Goal: Task Accomplishment & Management: Use online tool/utility

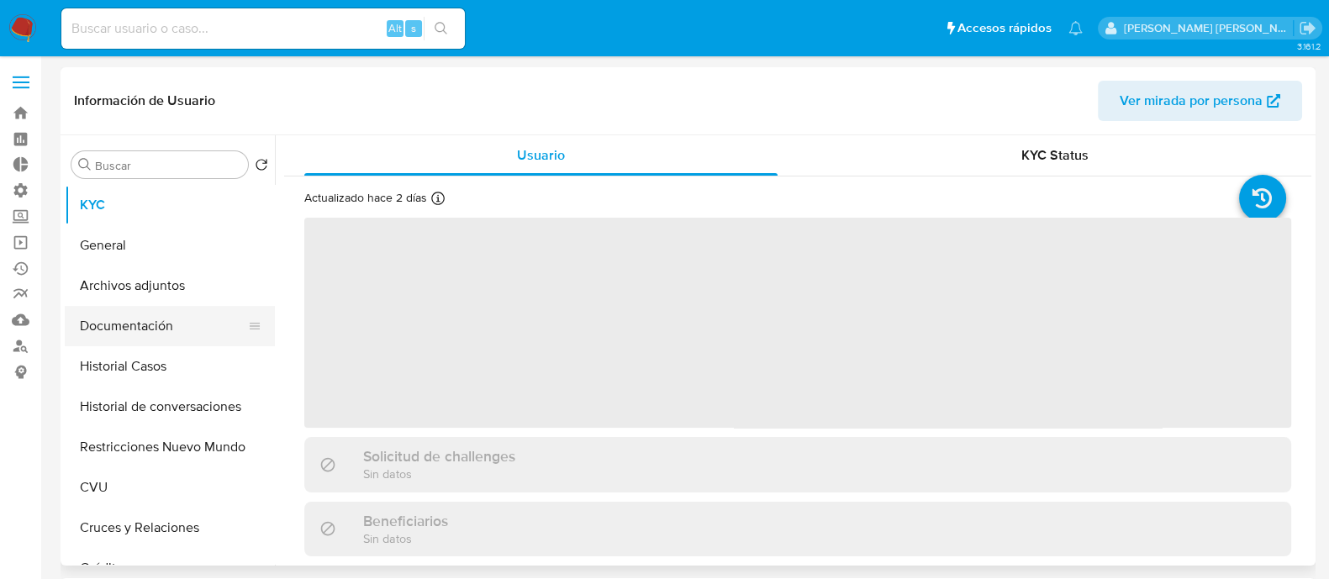
select select "10"
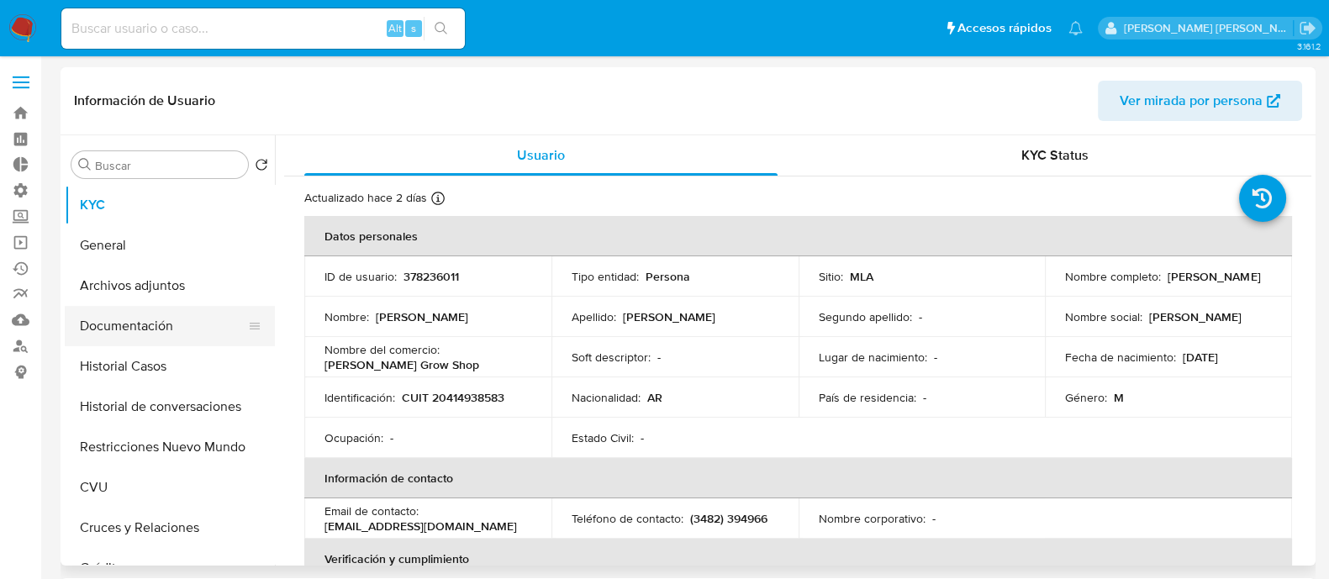
click at [143, 325] on button "Documentación" at bounding box center [163, 326] width 197 height 40
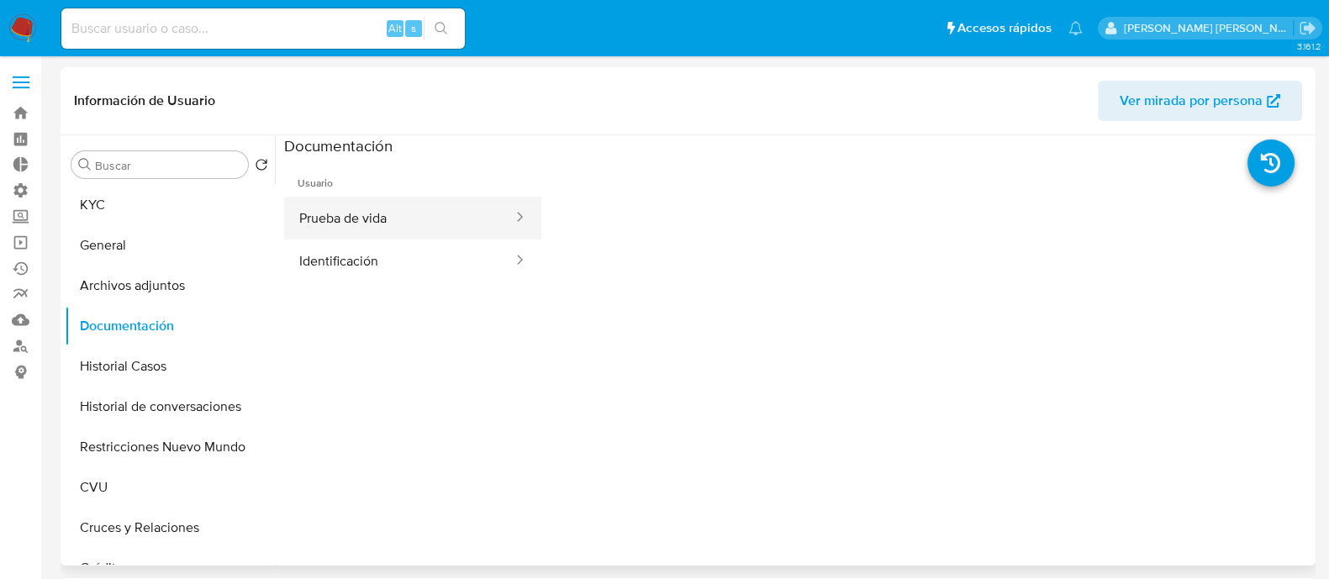
click at [423, 224] on button "Prueba de vida" at bounding box center [399, 218] width 230 height 43
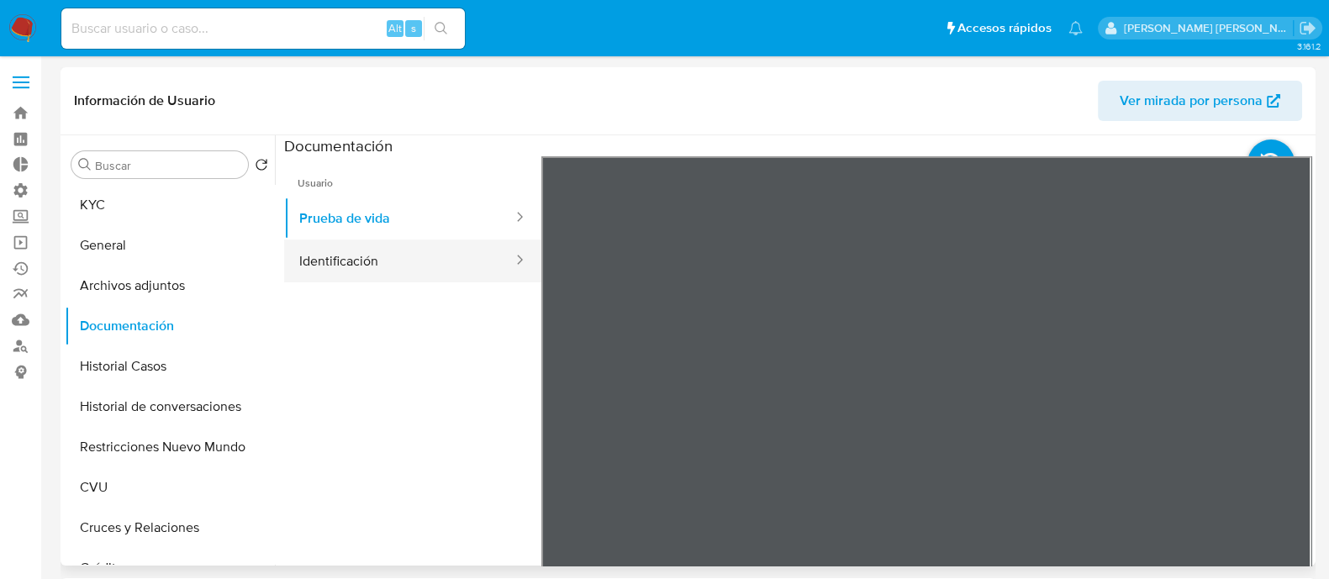
click at [419, 262] on button "Identificación" at bounding box center [399, 261] width 230 height 43
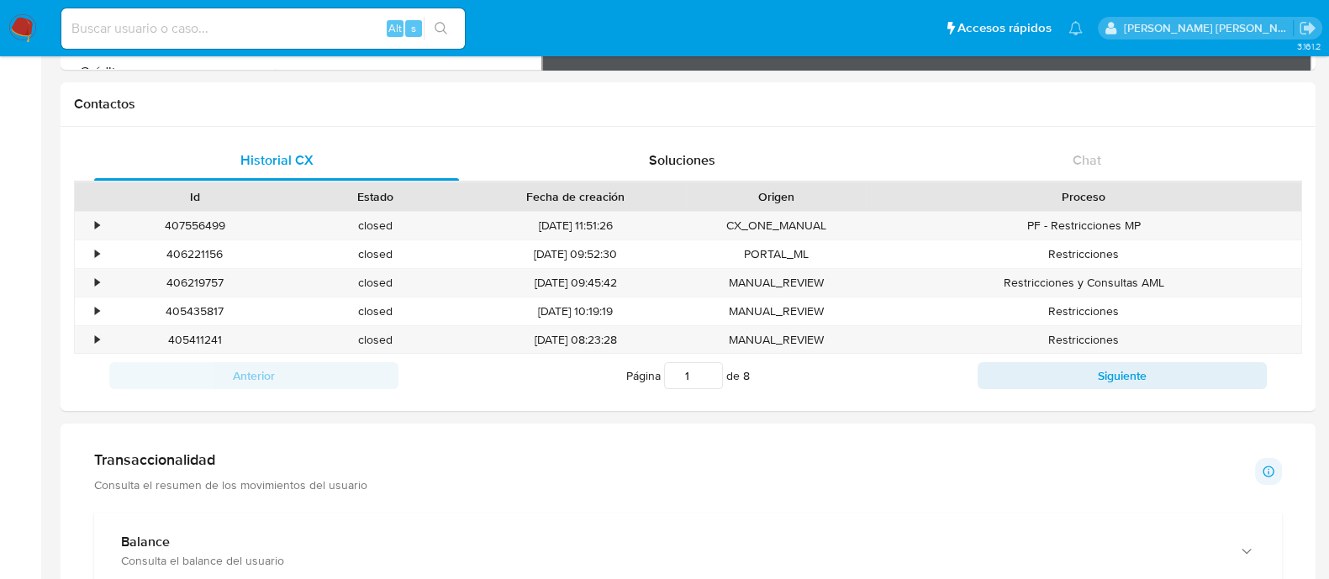
scroll to position [419, 0]
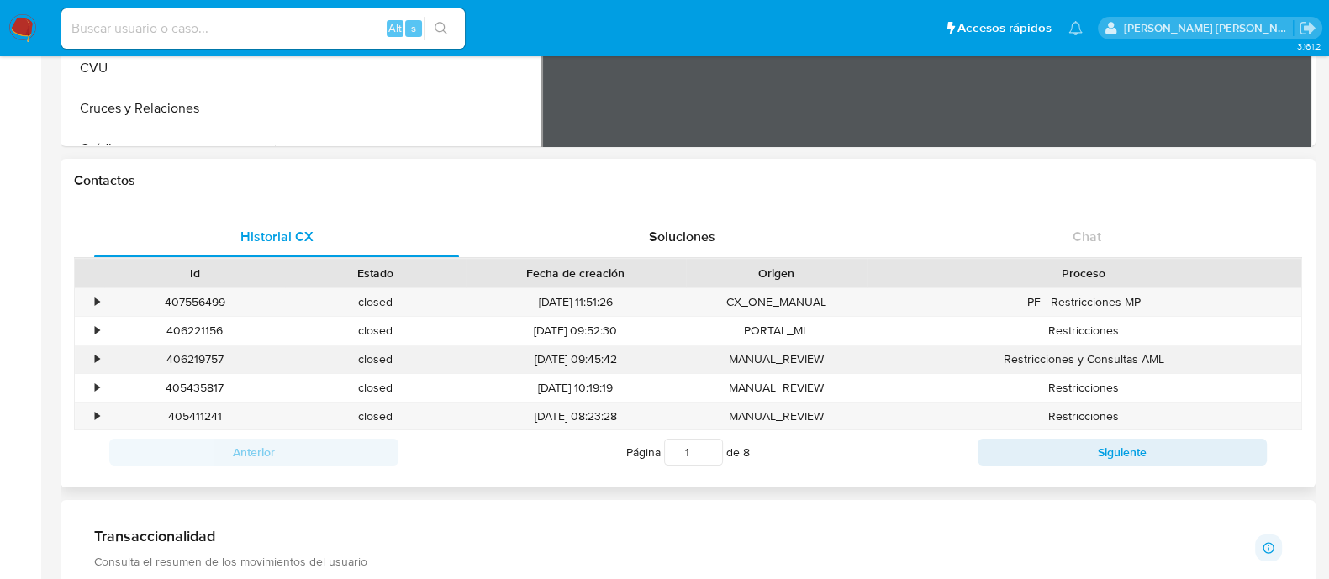
click at [192, 350] on div "406219757" at bounding box center [194, 359] width 181 height 28
copy div "406219757"
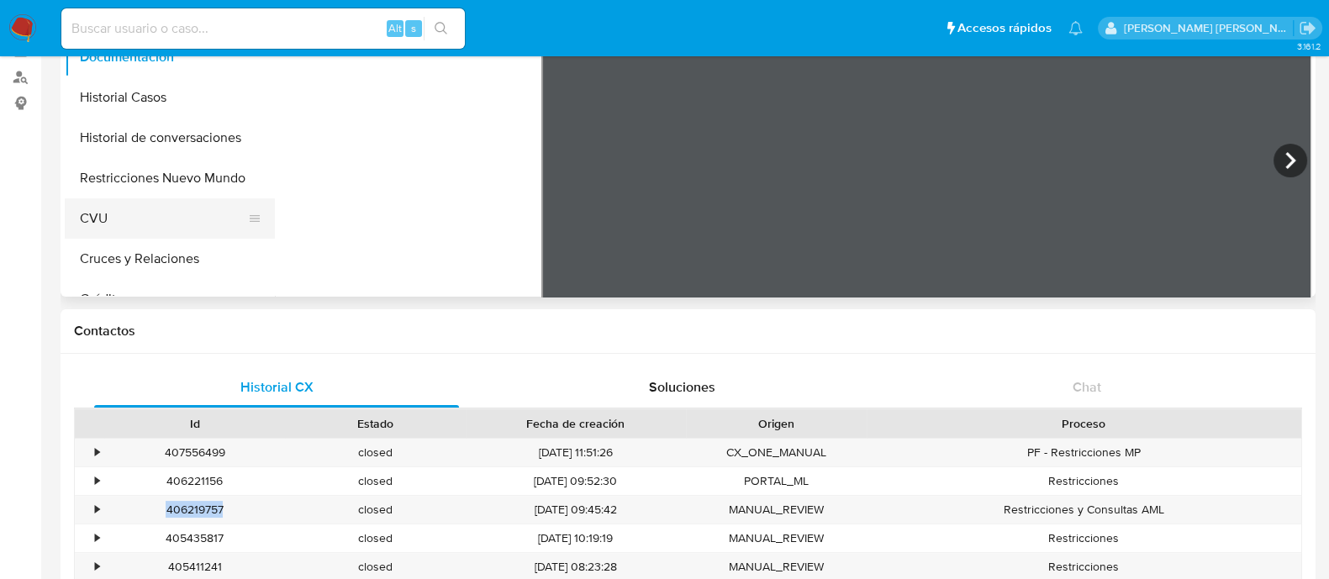
scroll to position [209, 0]
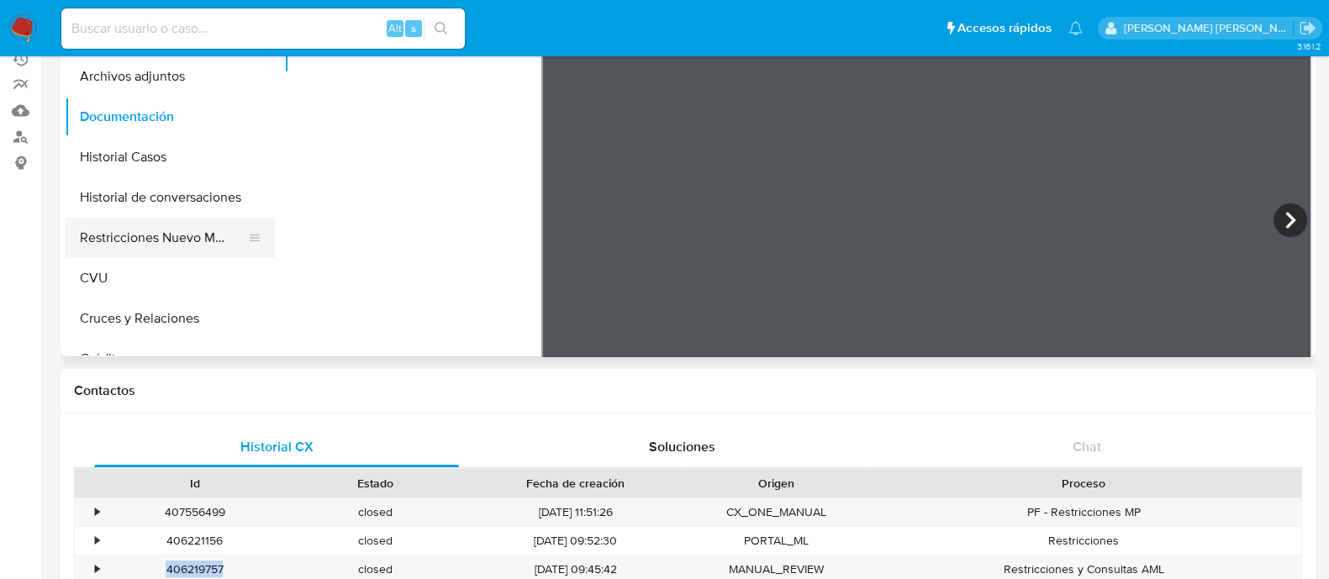
click at [174, 235] on button "Restricciones Nuevo Mundo" at bounding box center [163, 238] width 197 height 40
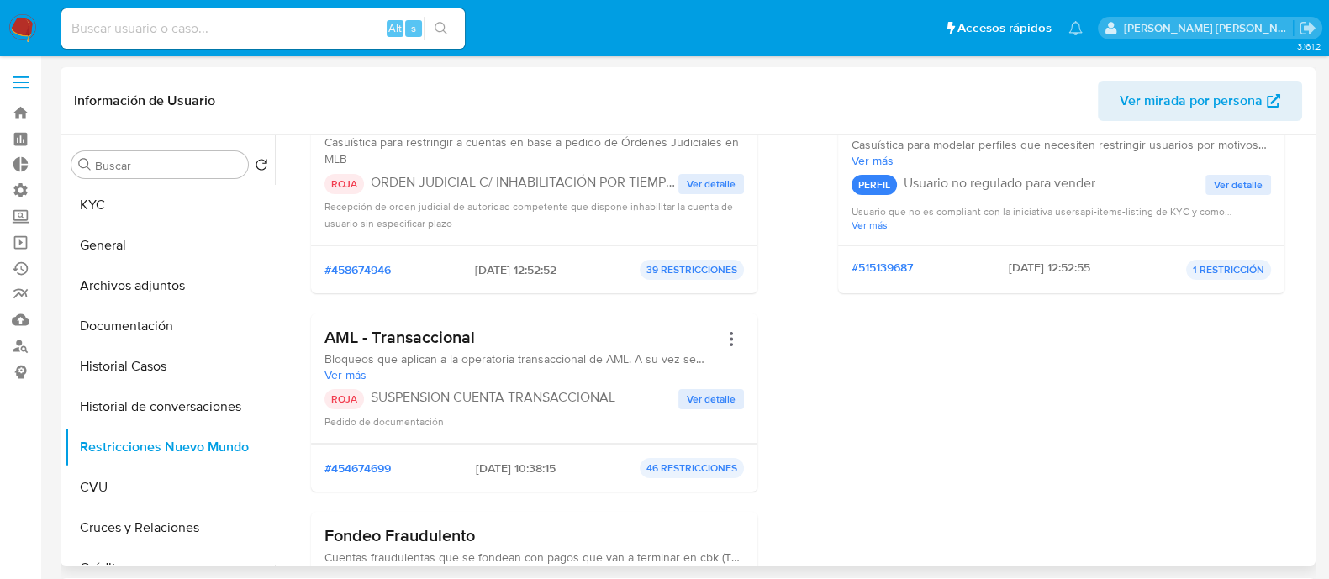
click at [698, 178] on span "Ver detalle" at bounding box center [711, 184] width 49 height 17
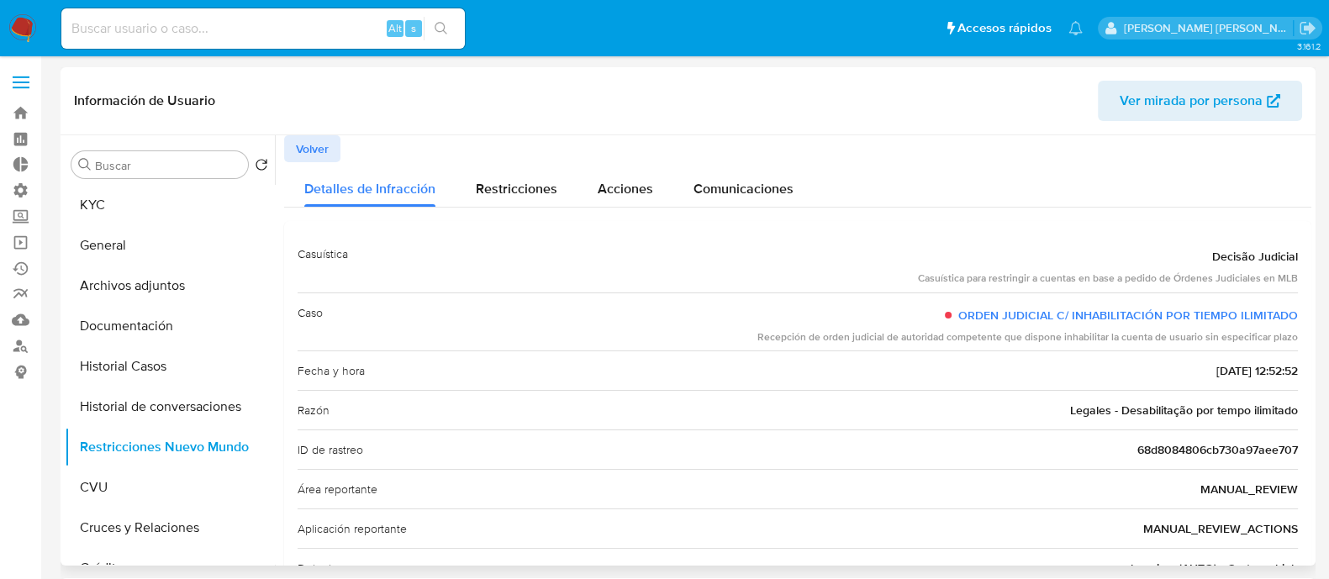
scroll to position [213, 0]
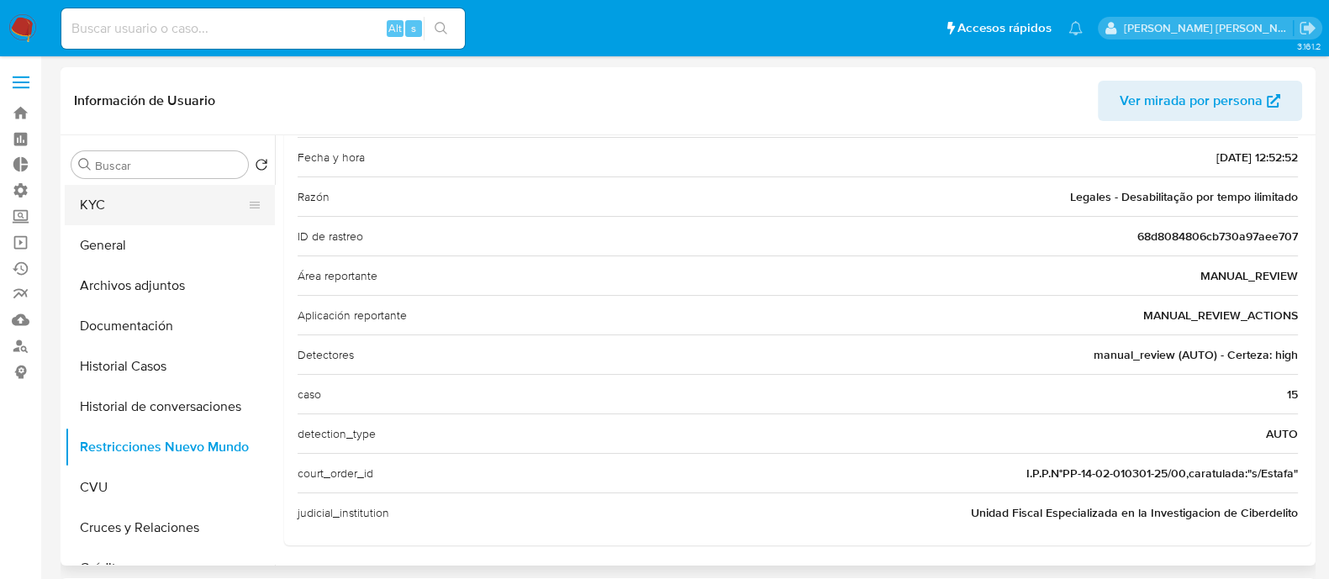
click at [166, 191] on button "KYC" at bounding box center [163, 205] width 197 height 40
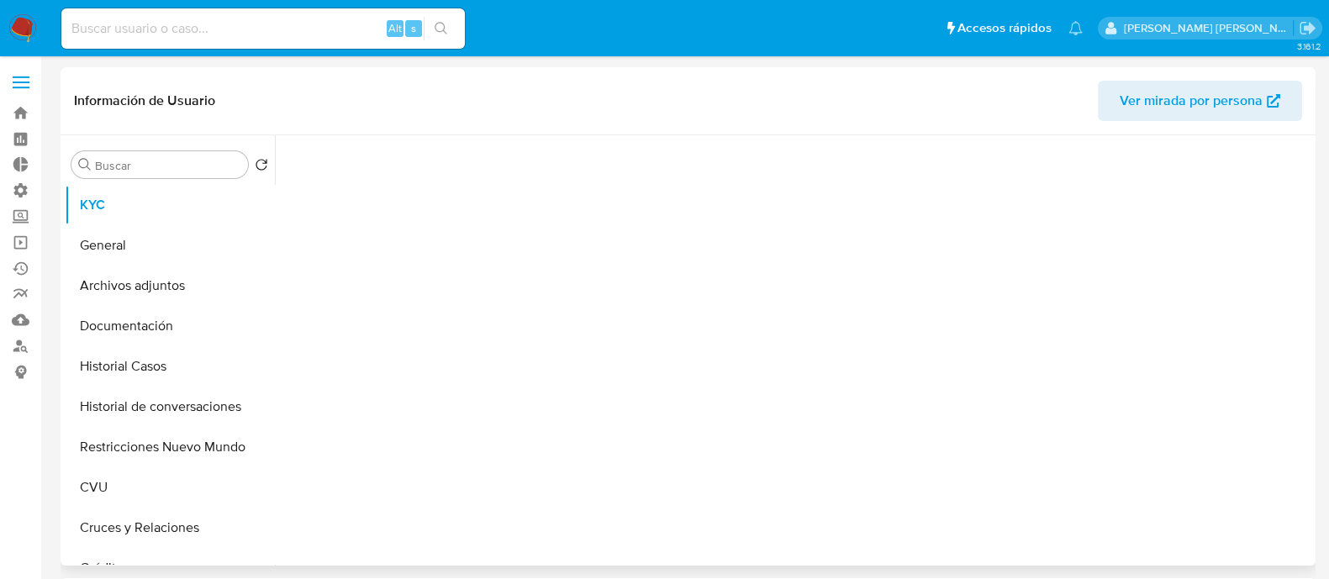
scroll to position [0, 0]
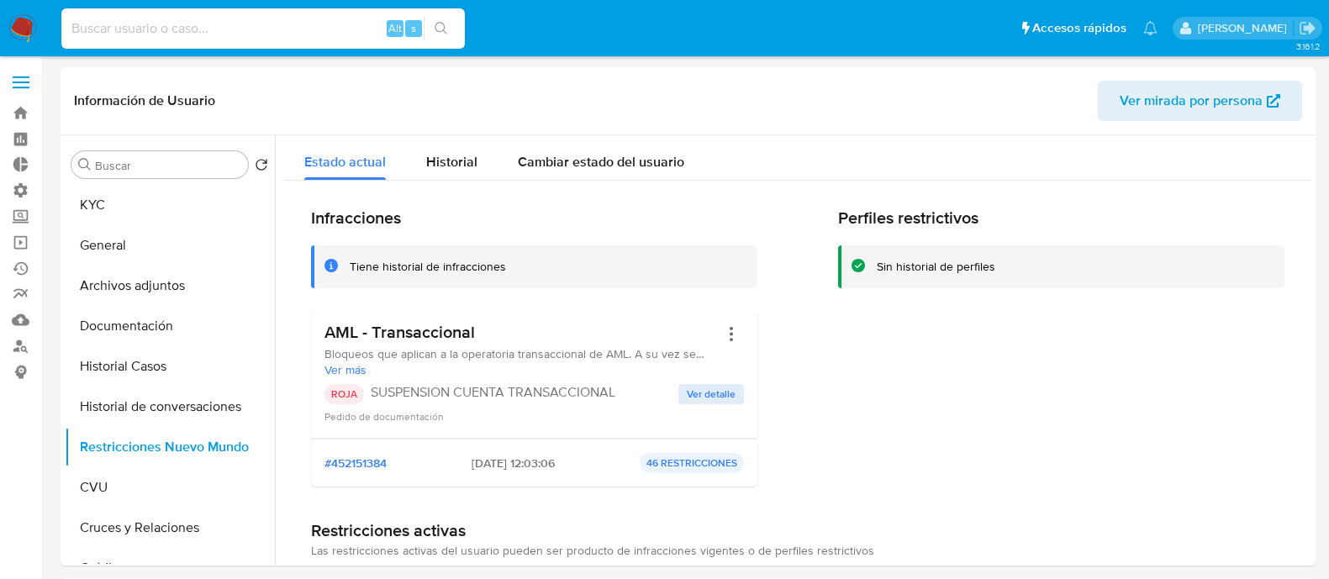
select select "10"
type input "CraEohxgyxQl9oIfioBoHuMs"
click at [445, 29] on icon "search-icon" at bounding box center [440, 28] width 13 height 13
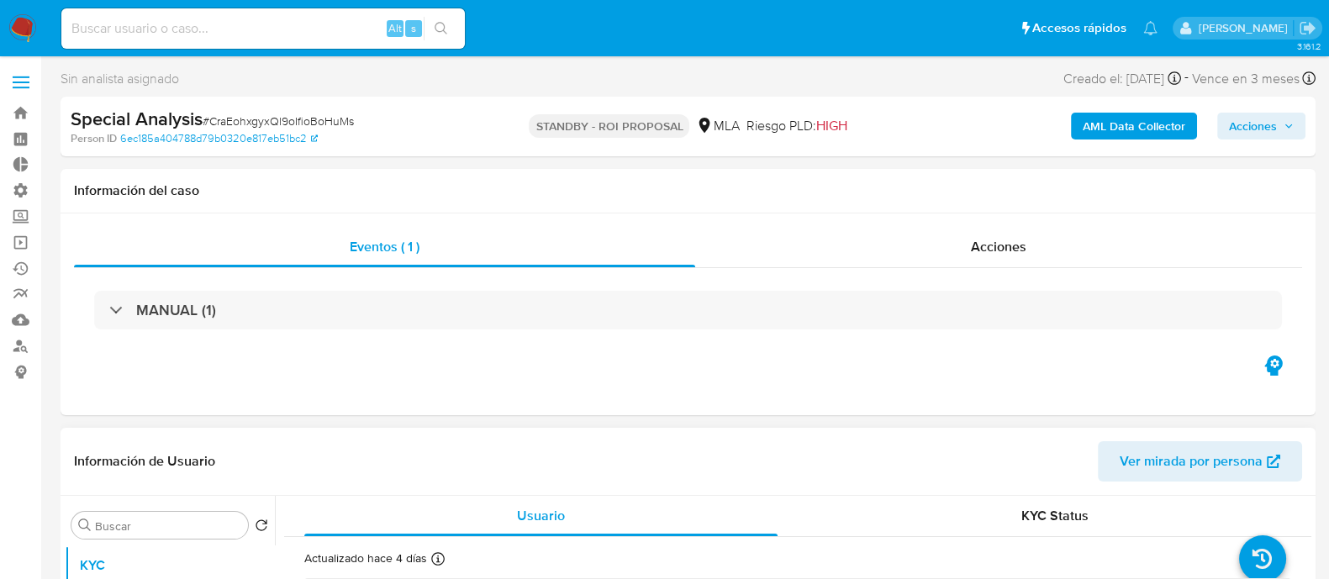
select select "10"
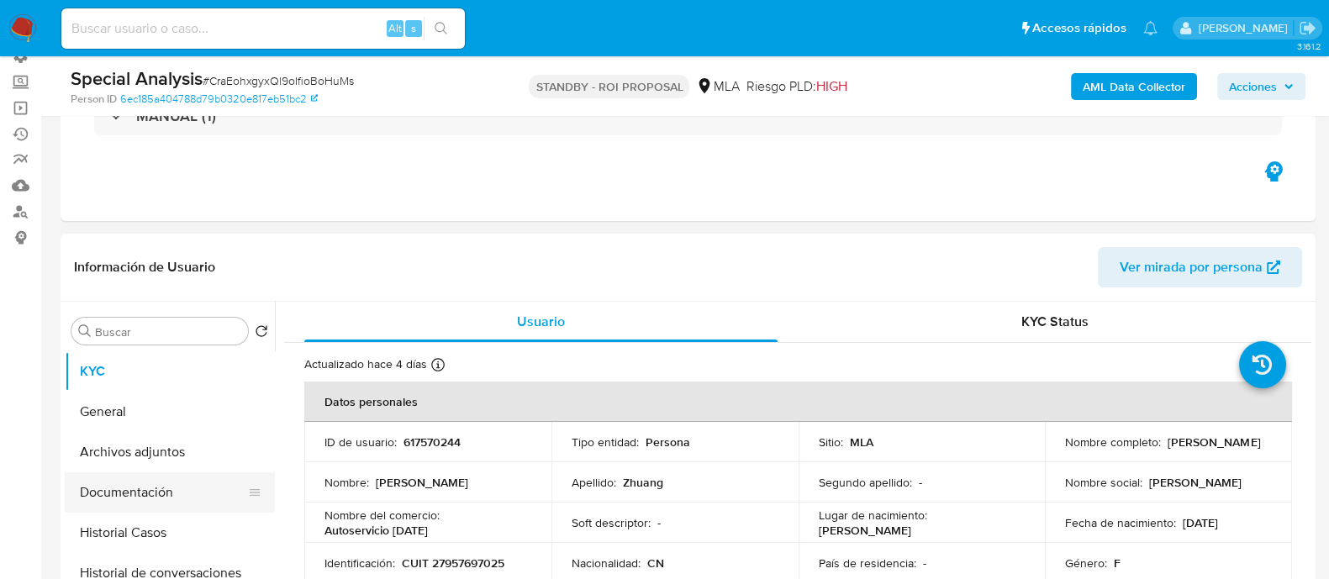
scroll to position [209, 0]
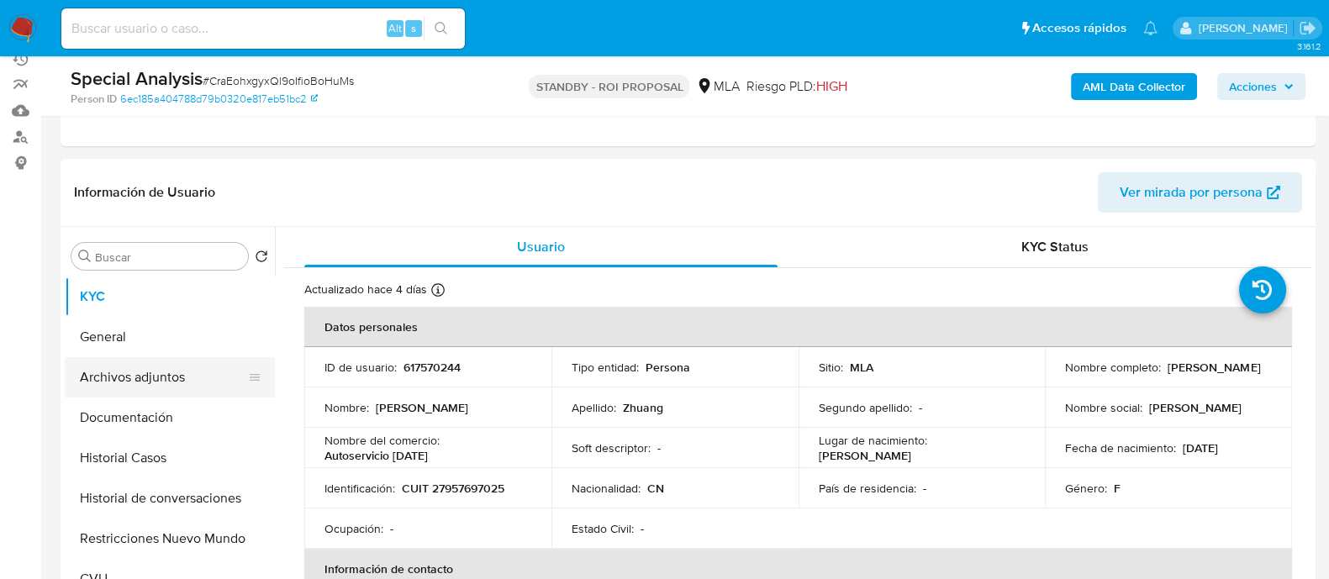
click at [234, 388] on button "Archivos adjuntos" at bounding box center [163, 377] width 197 height 40
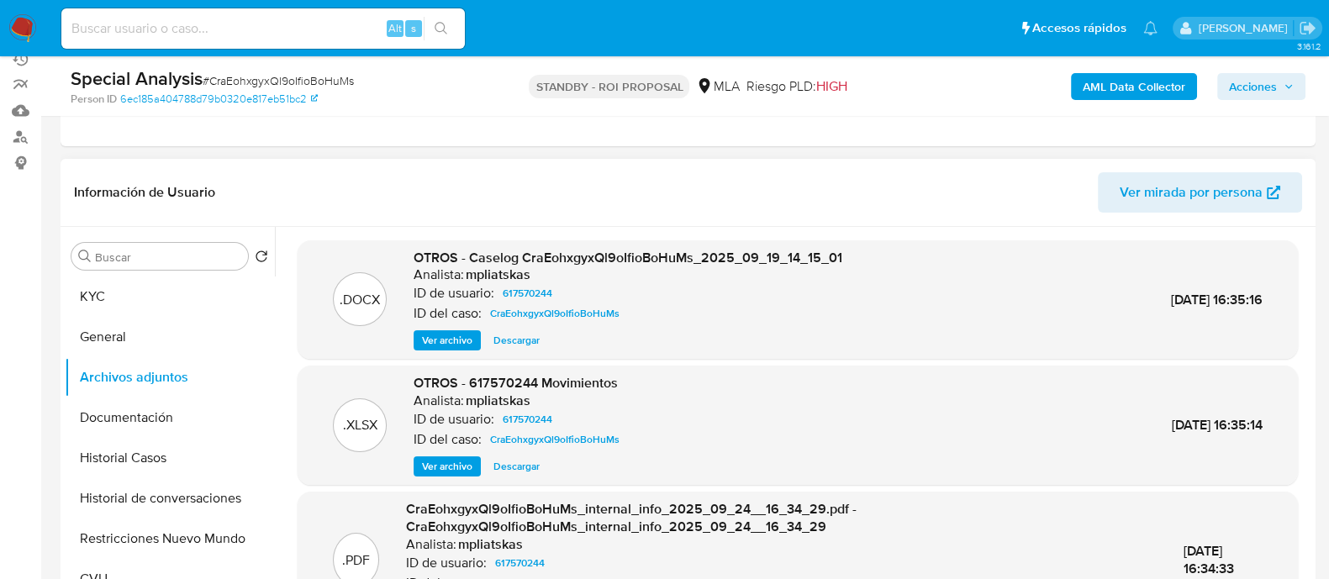
click at [530, 341] on span "Descargar" at bounding box center [516, 340] width 46 height 17
click at [524, 466] on span "Descargar" at bounding box center [516, 466] width 46 height 17
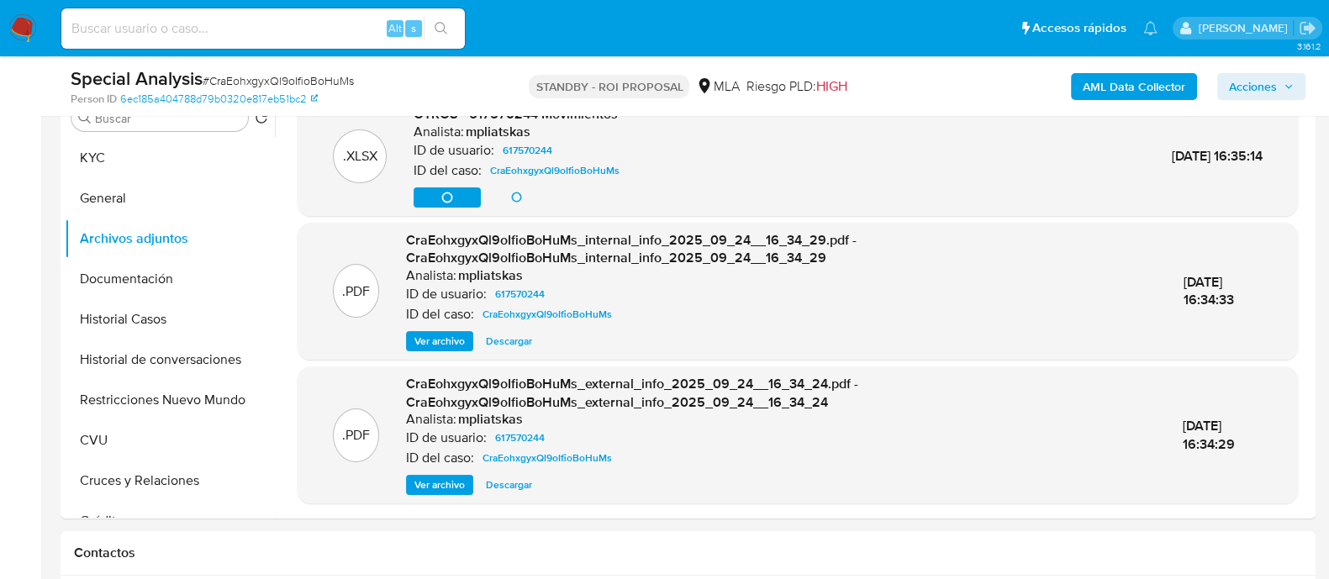
scroll to position [419, 0]
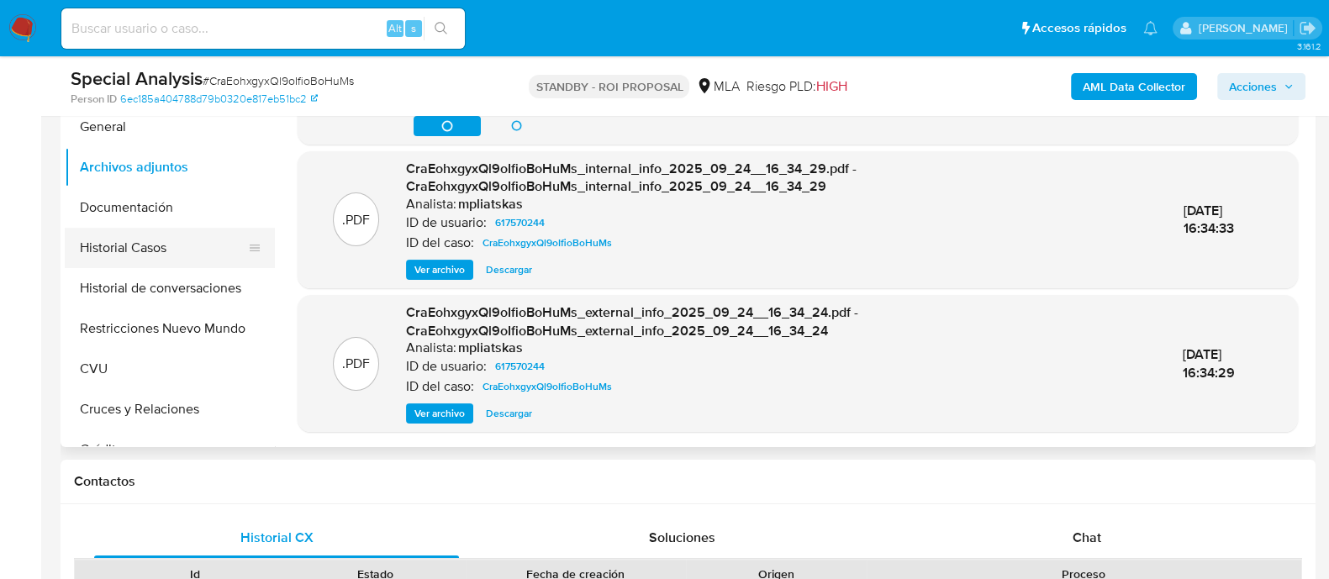
click at [195, 245] on button "Historial Casos" at bounding box center [163, 248] width 197 height 40
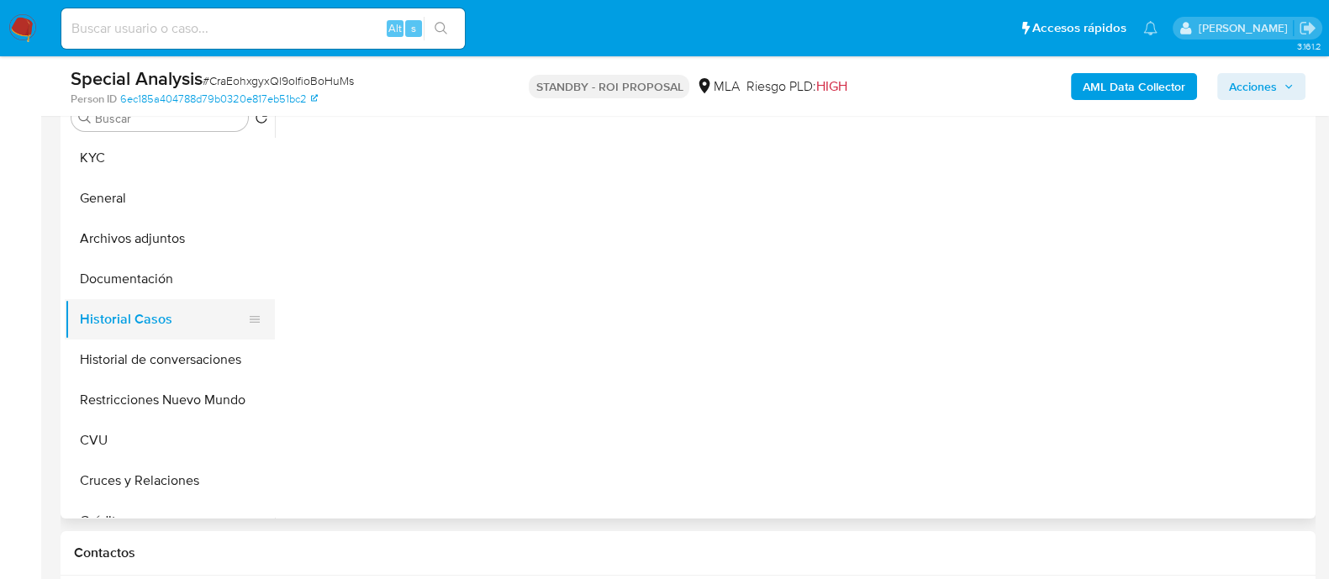
scroll to position [315, 0]
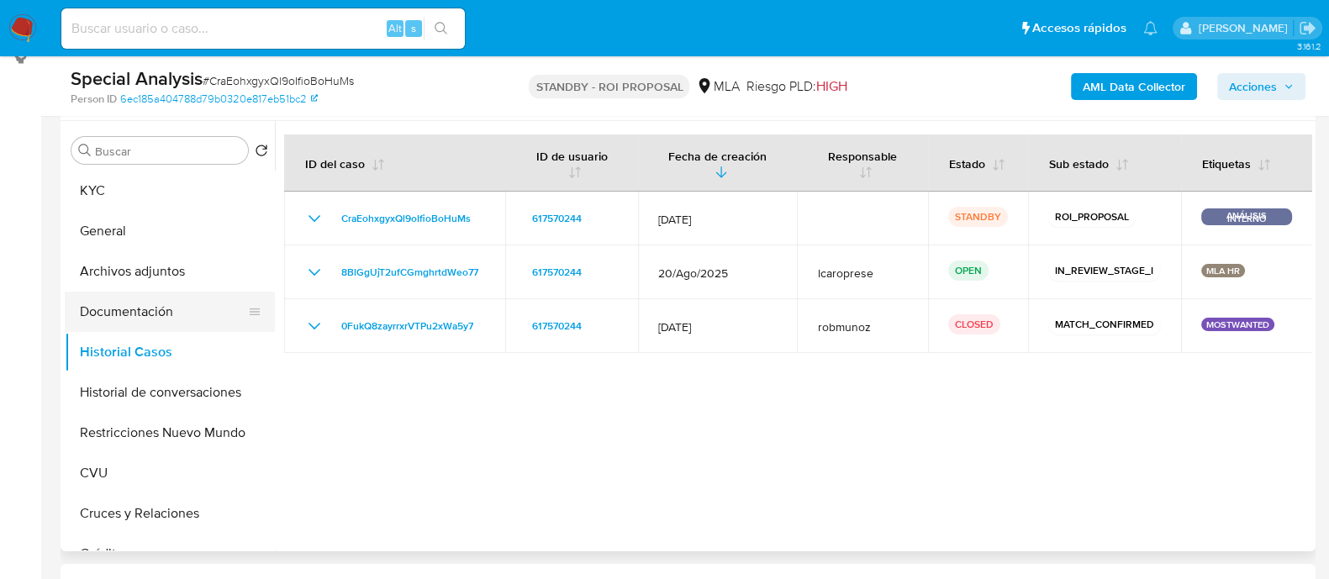
click at [197, 318] on button "Documentación" at bounding box center [163, 312] width 197 height 40
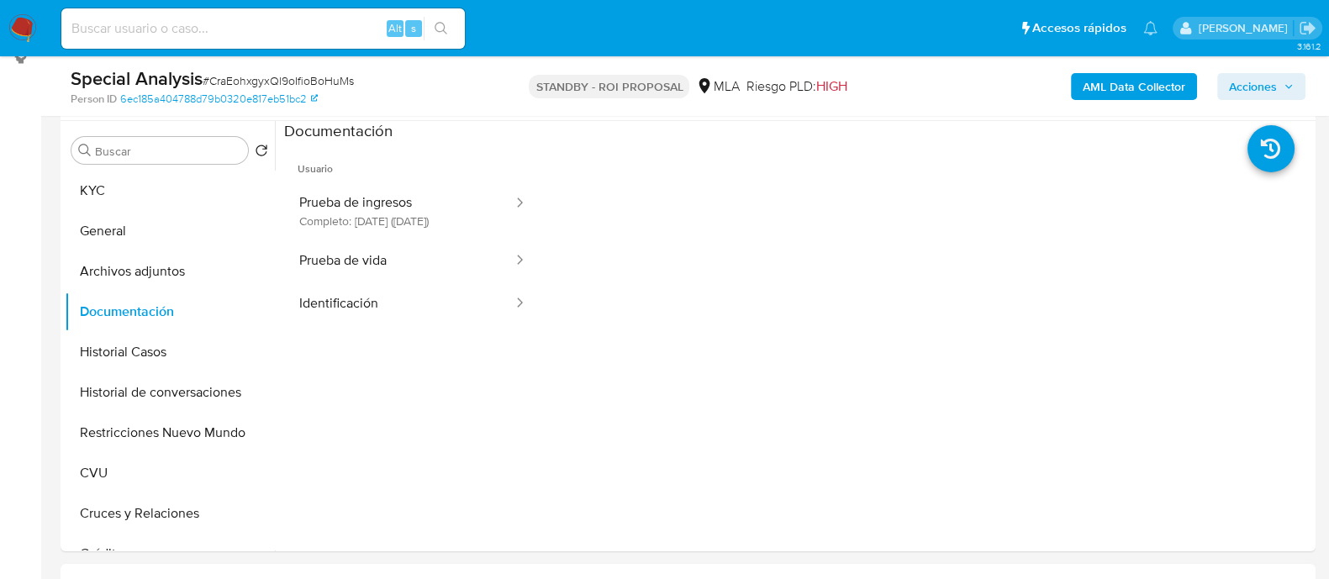
click at [377, 199] on button "Prueba de ingresos Completo: 10/03/2024 (hace 2 años)" at bounding box center [399, 210] width 230 height 57
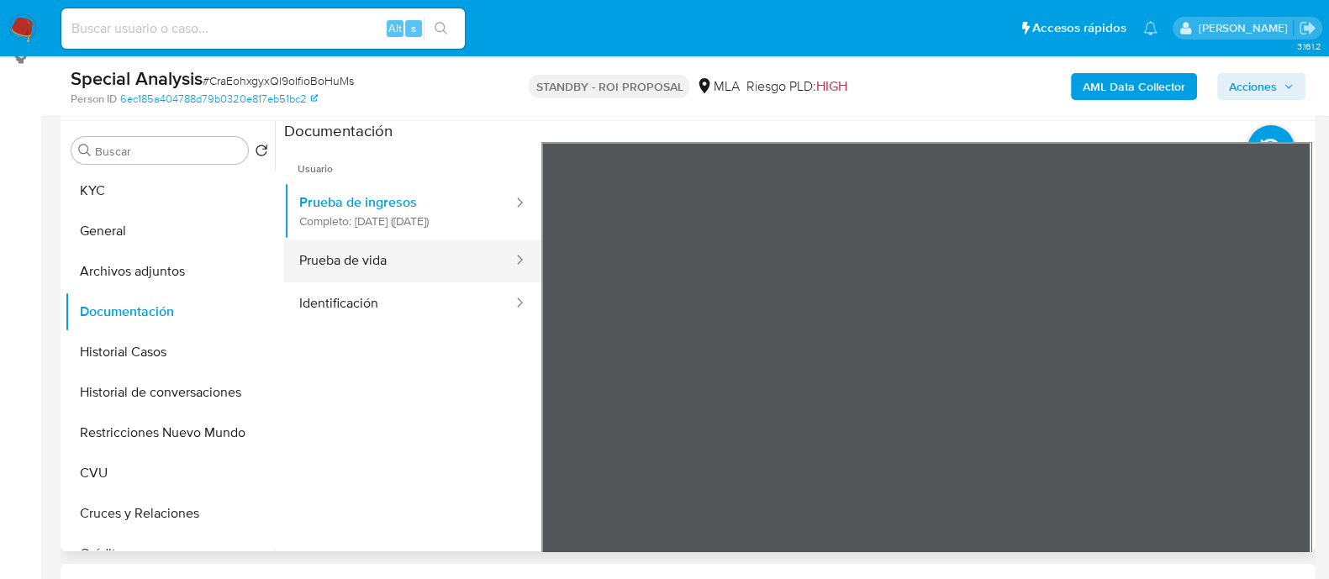
click at [375, 269] on button "Prueba de vida" at bounding box center [399, 261] width 230 height 43
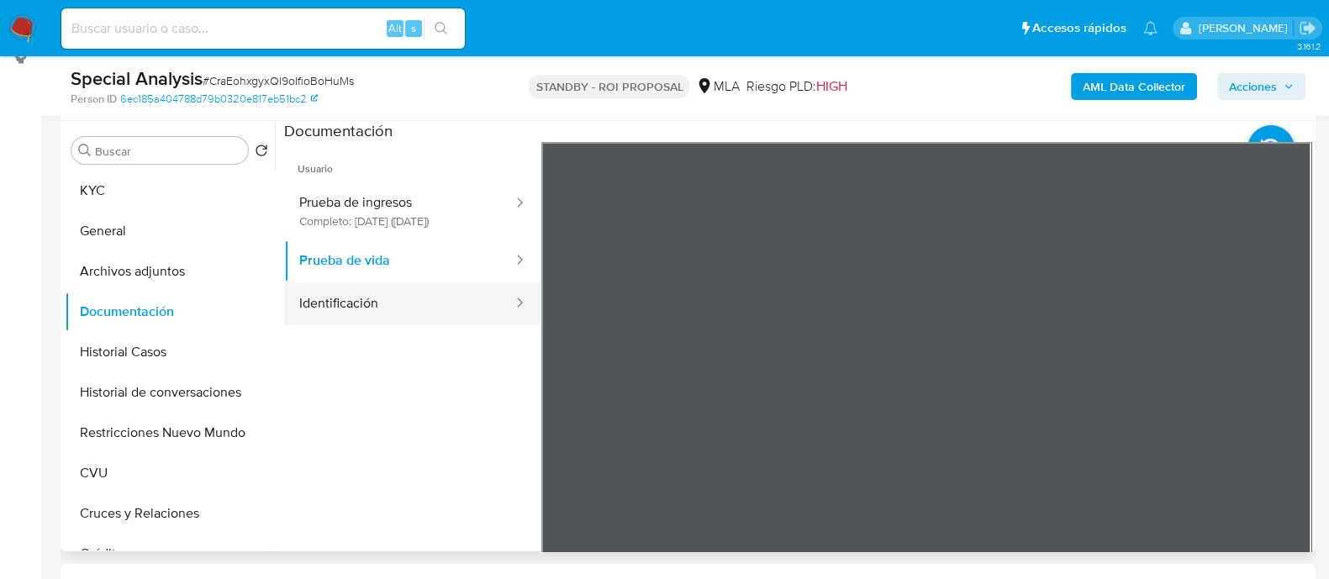
click at [371, 312] on button "Identificación" at bounding box center [399, 303] width 230 height 43
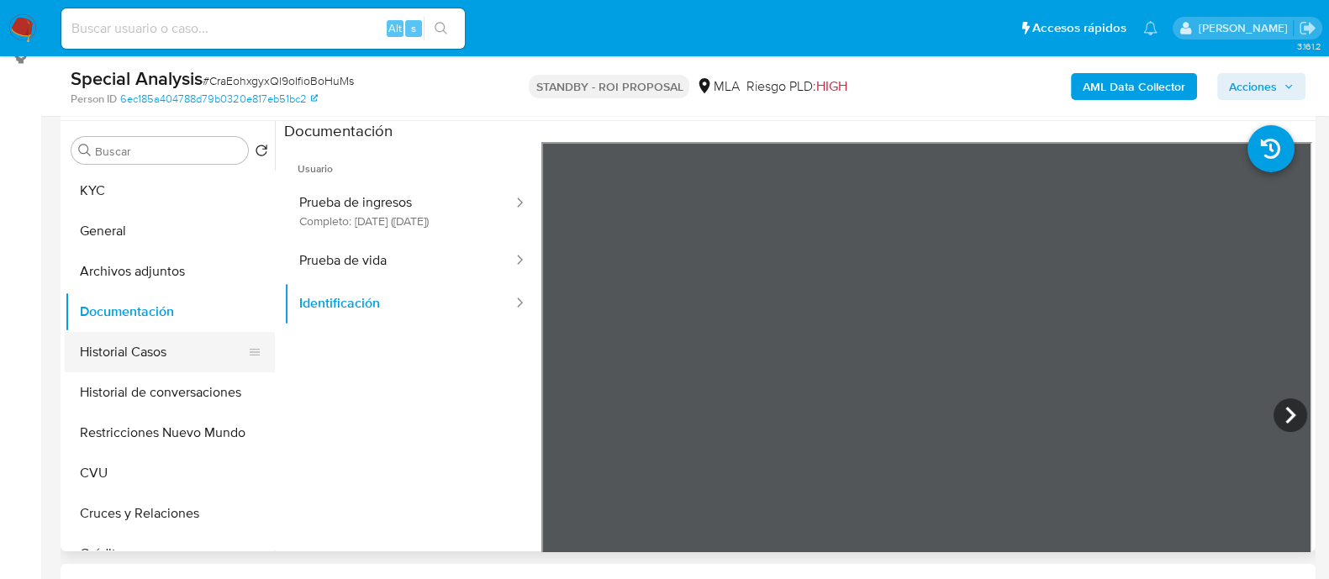
click at [168, 355] on button "Historial Casos" at bounding box center [163, 352] width 197 height 40
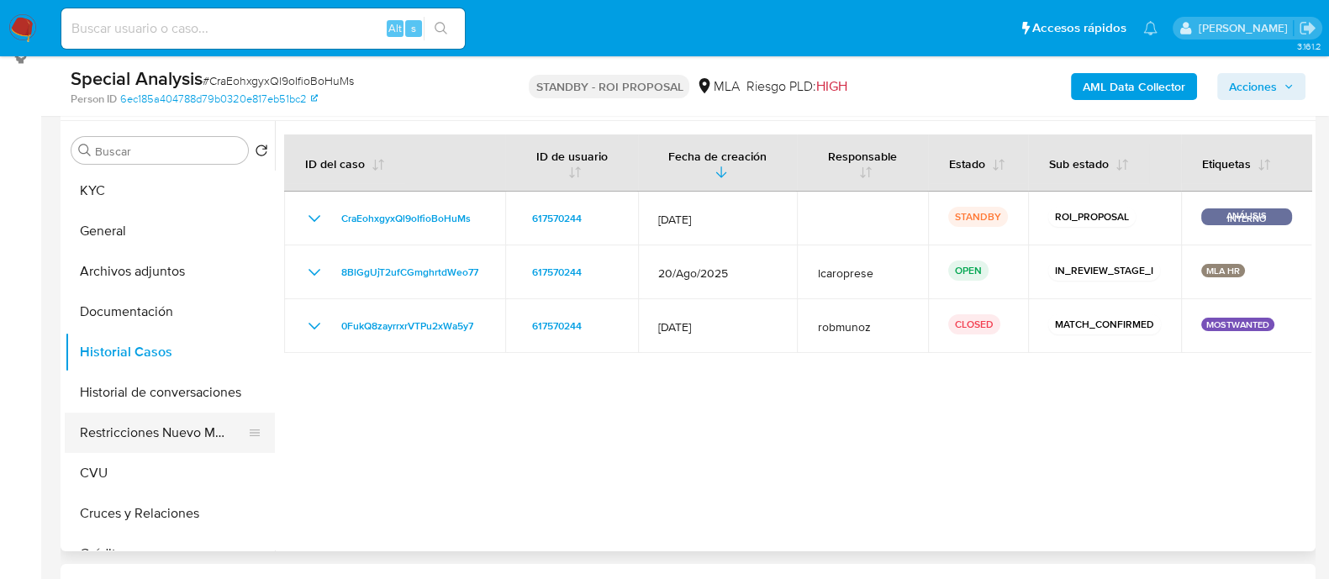
click at [112, 427] on button "Restricciones Nuevo Mundo" at bounding box center [163, 433] width 197 height 40
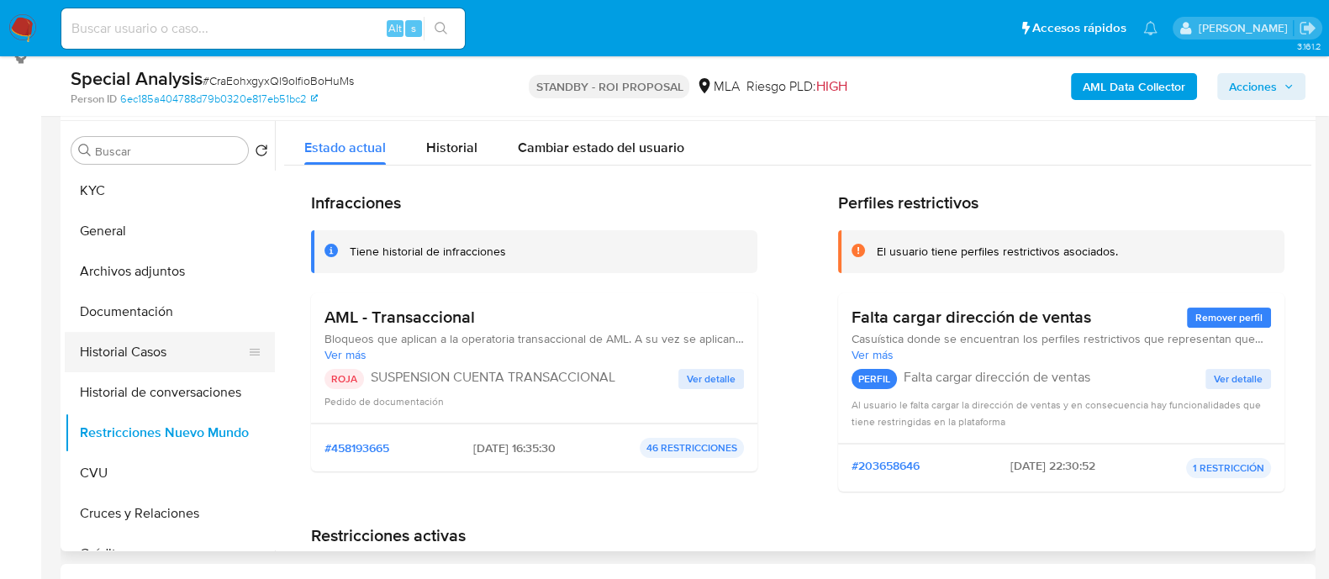
drag, startPoint x: 203, startPoint y: 343, endPoint x: 195, endPoint y: 352, distance: 12.5
click at [198, 346] on button "Historial Casos" at bounding box center [163, 352] width 197 height 40
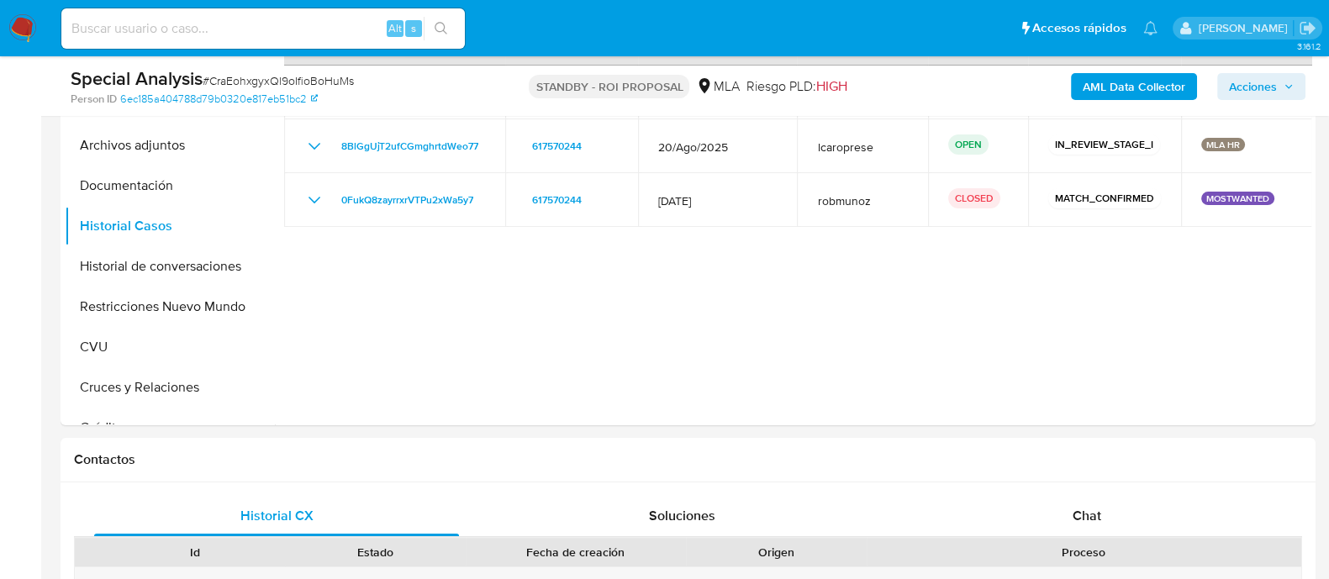
scroll to position [525, 0]
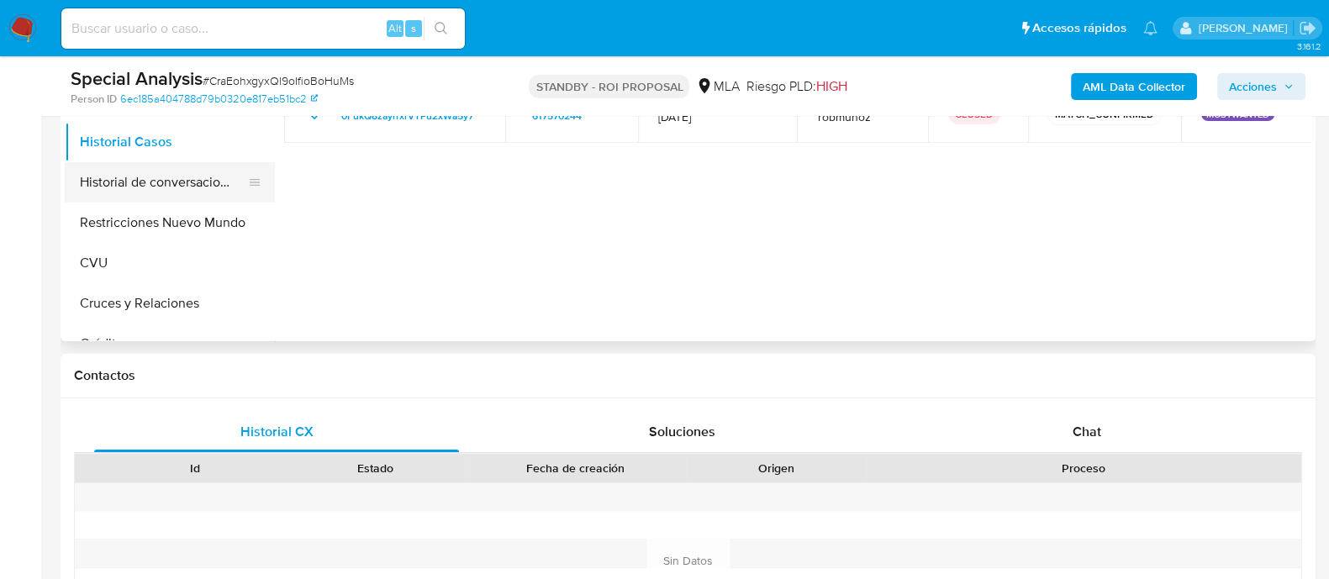
click at [166, 177] on button "Historial de conversaciones" at bounding box center [163, 182] width 197 height 40
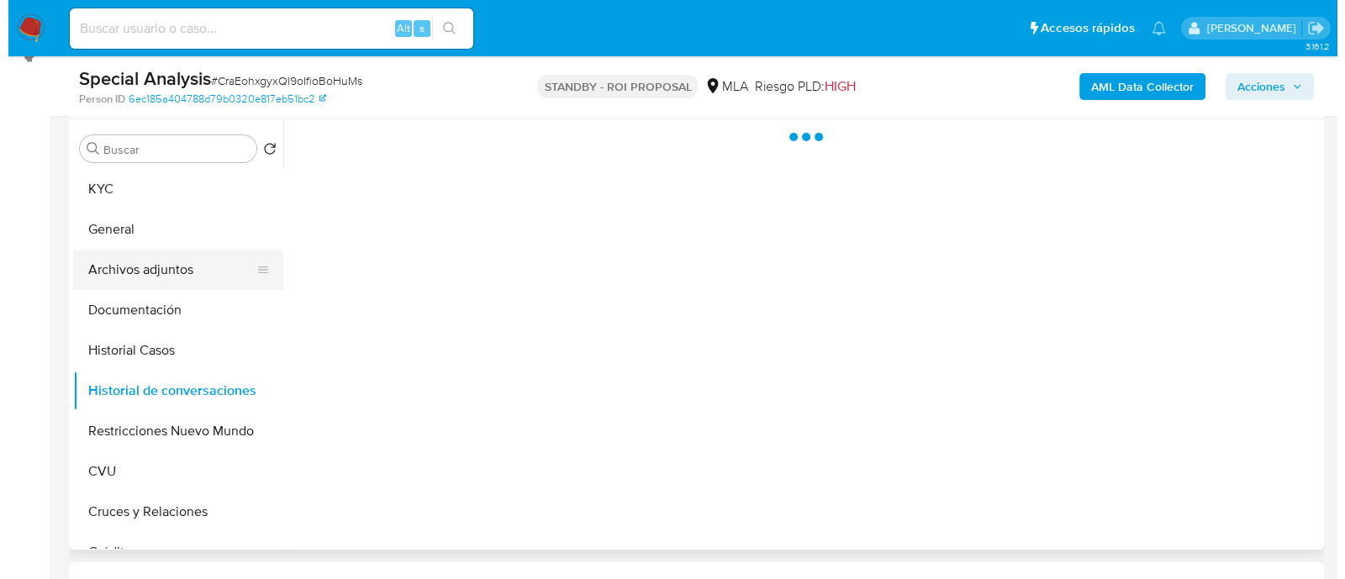
scroll to position [315, 0]
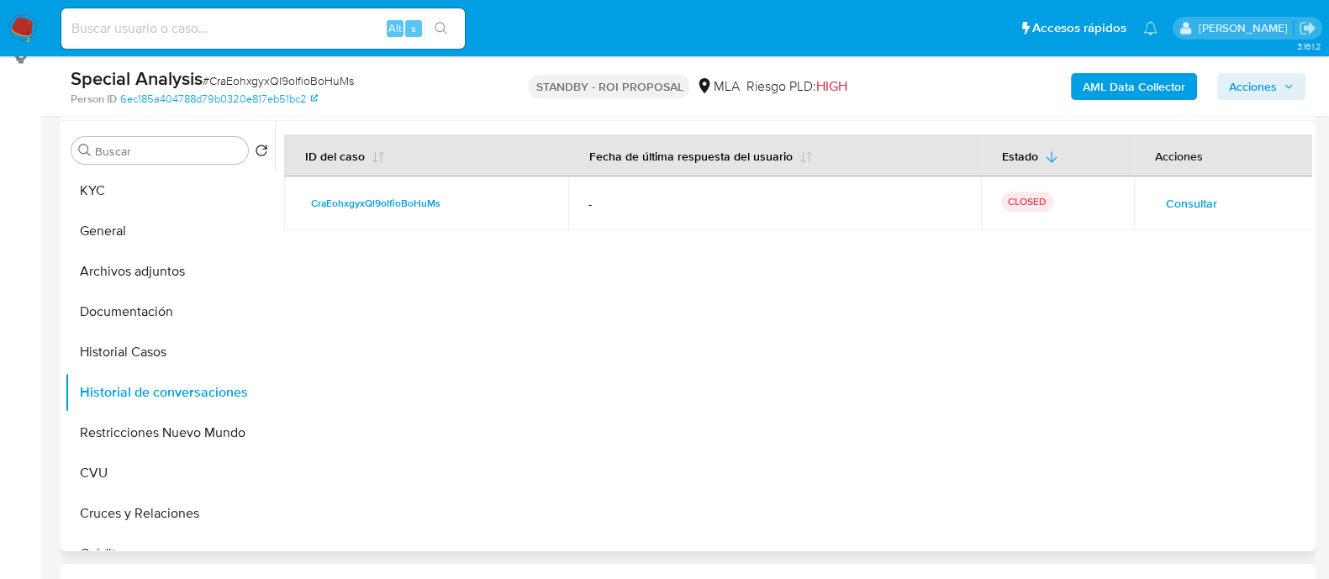
click at [1197, 199] on span "Consultar" at bounding box center [1191, 204] width 51 height 24
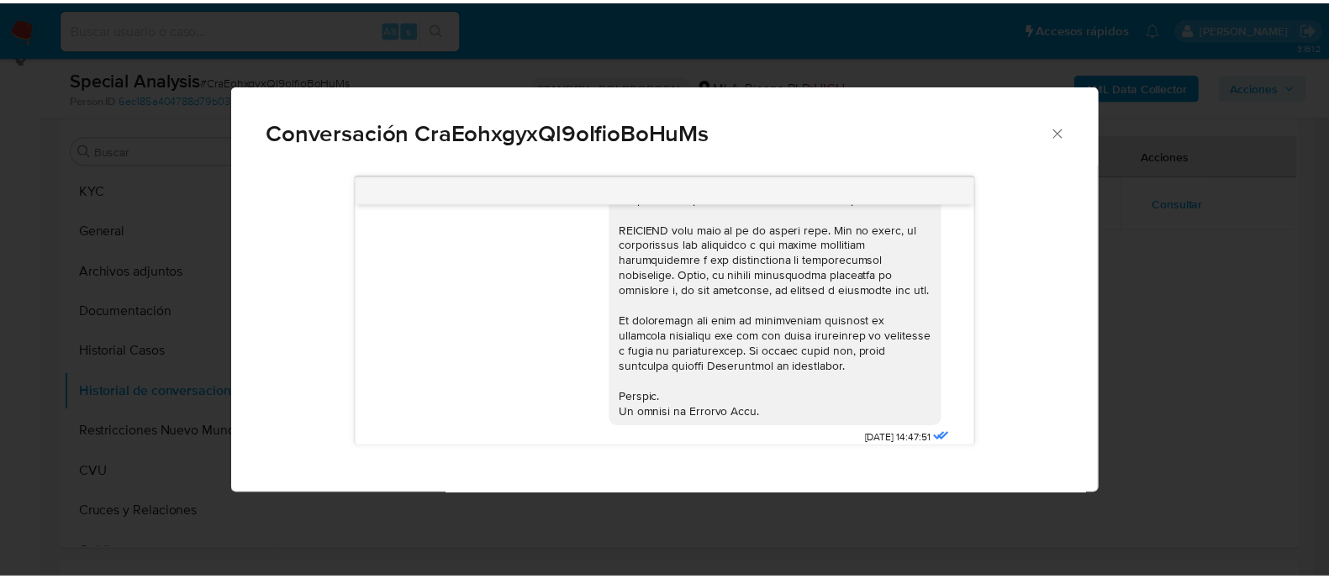
scroll to position [554, 0]
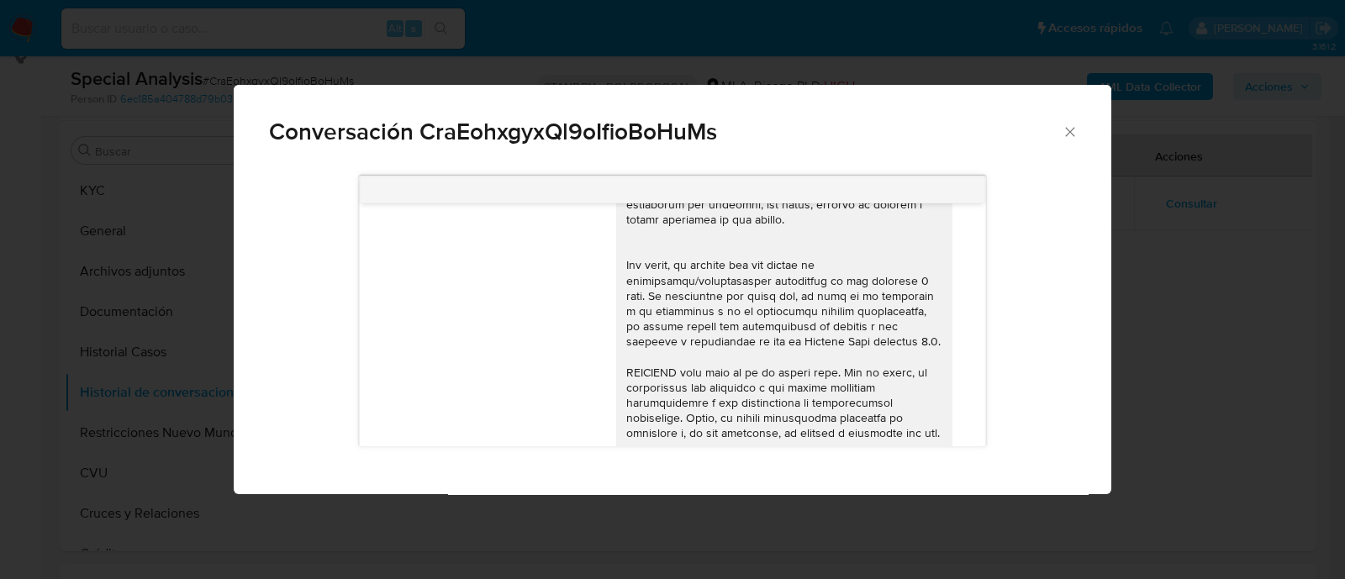
click at [1134, 285] on div "Conversación CraEohxgyxQl9oIfioBoHuMs 17/09/2025 14:47:51 Hola, Esperamos que t…" at bounding box center [672, 289] width 1345 height 579
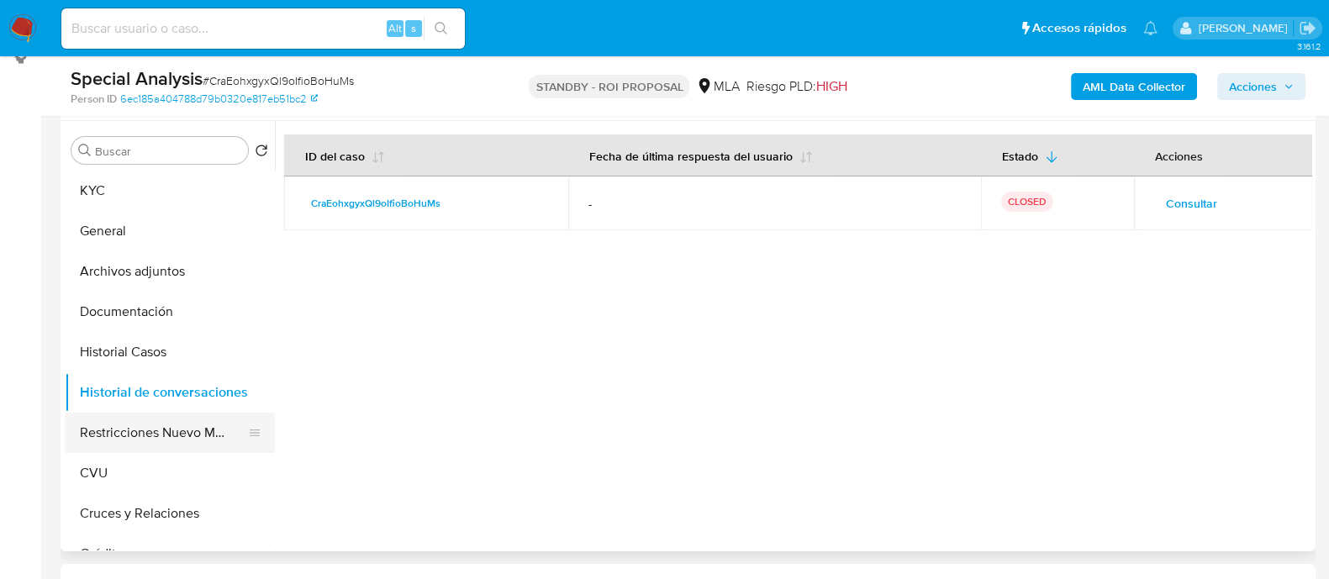
click at [197, 434] on button "Restricciones Nuevo Mundo" at bounding box center [163, 433] width 197 height 40
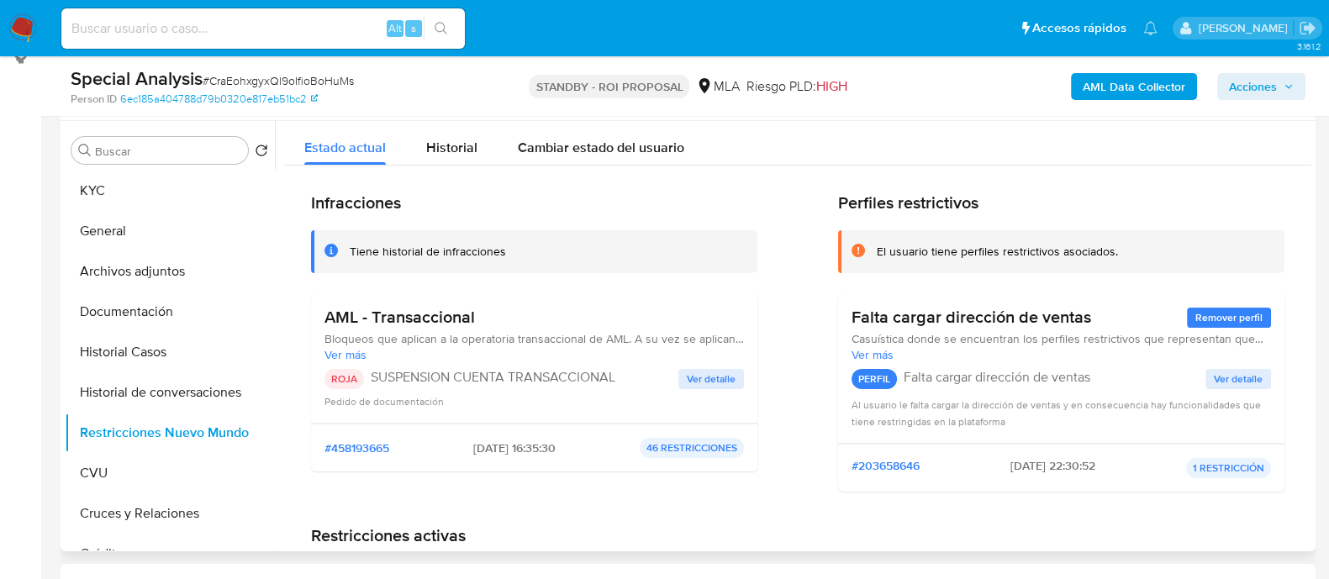
click at [735, 371] on button "Ver detalle" at bounding box center [711, 379] width 66 height 20
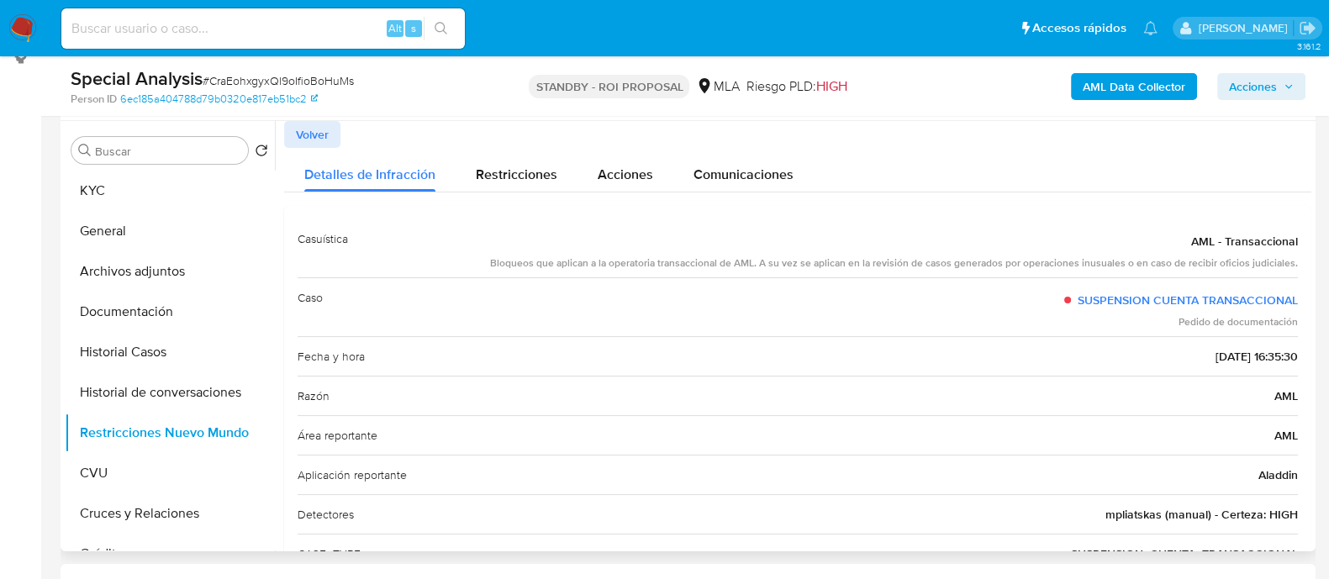
click at [321, 132] on span "Volver" at bounding box center [312, 135] width 33 height 24
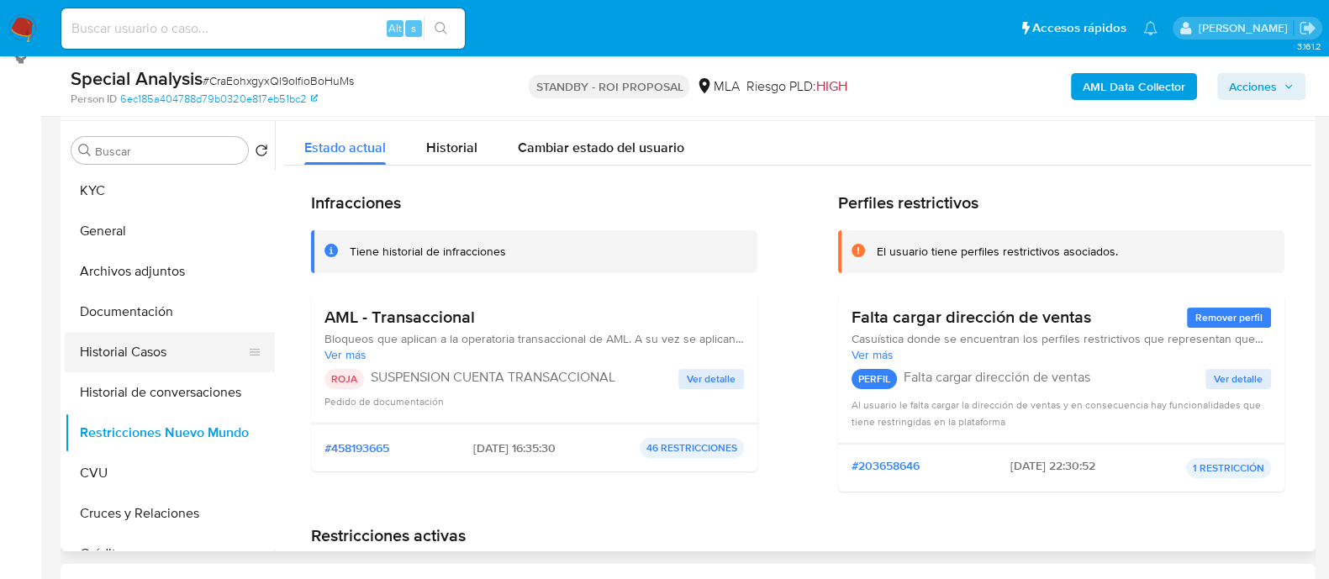
click at [214, 339] on button "Historial Casos" at bounding box center [163, 352] width 197 height 40
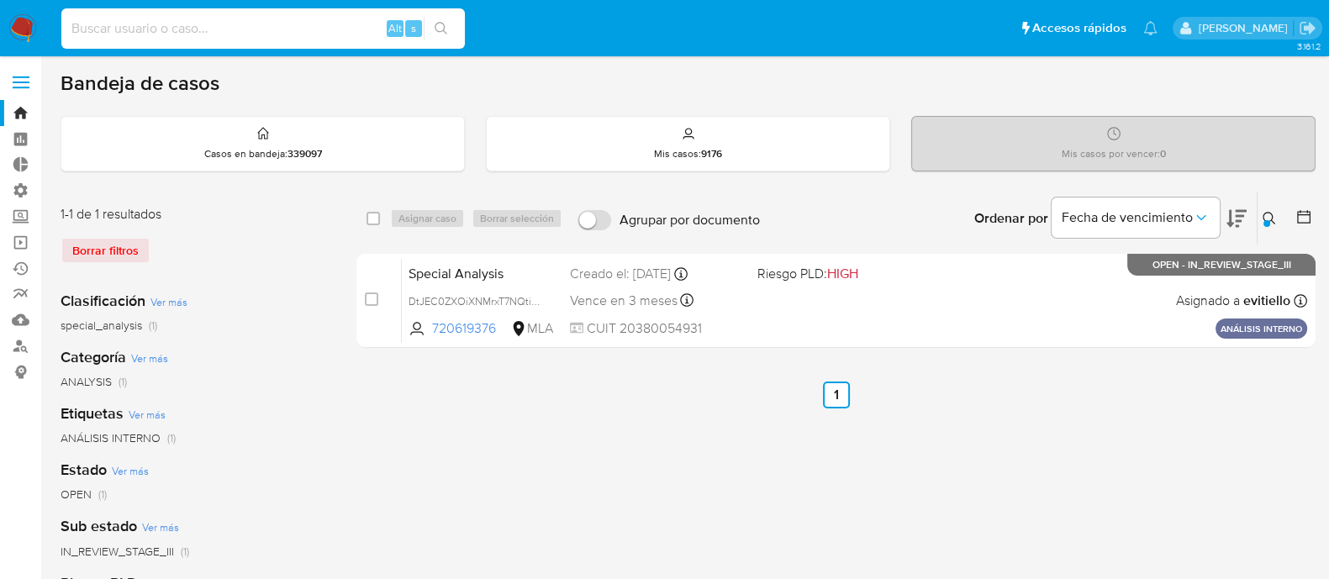
click at [1273, 222] on icon at bounding box center [1268, 218] width 13 height 13
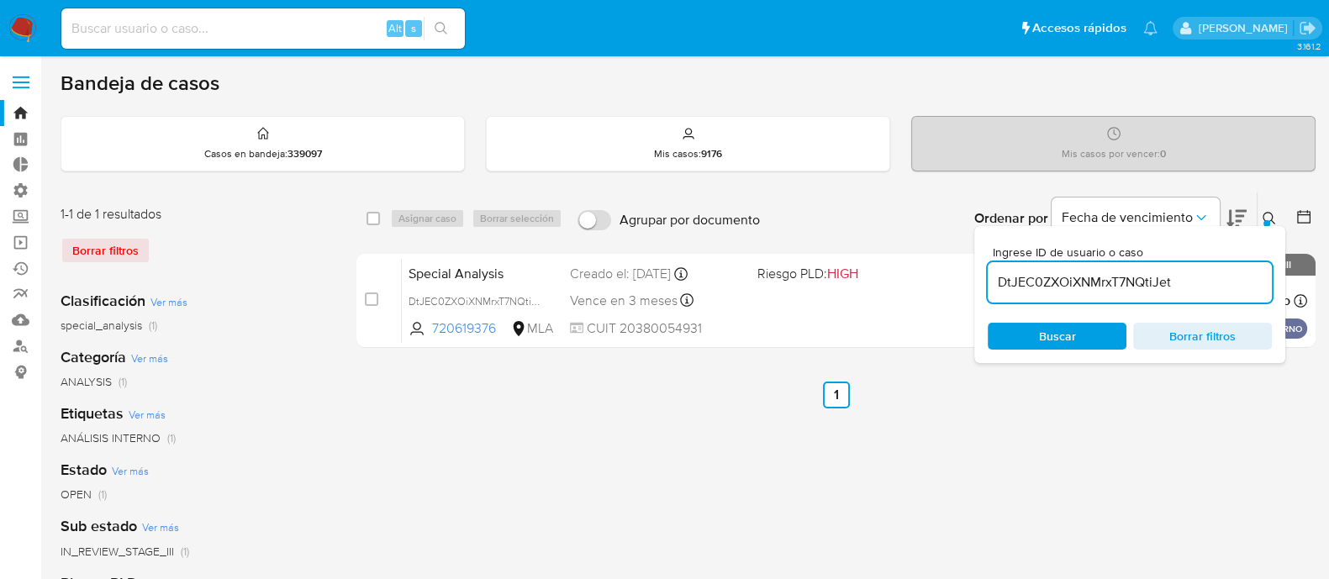
click at [1214, 271] on input "DtJEC0ZXOiXNMrxT7NQtiJet" at bounding box center [1129, 282] width 284 height 22
type input "CraEohxgyxQl9oIfioBoHuMs"
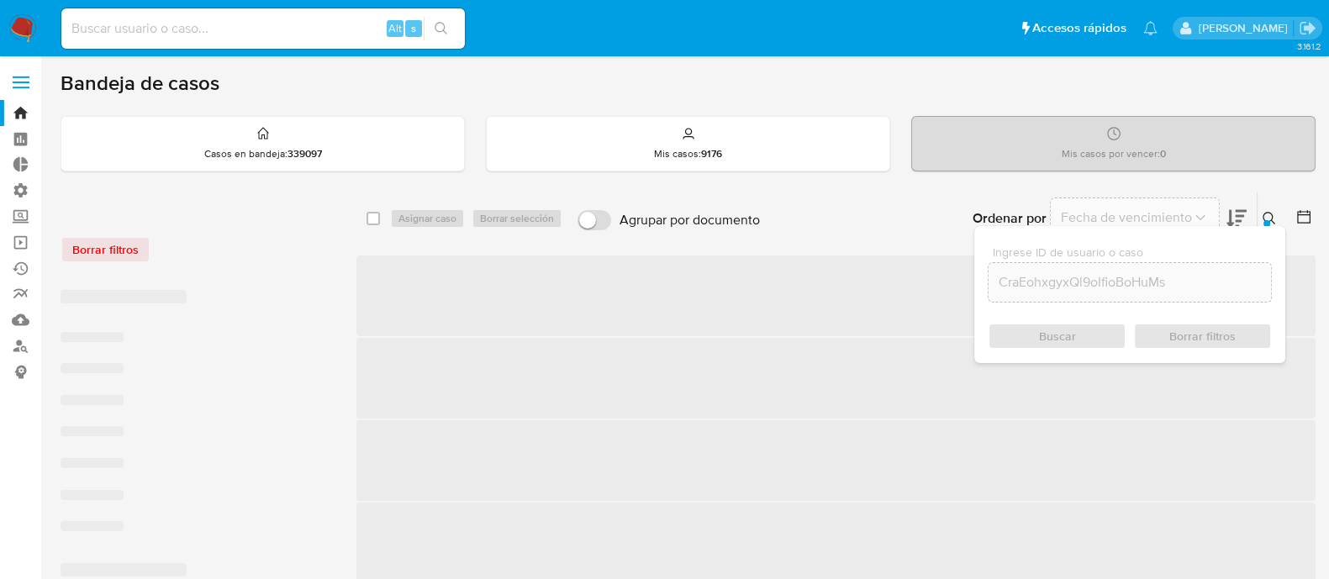
click at [1263, 218] on icon at bounding box center [1268, 218] width 13 height 13
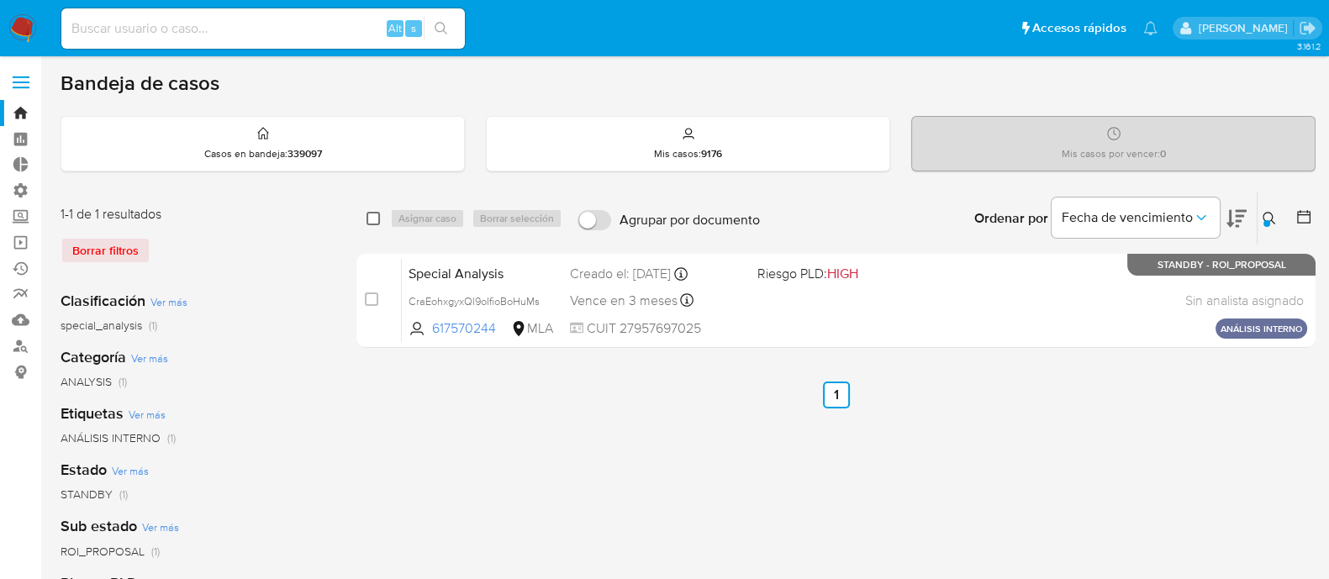
click at [369, 218] on input "checkbox" at bounding box center [372, 218] width 13 height 13
checkbox input "true"
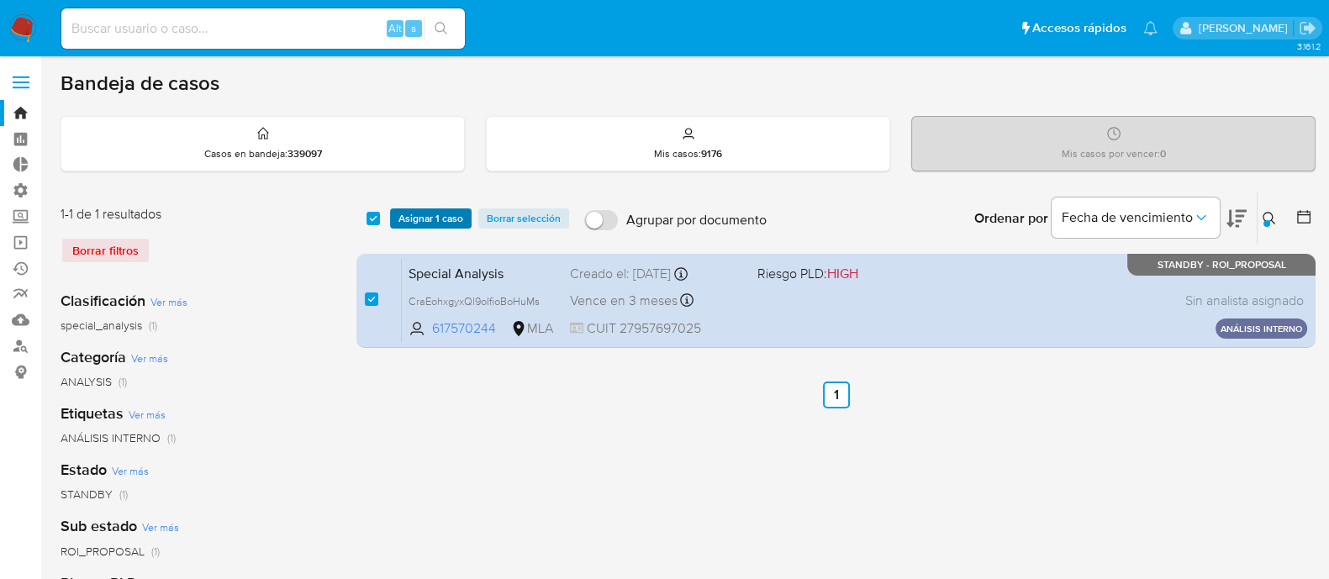
click at [414, 218] on span "Asignar 1 caso" at bounding box center [430, 218] width 65 height 17
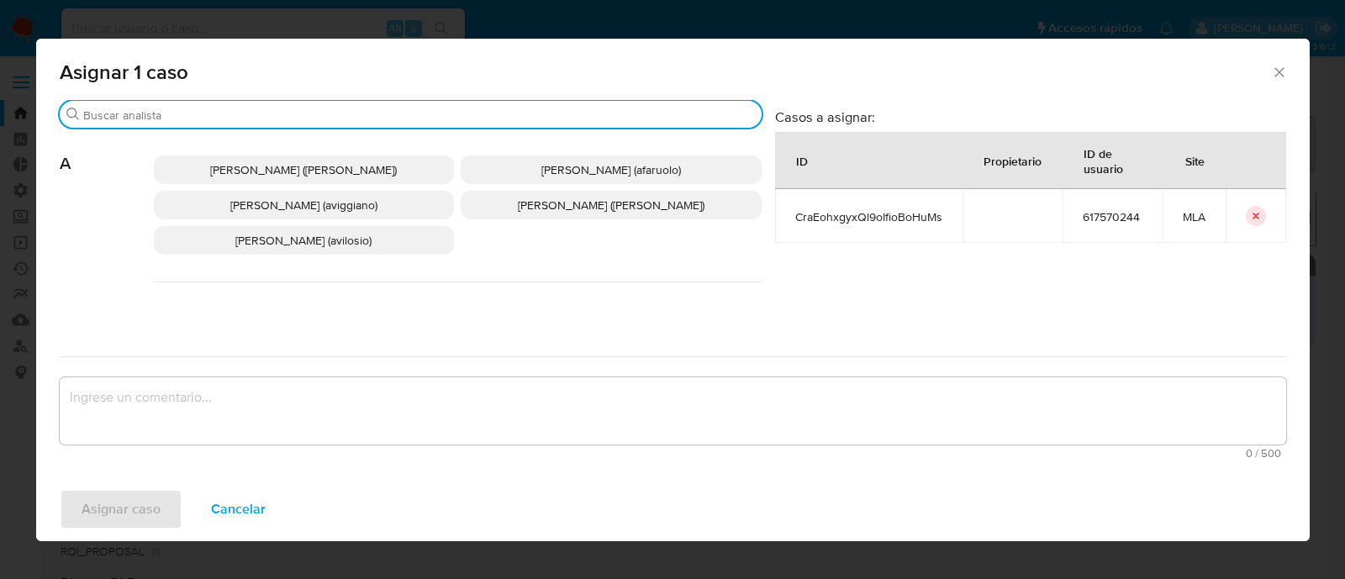
click at [184, 115] on input "Buscar" at bounding box center [418, 115] width 671 height 15
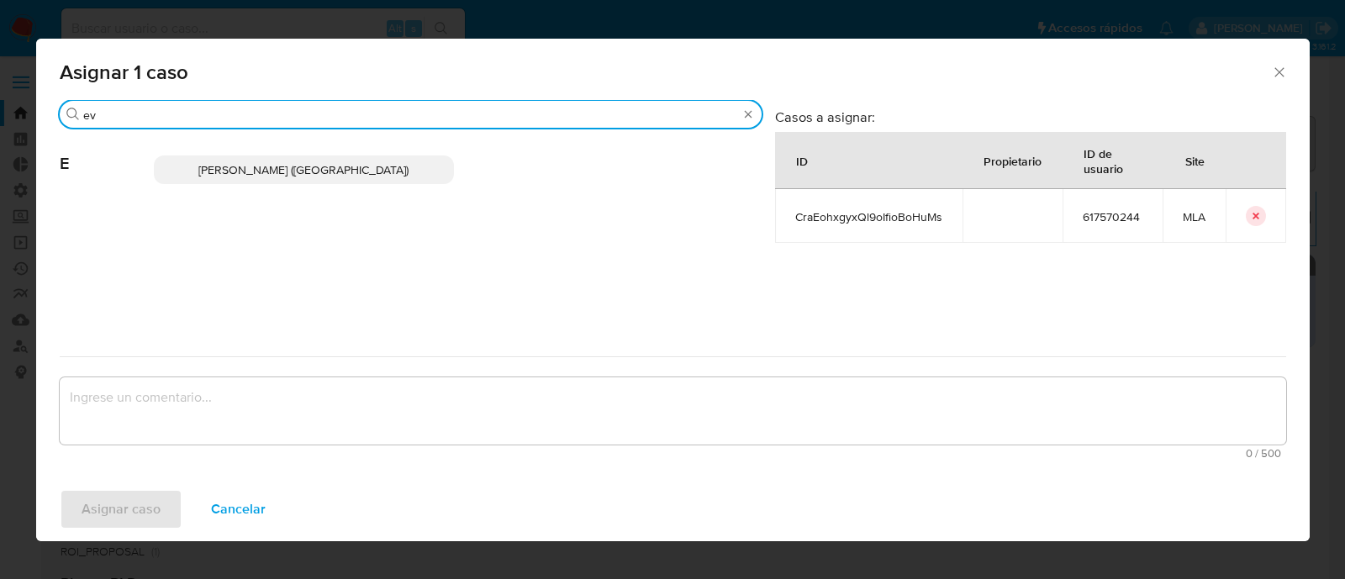
type input "ev"
click at [265, 164] on span "Emmanuel Hernan Vitiello (evitiello)" at bounding box center [303, 169] width 210 height 17
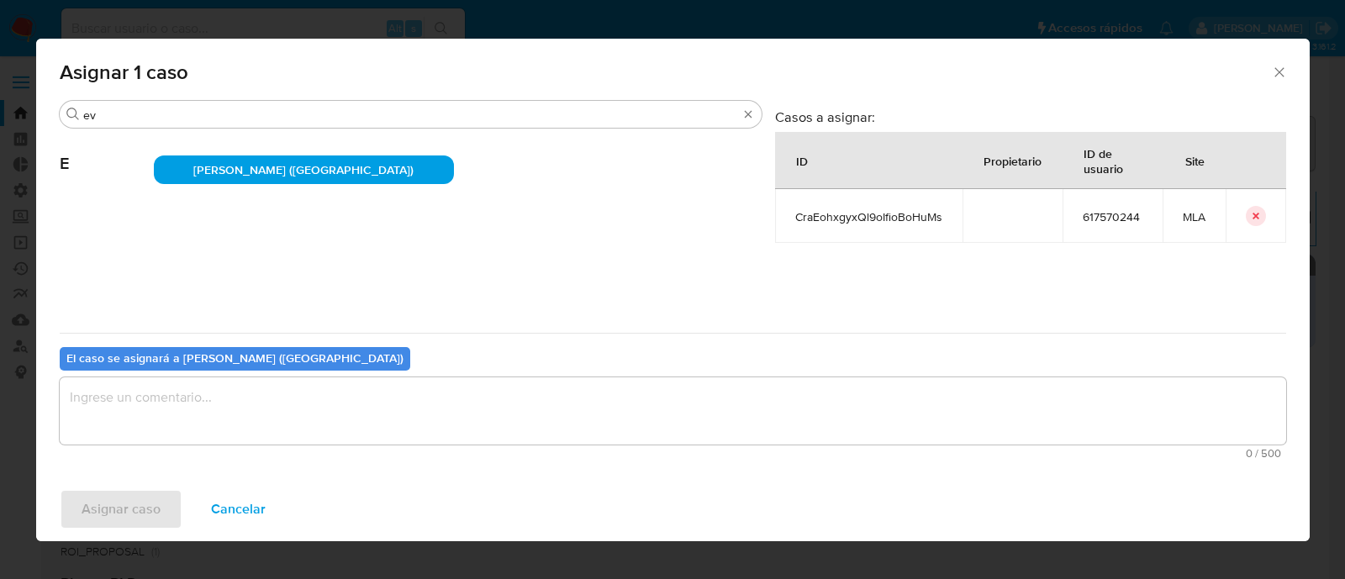
click at [170, 410] on textarea "assign-modal" at bounding box center [673, 410] width 1226 height 67
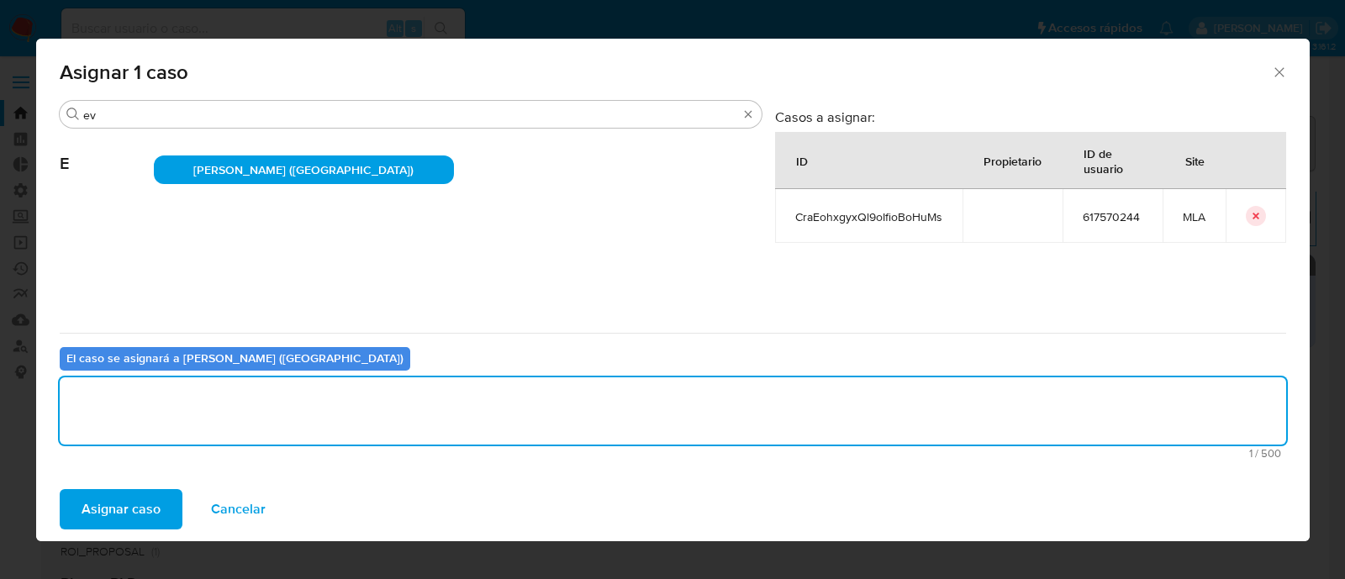
click at [134, 523] on span "Asignar caso" at bounding box center [121, 509] width 79 height 37
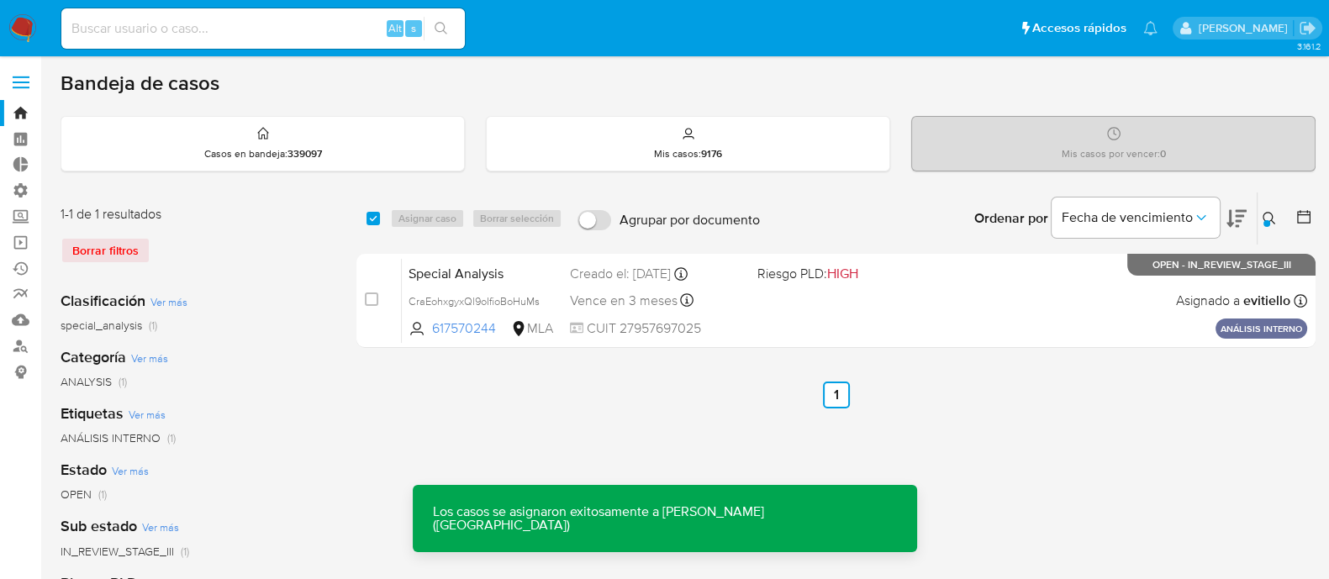
click at [627, 274] on div "Creado el: 16/09/2025 Creado el: 16/09/2025 10:10:56" at bounding box center [657, 274] width 174 height 18
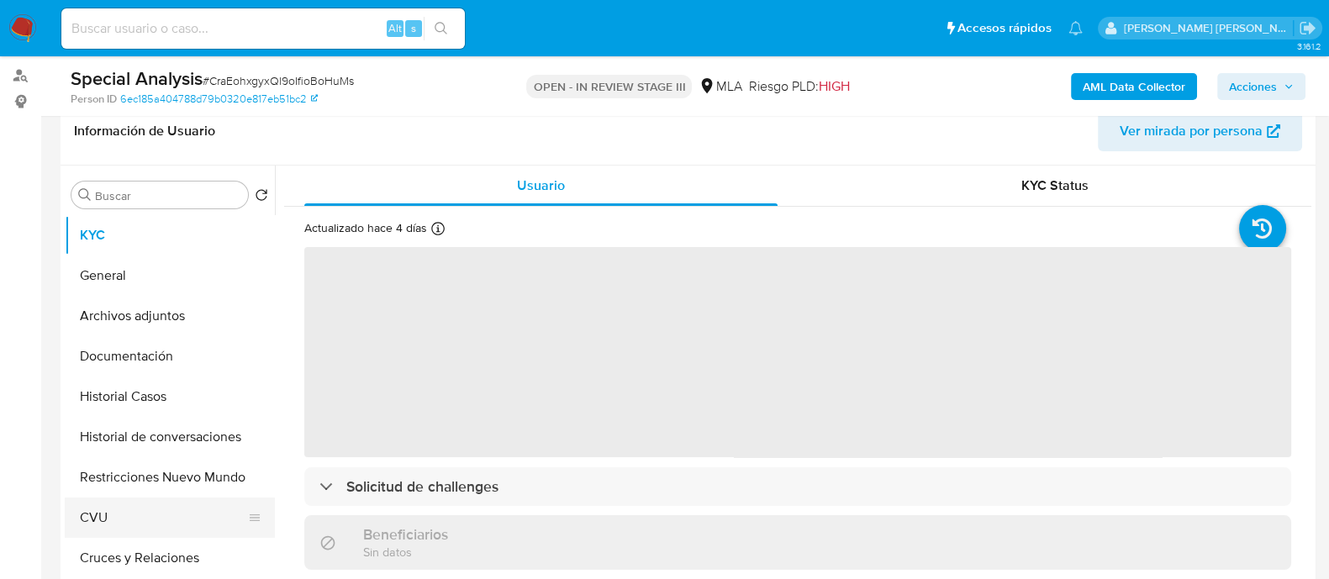
scroll to position [419, 0]
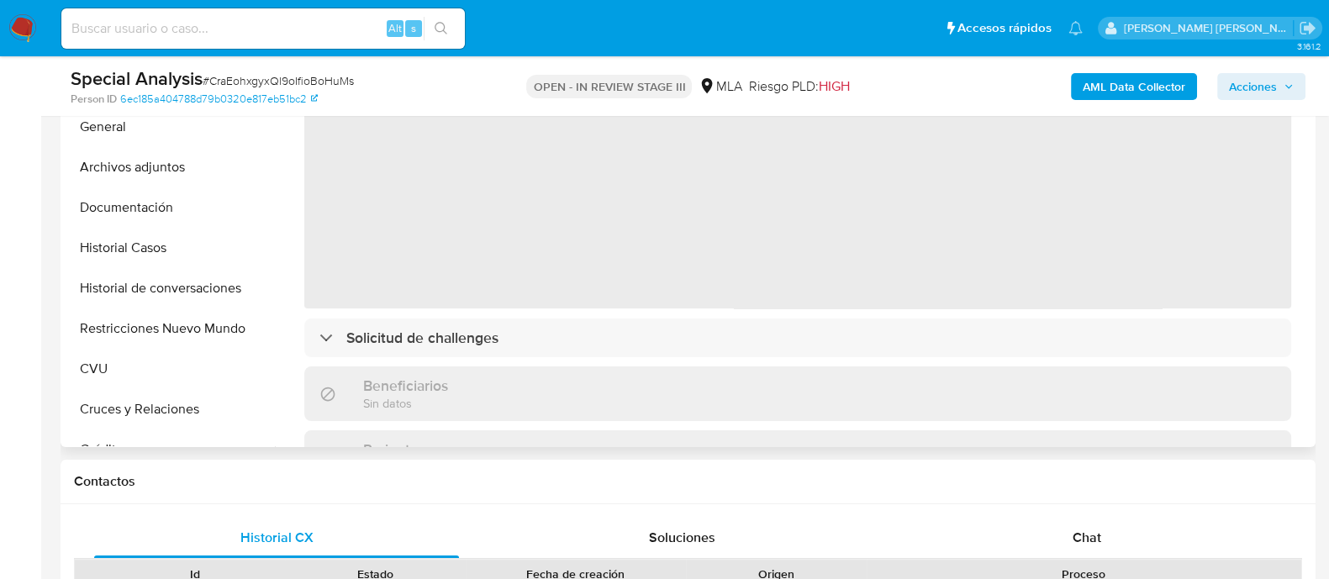
click at [224, 163] on button "Archivos adjuntos" at bounding box center [170, 167] width 210 height 40
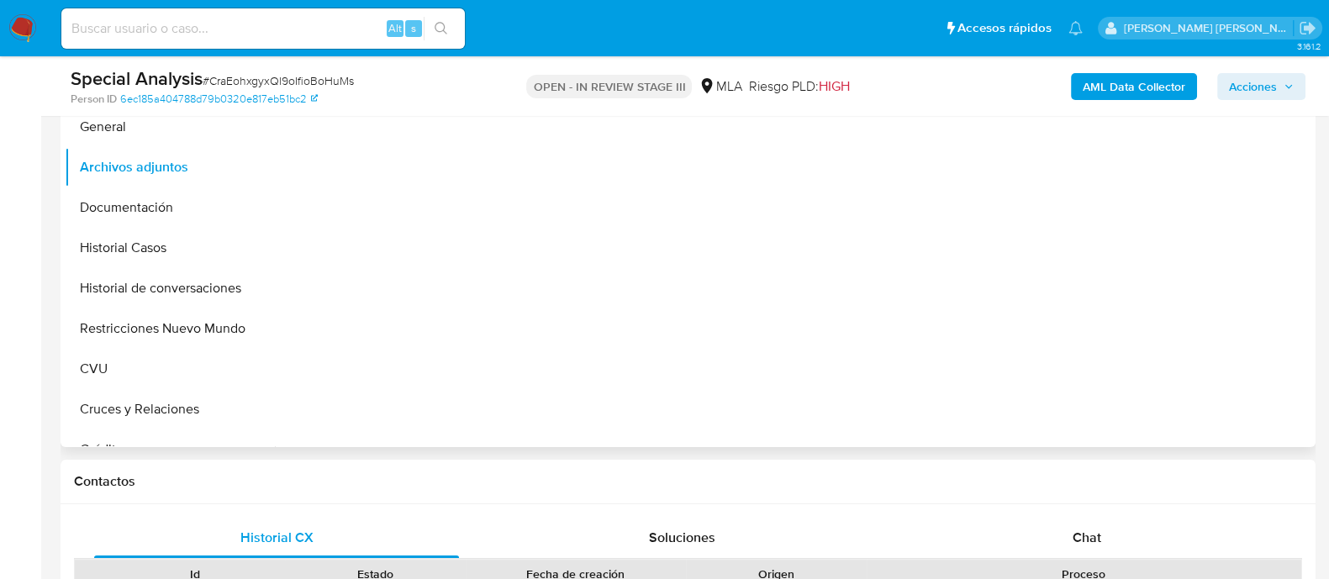
select select "10"
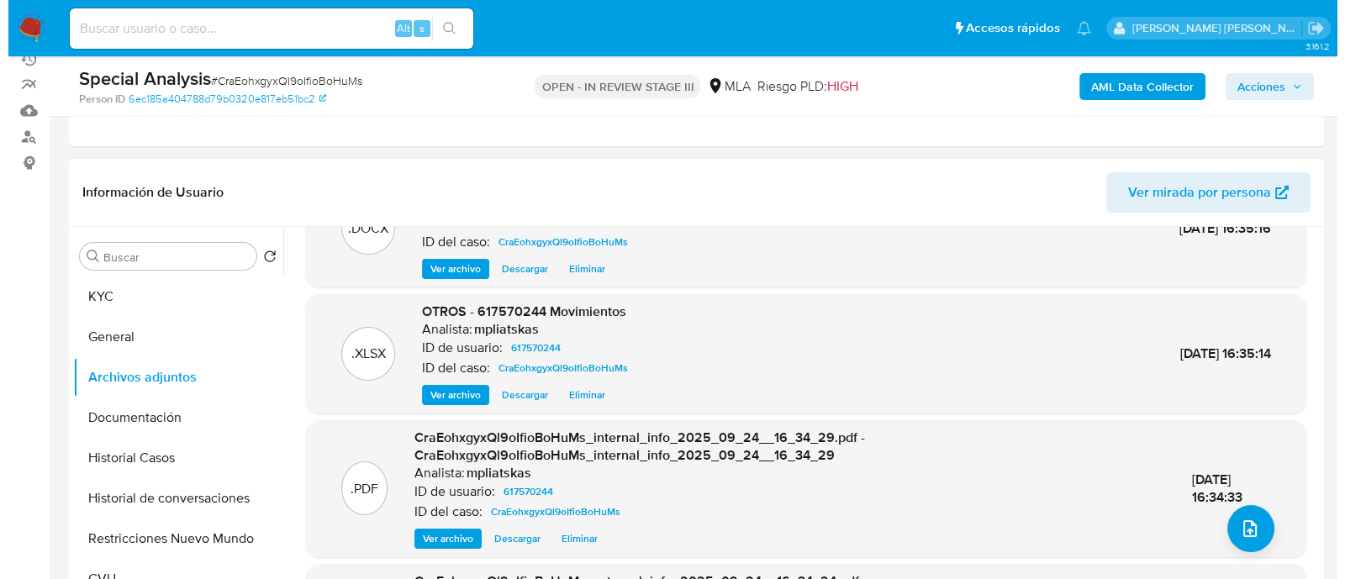
scroll to position [104, 0]
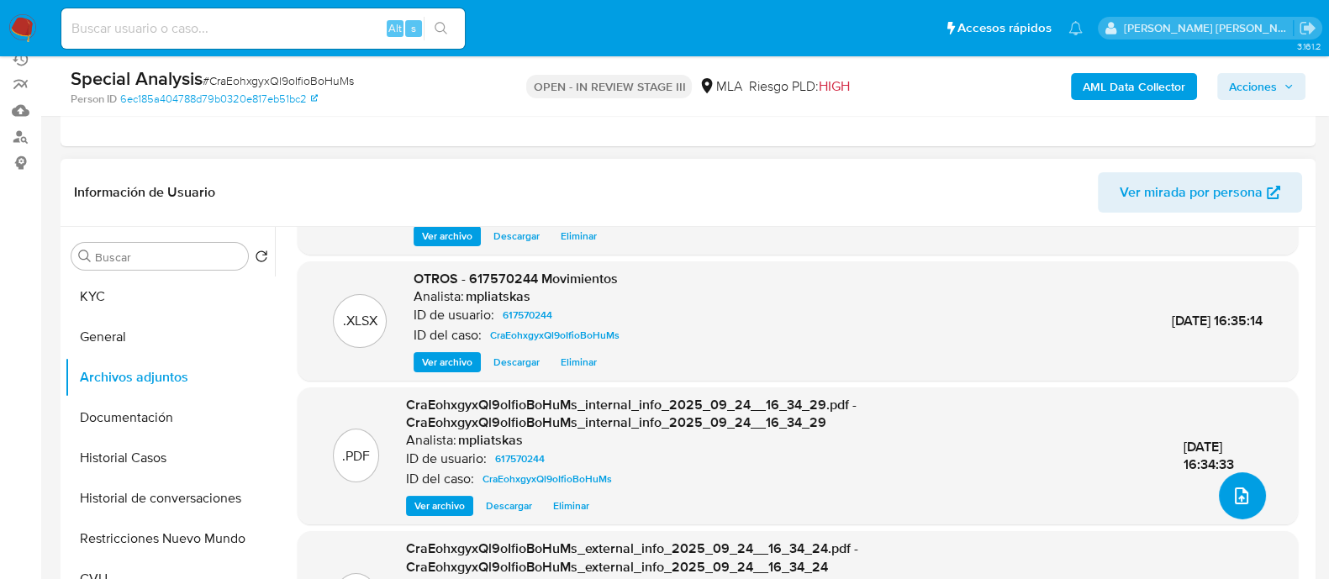
click at [1231, 495] on icon "upload-file" at bounding box center [1241, 496] width 20 height 20
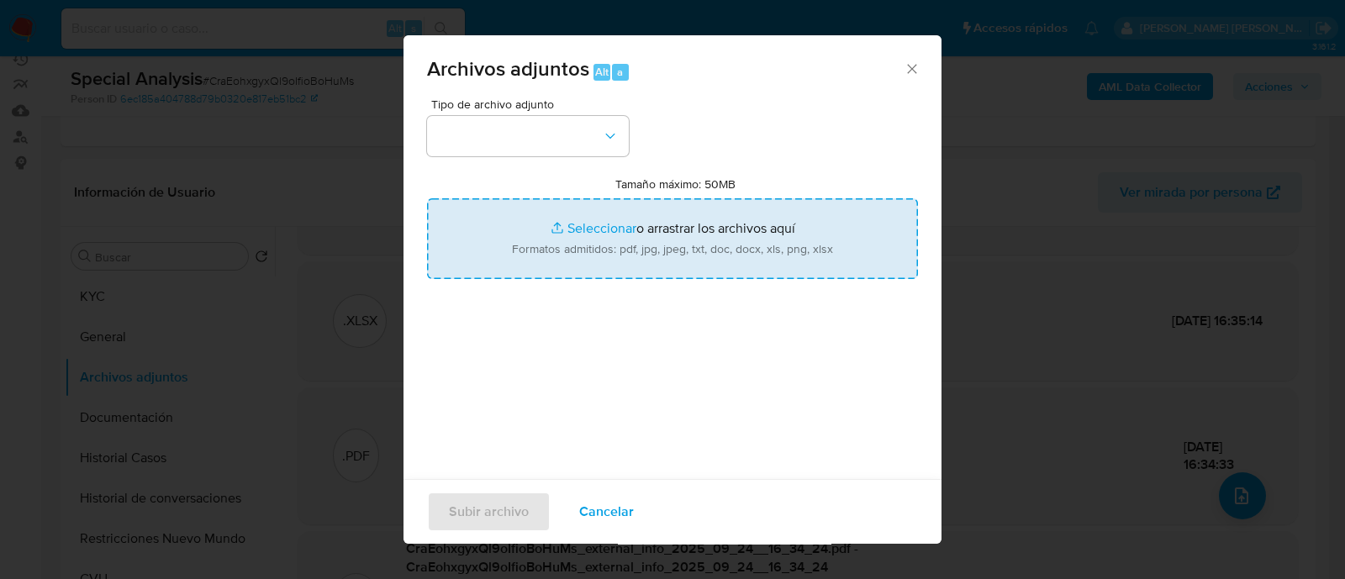
click at [575, 223] on input "Tamaño máximo: 50MB Seleccionar archivos" at bounding box center [672, 238] width 491 height 81
type input "C:\fakepath\v2Caselog CraEohxgyxQl9oIfioBoHuMs_2025_09_19_14_15_01.docx"
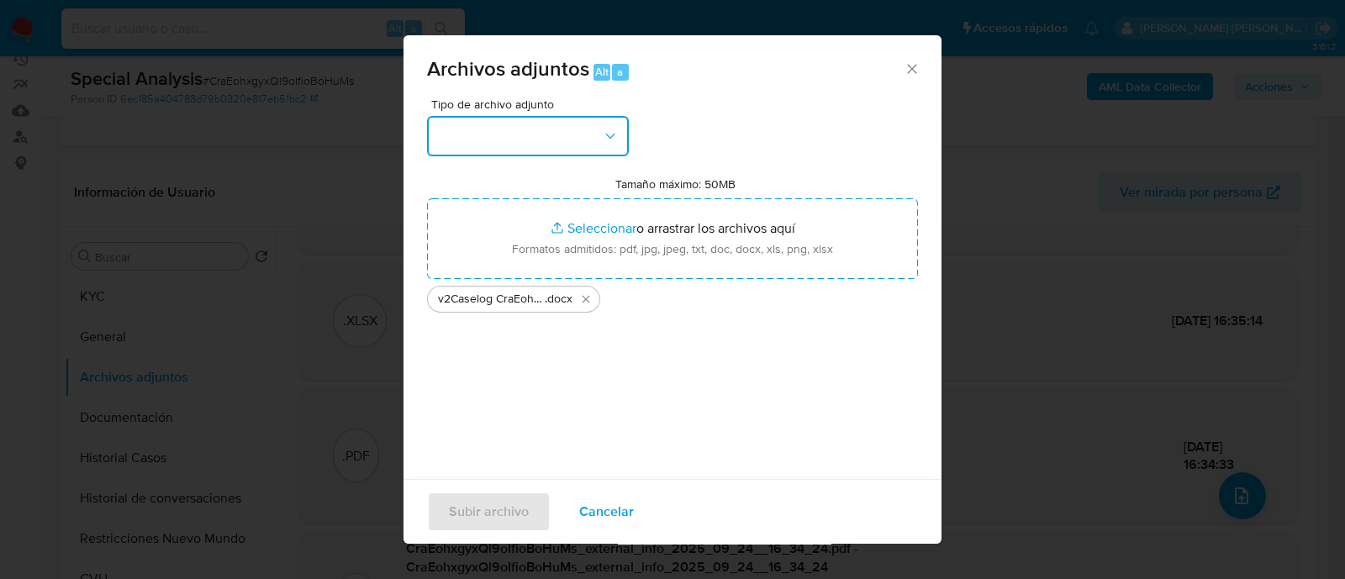
click at [493, 121] on button "button" at bounding box center [528, 136] width 202 height 40
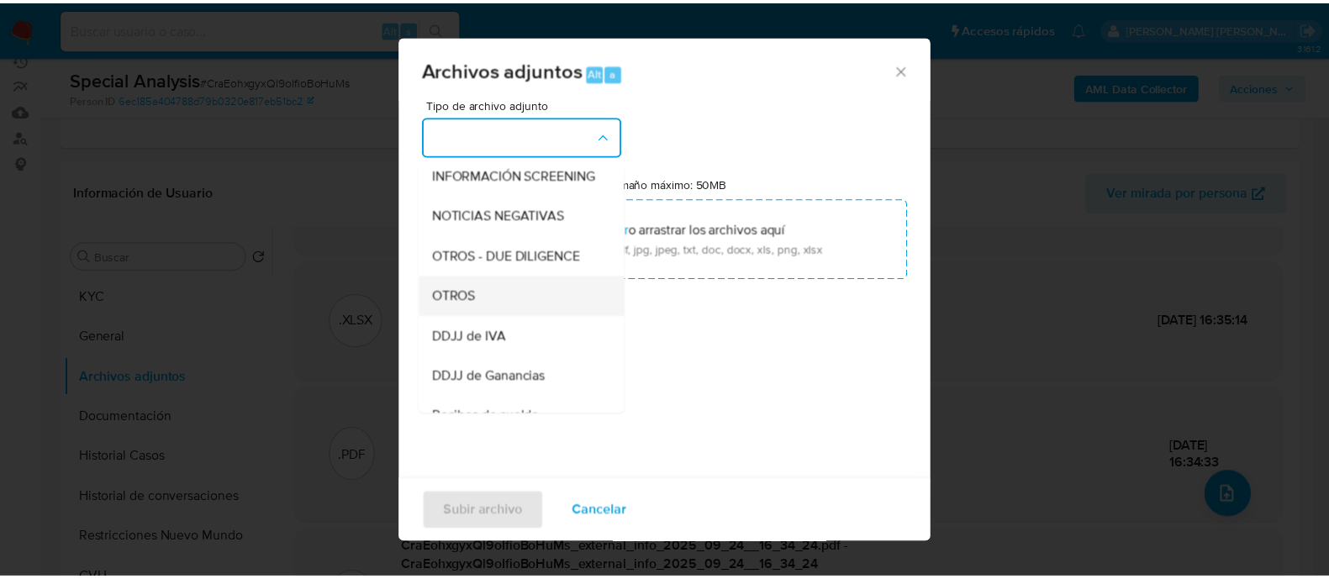
scroll to position [209, 0]
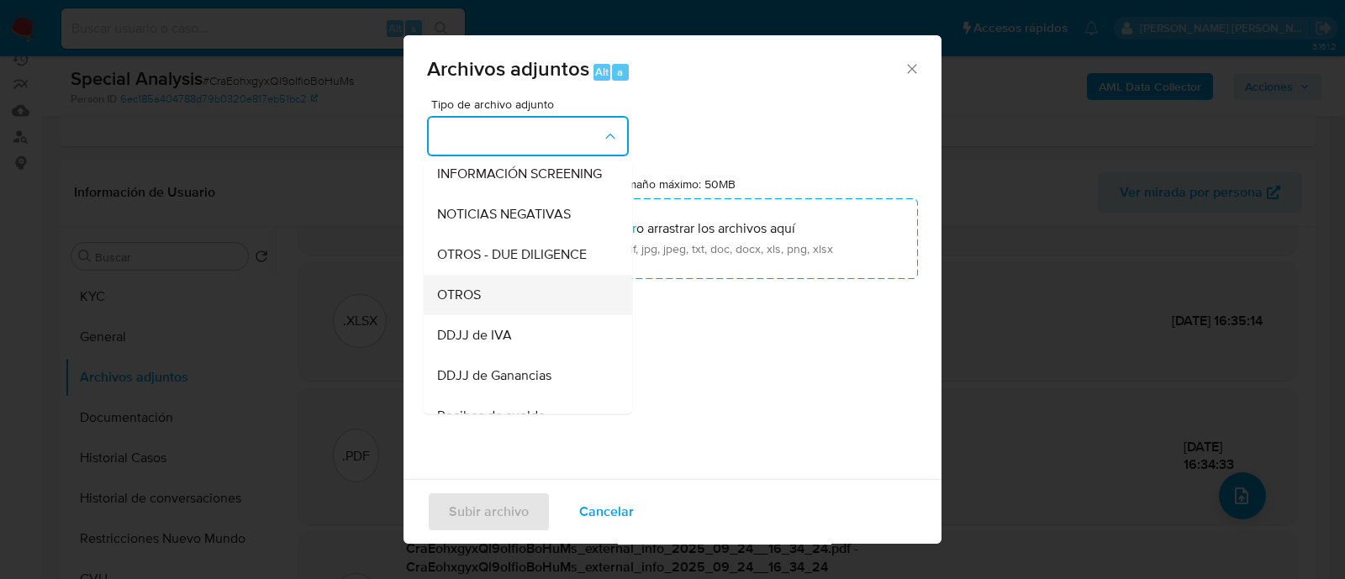
click at [524, 315] on div "OTROS" at bounding box center [522, 295] width 171 height 40
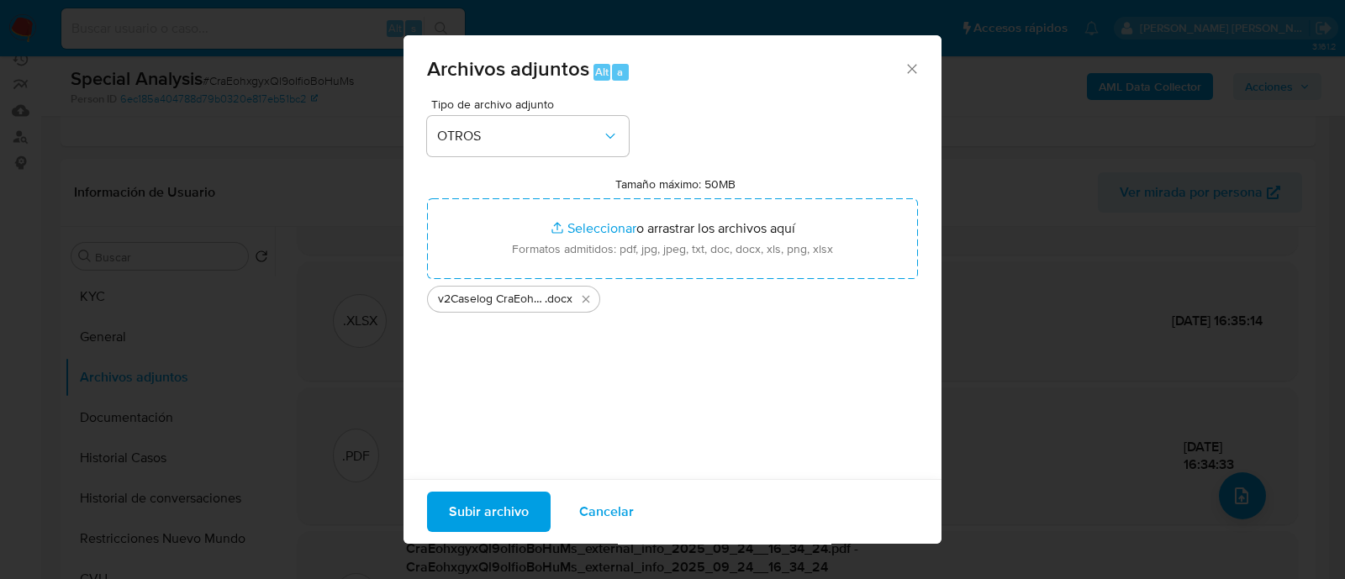
click at [496, 508] on span "Subir archivo" at bounding box center [489, 511] width 80 height 37
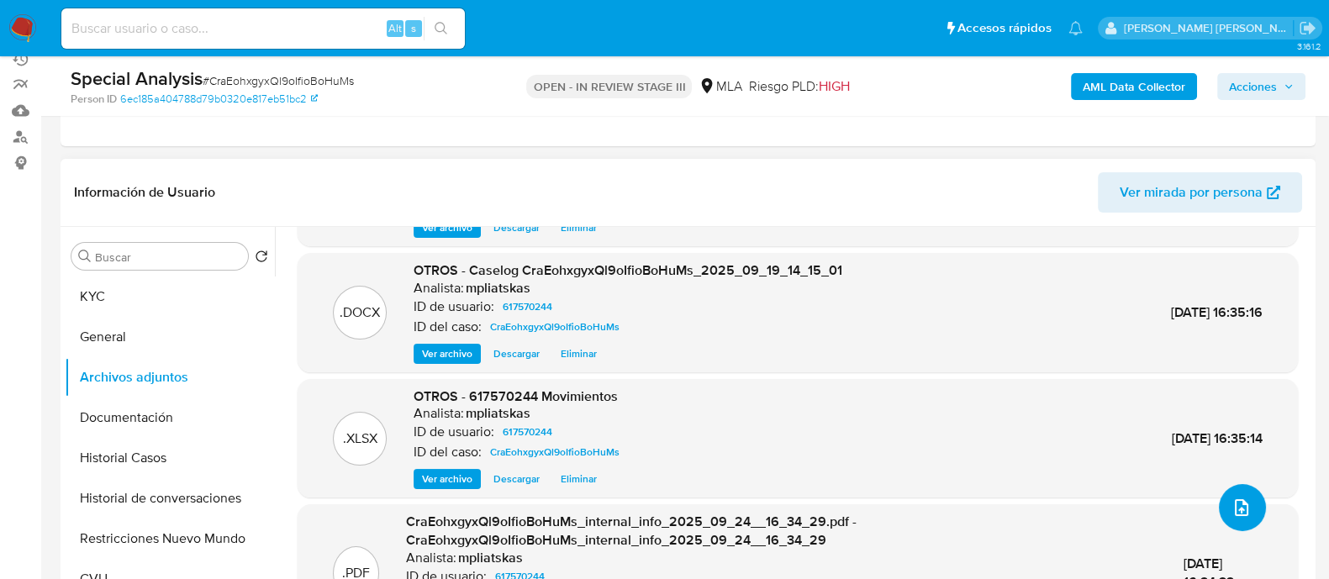
scroll to position [92, 0]
click at [442, 356] on span "Ver archivo" at bounding box center [447, 354] width 50 height 17
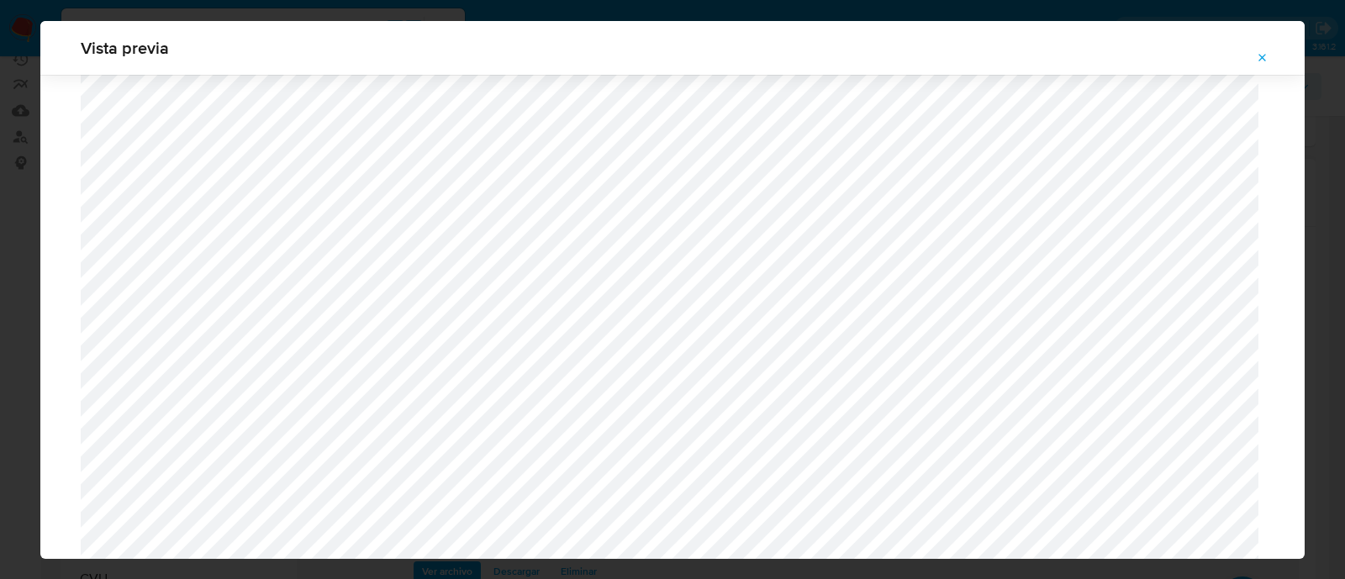
scroll to position [1017, 0]
click at [1255, 57] on button "Attachment preview" at bounding box center [1262, 58] width 37 height 27
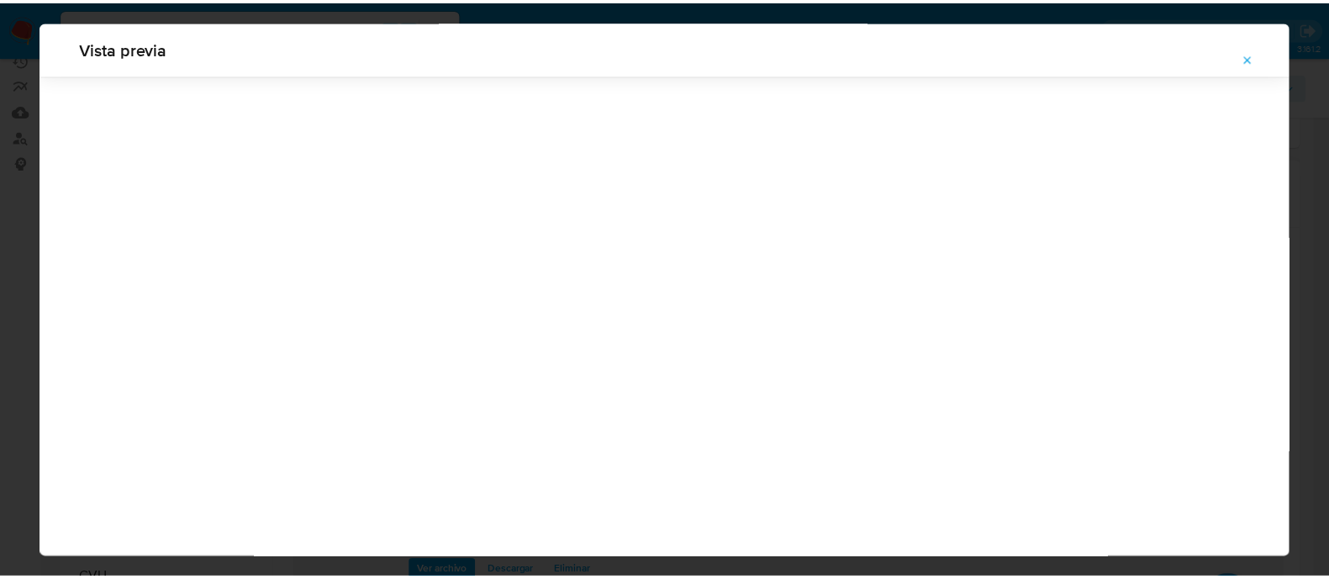
scroll to position [54, 0]
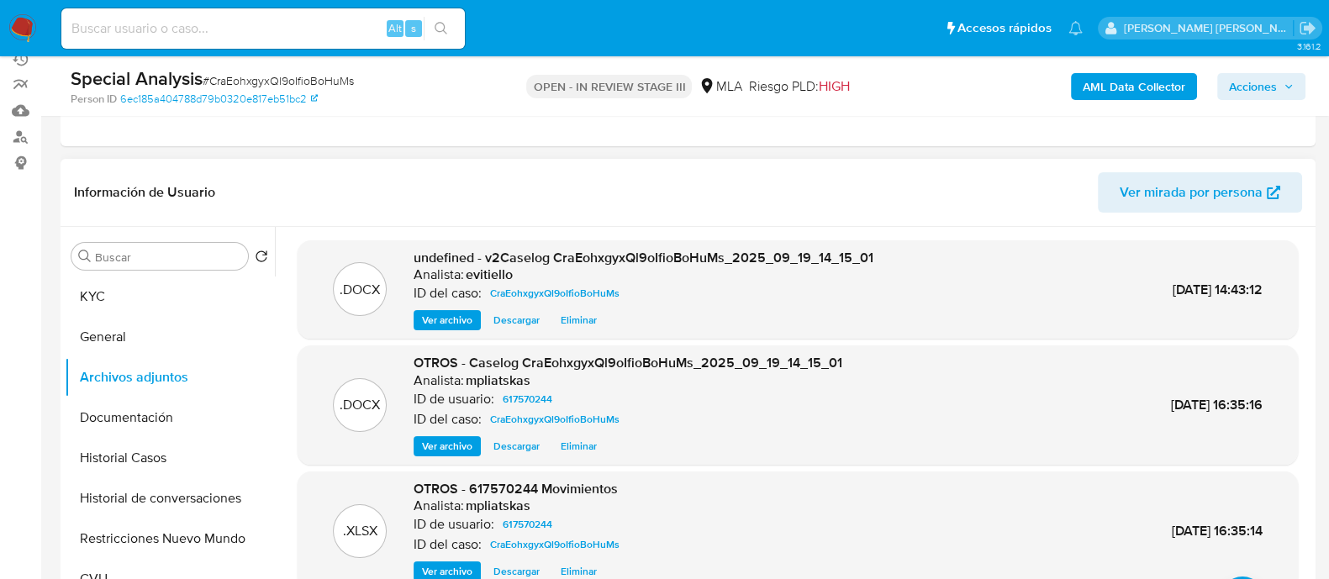
click at [328, 14] on div "Alt s" at bounding box center [262, 28] width 403 height 40
click at [336, 27] on input at bounding box center [262, 29] width 403 height 22
paste input "fzhfaYMLKSW9JGugMeuN5cPD"
type input "fzhfaYMLKSW9JGugMeuN5cPD"
click at [455, 25] on button "search-icon" at bounding box center [441, 29] width 34 height 24
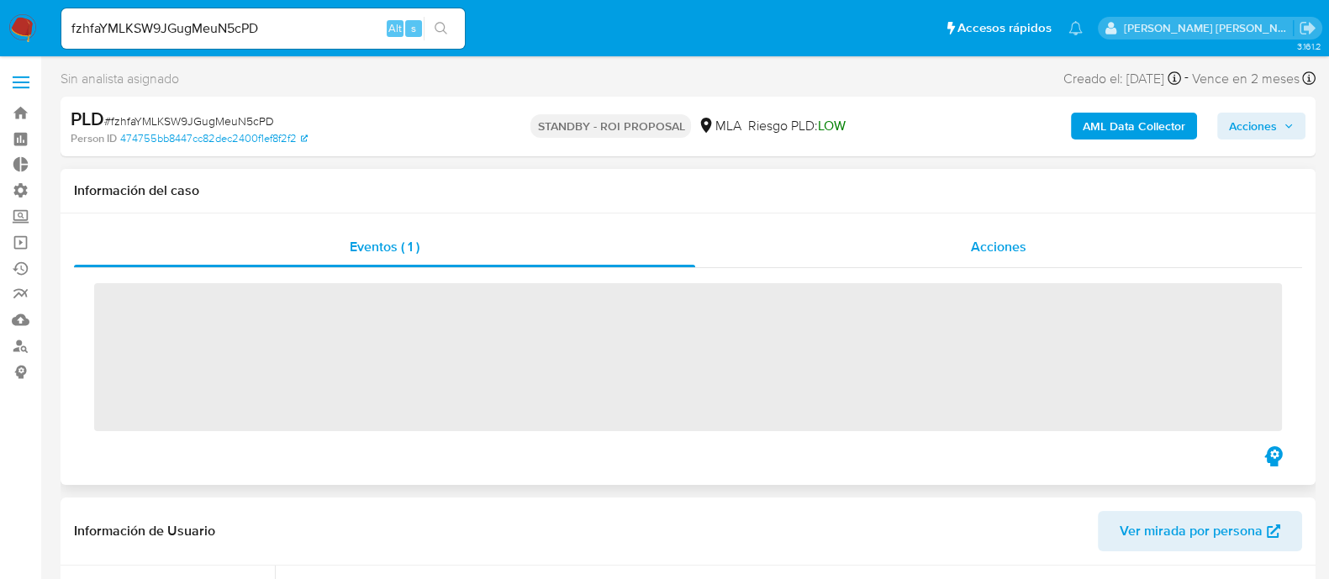
click at [1034, 255] on div "Acciones" at bounding box center [998, 247] width 607 height 40
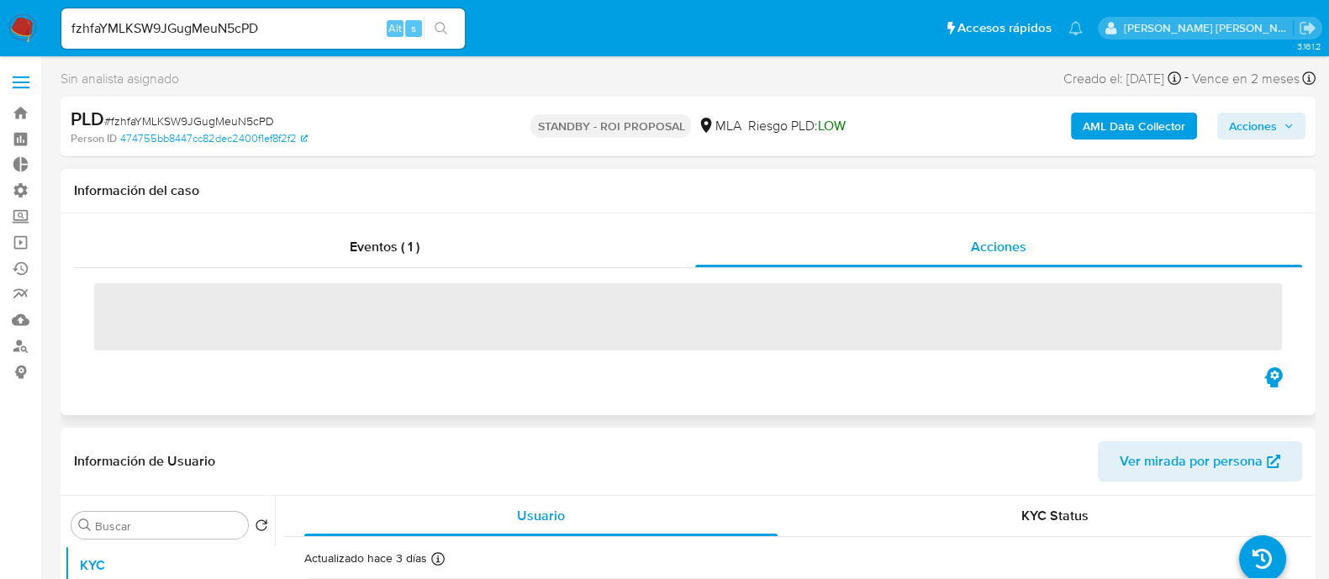
select select "10"
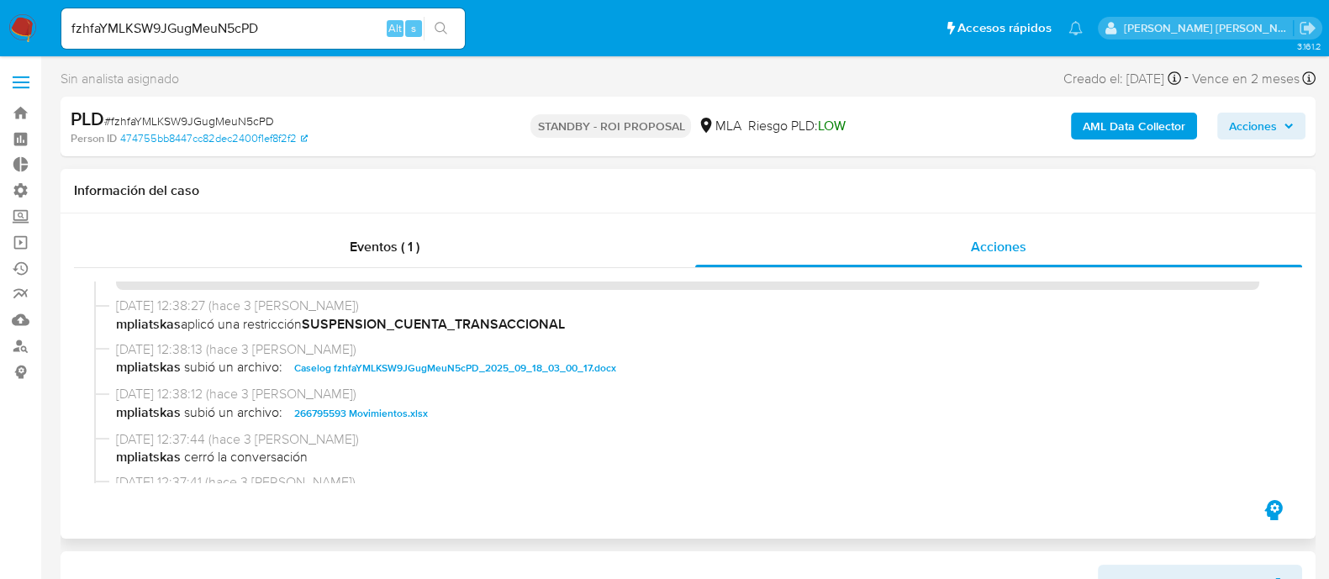
scroll to position [104, 0]
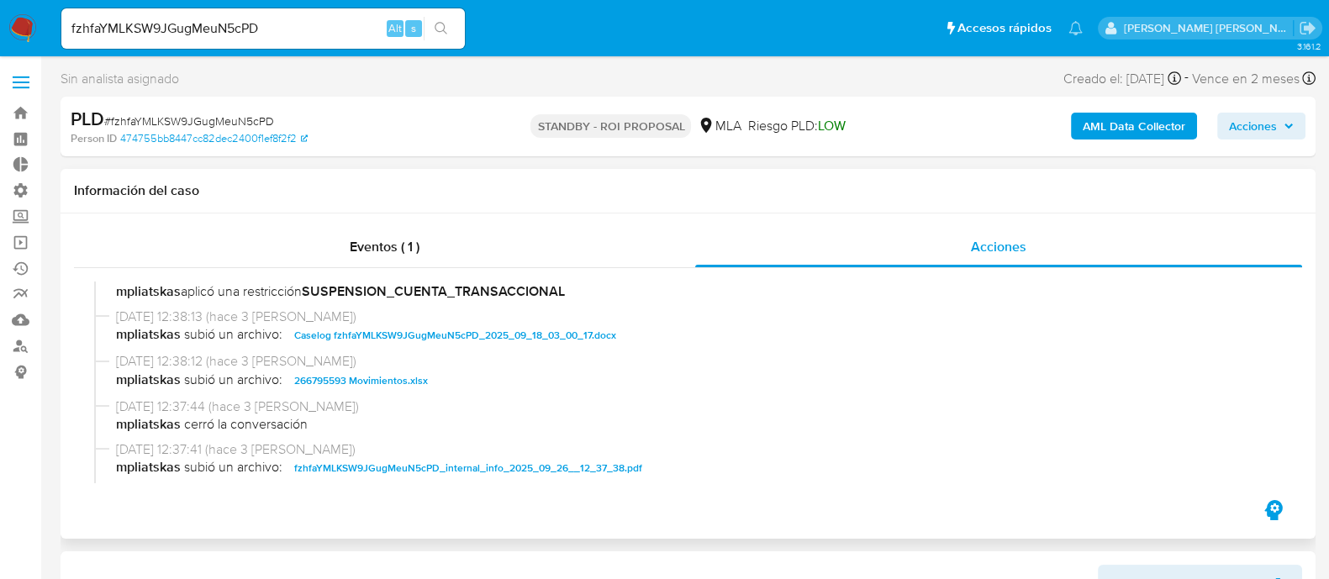
click at [438, 339] on span "Caselog fzhfaYMLKSW9JGugMeuN5cPD_2025_09_18_03_00_17.docx" at bounding box center [455, 335] width 322 height 20
drag, startPoint x: 416, startPoint y: 385, endPoint x: 429, endPoint y: 384, distance: 12.6
click at [416, 384] on span "266795593 Movimientos.xlsx" at bounding box center [361, 381] width 134 height 20
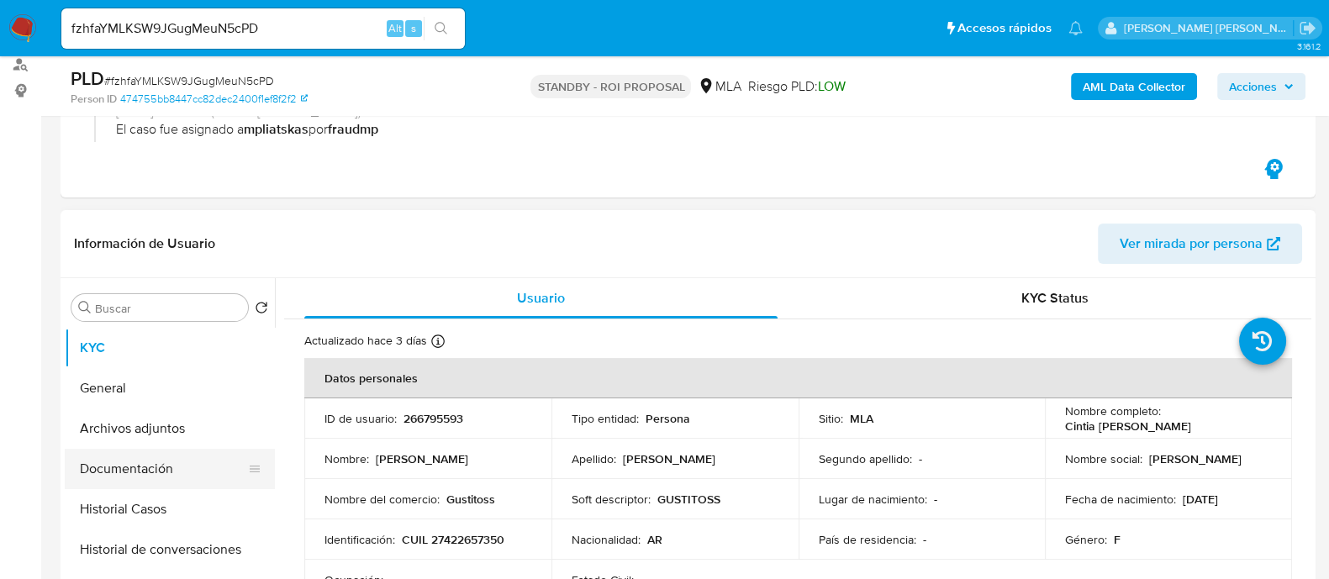
scroll to position [315, 0]
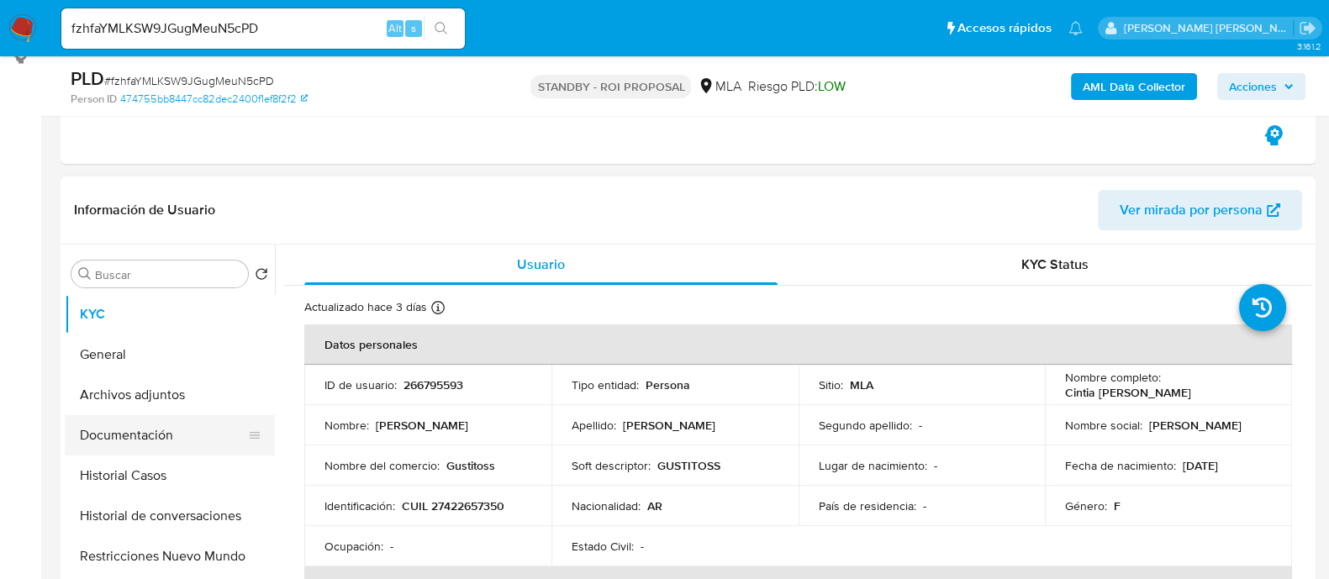
click at [175, 425] on button "Documentación" at bounding box center [163, 435] width 197 height 40
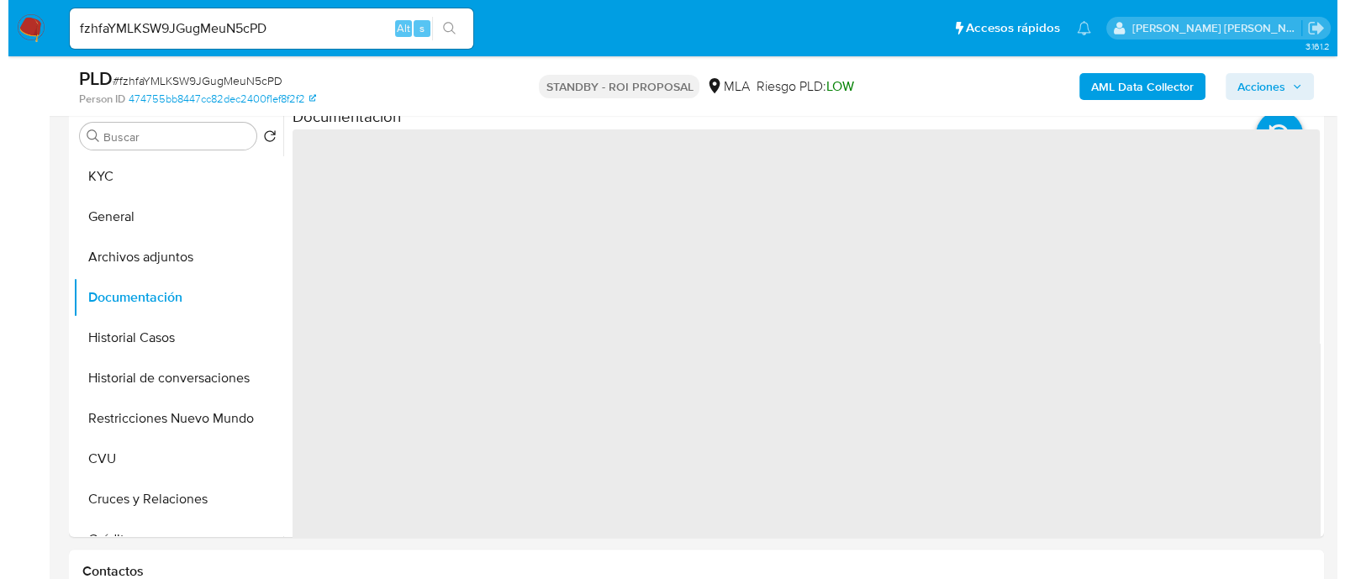
scroll to position [419, 0]
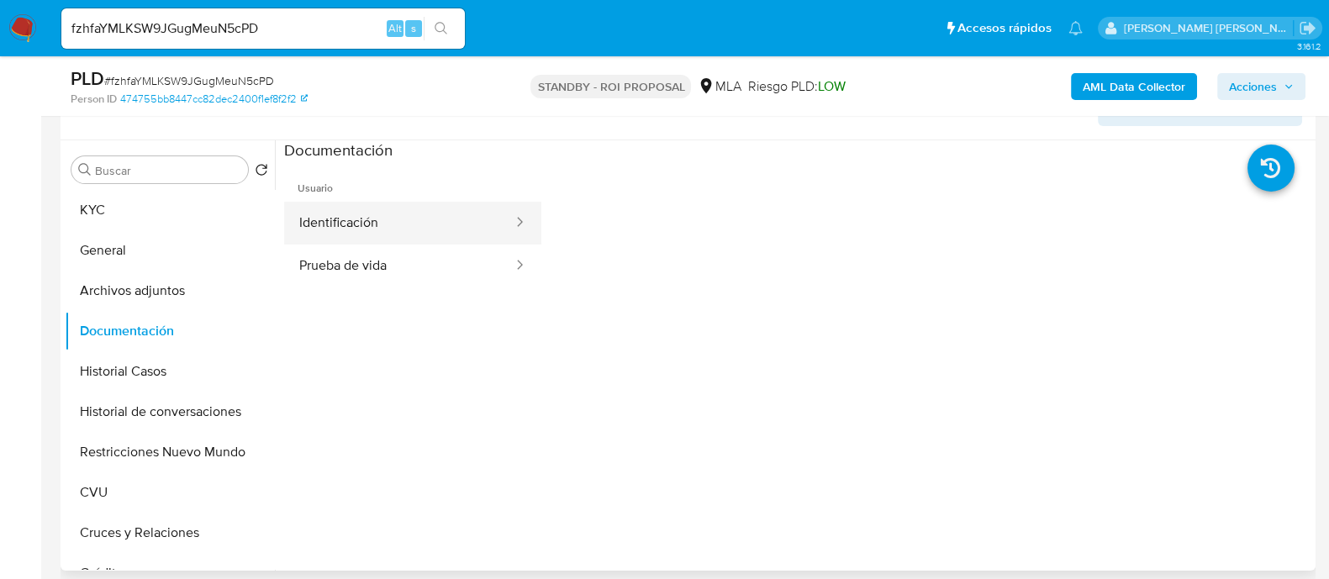
click at [459, 233] on button "Identificación" at bounding box center [399, 223] width 230 height 43
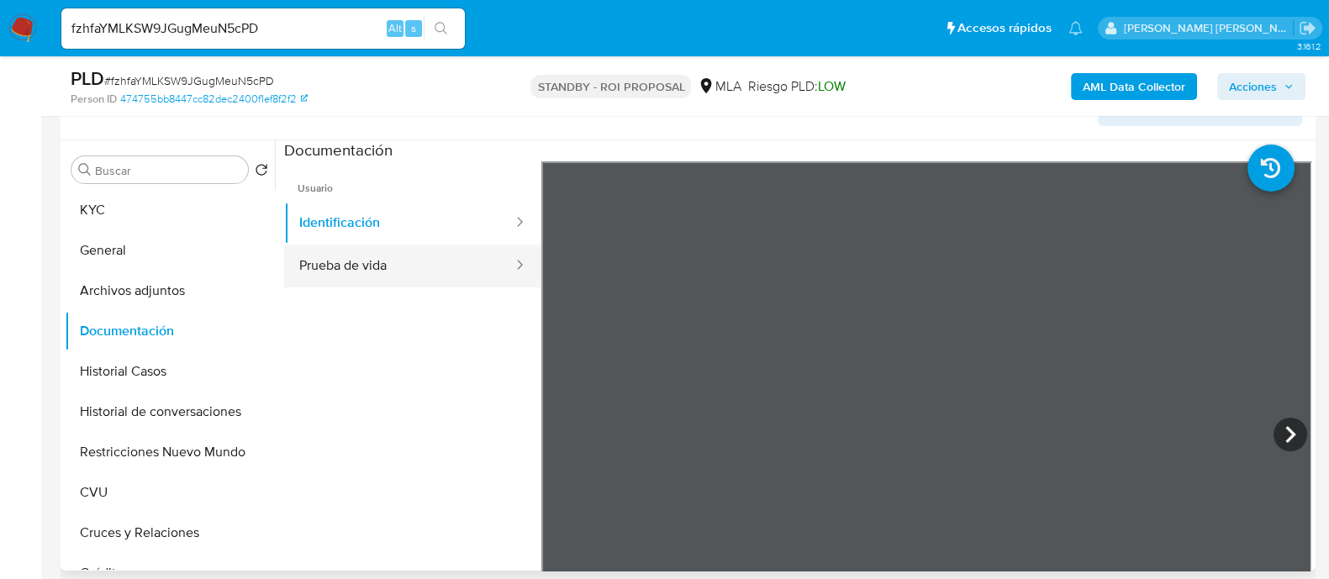
click at [323, 262] on button "Prueba de vida" at bounding box center [399, 266] width 230 height 43
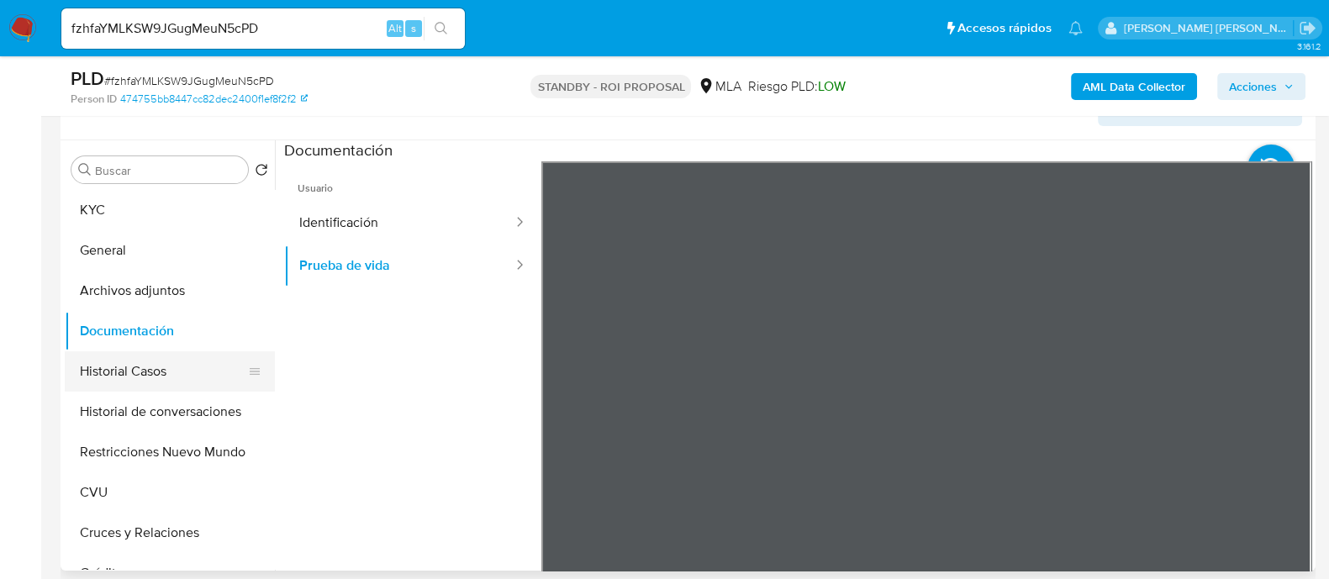
click at [174, 364] on button "Historial Casos" at bounding box center [163, 371] width 197 height 40
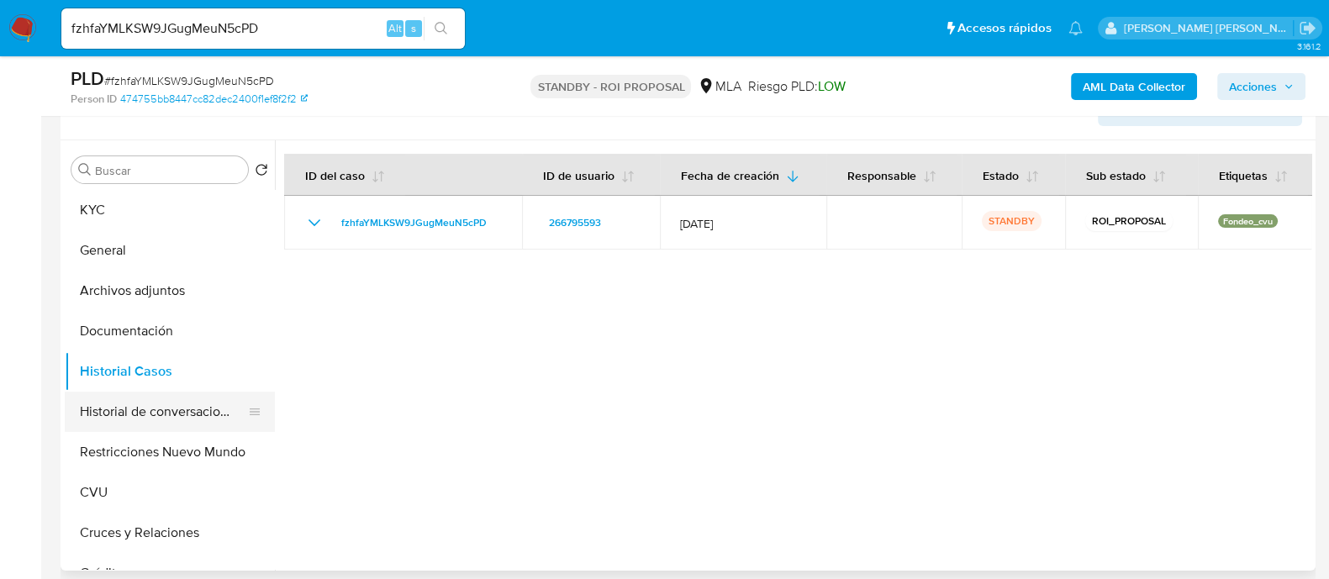
click at [176, 415] on button "Historial de conversaciones" at bounding box center [163, 412] width 197 height 40
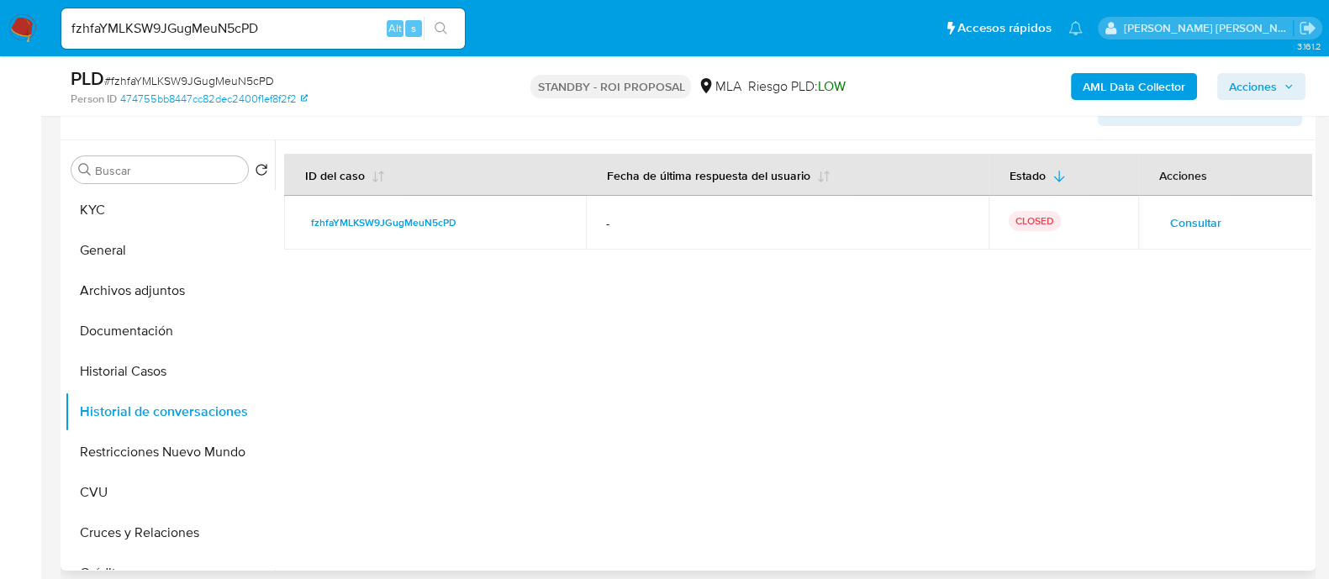
click at [1193, 218] on span "Consultar" at bounding box center [1195, 223] width 51 height 24
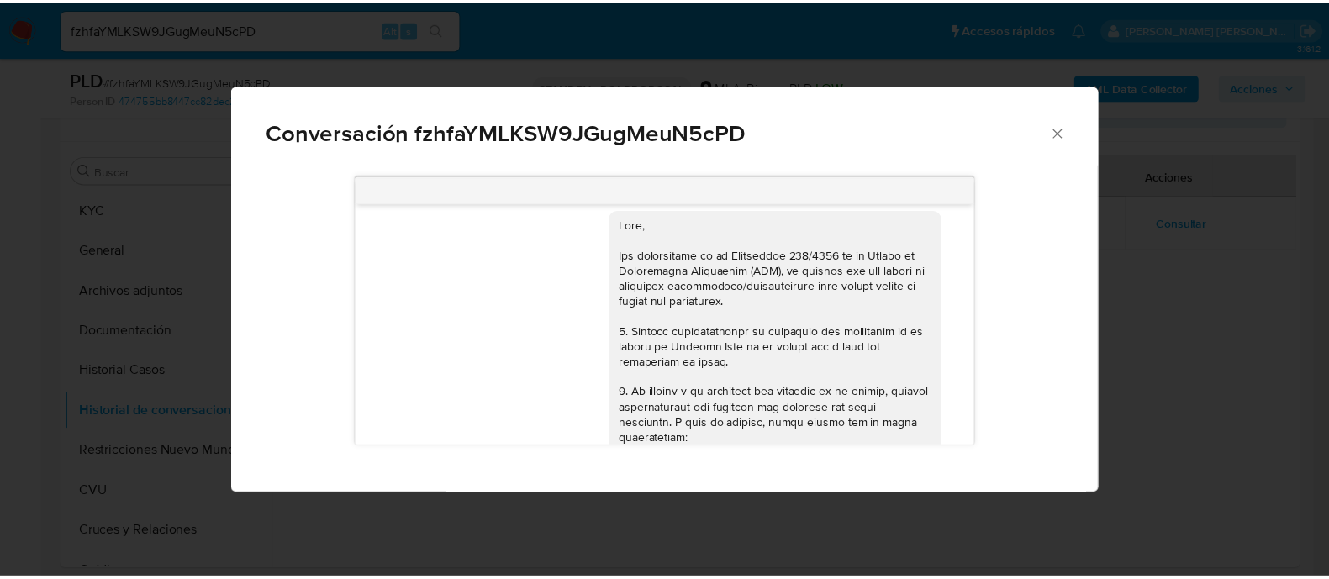
scroll to position [0, 0]
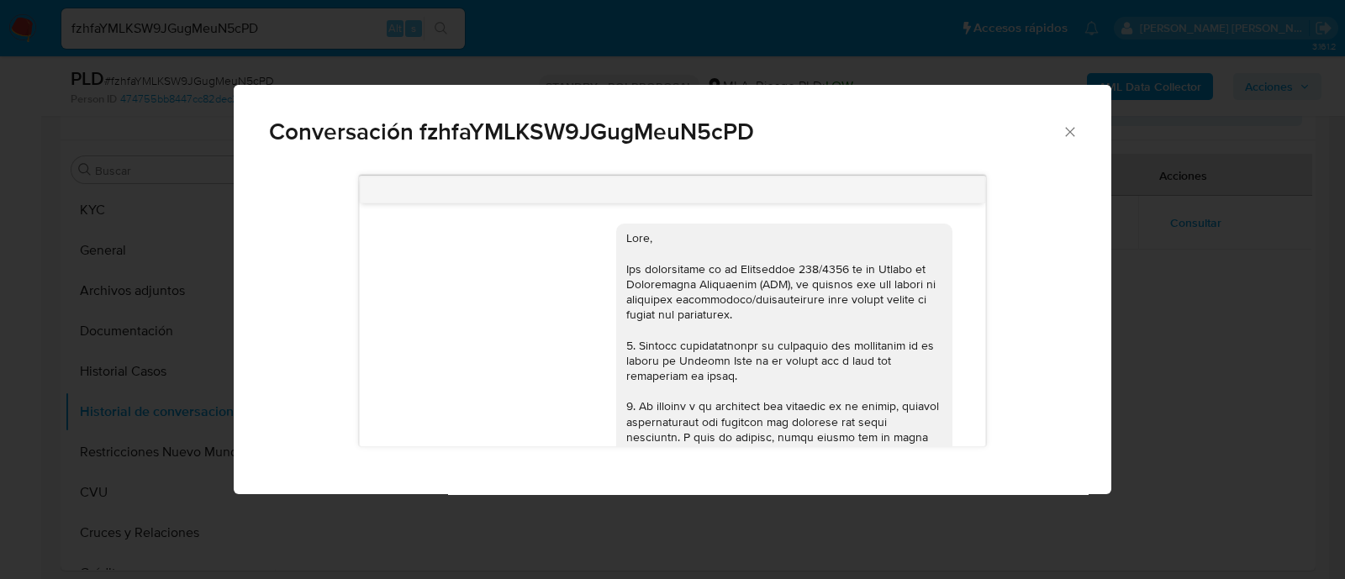
click at [160, 496] on div "Conversación fzhfaYMLKSW9JGugMeuN5cPD 17/09/2025 14:45:46 Hola, Esperamos que t…" at bounding box center [672, 289] width 1345 height 579
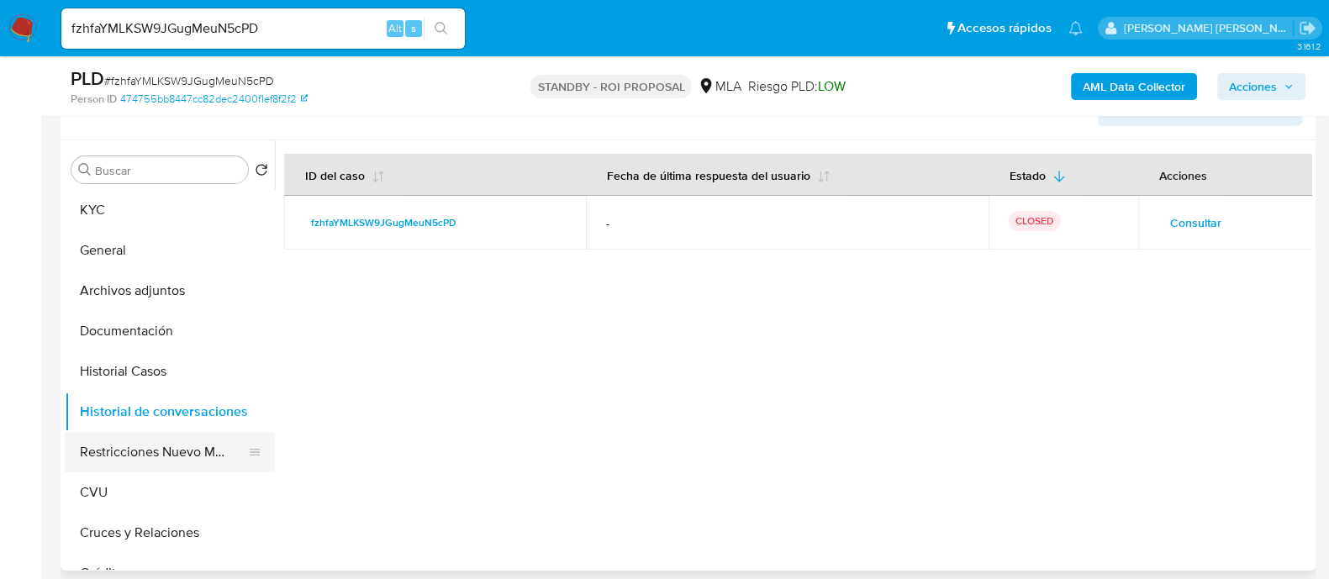
click at [144, 443] on button "Restricciones Nuevo Mundo" at bounding box center [163, 452] width 197 height 40
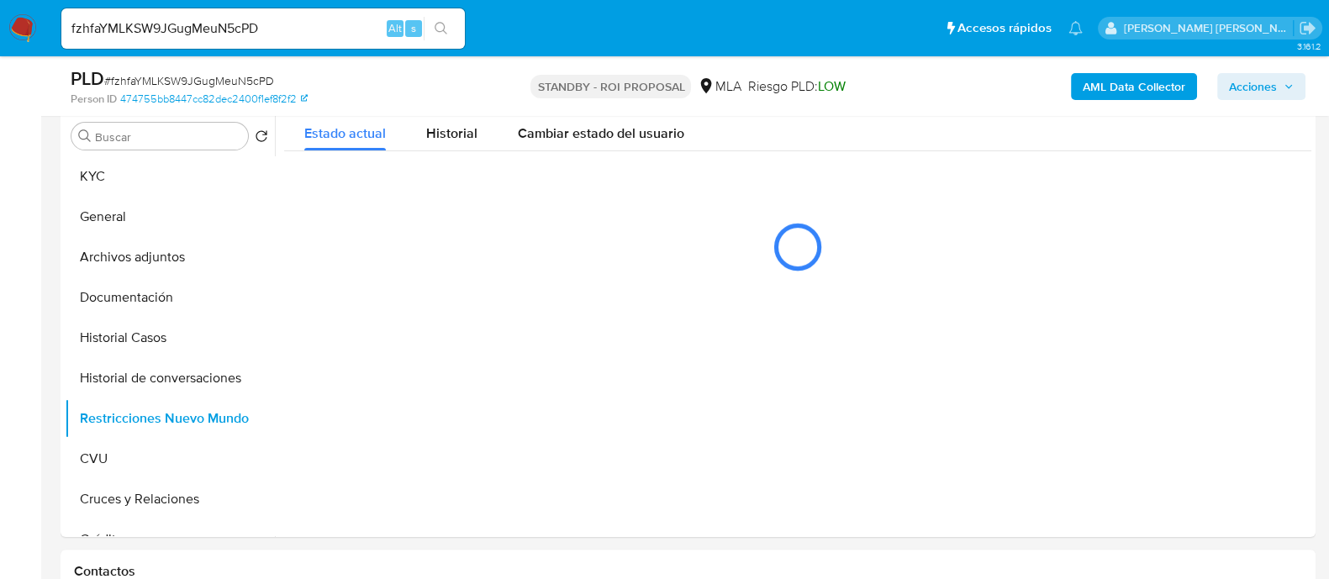
scroll to position [419, 0]
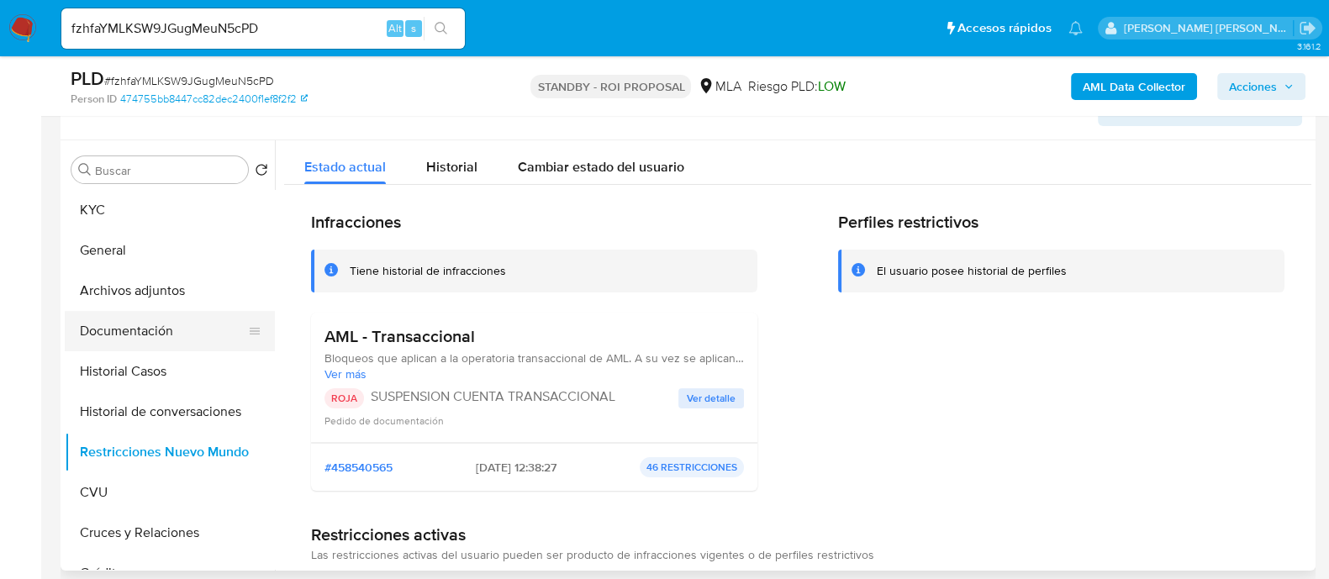
click at [197, 329] on button "Documentación" at bounding box center [163, 331] width 197 height 40
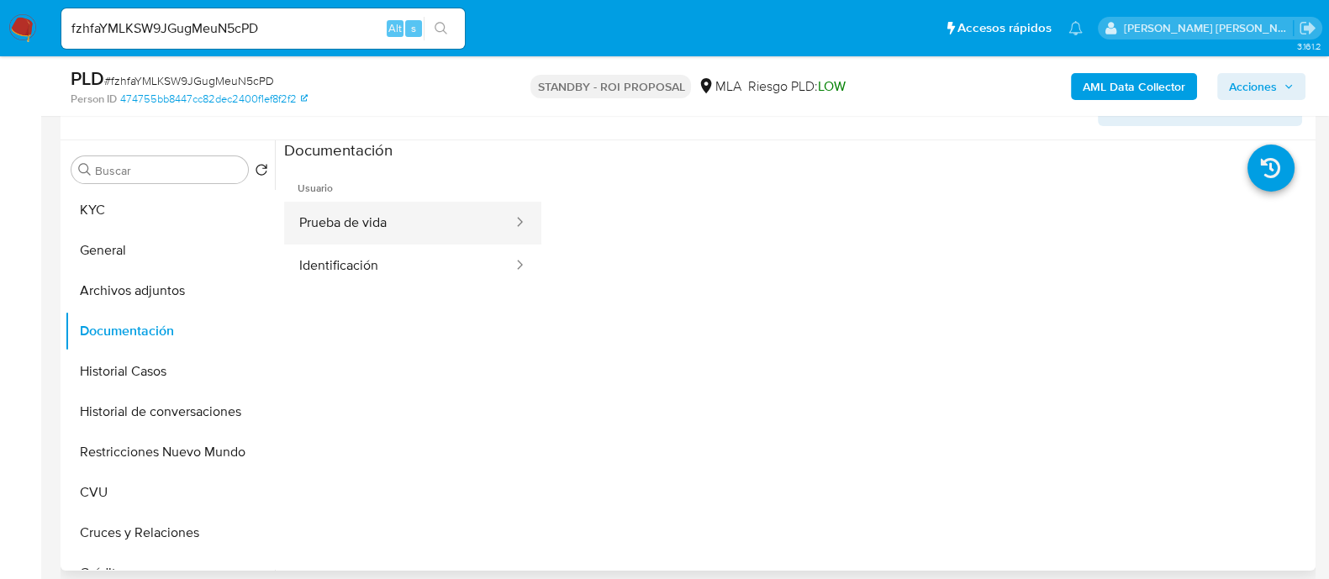
click at [399, 232] on button "Prueba de vida" at bounding box center [399, 223] width 230 height 43
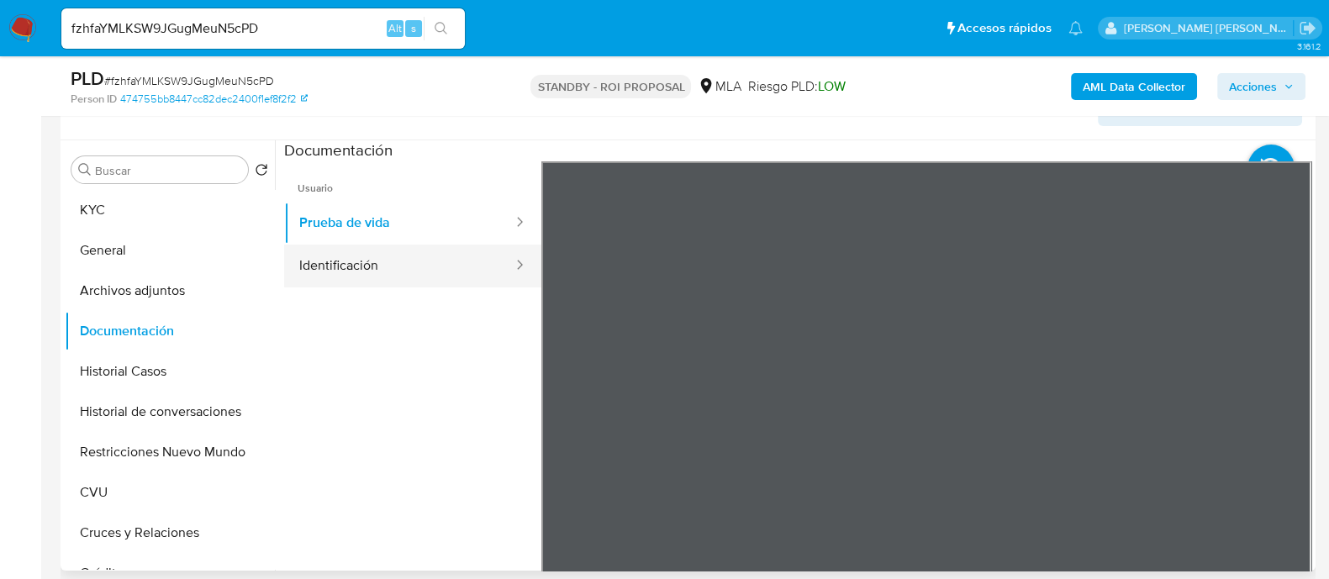
click at [394, 259] on button "Identificación" at bounding box center [399, 266] width 230 height 43
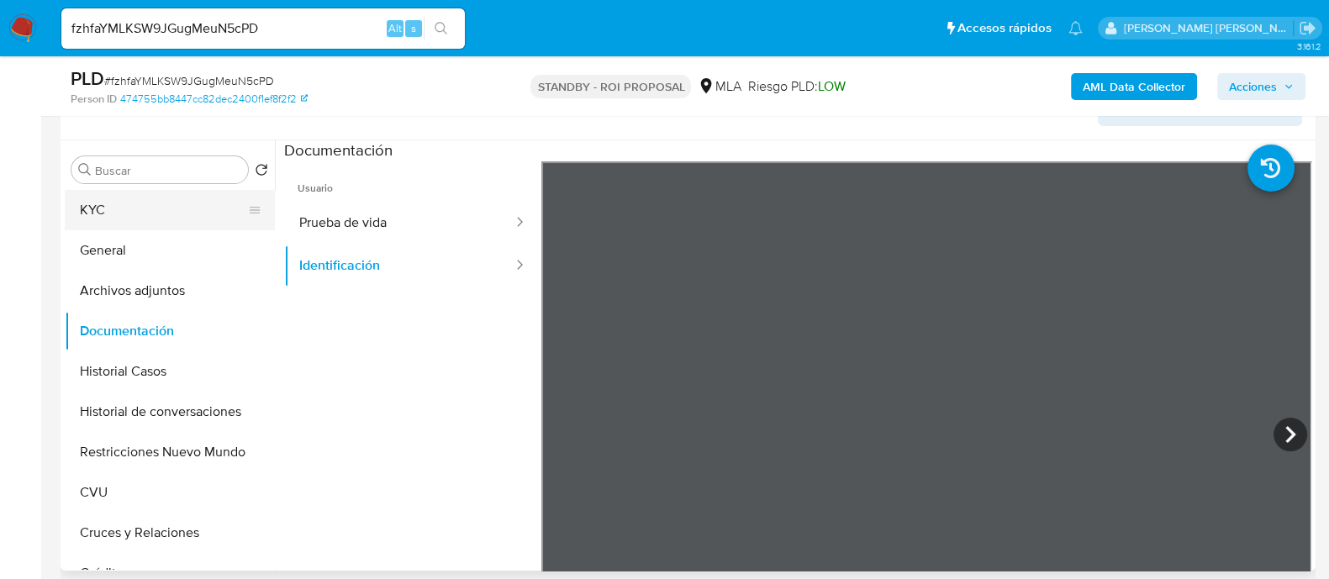
click at [171, 211] on button "KYC" at bounding box center [163, 210] width 197 height 40
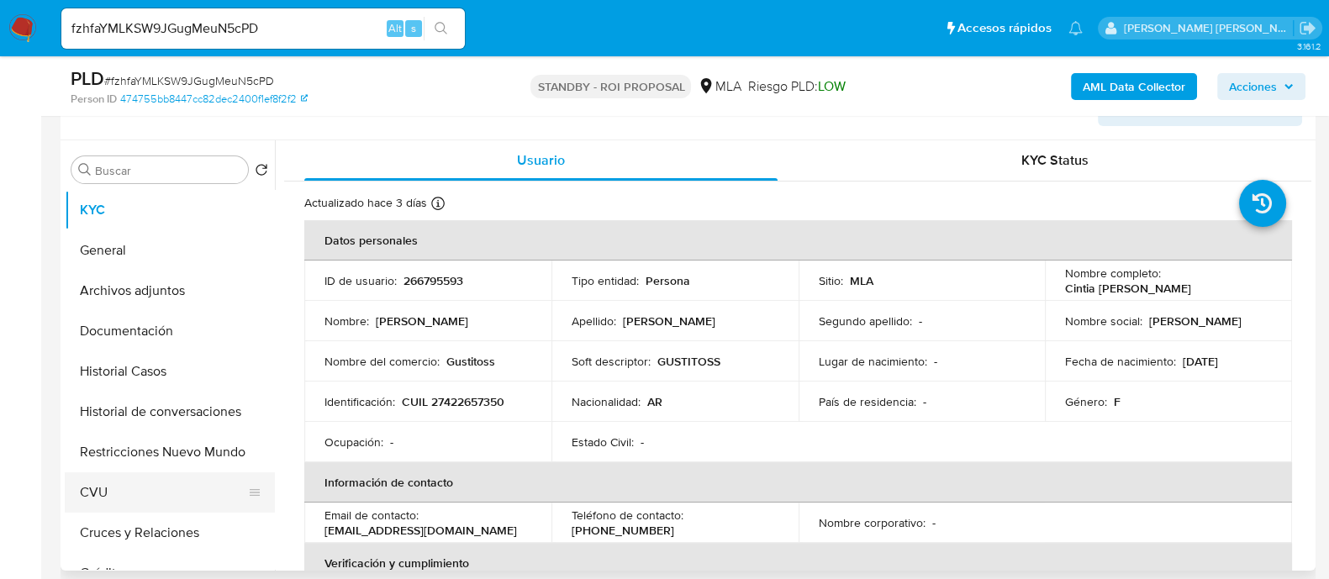
click at [157, 490] on button "CVU" at bounding box center [163, 492] width 197 height 40
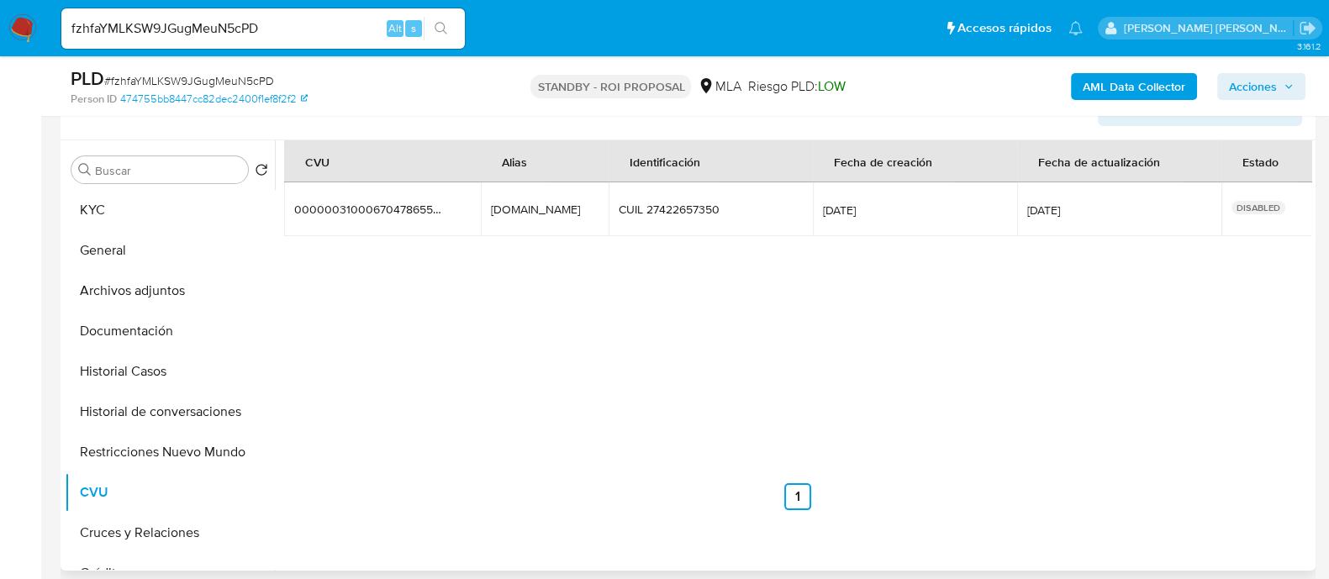
drag, startPoint x: 487, startPoint y: 212, endPoint x: 584, endPoint y: 216, distance: 96.7
click at [584, 216] on td "Sinatra.cintia.mp Sinatra.cintia.mp" at bounding box center [545, 209] width 128 height 54
click at [591, 287] on div "CVU Alias Identificación Fecha de creación Fecha de actualización Estado 000000…" at bounding box center [797, 325] width 1027 height 370
click at [154, 203] on button "KYC" at bounding box center [163, 210] width 197 height 40
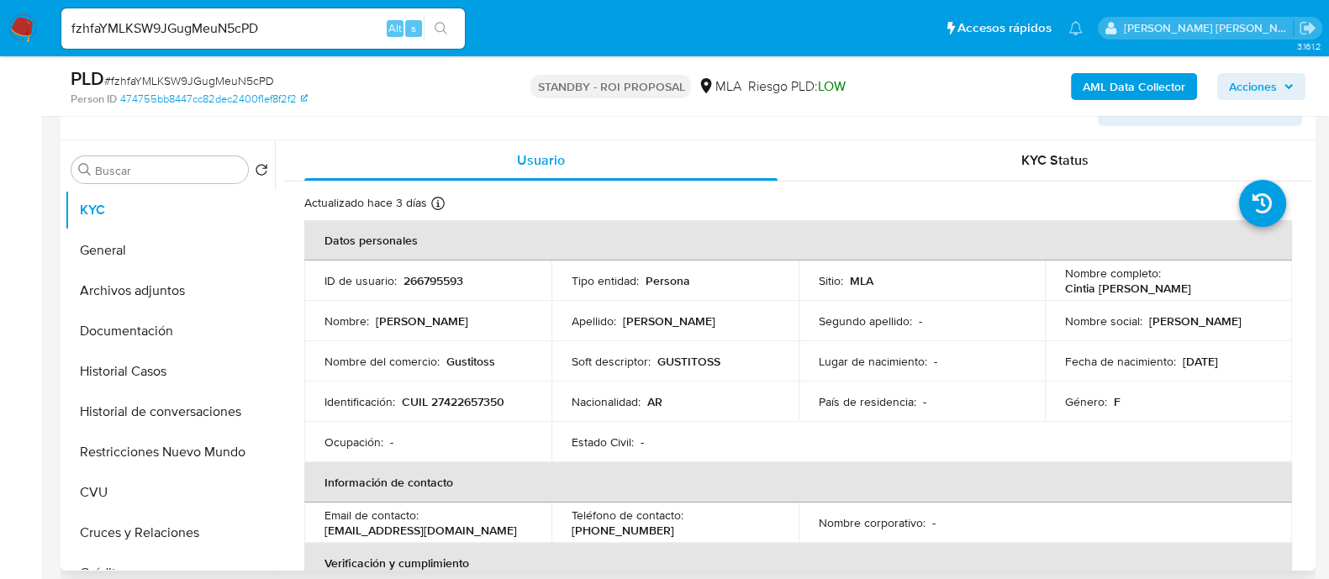
drag, startPoint x: 1223, startPoint y: 286, endPoint x: 1054, endPoint y: 291, distance: 169.0
click at [1054, 291] on td "Nombre completo : Cintia Monica Sinatra Velasco" at bounding box center [1168, 281] width 247 height 40
copy p "Cintia Monica Sinatra Velasco"
click at [207, 280] on button "Archivos adjuntos" at bounding box center [163, 291] width 197 height 40
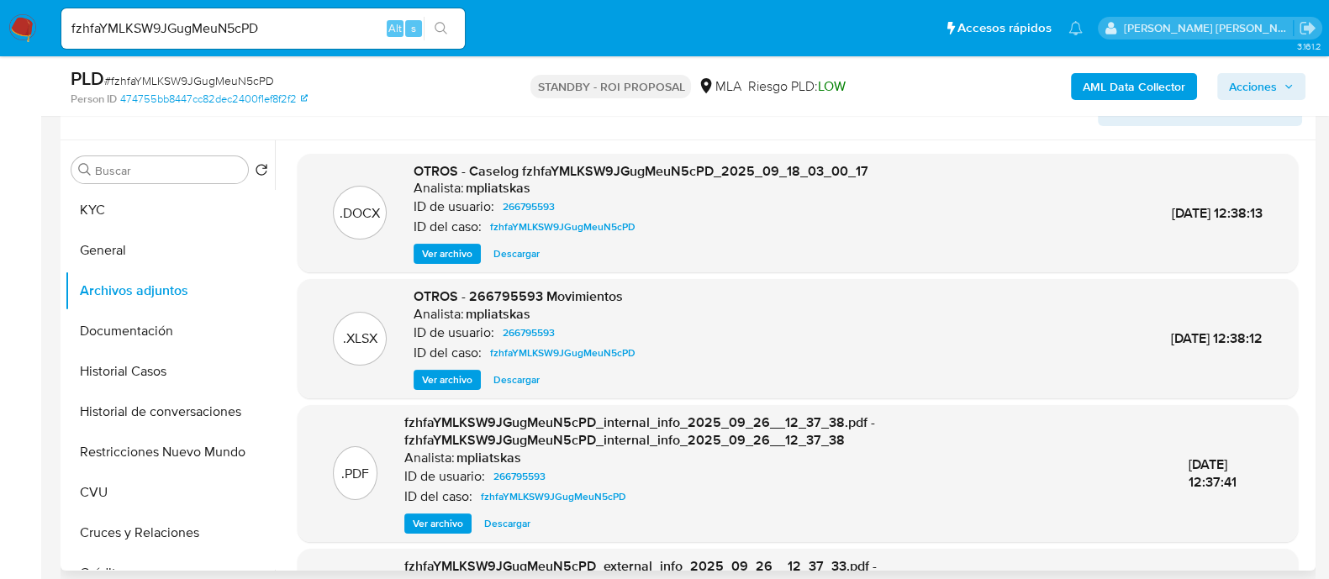
drag, startPoint x: 529, startPoint y: 375, endPoint x: 550, endPoint y: 392, distance: 26.9
click at [529, 375] on span "Descargar" at bounding box center [516, 379] width 46 height 17
click at [118, 196] on button "KYC" at bounding box center [163, 210] width 197 height 40
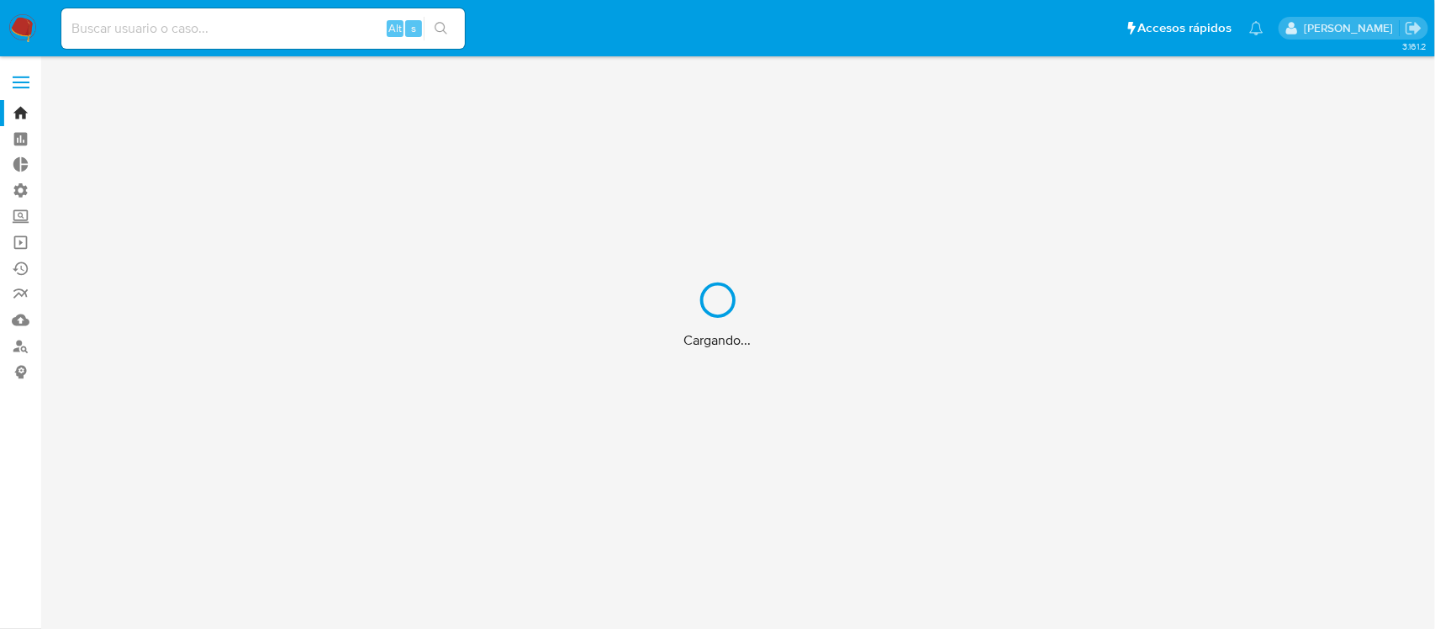
drag, startPoint x: 220, startPoint y: 31, endPoint x: 242, endPoint y: 28, distance: 22.1
click at [220, 31] on div "Cargando..." at bounding box center [717, 314] width 1435 height 629
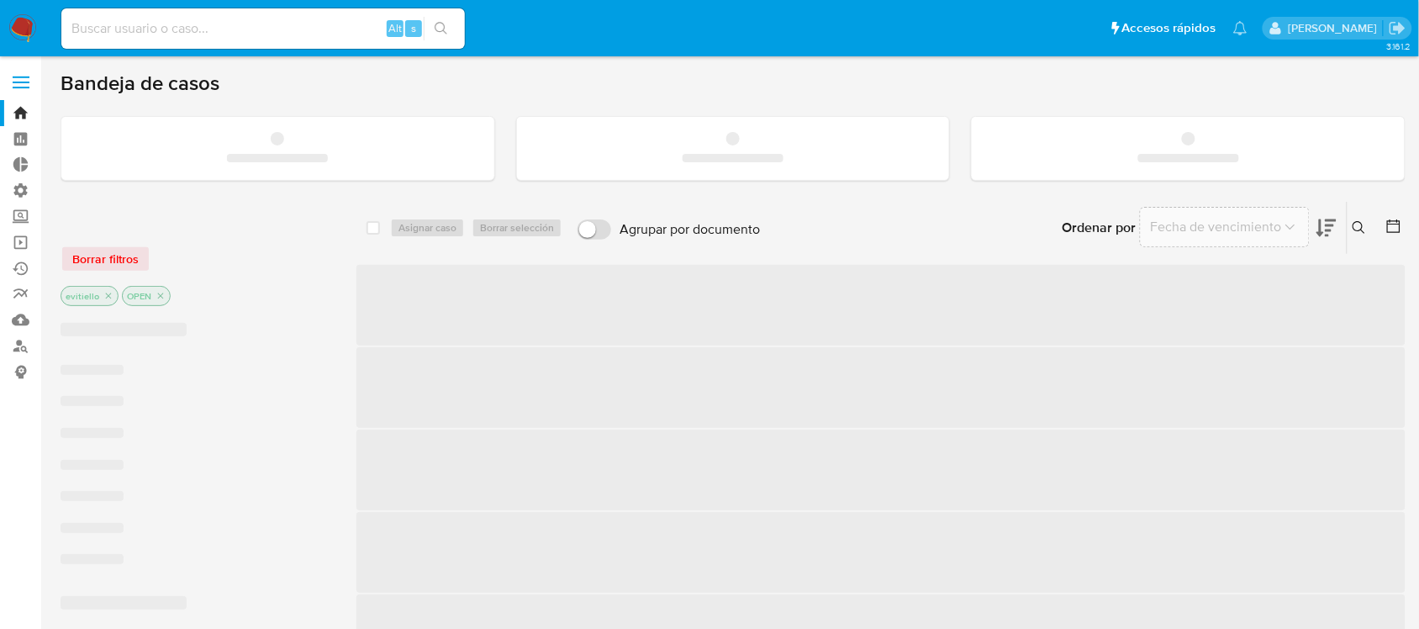
click at [240, 31] on input at bounding box center [262, 29] width 403 height 22
paste input "1725924548"
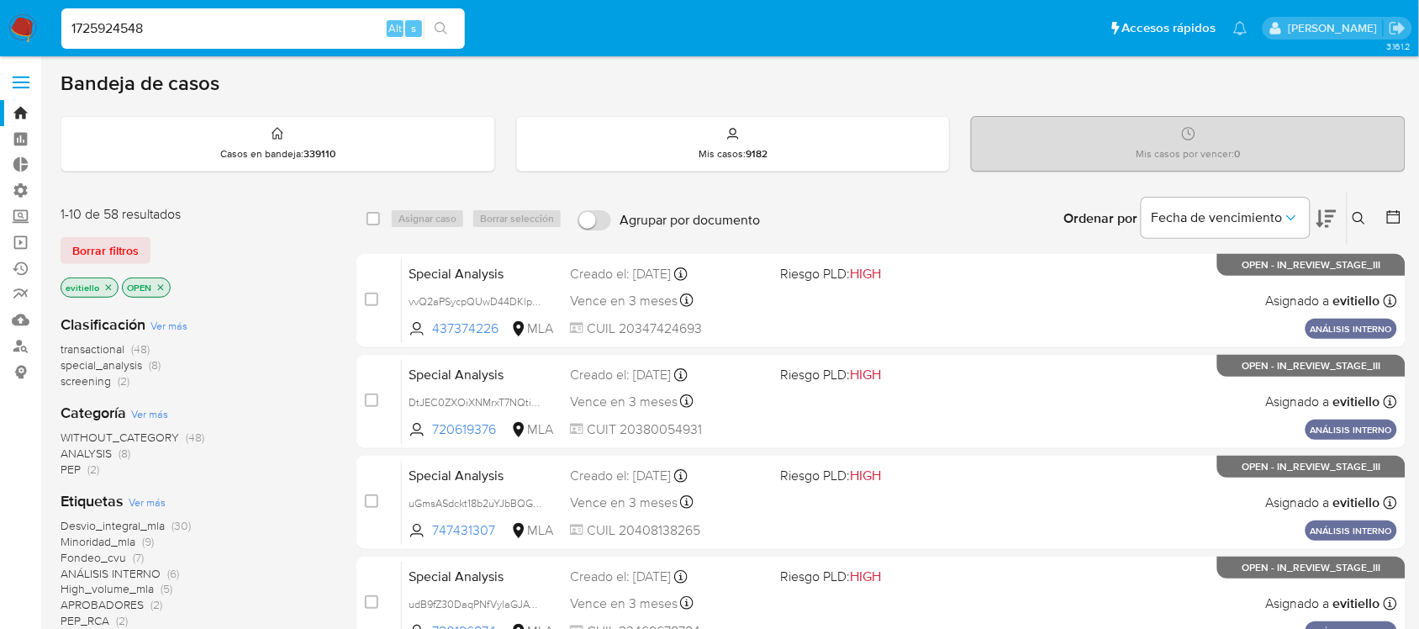
type input "1725924548"
click at [441, 29] on icon "search-icon" at bounding box center [440, 28] width 13 height 13
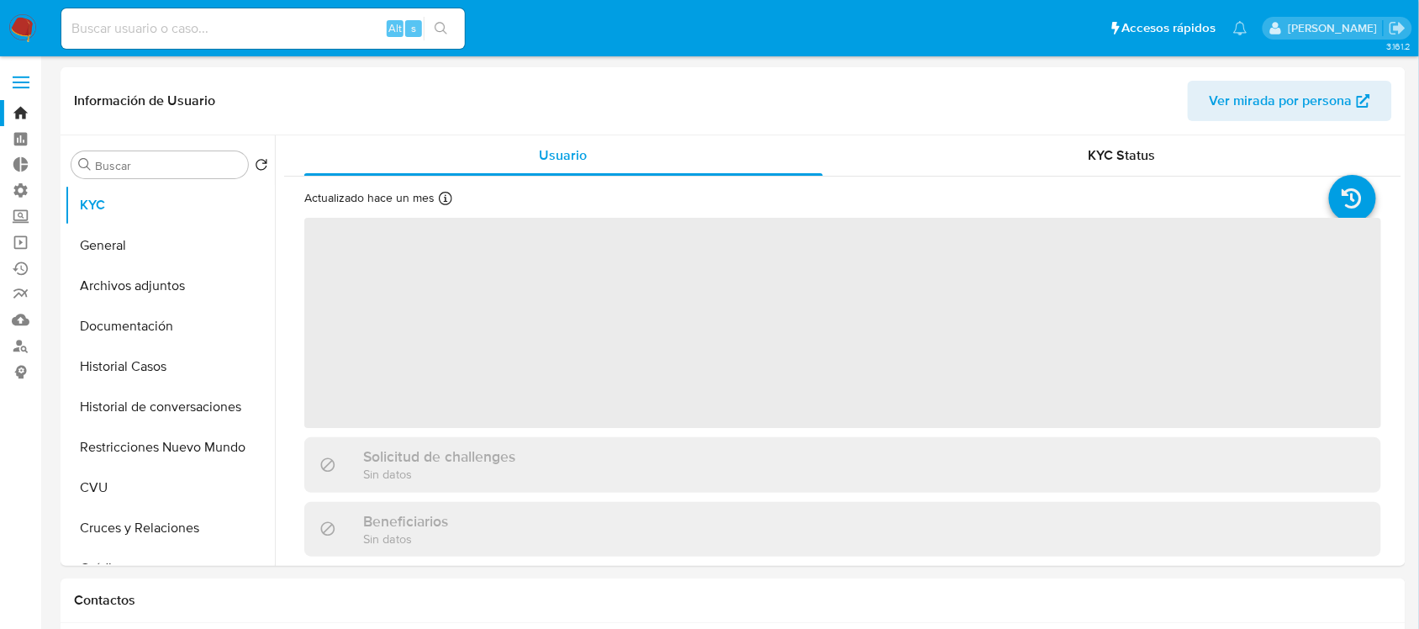
select select "10"
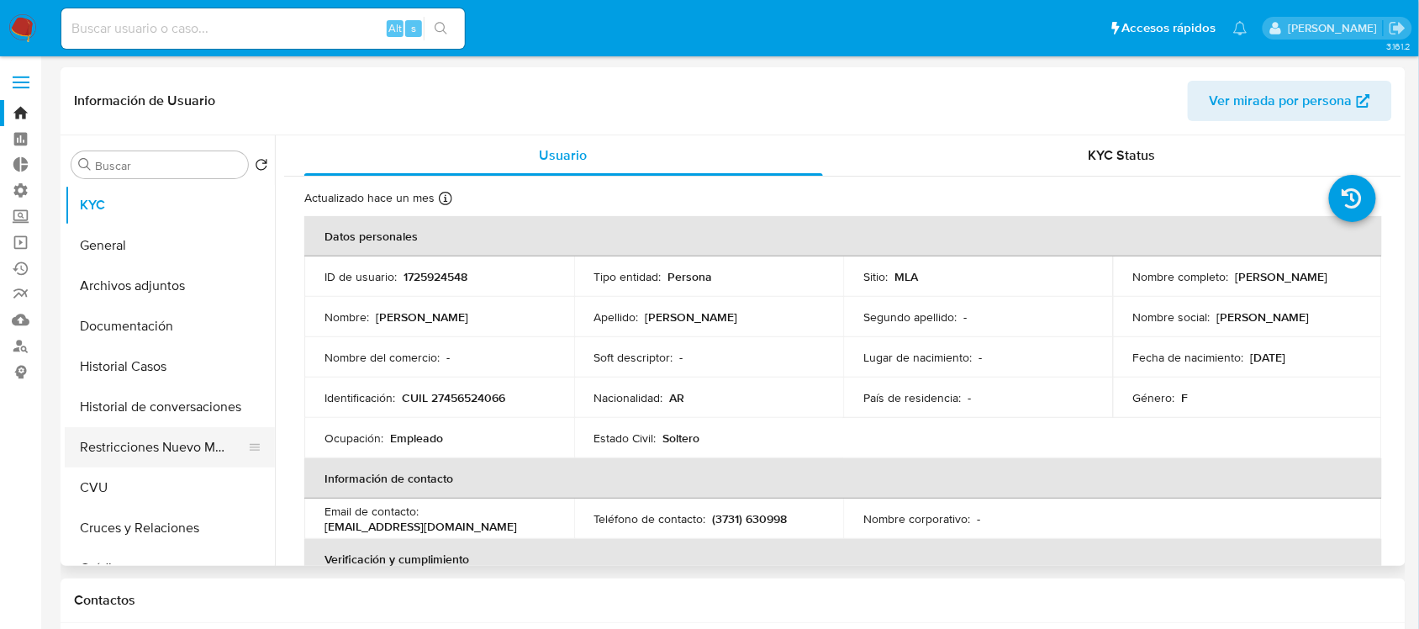
click at [189, 458] on button "Restricciones Nuevo Mundo" at bounding box center [163, 447] width 197 height 40
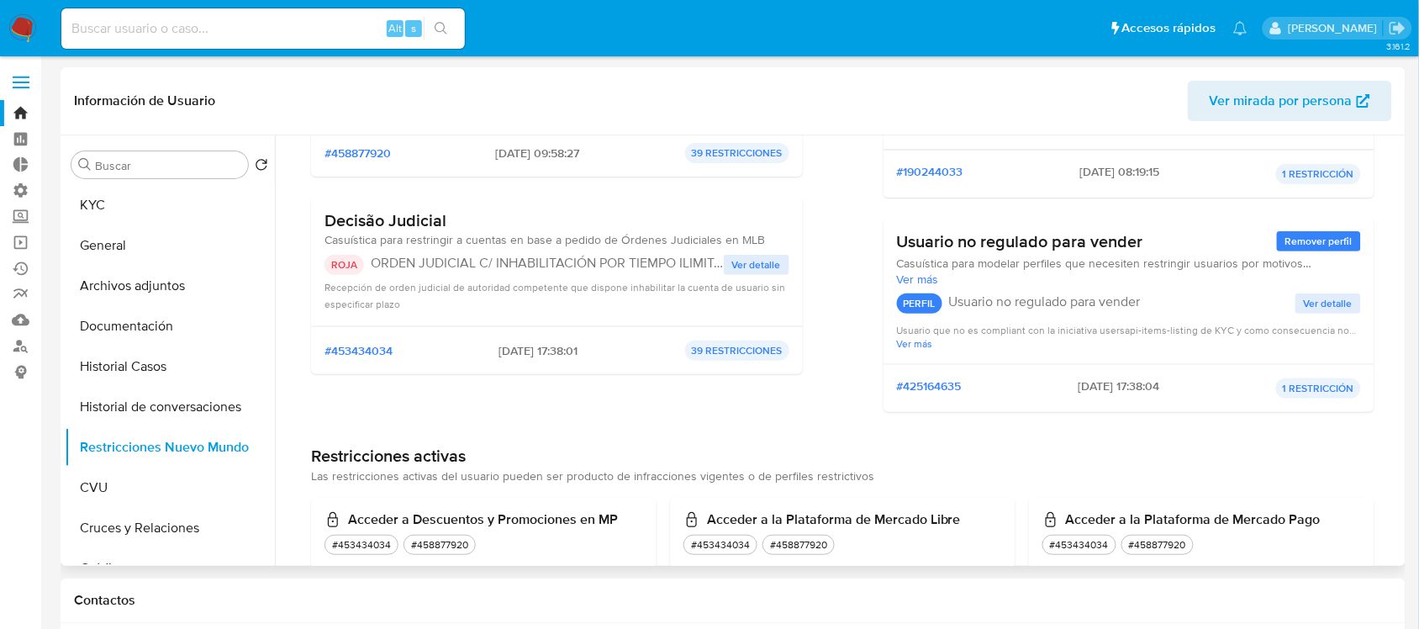
scroll to position [315, 0]
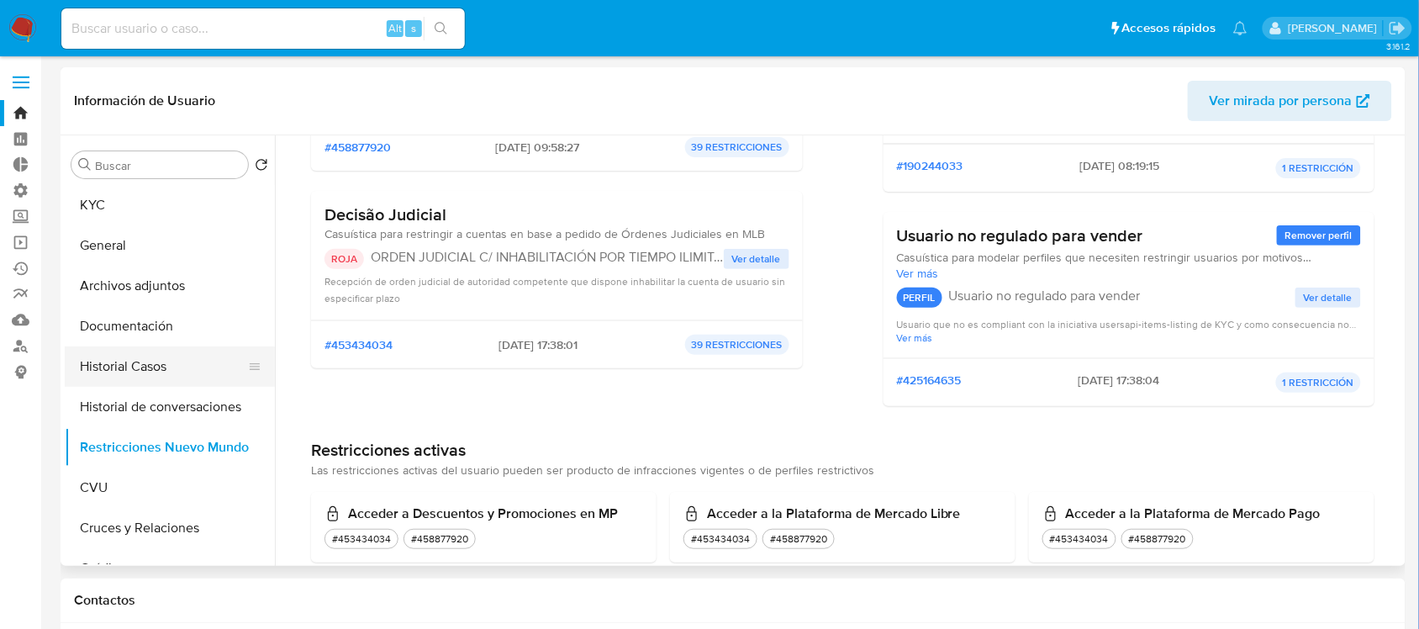
click at [177, 366] on button "Historial Casos" at bounding box center [163, 366] width 197 height 40
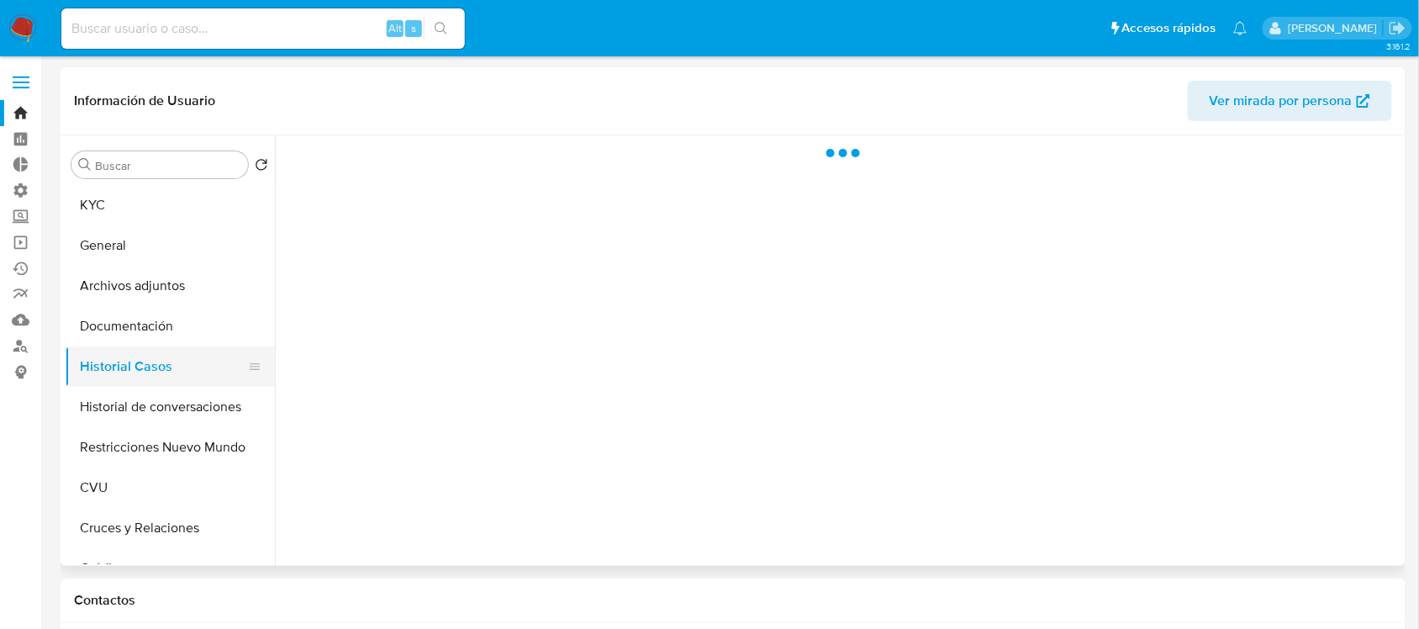
scroll to position [0, 0]
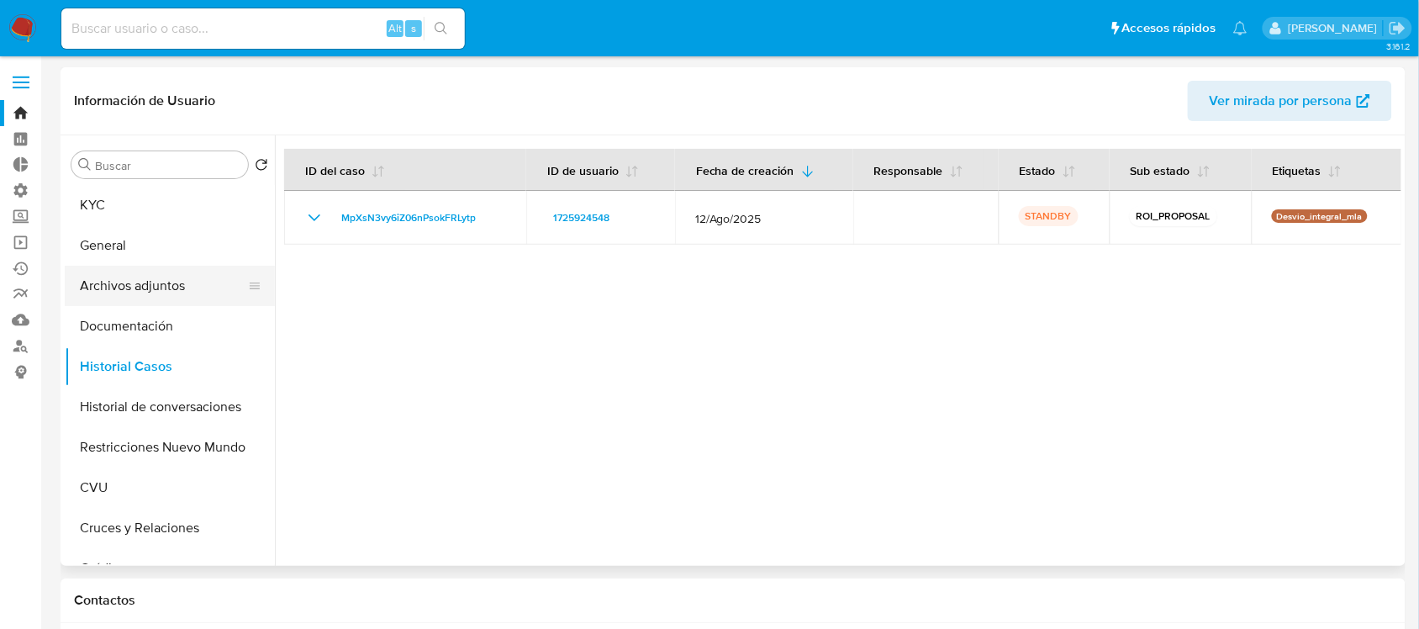
click at [178, 286] on button "Archivos adjuntos" at bounding box center [163, 286] width 197 height 40
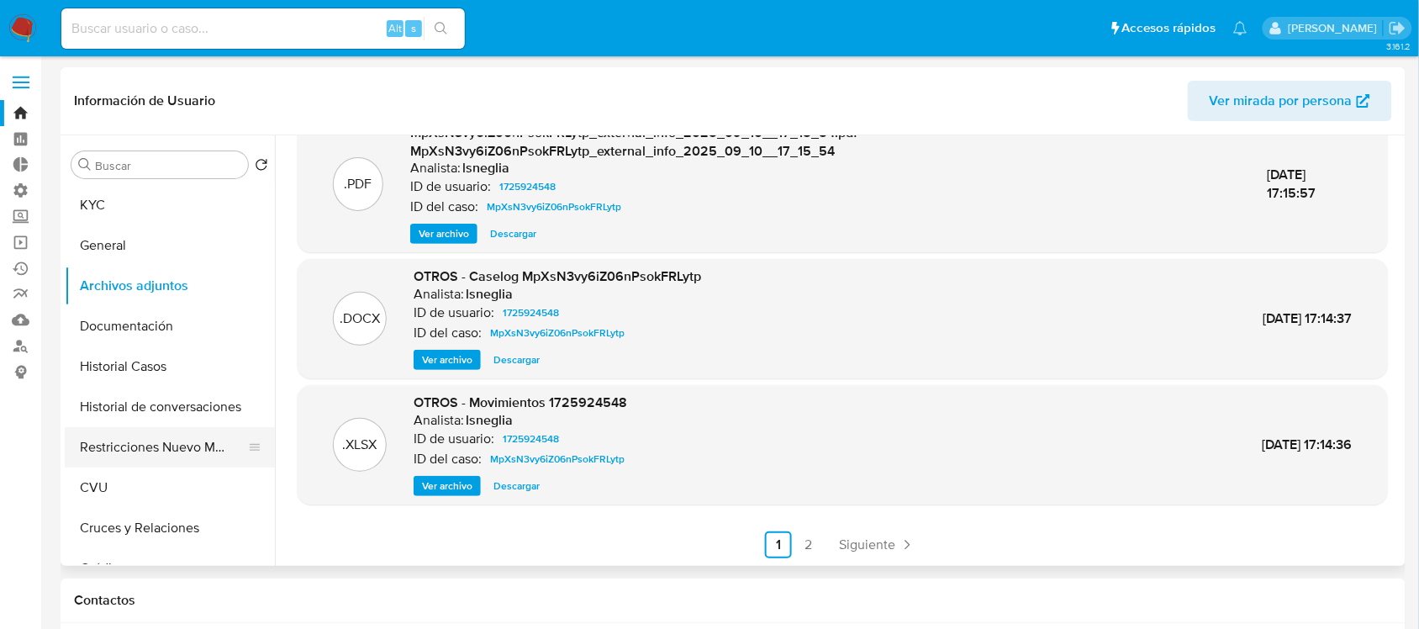
click at [194, 445] on button "Restricciones Nuevo Mundo" at bounding box center [163, 447] width 197 height 40
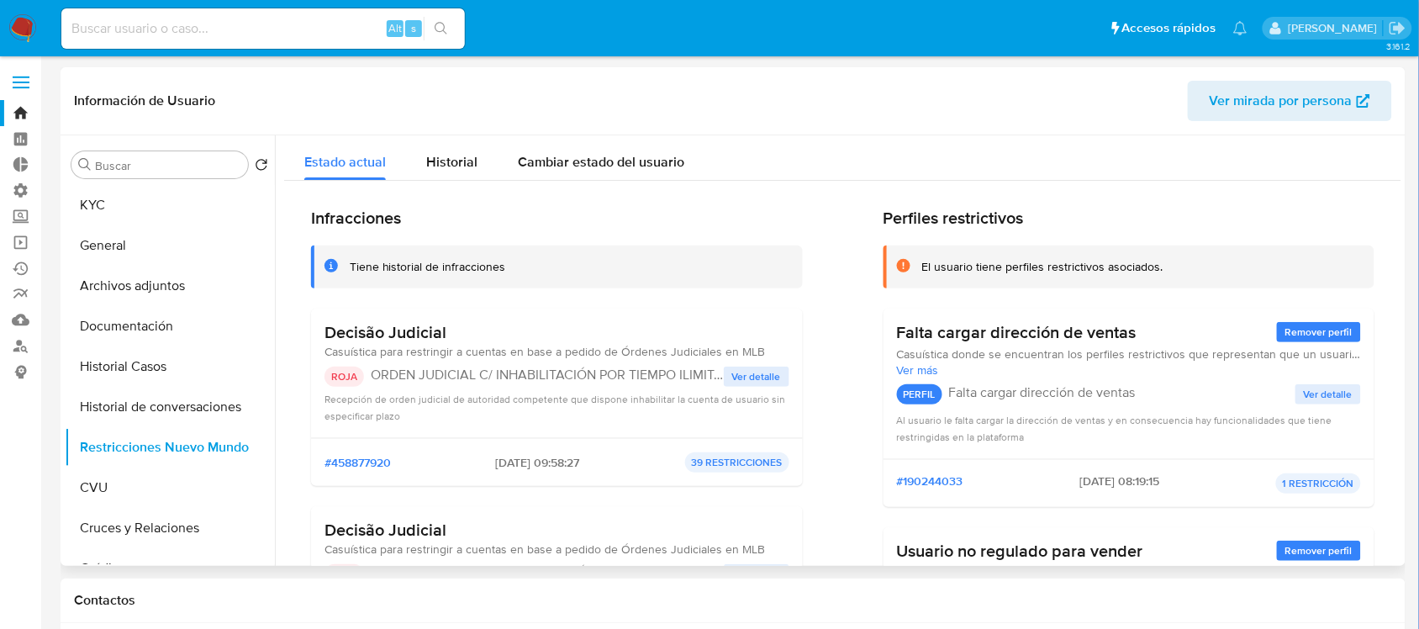
click at [761, 371] on span "Ver detalle" at bounding box center [756, 376] width 49 height 17
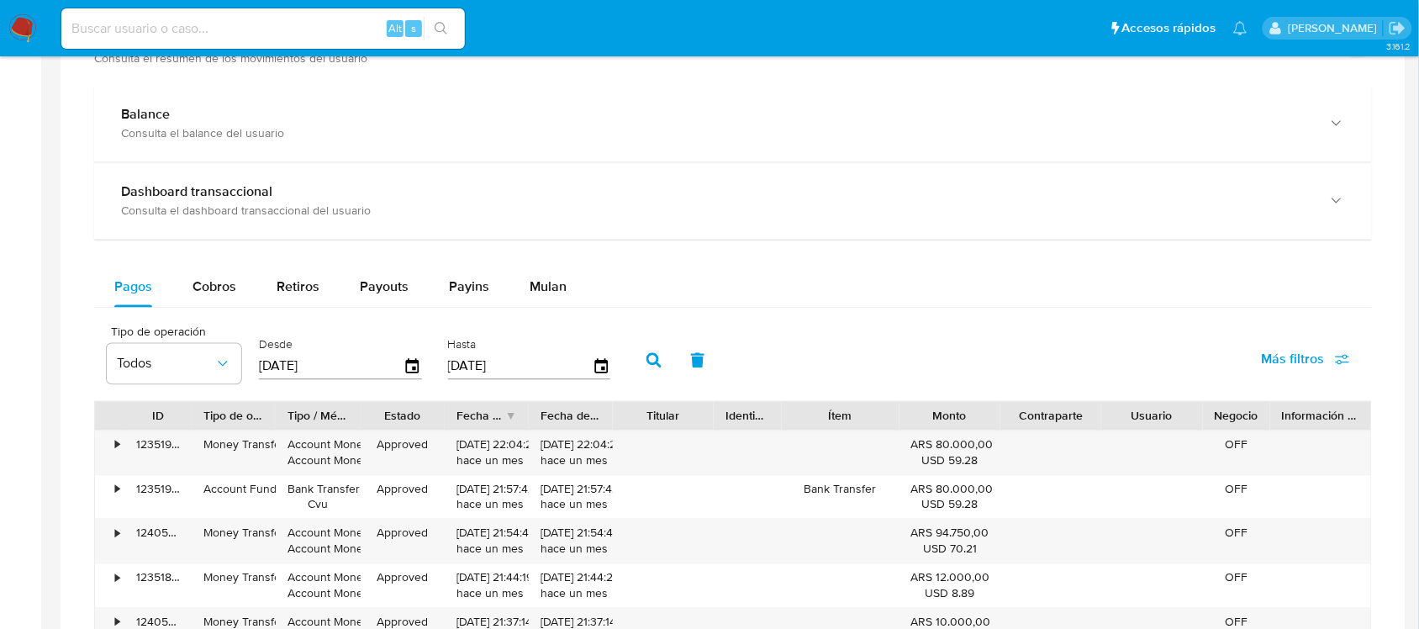
scroll to position [420, 0]
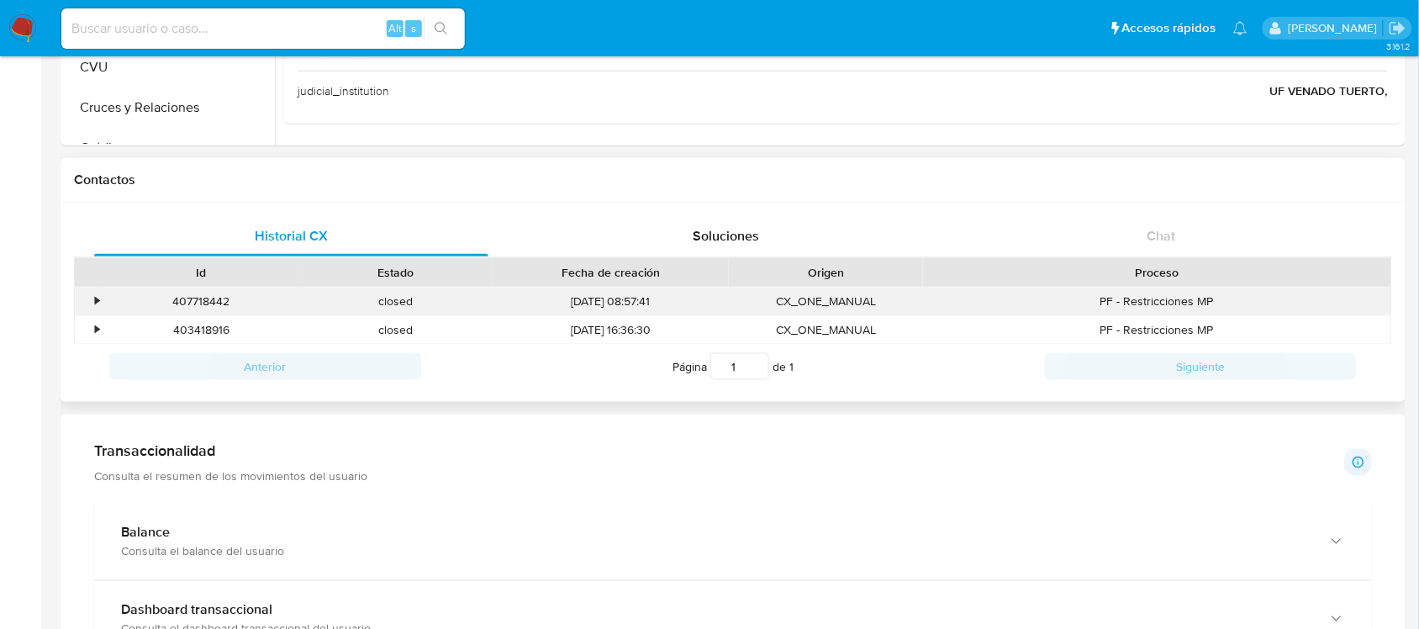
click at [105, 295] on div "407718442" at bounding box center [201, 301] width 194 height 28
click at [95, 303] on div "•" at bounding box center [97, 301] width 4 height 16
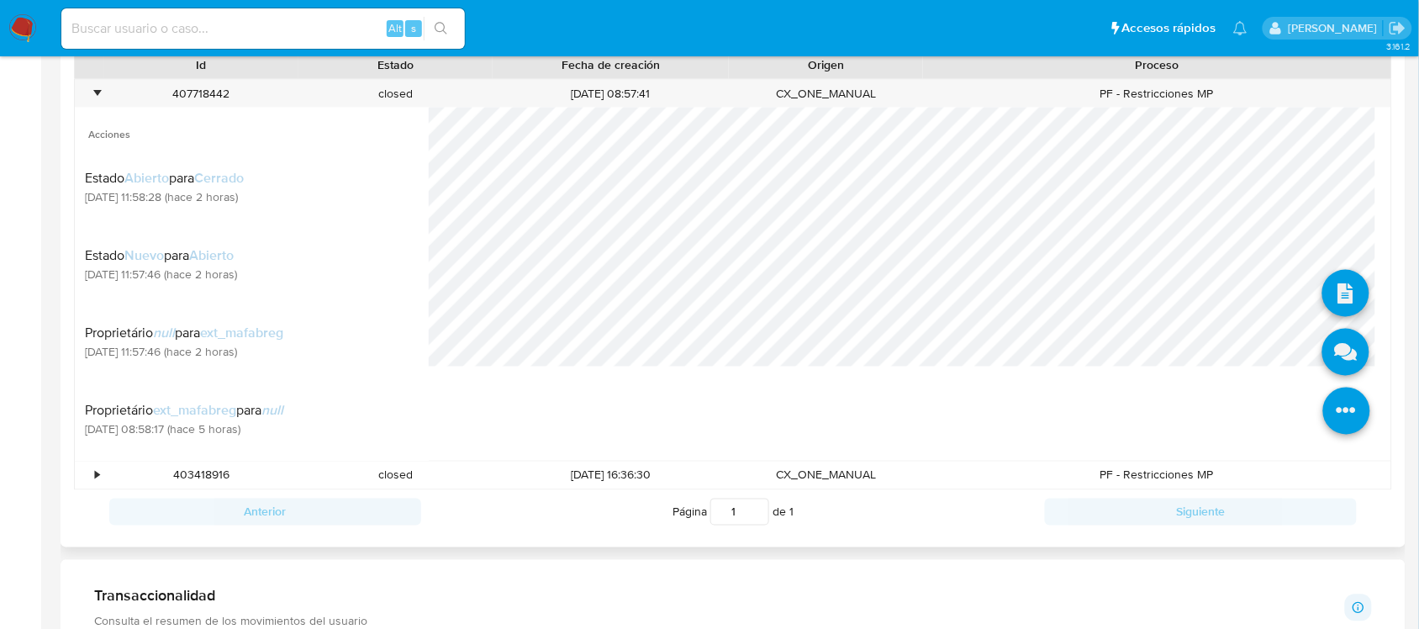
scroll to position [630, 0]
click at [1326, 358] on icon at bounding box center [1345, 349] width 47 height 47
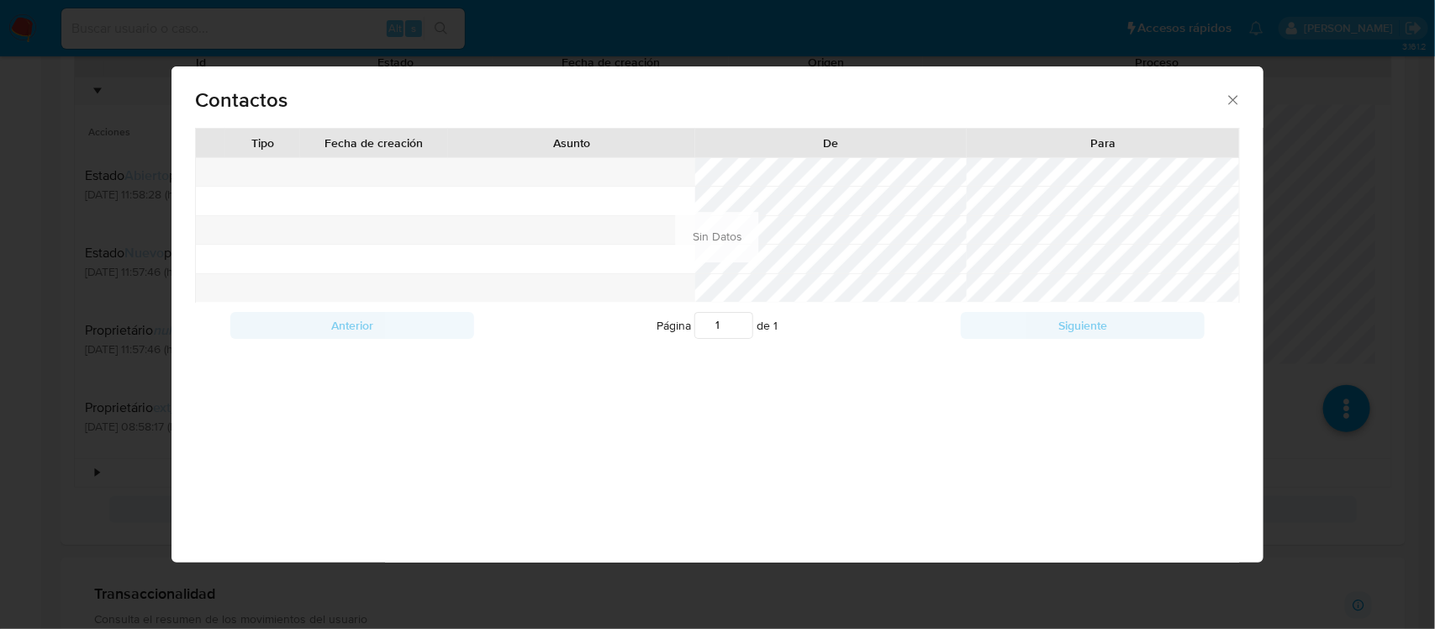
click at [43, 270] on div "Contactos Tipo Fecha de creación Asunto De Para Anterior Página 1 de 1 Siguient…" at bounding box center [717, 314] width 1435 height 629
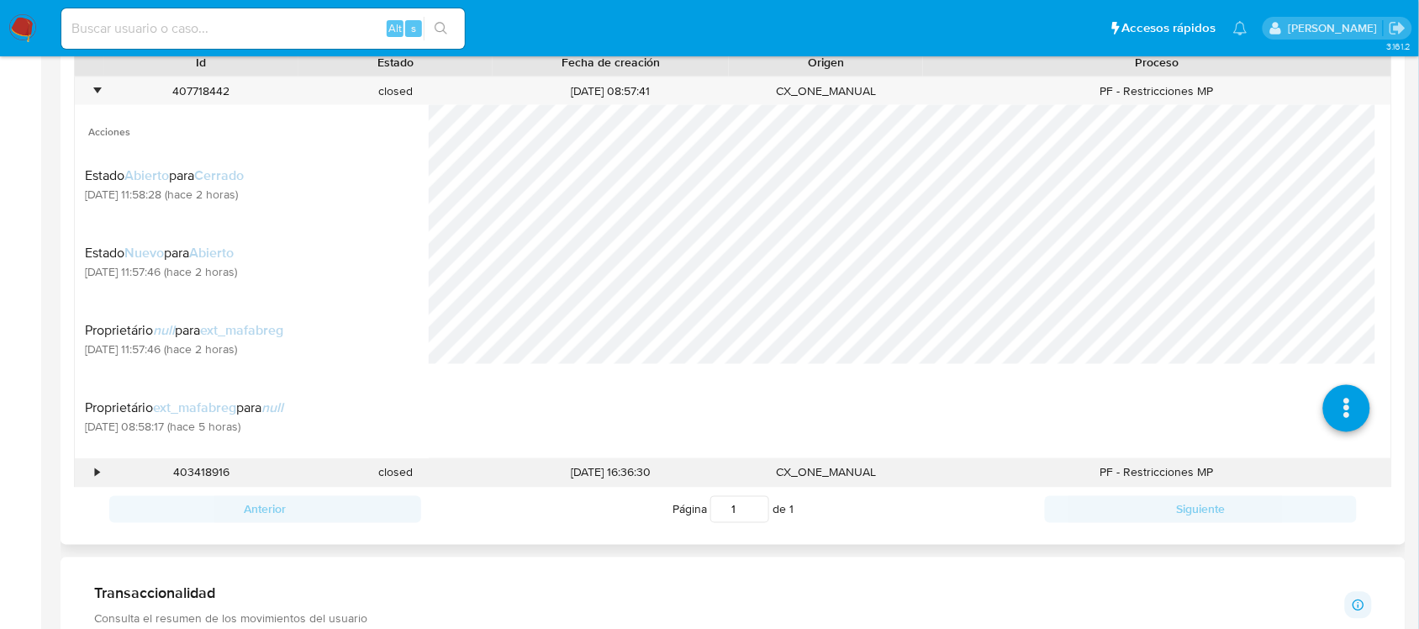
click at [92, 477] on div "•" at bounding box center [89, 473] width 29 height 28
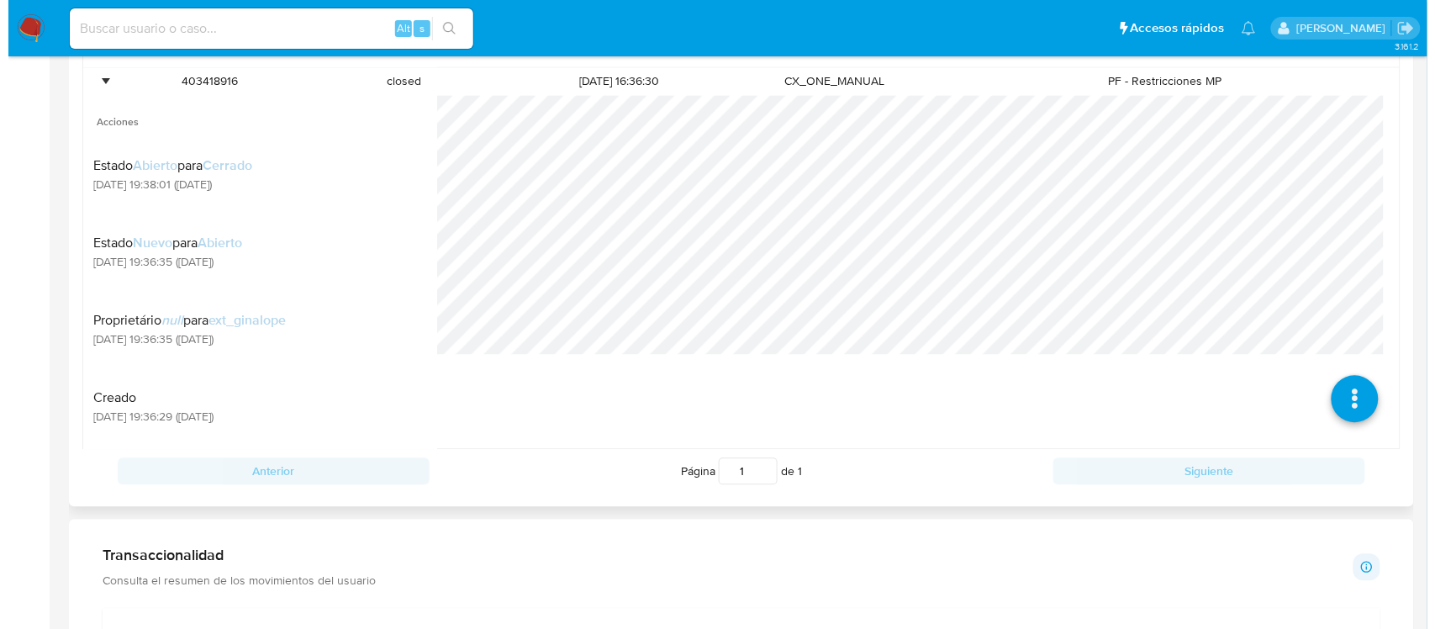
scroll to position [1050, 0]
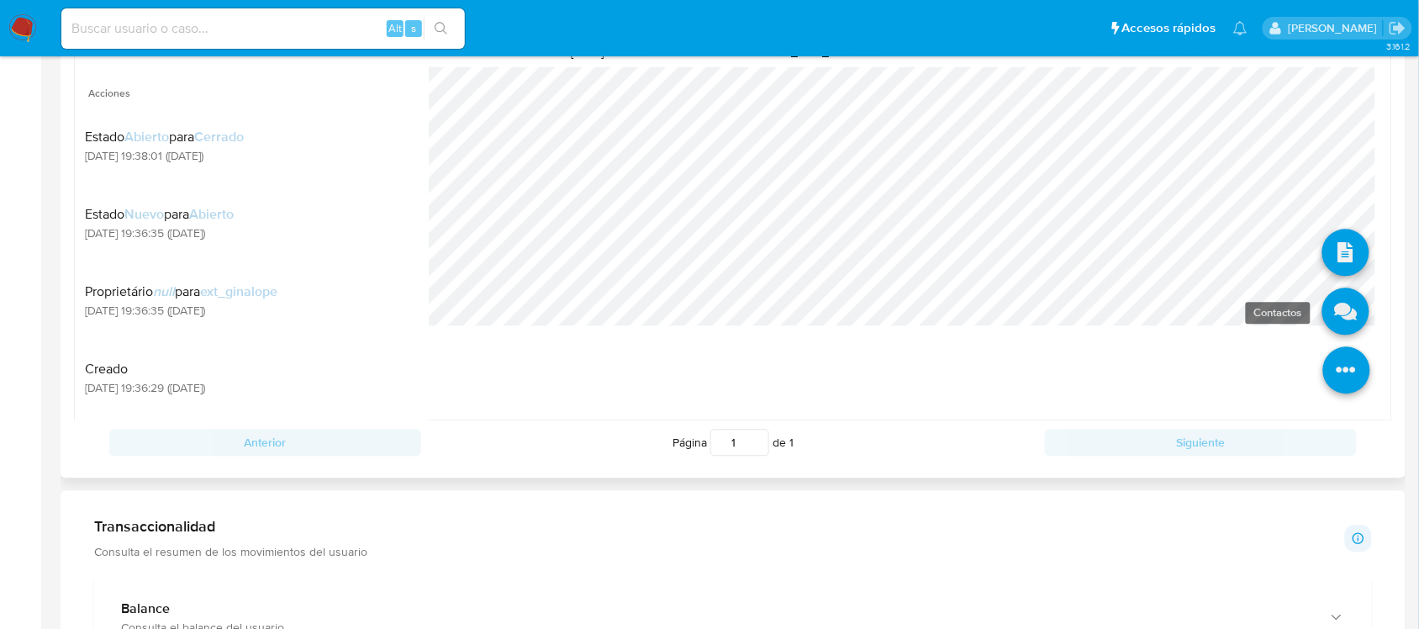
click at [1322, 309] on icon at bounding box center [1345, 310] width 47 height 47
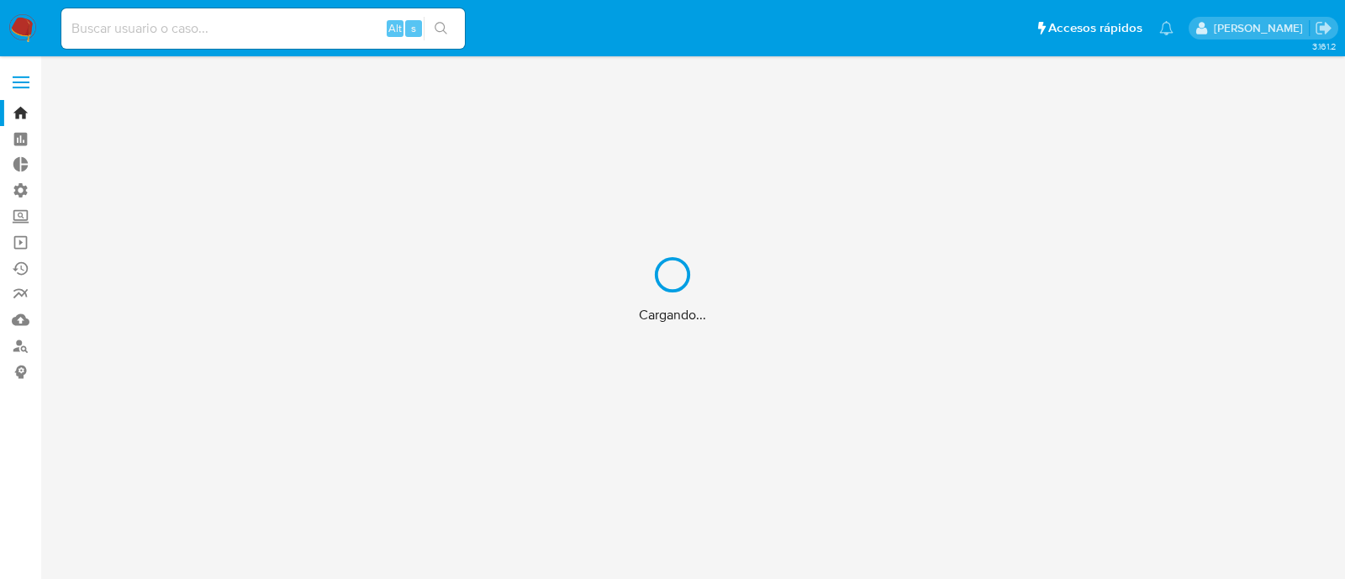
click at [224, 22] on div "Cargando..." at bounding box center [672, 289] width 1345 height 579
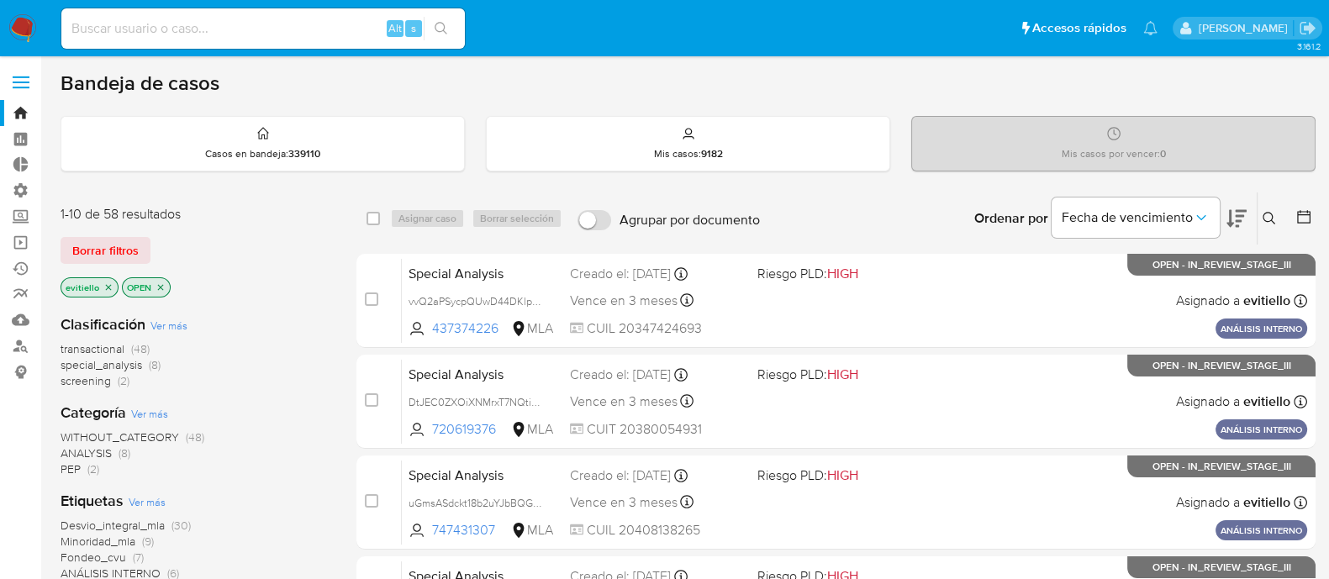
click at [351, 35] on input at bounding box center [262, 29] width 403 height 22
paste input "bTFDUz8nhkA433u2bgWEJAk5"
type input "bTFDUz8nhkA433u2bgWEJAk5"
click at [445, 26] on icon "search-icon" at bounding box center [440, 28] width 13 height 13
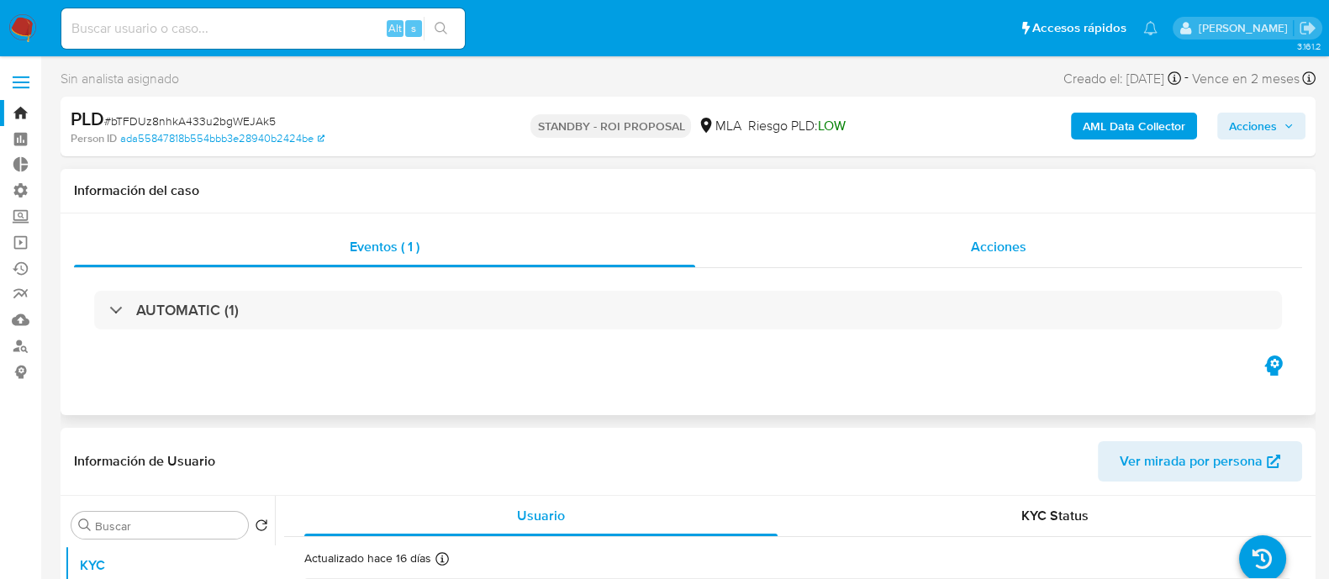
click at [961, 244] on div "Acciones" at bounding box center [998, 247] width 607 height 40
select select "10"
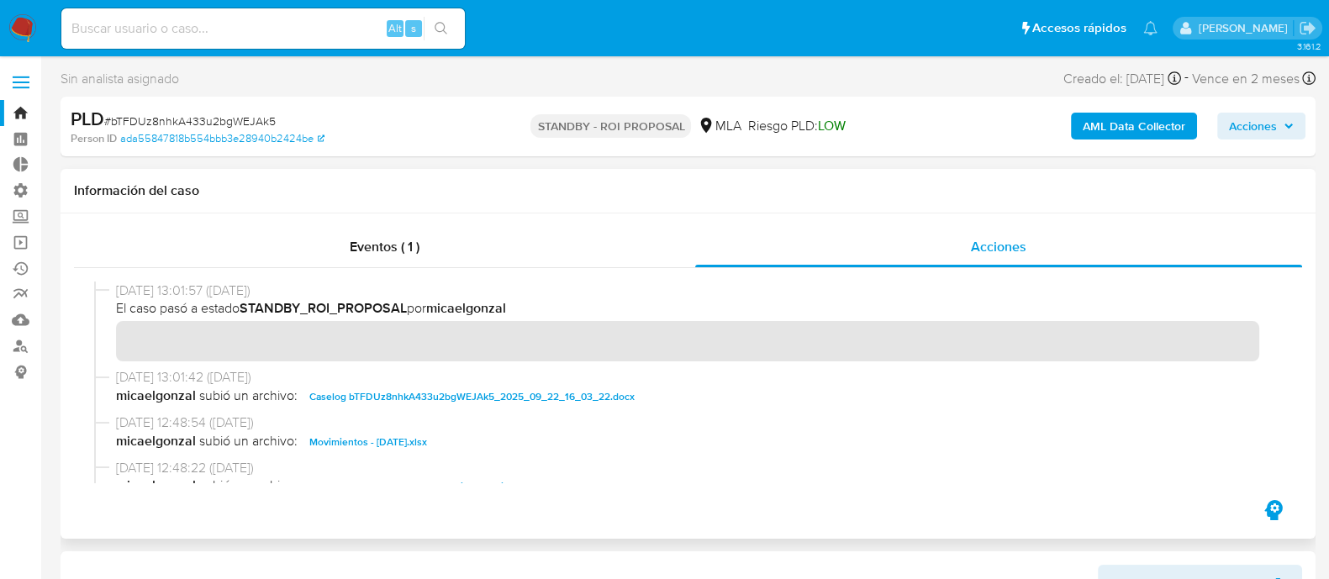
click at [508, 403] on span "Caselog bTFDUz8nhkA433u2bgWEJAk5_2025_09_22_16_03_22.docx" at bounding box center [471, 397] width 325 height 20
click at [420, 443] on span "Movimientos - Agosto 2025.xlsx" at bounding box center [368, 442] width 118 height 20
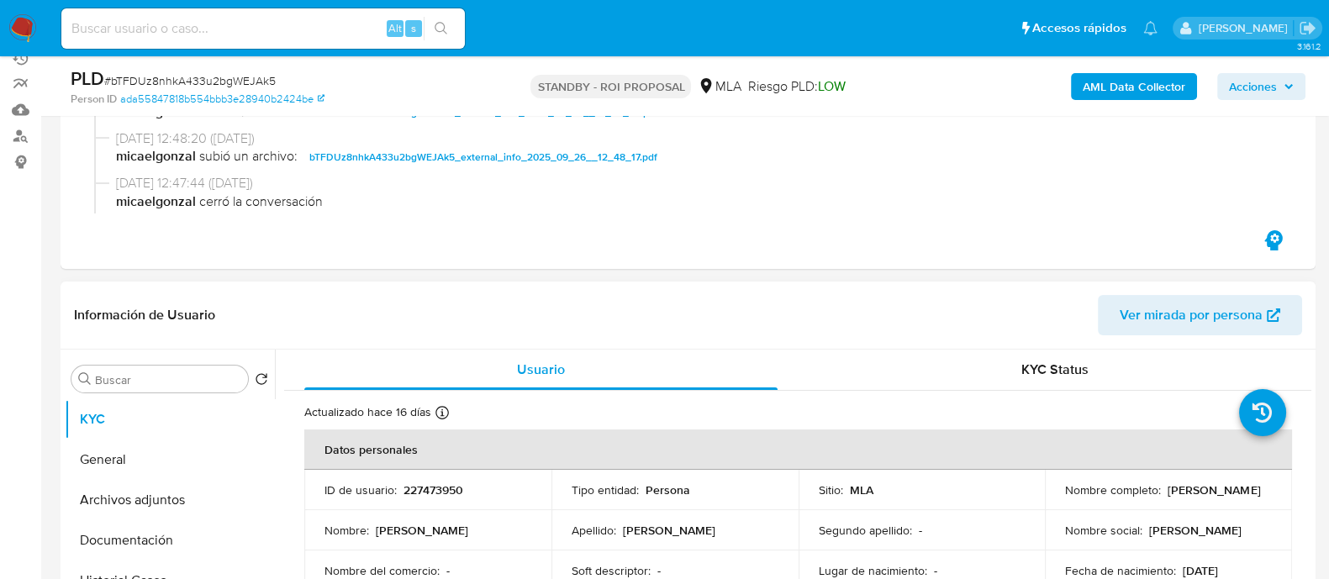
scroll to position [419, 0]
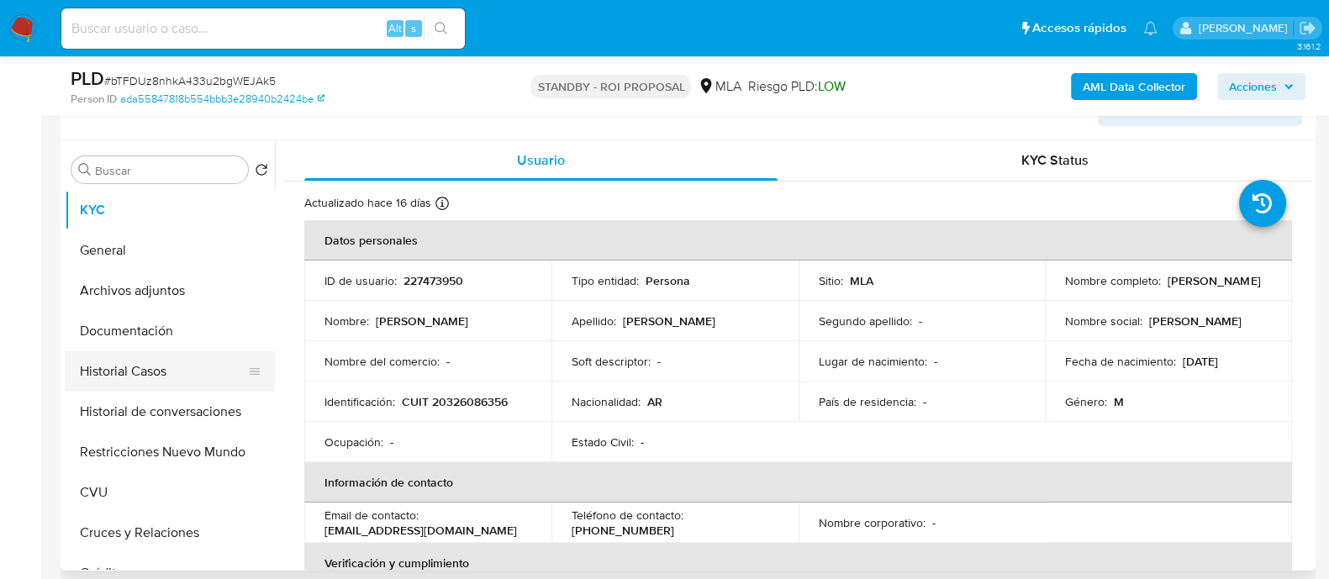
click at [194, 367] on button "Historial Casos" at bounding box center [163, 371] width 197 height 40
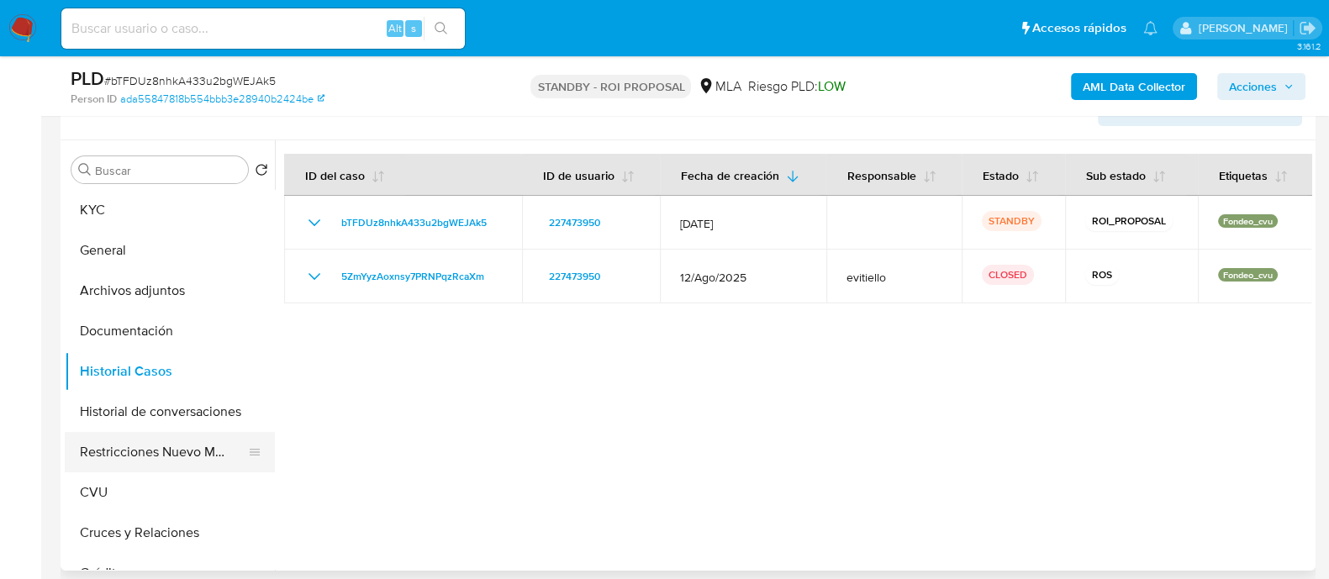
click at [185, 439] on button "Restricciones Nuevo Mundo" at bounding box center [163, 452] width 197 height 40
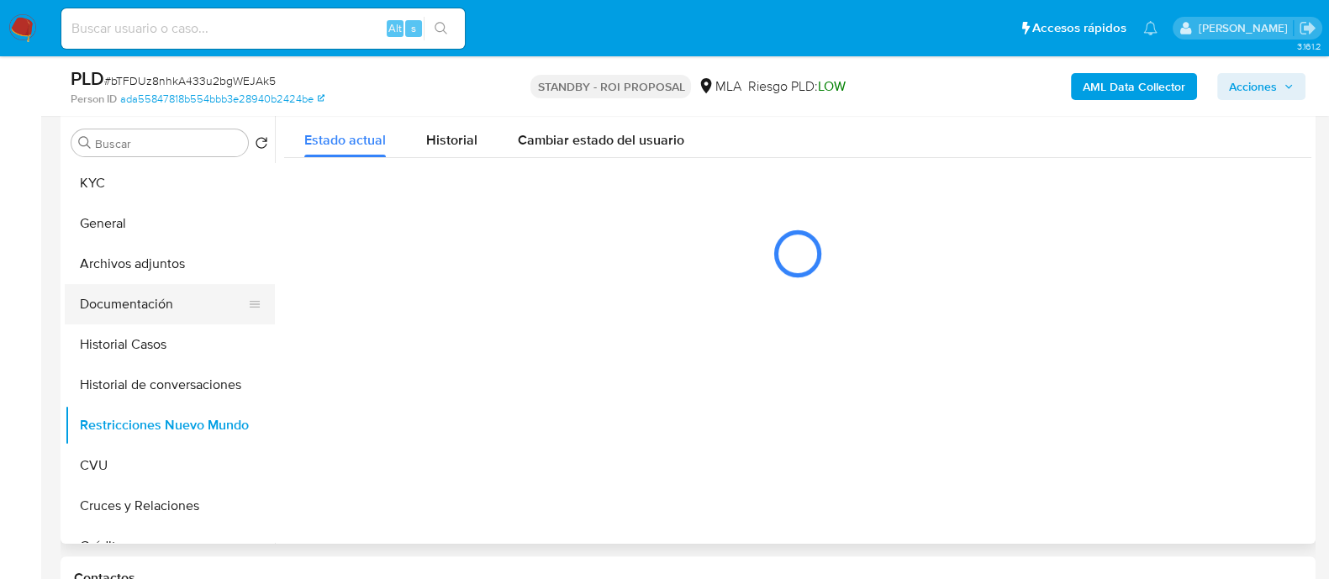
scroll to position [315, 0]
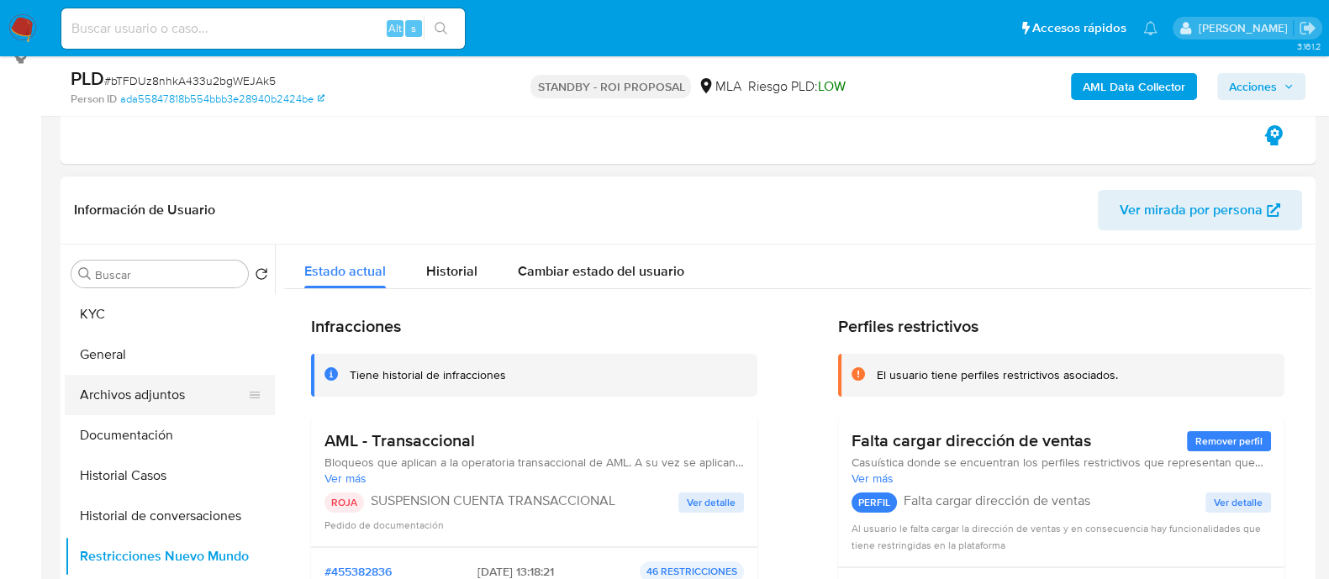
click at [133, 395] on button "Archivos adjuntos" at bounding box center [163, 395] width 197 height 40
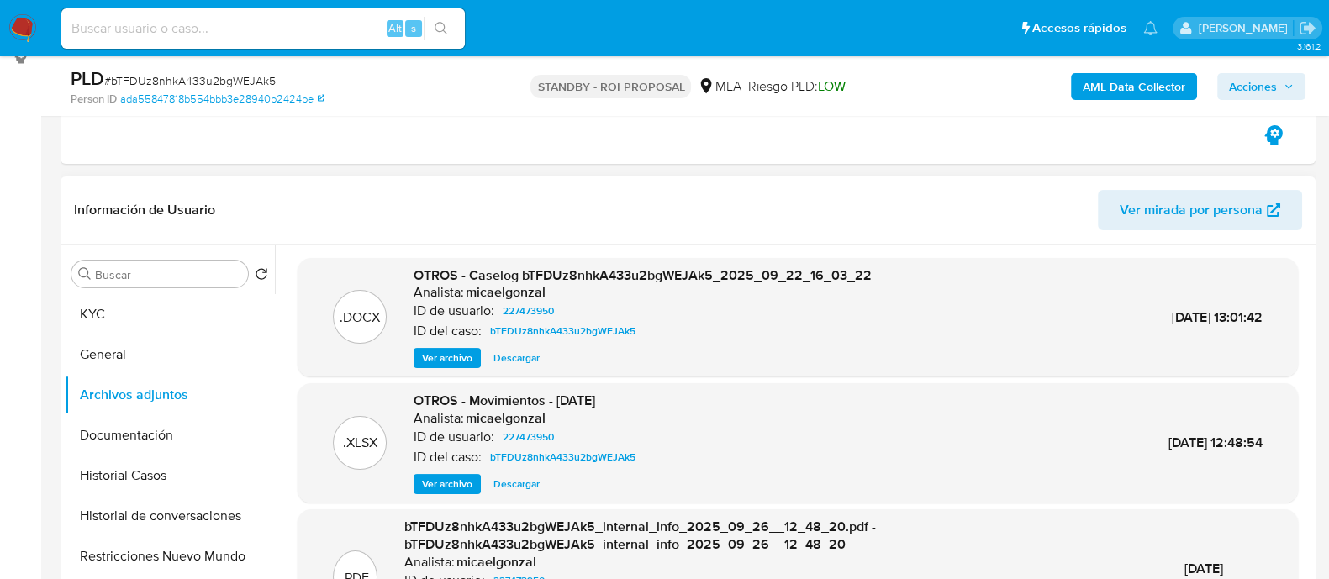
drag, startPoint x: 519, startPoint y: 356, endPoint x: 519, endPoint y: 373, distance: 16.8
click at [519, 356] on span "Descargar" at bounding box center [516, 358] width 46 height 17
click at [517, 476] on span "Descargar" at bounding box center [516, 484] width 46 height 17
click at [109, 556] on button "Restricciones Nuevo Mundo" at bounding box center [163, 556] width 197 height 40
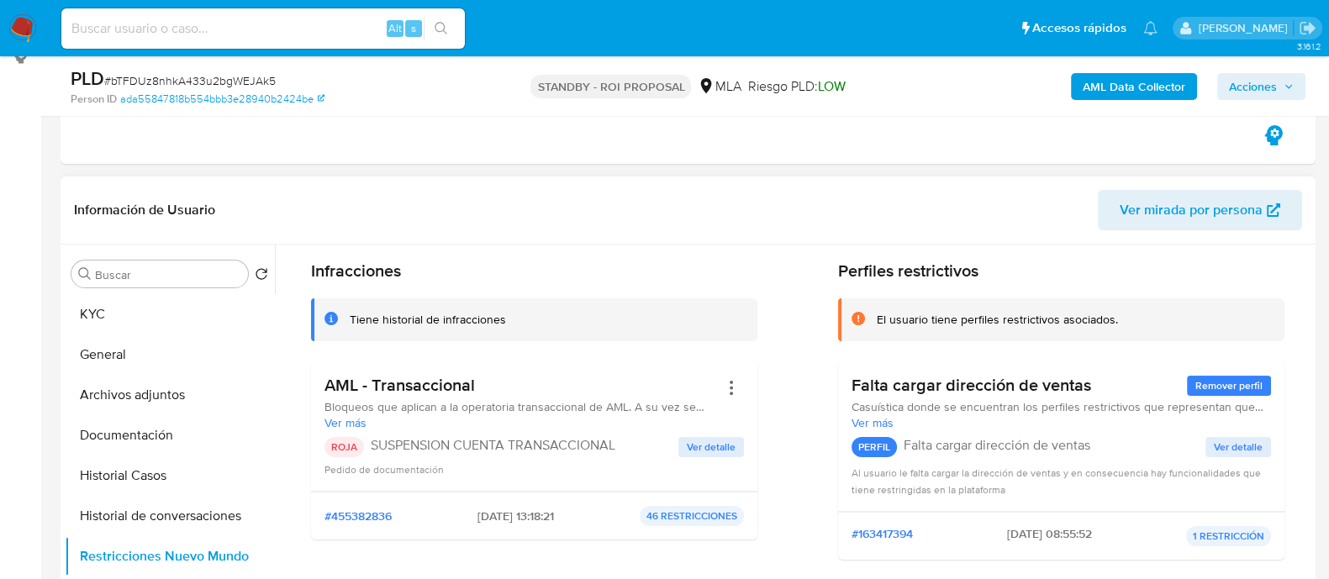
scroll to position [0, 0]
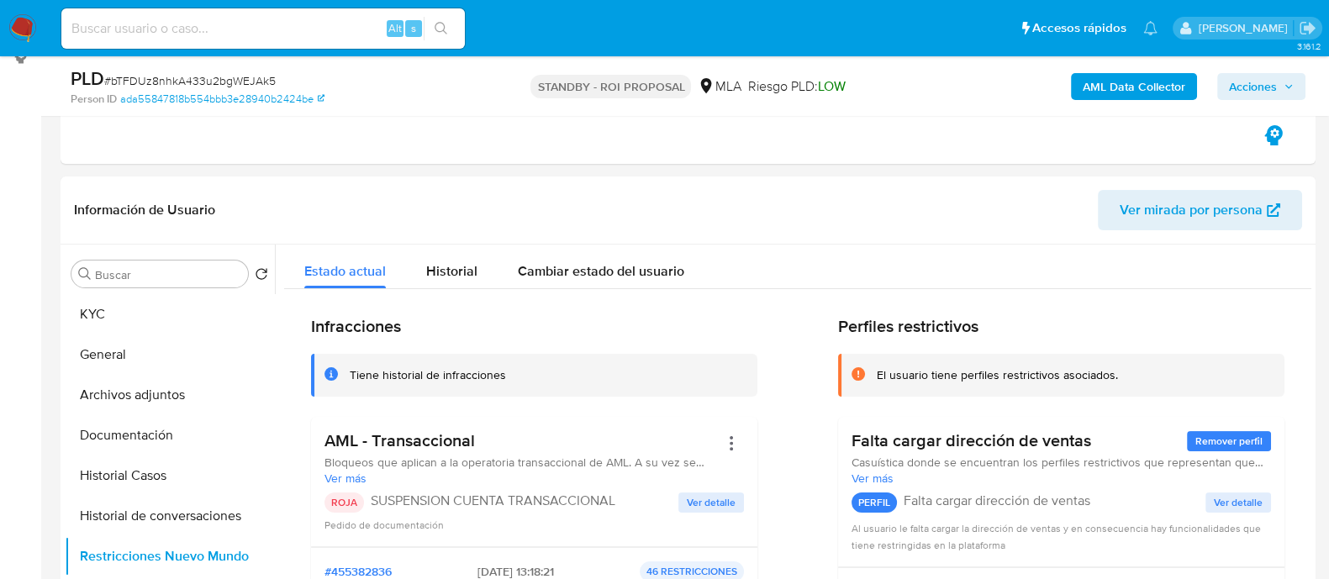
click at [295, 18] on input at bounding box center [262, 29] width 403 height 22
paste input "mwNYB1k9vKkX9x8VUX8M5GSn"
type input "mwNYB1k9vKkX9x8VUX8M5GSn"
click at [450, 24] on button "search-icon" at bounding box center [441, 29] width 34 height 24
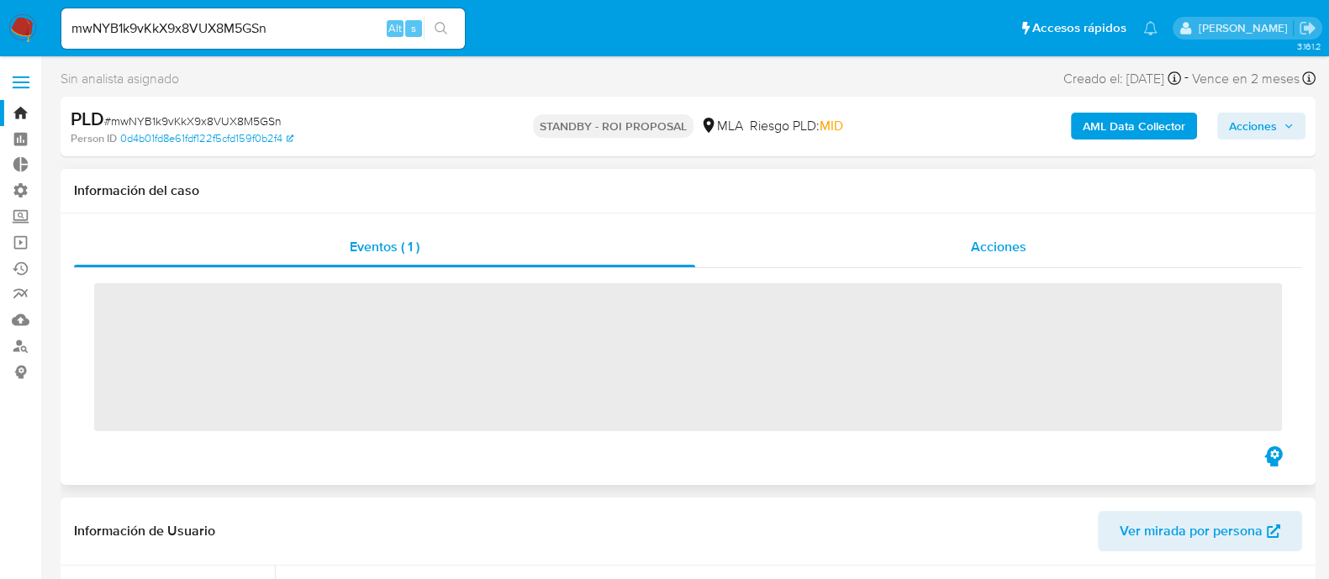
click at [983, 240] on span "Acciones" at bounding box center [998, 246] width 55 height 19
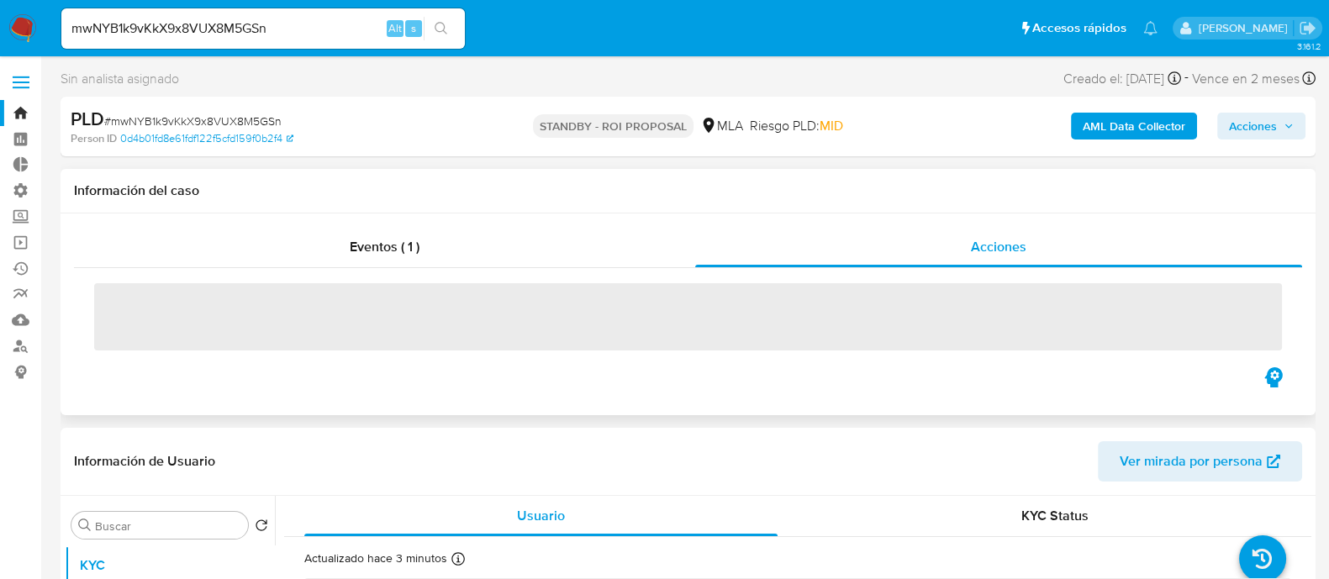
select select "10"
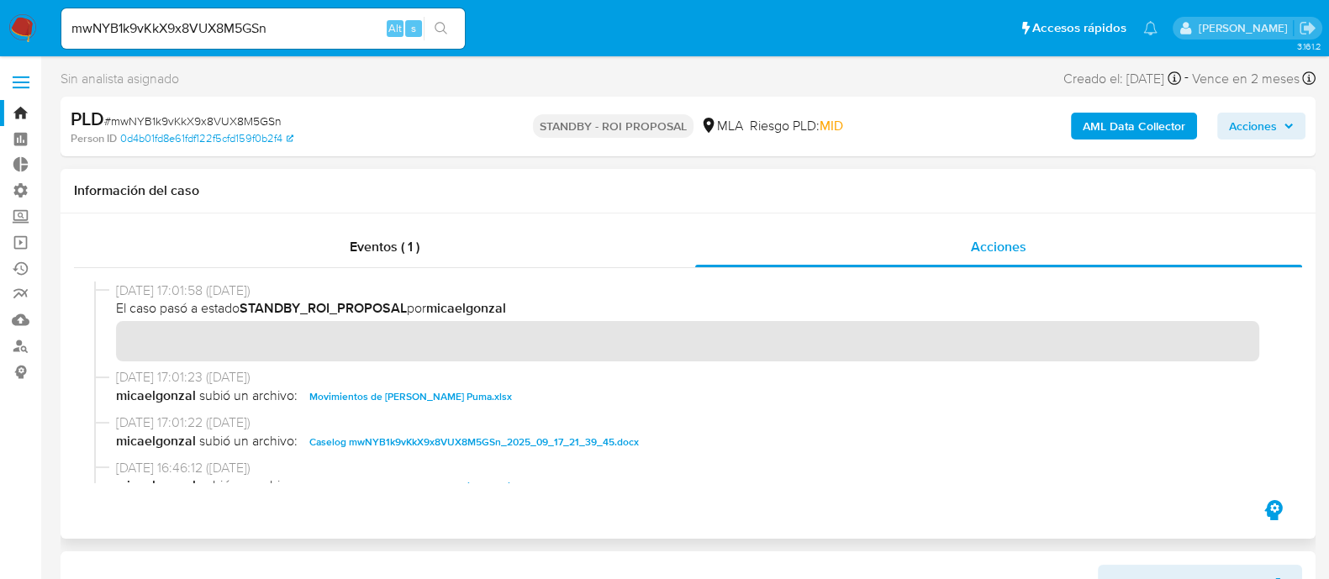
click at [440, 397] on span "Movimientos de Johnny Linc Garcilazo Puma.xlsx" at bounding box center [410, 397] width 203 height 20
click at [428, 438] on span "Caselog mwNYB1k9vKkX9x8VUX8M5GSn_2025_09_17_21_39_45.docx" at bounding box center [473, 442] width 329 height 20
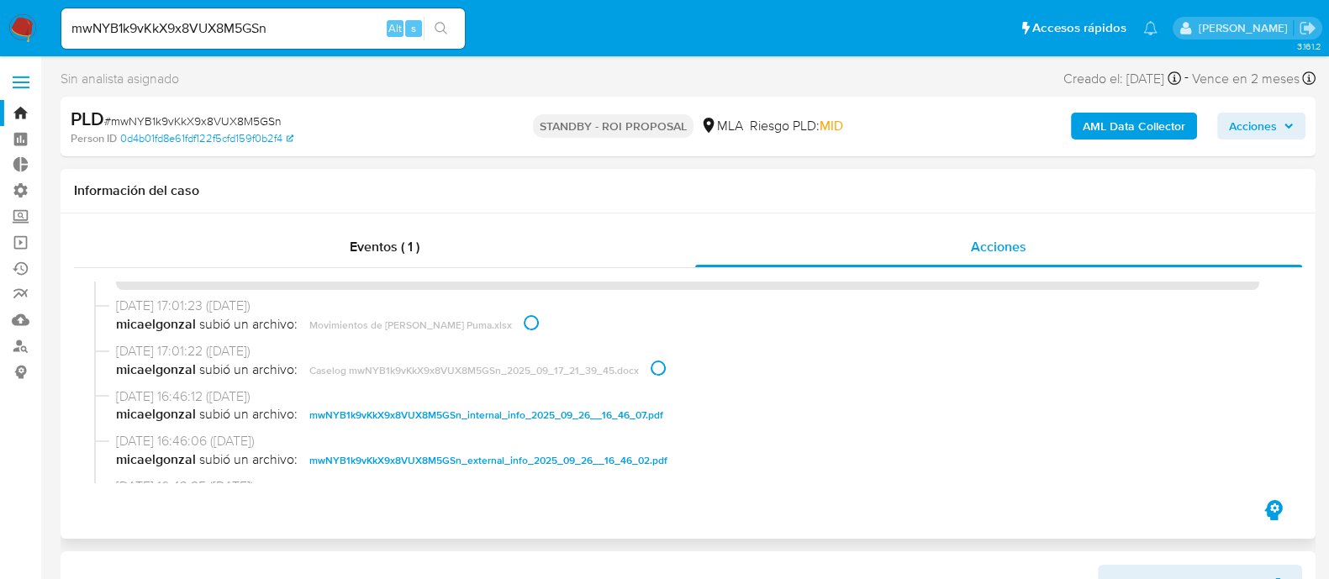
scroll to position [104, 0]
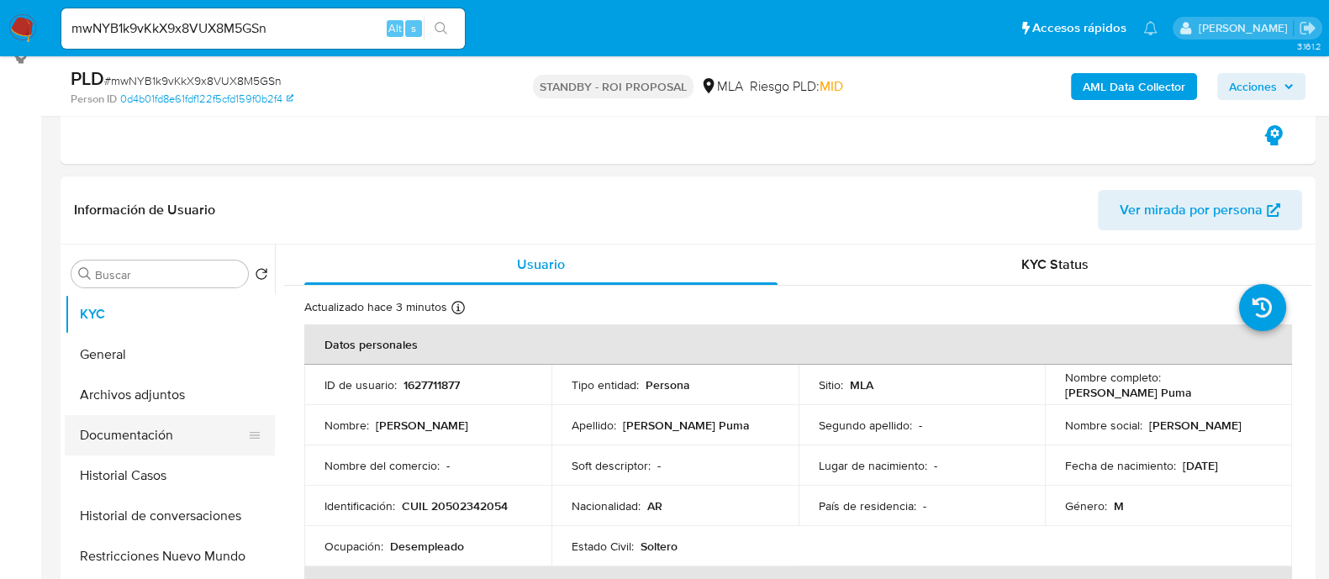
click at [147, 439] on button "Documentación" at bounding box center [163, 435] width 197 height 40
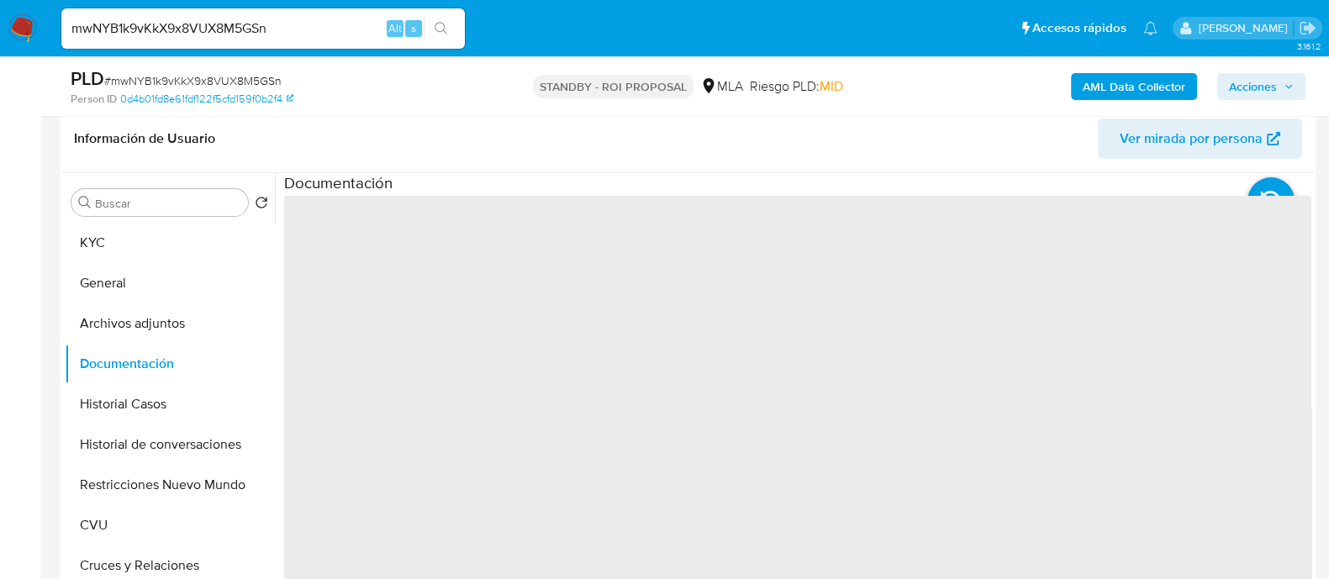
scroll to position [419, 0]
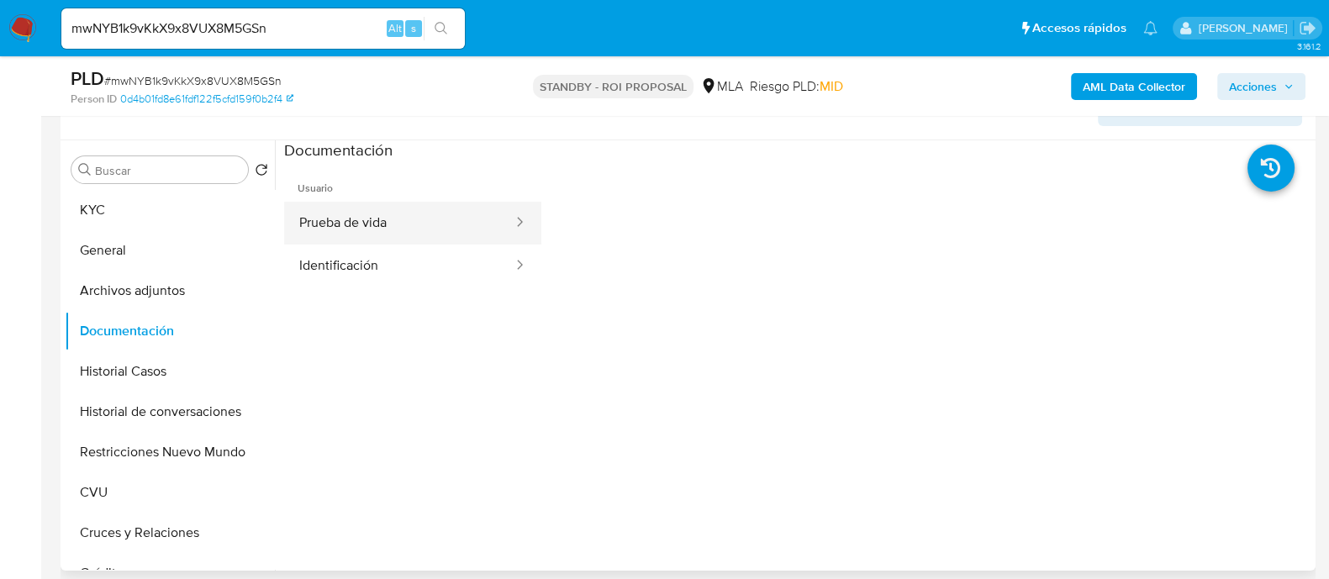
click at [425, 222] on button "Prueba de vida" at bounding box center [399, 223] width 230 height 43
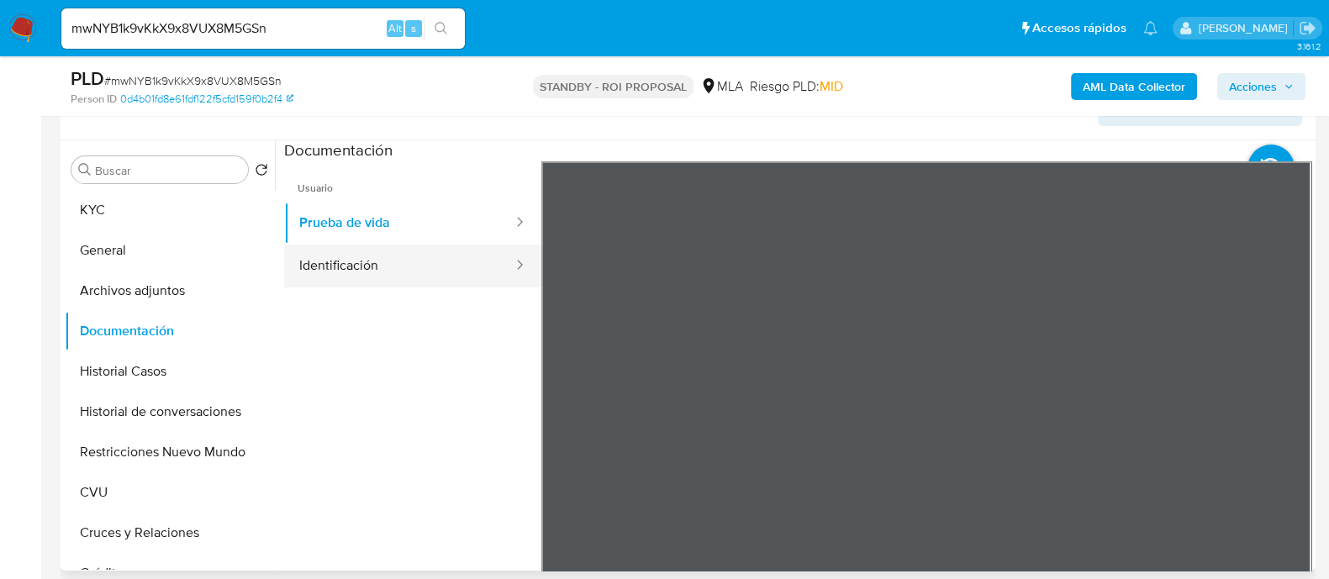
click at [415, 260] on button "Identificación" at bounding box center [399, 266] width 230 height 43
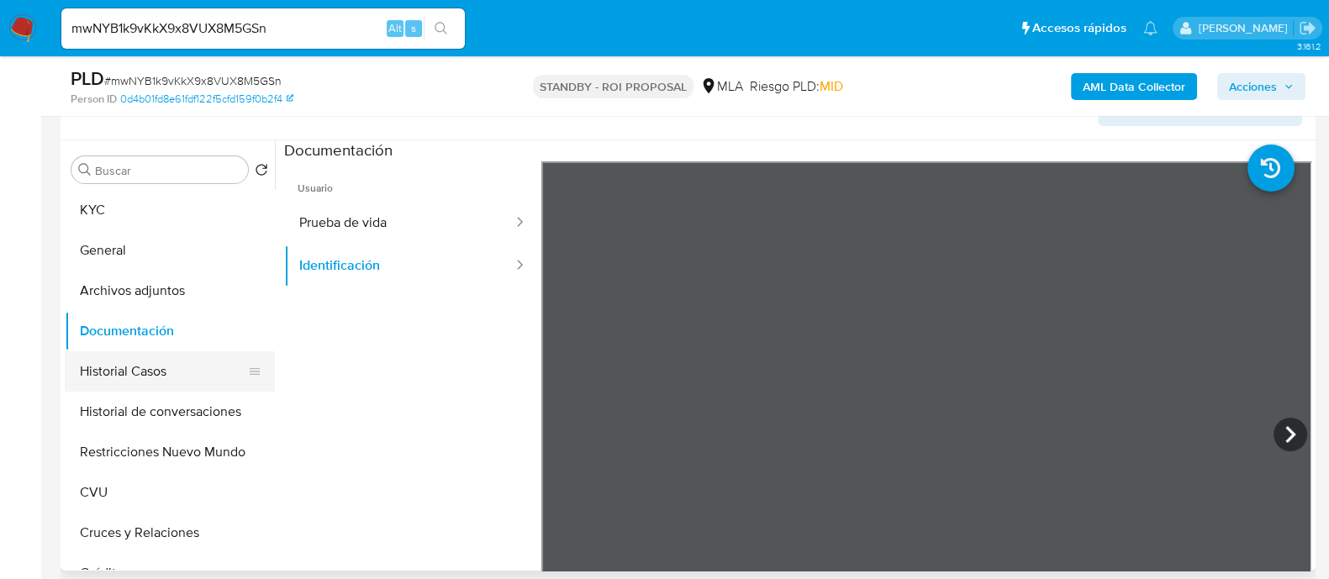
click at [177, 371] on button "Historial Casos" at bounding box center [163, 371] width 197 height 40
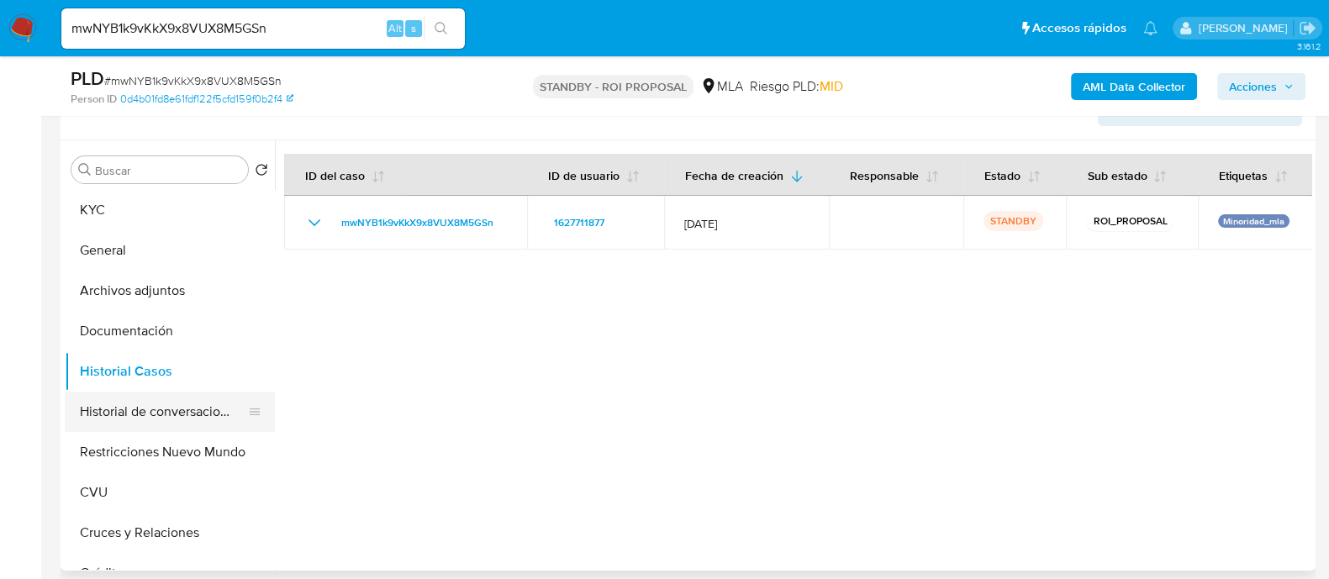
click at [190, 416] on button "Historial de conversaciones" at bounding box center [163, 412] width 197 height 40
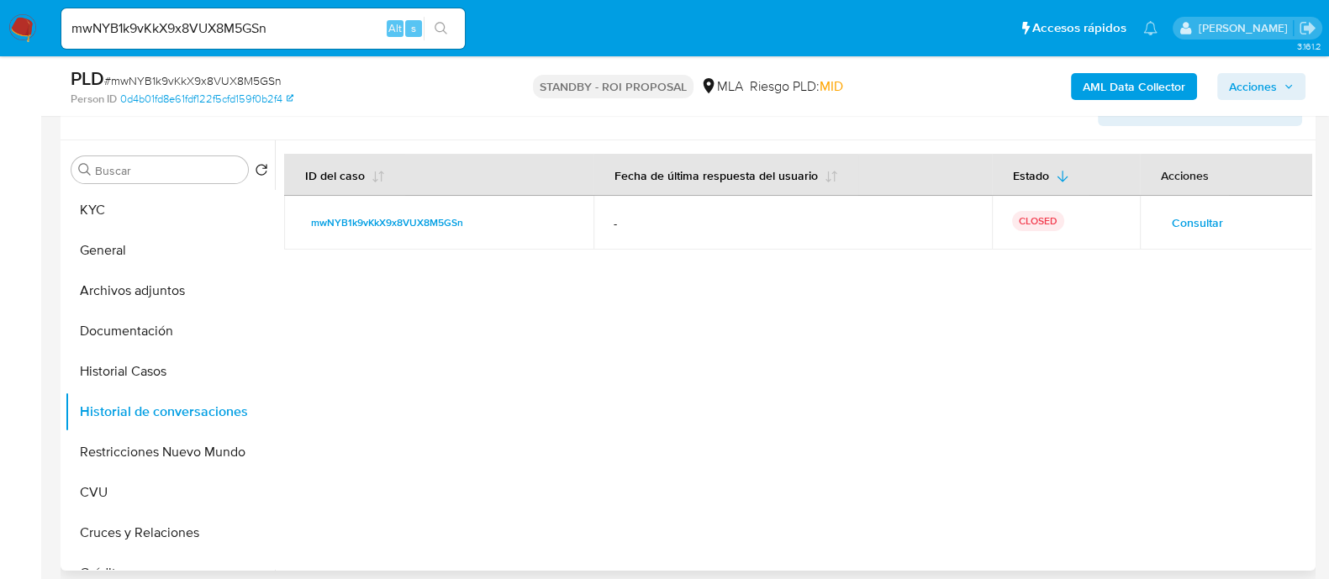
click at [1172, 224] on span "Consultar" at bounding box center [1196, 223] width 51 height 24
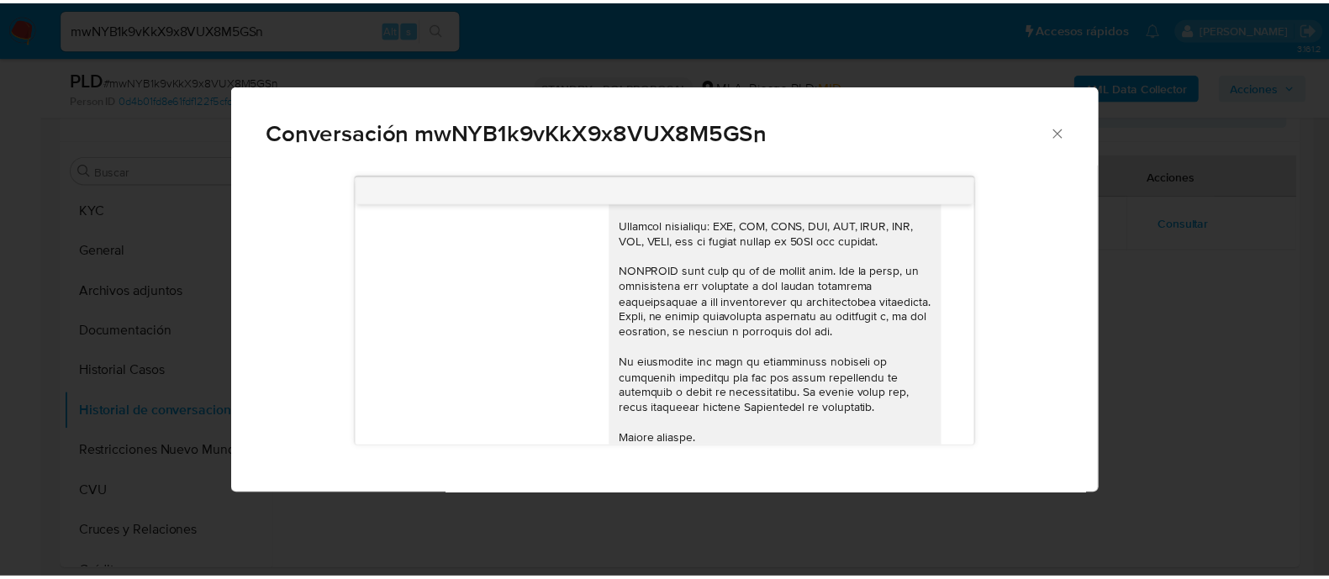
scroll to position [265, 0]
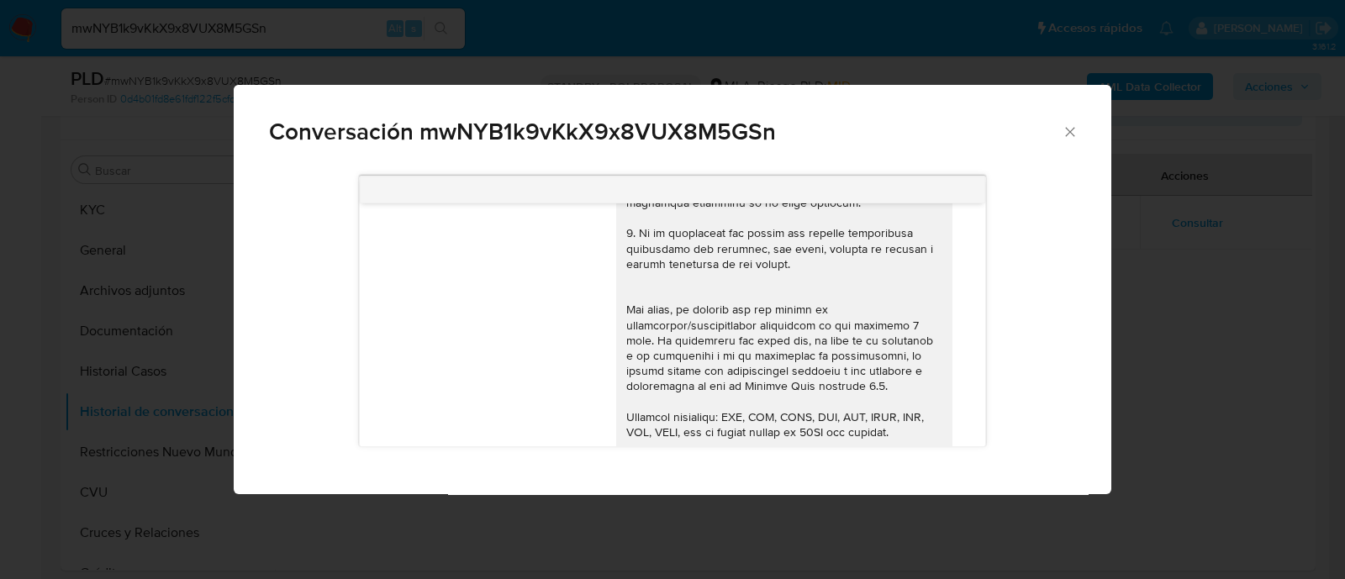
click at [200, 440] on div "Conversación mwNYB1k9vKkX9x8VUX8M5GSn 17/09/2025 14:21:32 Hola, Esperamos que t…" at bounding box center [672, 289] width 1345 height 579
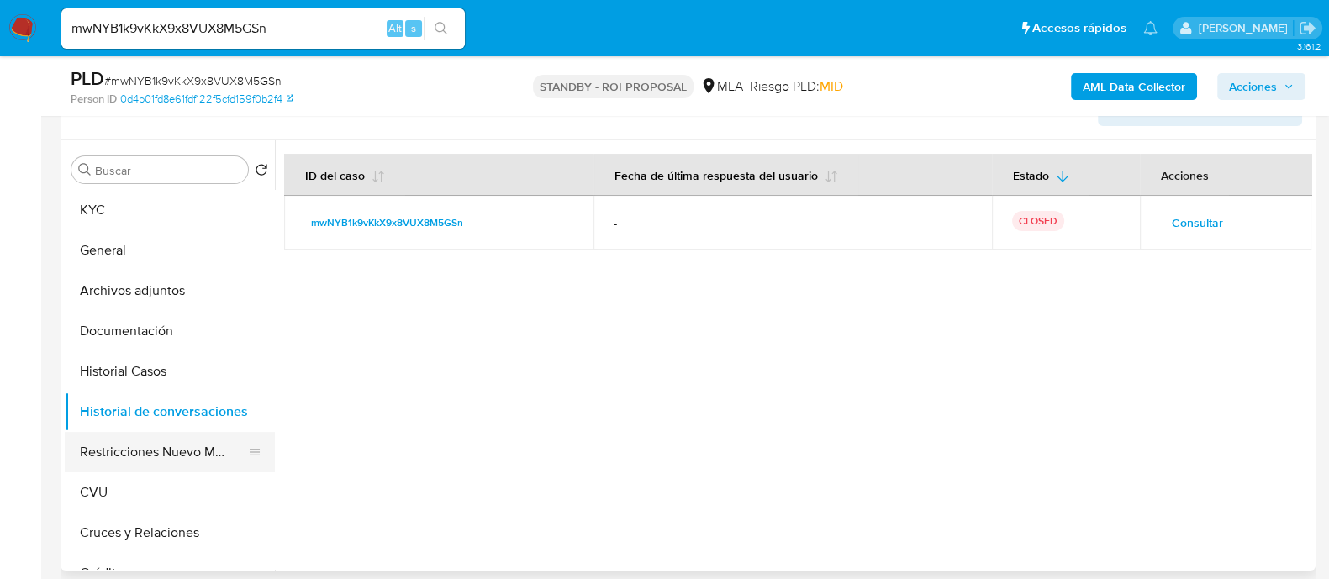
click at [152, 453] on button "Restricciones Nuevo Mundo" at bounding box center [163, 452] width 197 height 40
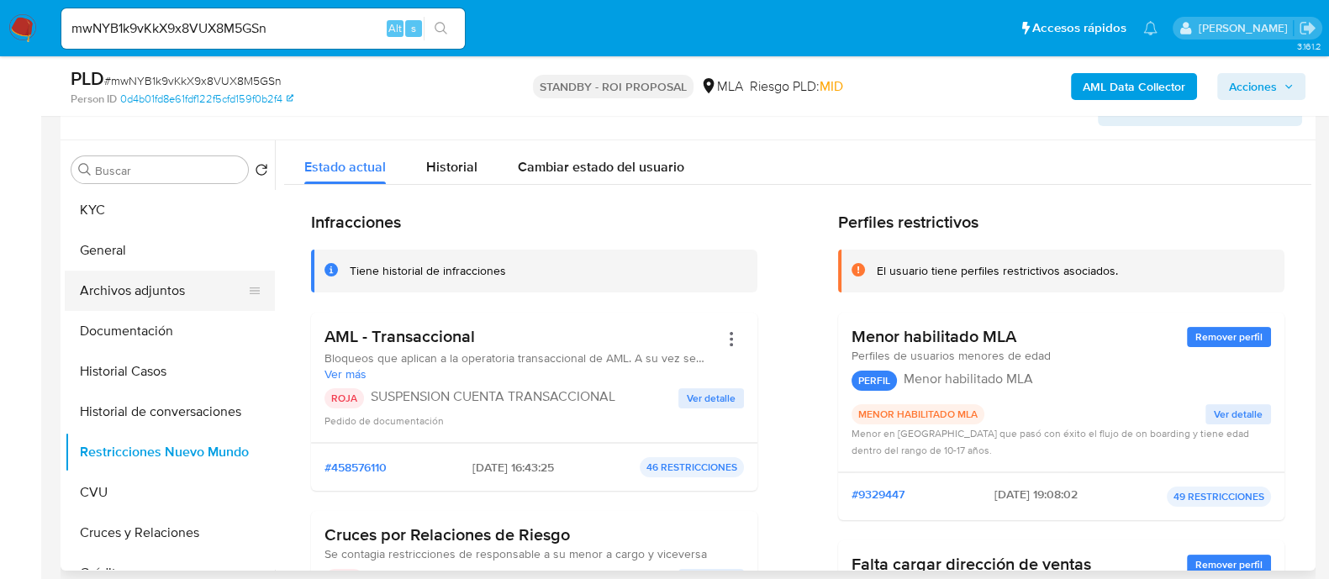
click at [230, 275] on button "Archivos adjuntos" at bounding box center [163, 291] width 197 height 40
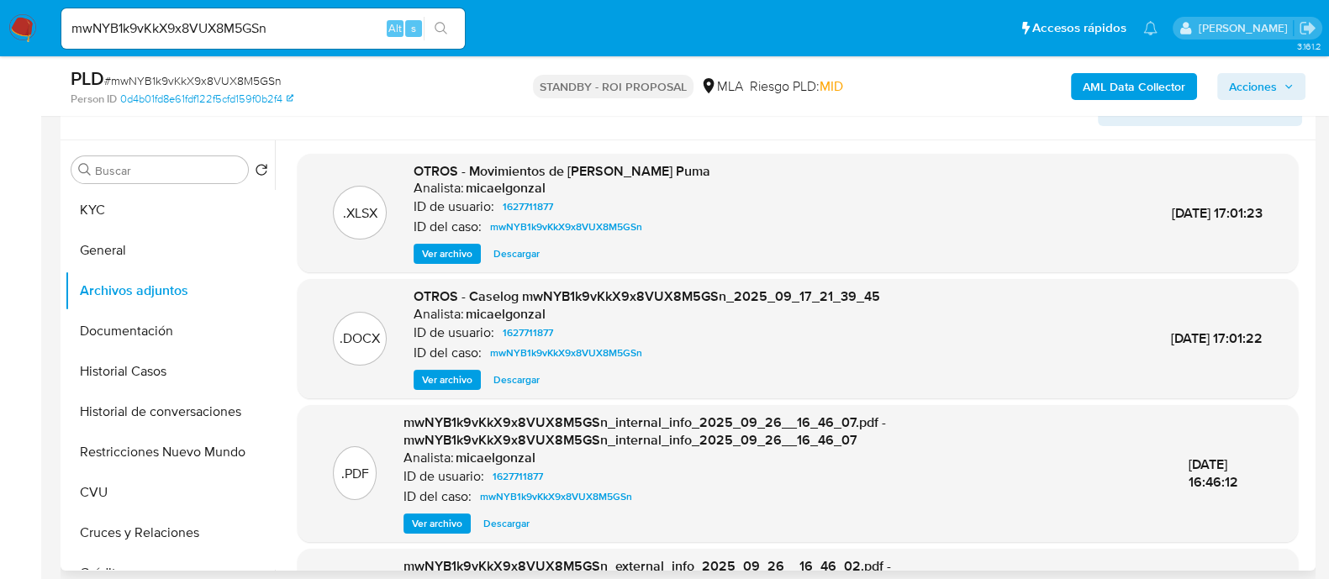
click at [519, 377] on span "Descargar" at bounding box center [516, 379] width 46 height 17
click at [311, 23] on input "mwNYB1k9vKkX9x8VUX8M5GSn" at bounding box center [262, 29] width 403 height 22
paste input "KTQ1LpImN46EngJDhAbdCmkO"
type input "KTQ1LpImN46EngJDhAbdCmkO"
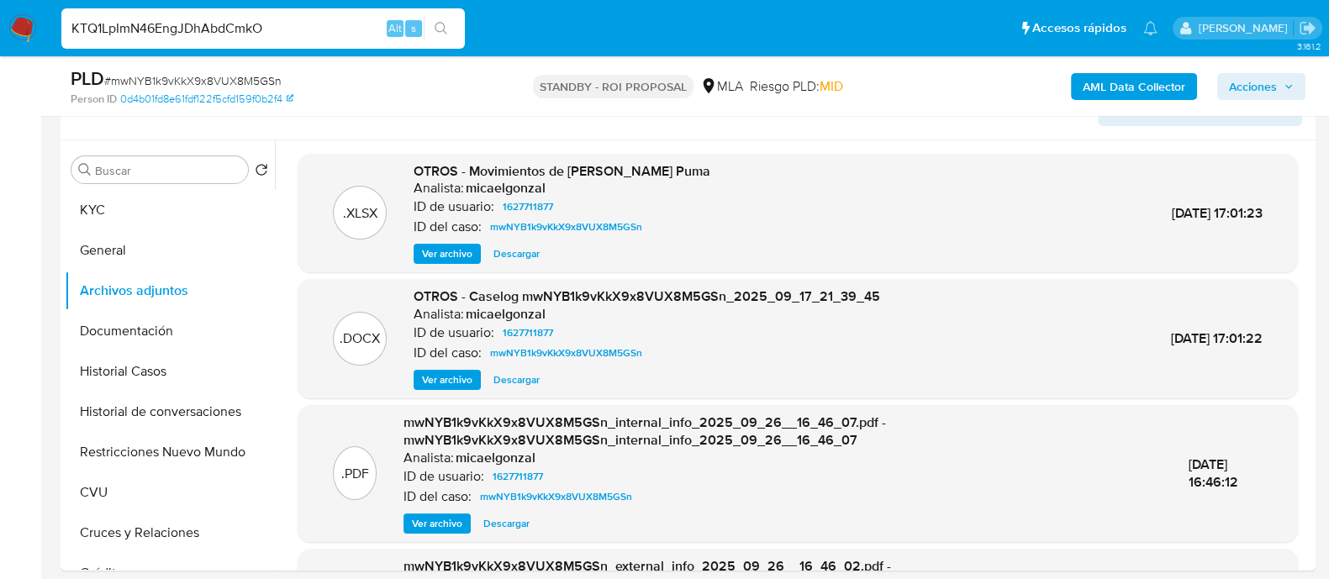
click at [448, 22] on button "search-icon" at bounding box center [441, 29] width 34 height 24
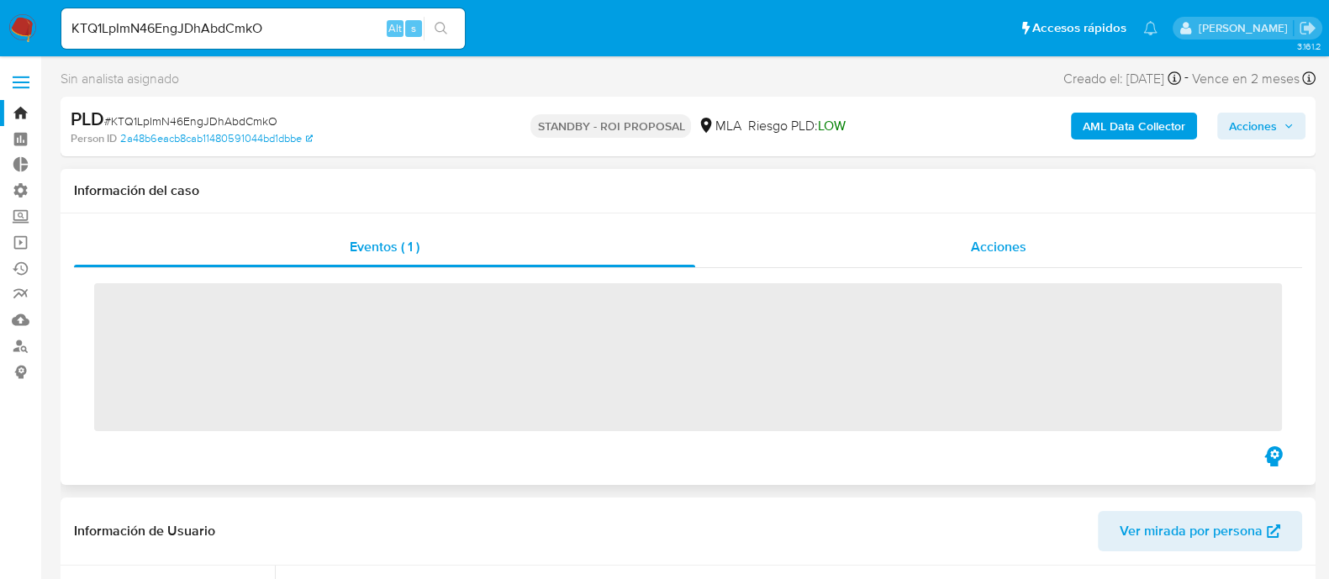
click at [996, 233] on div "Acciones" at bounding box center [998, 247] width 607 height 40
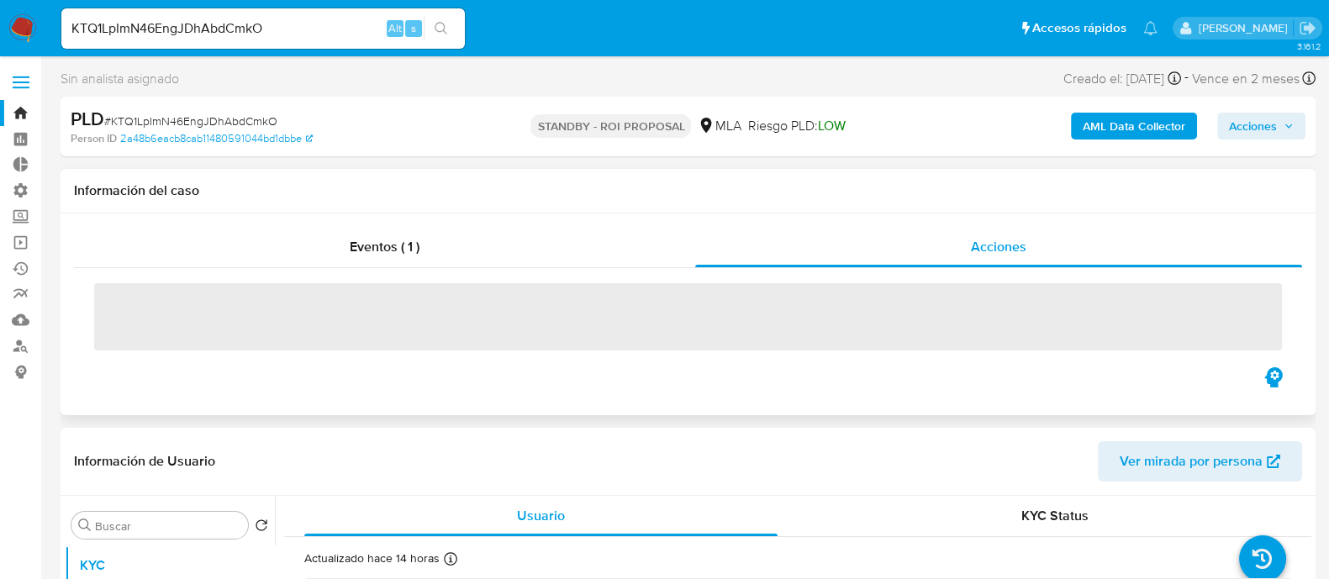
select select "10"
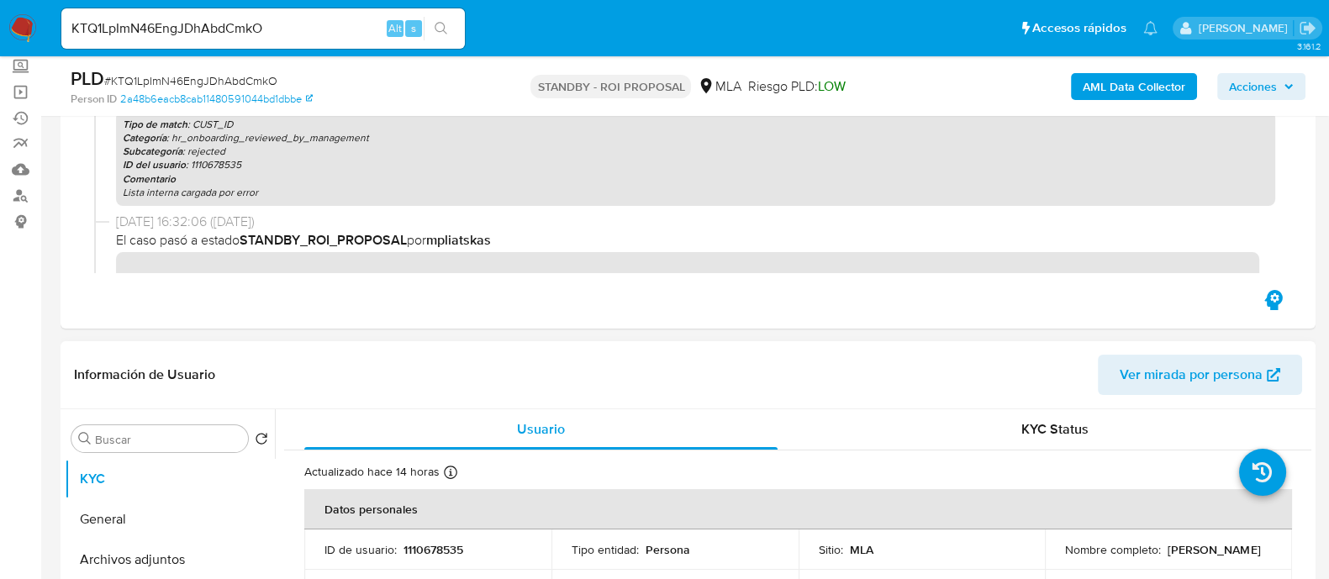
scroll to position [419, 0]
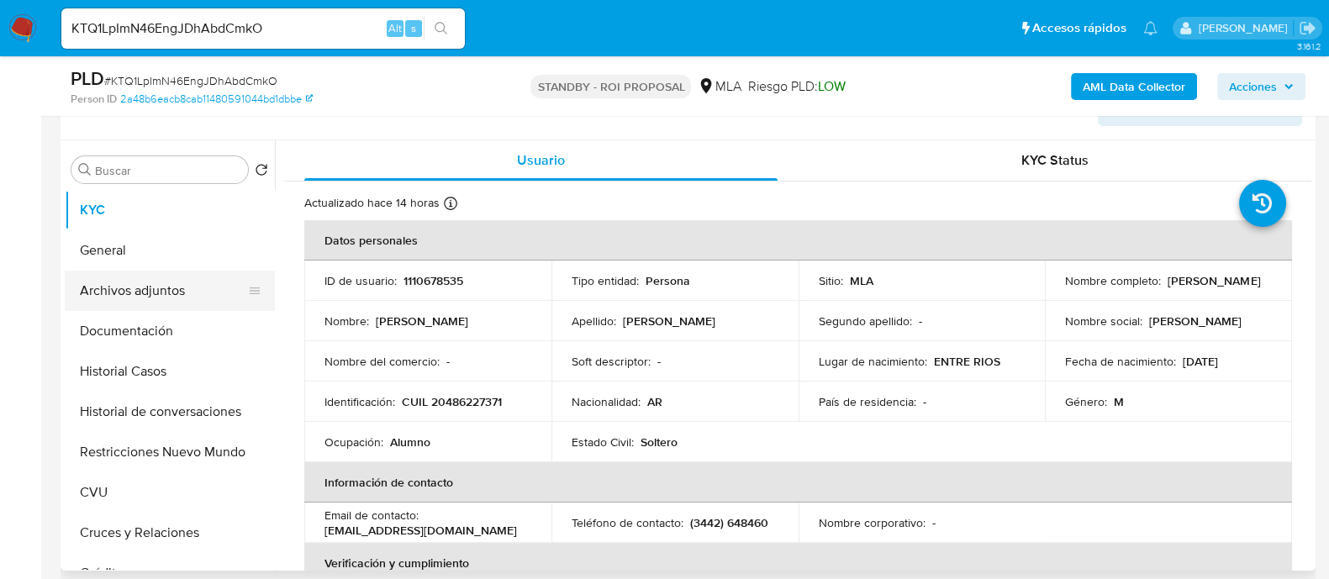
click at [215, 300] on button "Archivos adjuntos" at bounding box center [163, 291] width 197 height 40
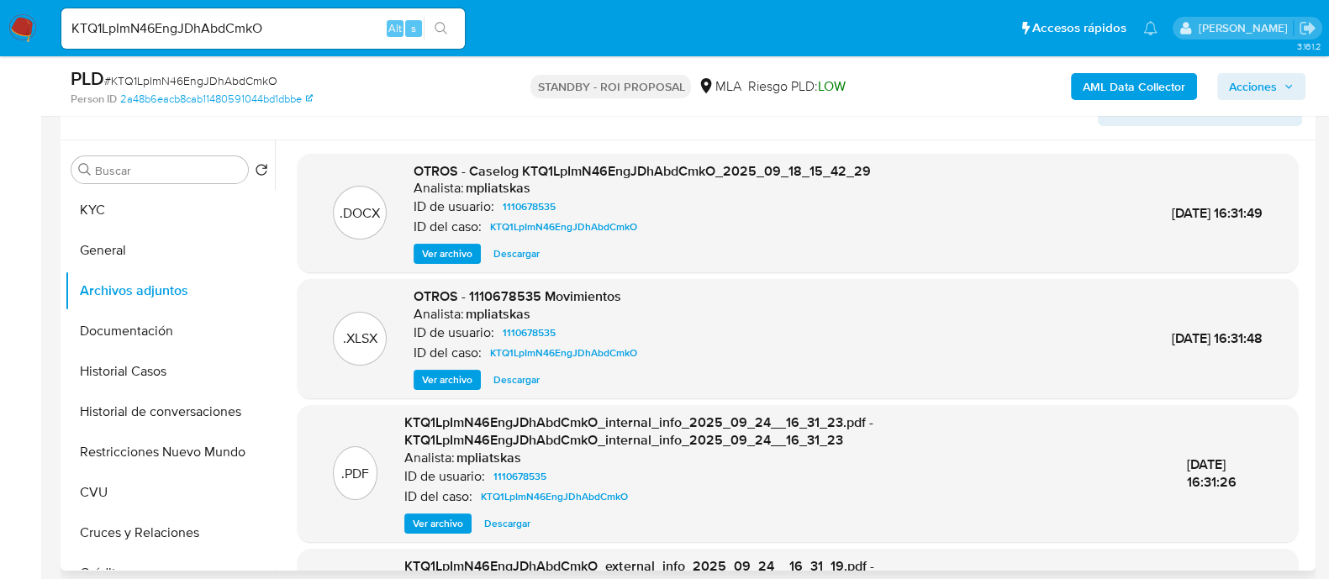
click at [519, 256] on span "Descargar" at bounding box center [516, 253] width 46 height 17
click at [522, 374] on span "Descargar" at bounding box center [516, 379] width 46 height 17
click at [172, 373] on button "Historial Casos" at bounding box center [170, 371] width 210 height 40
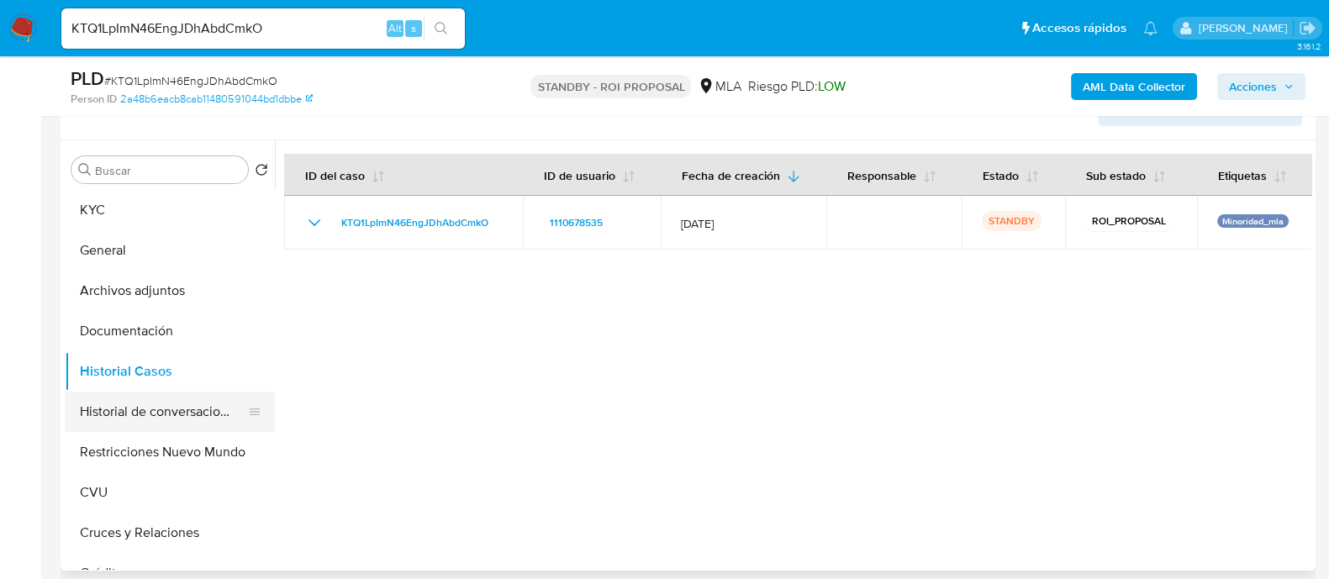
click at [208, 420] on button "Historial de conversaciones" at bounding box center [163, 412] width 197 height 40
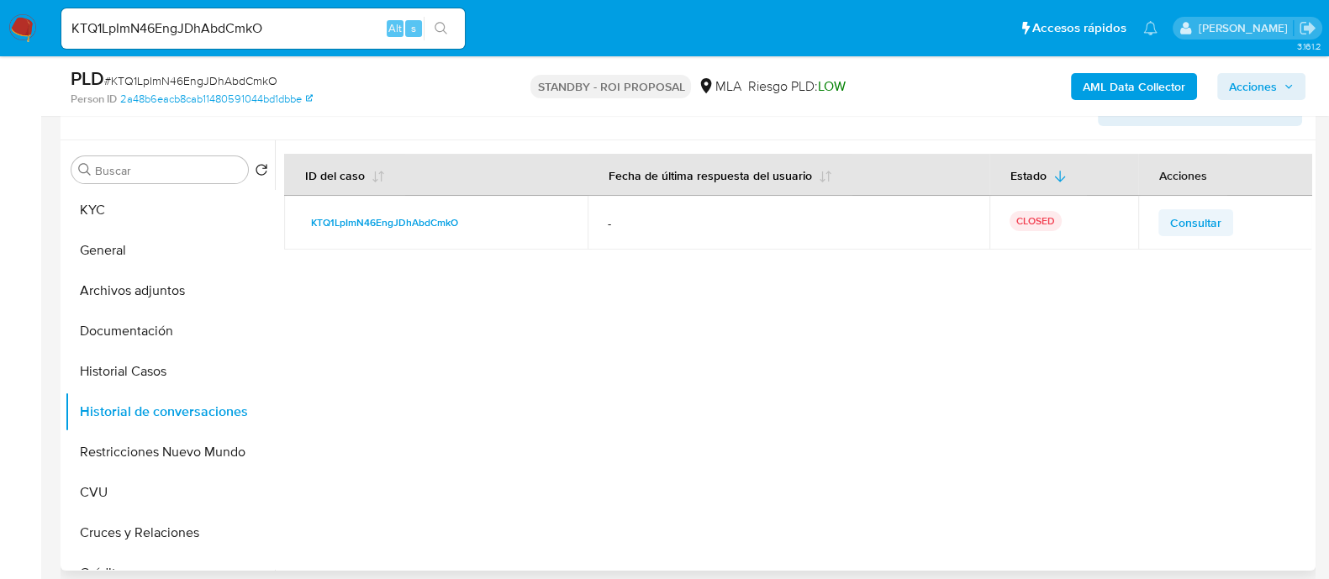
click at [1152, 216] on td "Consultar" at bounding box center [1225, 223] width 174 height 54
click at [1170, 227] on span "Consultar" at bounding box center [1195, 223] width 51 height 24
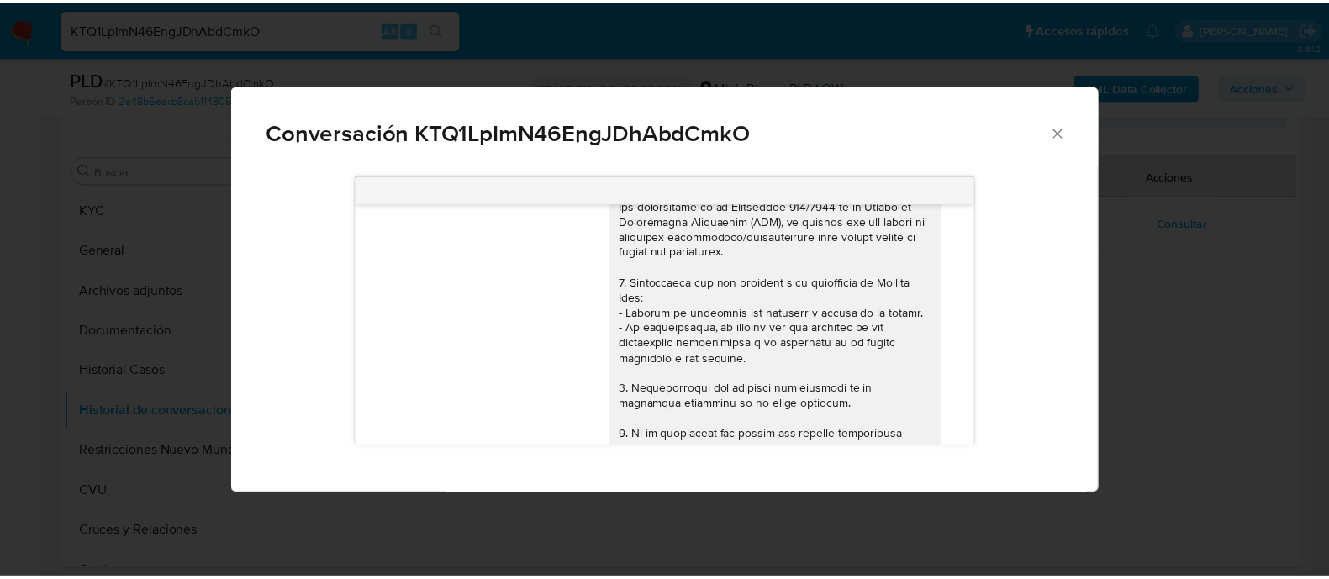
scroll to position [0, 0]
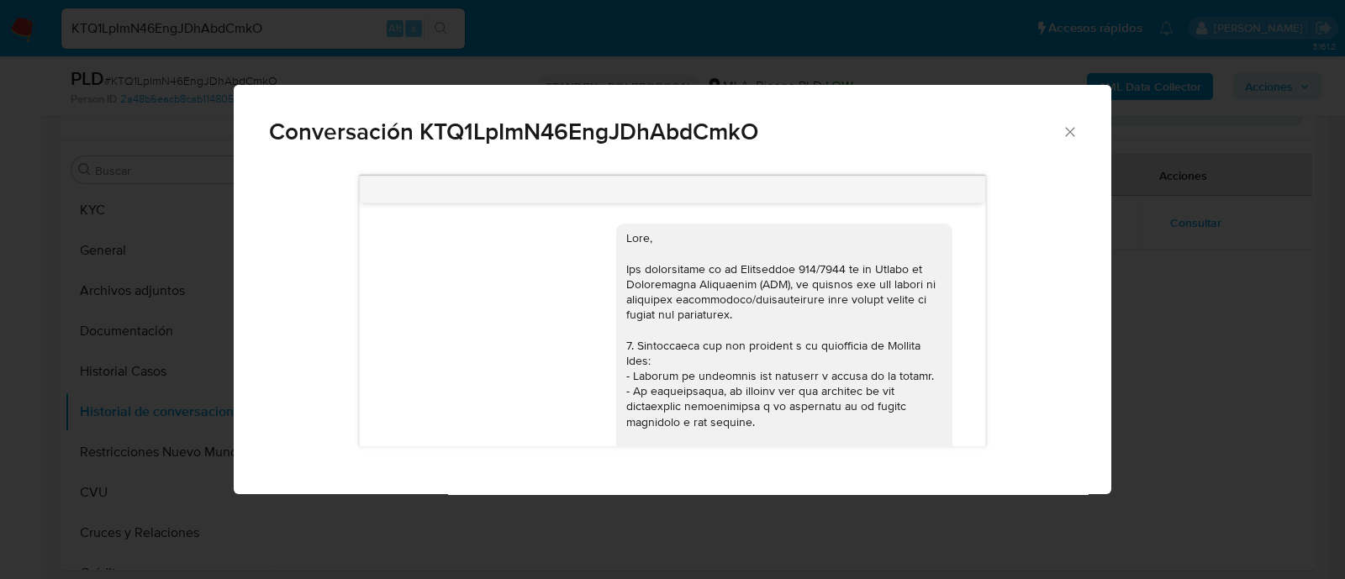
click at [213, 424] on div "Conversación KTQ1LpImN46EngJDhAbdCmkO 17/09/2025 14:20:57 Hola, Esperamos que t…" at bounding box center [672, 289] width 1345 height 579
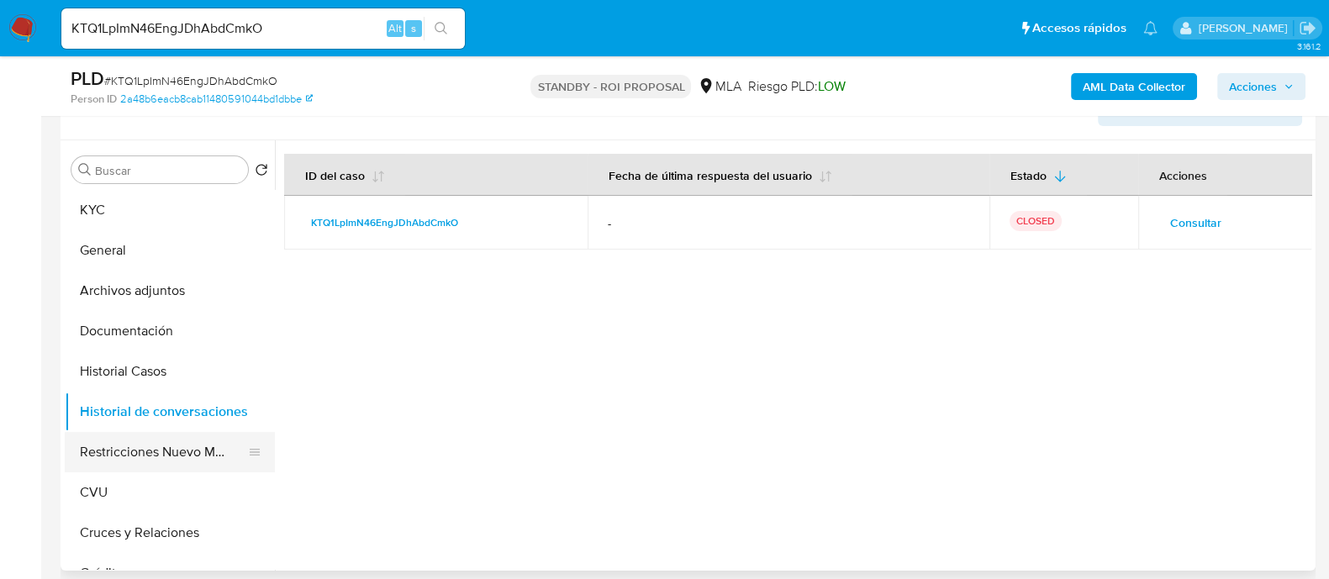
click at [152, 451] on button "Restricciones Nuevo Mundo" at bounding box center [163, 452] width 197 height 40
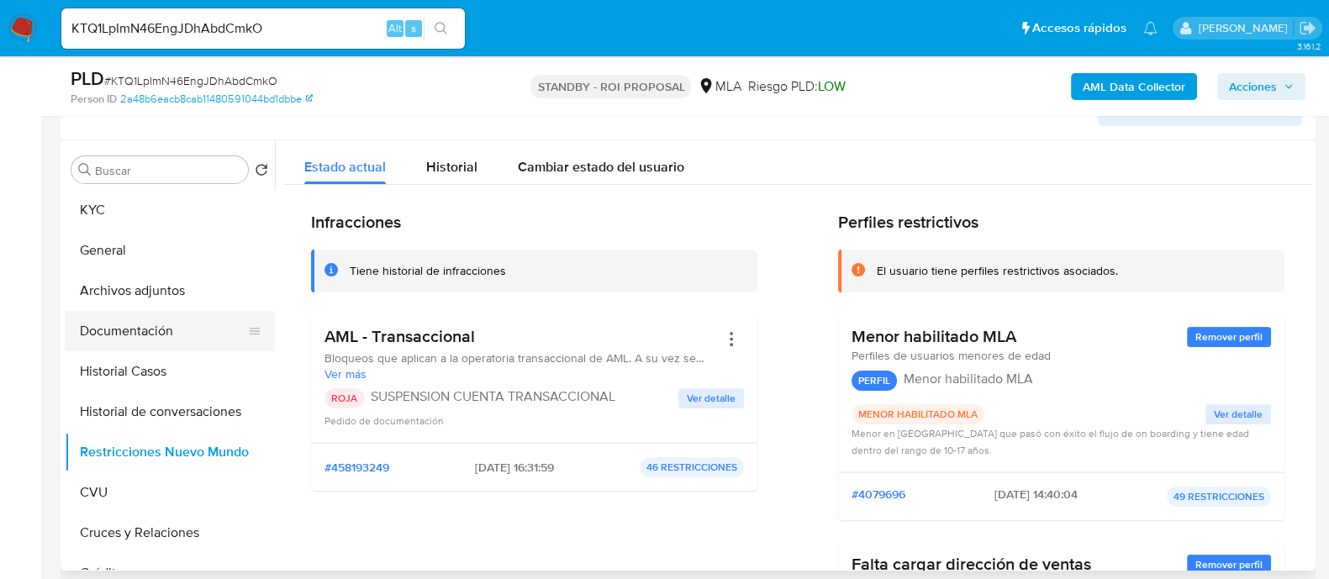
drag, startPoint x: 170, startPoint y: 324, endPoint x: 183, endPoint y: 325, distance: 13.5
click at [170, 324] on button "Documentación" at bounding box center [163, 331] width 197 height 40
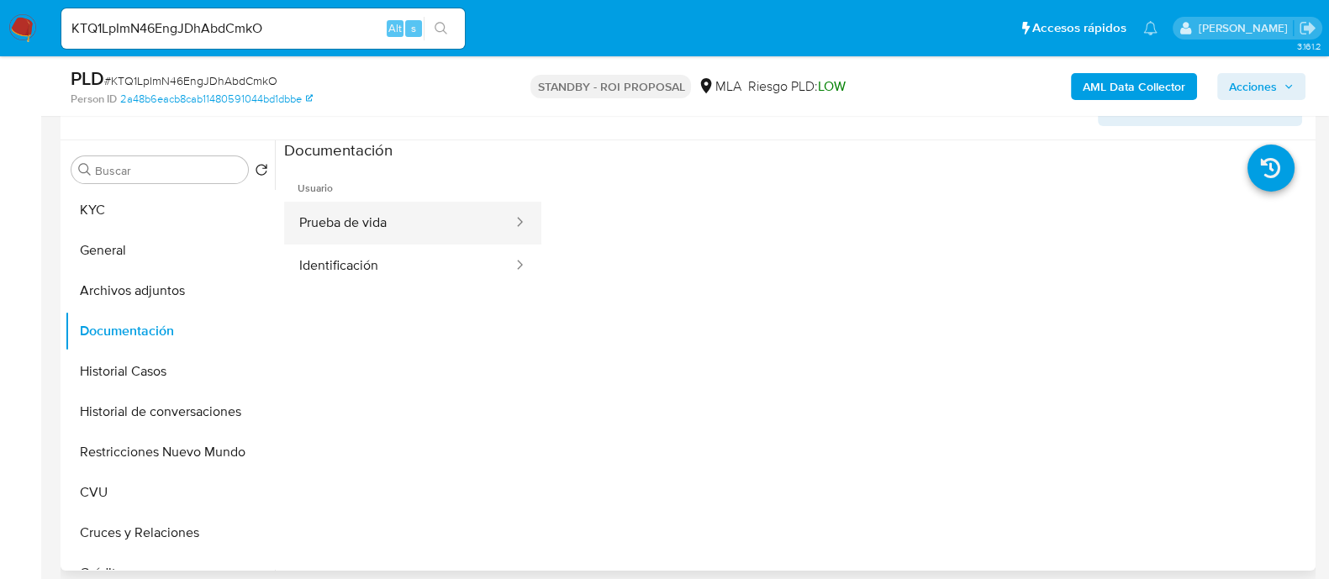
click at [429, 239] on button "Prueba de vida" at bounding box center [399, 223] width 230 height 43
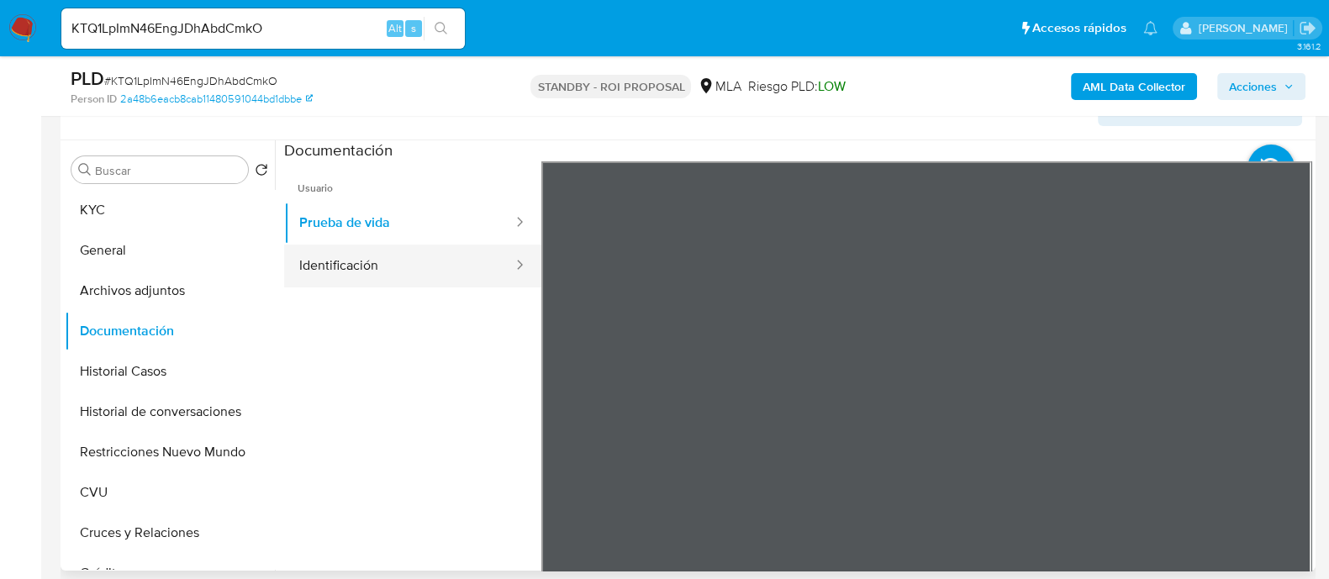
click at [418, 255] on button "Identificación" at bounding box center [399, 266] width 230 height 43
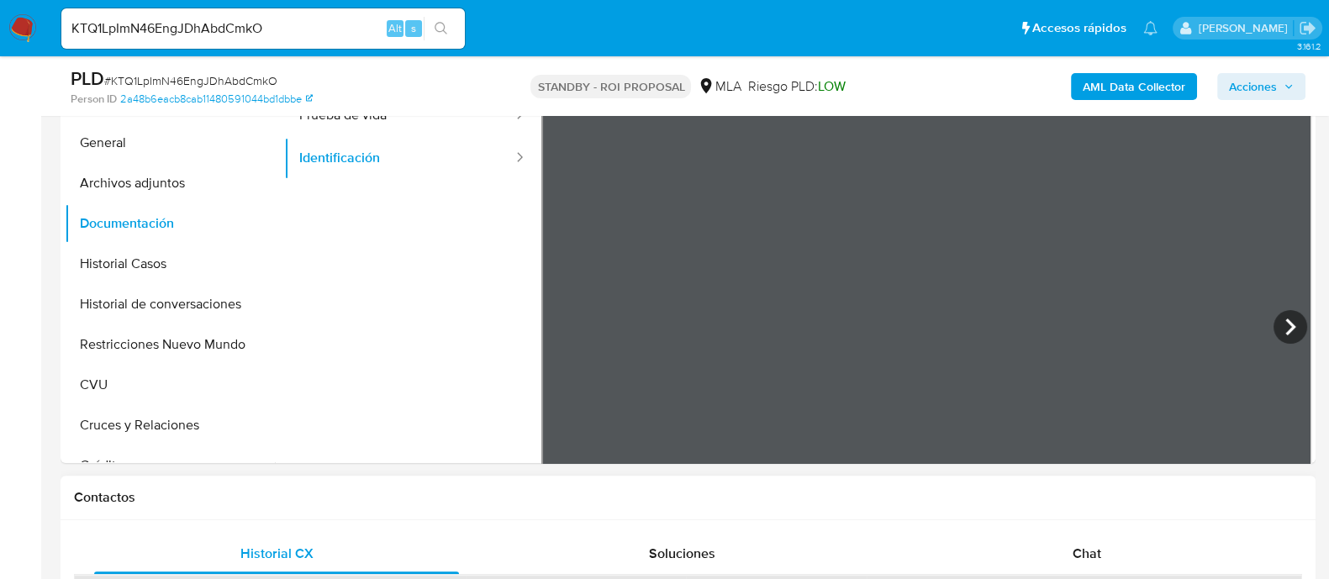
scroll to position [734, 0]
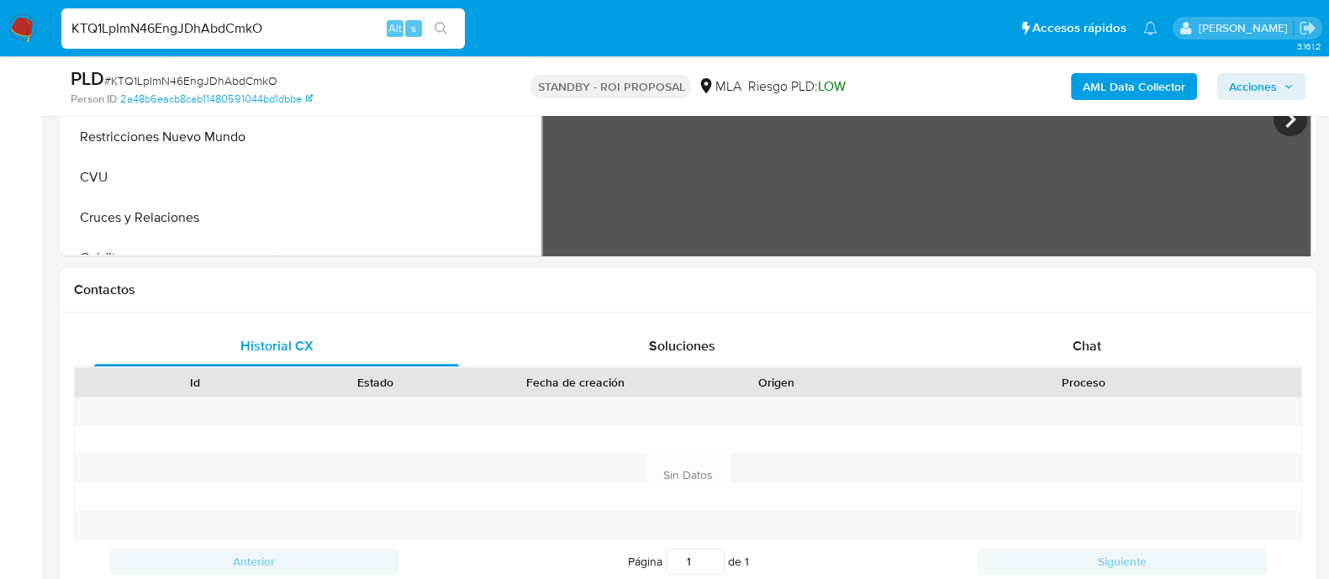
click at [297, 28] on input "KTQ1LpImN46EngJDhAbdCmkO" at bounding box center [262, 29] width 403 height 22
paste input "fsKeYPicfVaqkf1YNQ4QiZ6"
type input "fsKeYPicfVaqkf1YNQ4QiZ6O"
click at [436, 36] on button "search-icon" at bounding box center [441, 29] width 34 height 24
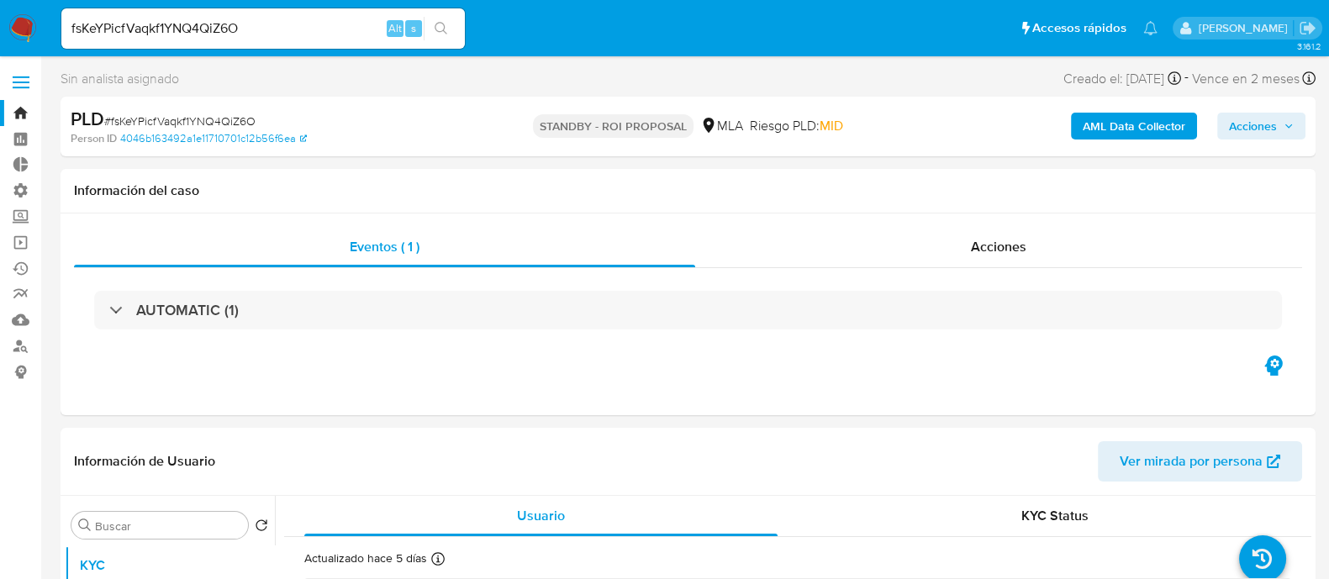
select select "10"
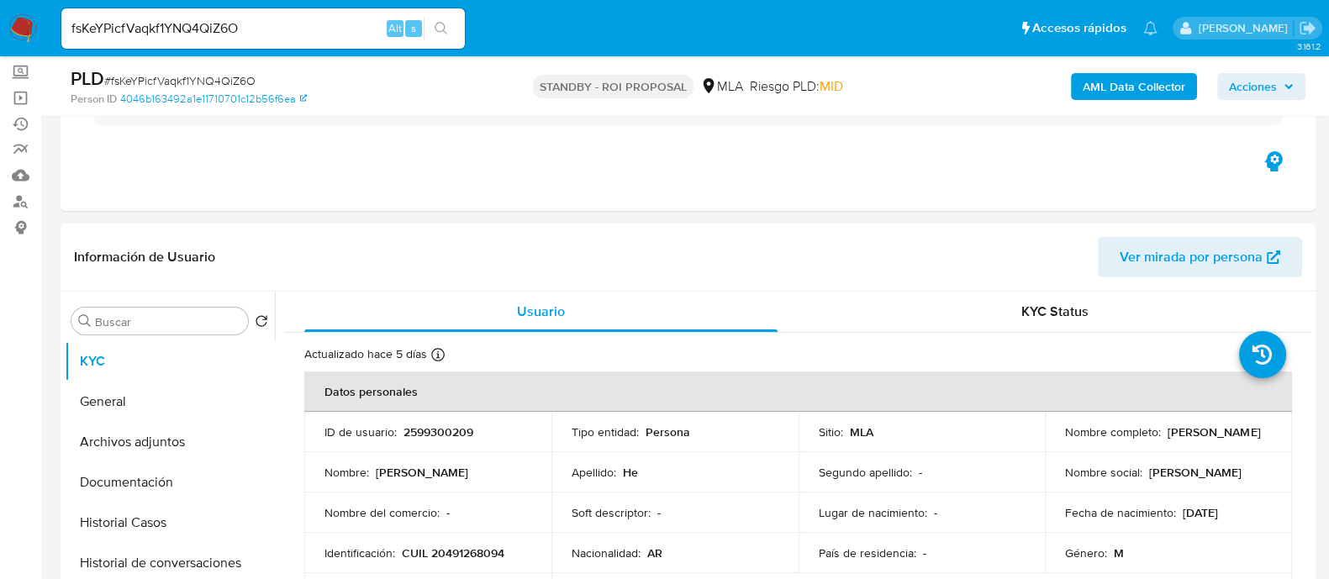
scroll to position [315, 0]
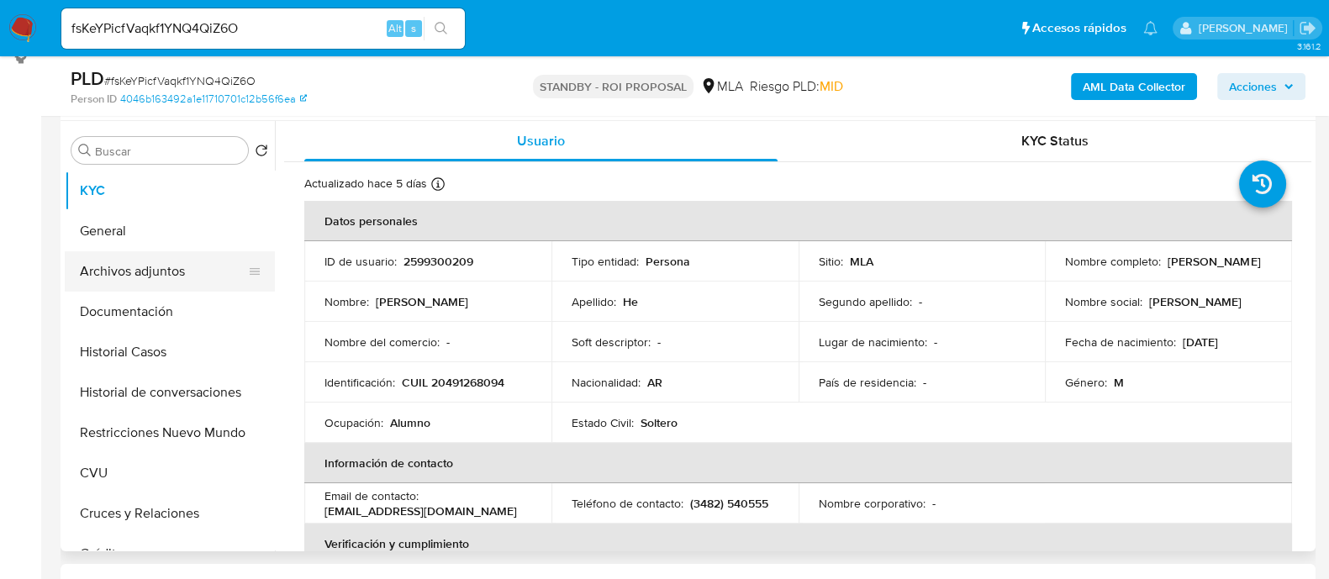
click at [155, 262] on button "Archivos adjuntos" at bounding box center [163, 271] width 197 height 40
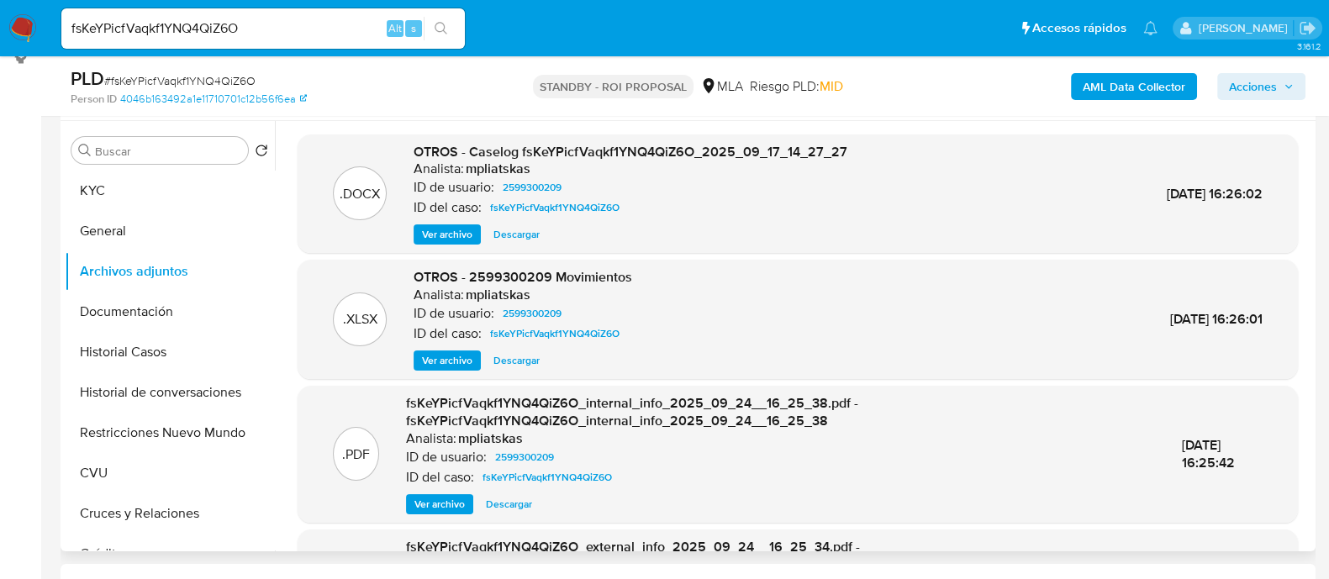
click at [518, 240] on span "Descargar" at bounding box center [516, 234] width 46 height 17
click at [518, 347] on div "OTROS - 2599300209 Movimientos Analista: mpliatskas ID de usuario: 2599300209 I…" at bounding box center [522, 319] width 218 height 103
click at [521, 358] on span "Descargar" at bounding box center [516, 360] width 46 height 17
drag, startPoint x: 202, startPoint y: 350, endPoint x: 177, endPoint y: 358, distance: 25.5
click at [200, 350] on button "Historial Casos" at bounding box center [163, 352] width 197 height 40
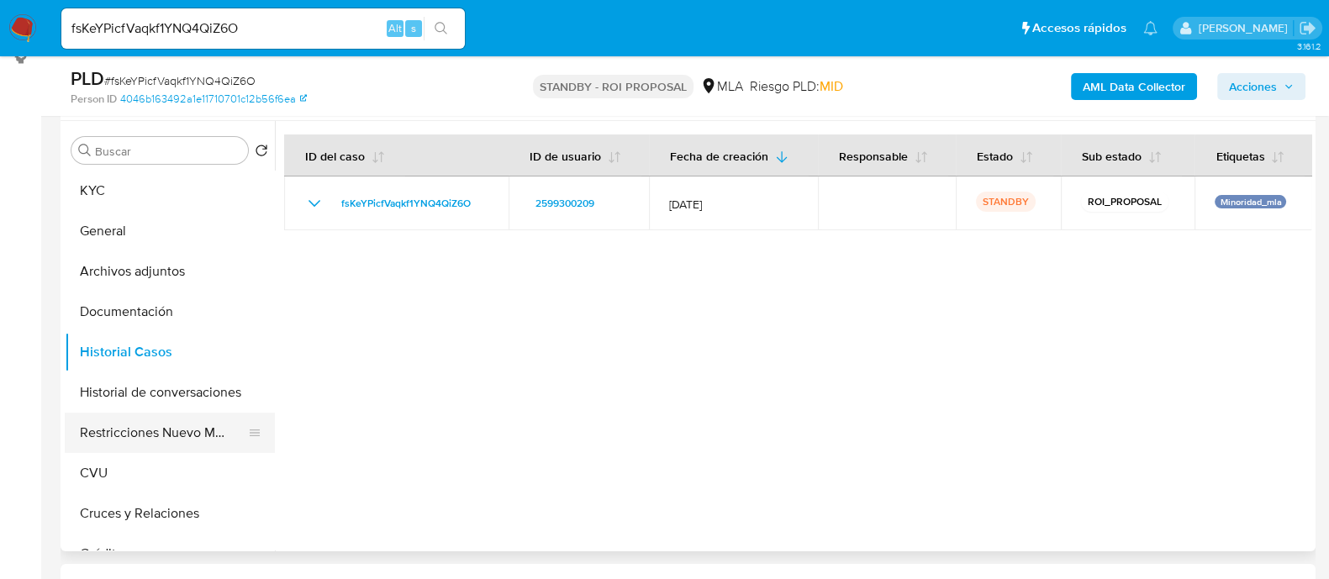
click at [192, 425] on button "Restricciones Nuevo Mundo" at bounding box center [163, 433] width 197 height 40
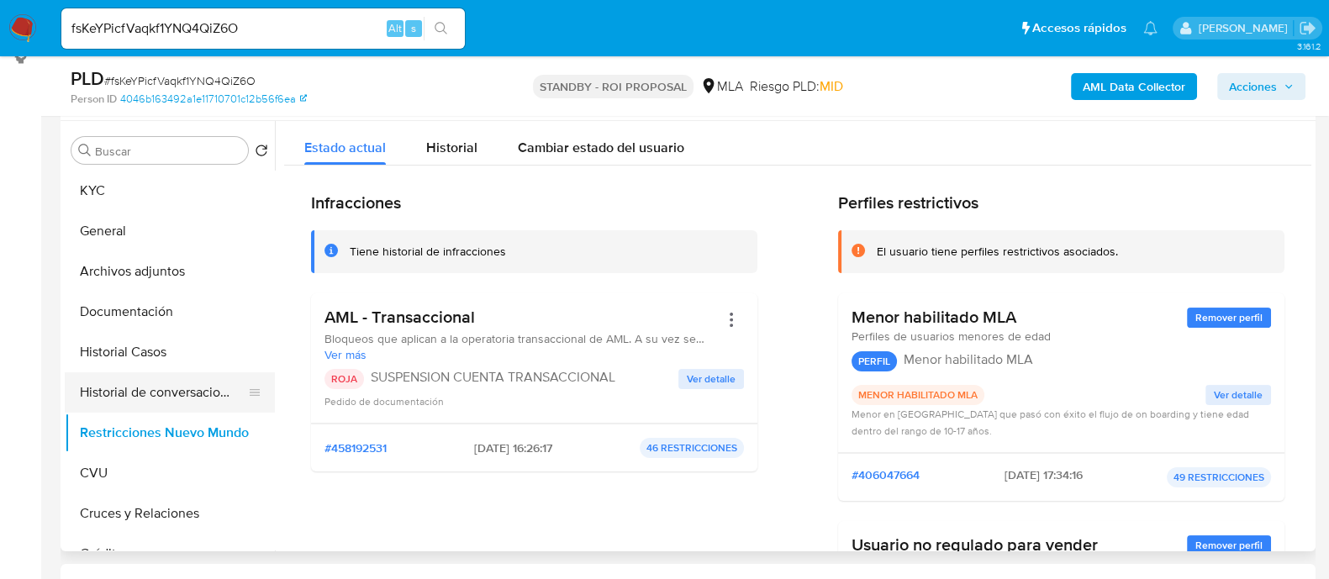
click at [191, 392] on button "Historial de conversaciones" at bounding box center [163, 392] width 197 height 40
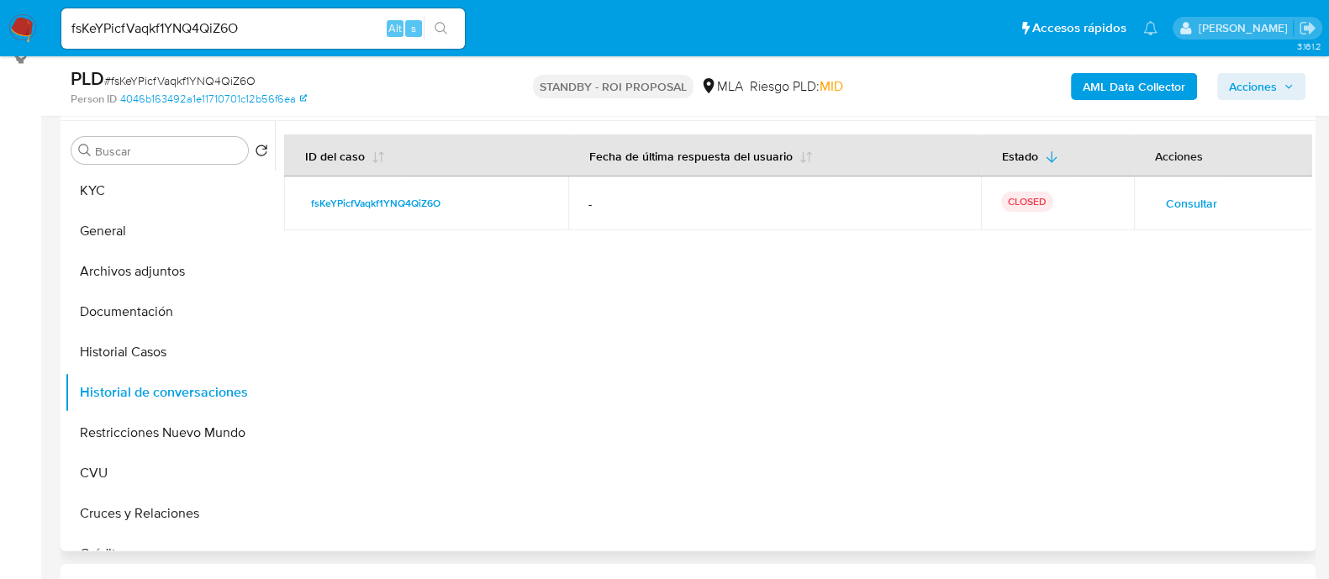
click at [1156, 205] on button "Consultar" at bounding box center [1191, 203] width 75 height 27
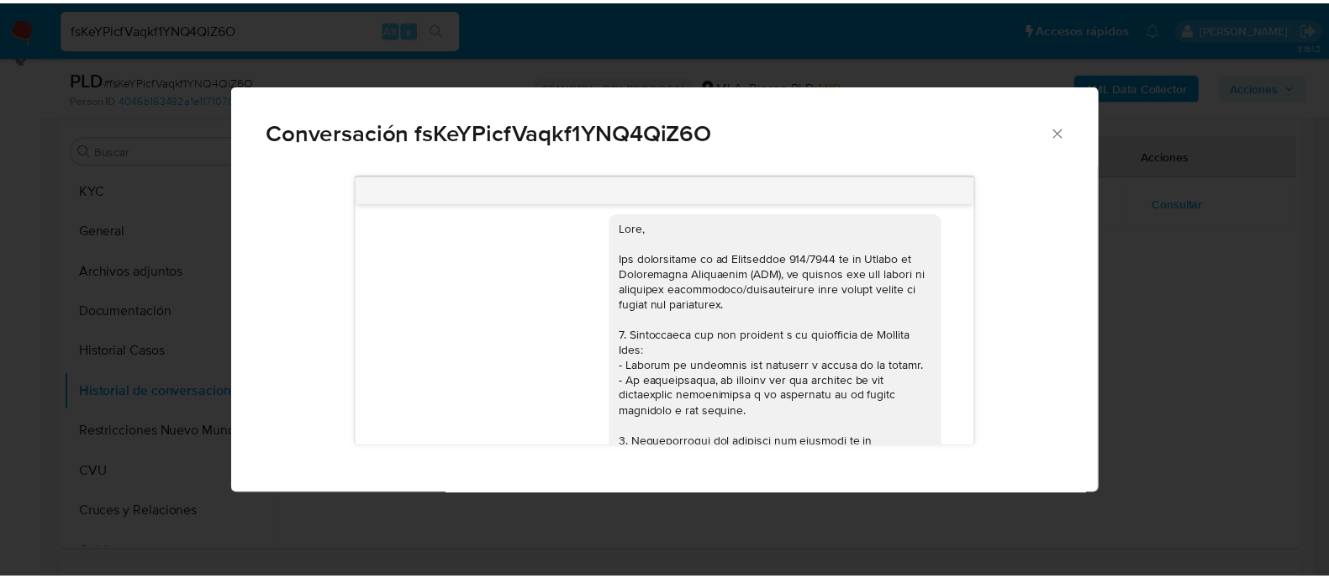
scroll to position [0, 0]
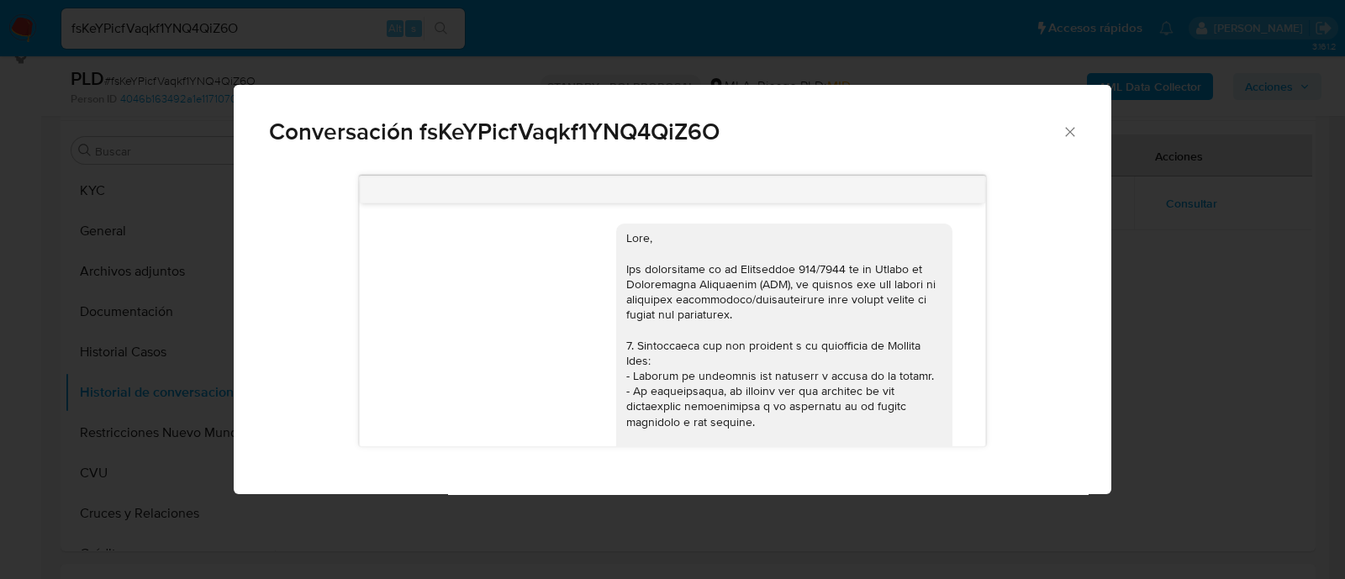
click at [2, 357] on div "Conversación fsKeYPicfVaqkf1YNQ4QiZ6O 17/09/2025 14:21:16 Hola, Esperamos que t…" at bounding box center [672, 289] width 1345 height 579
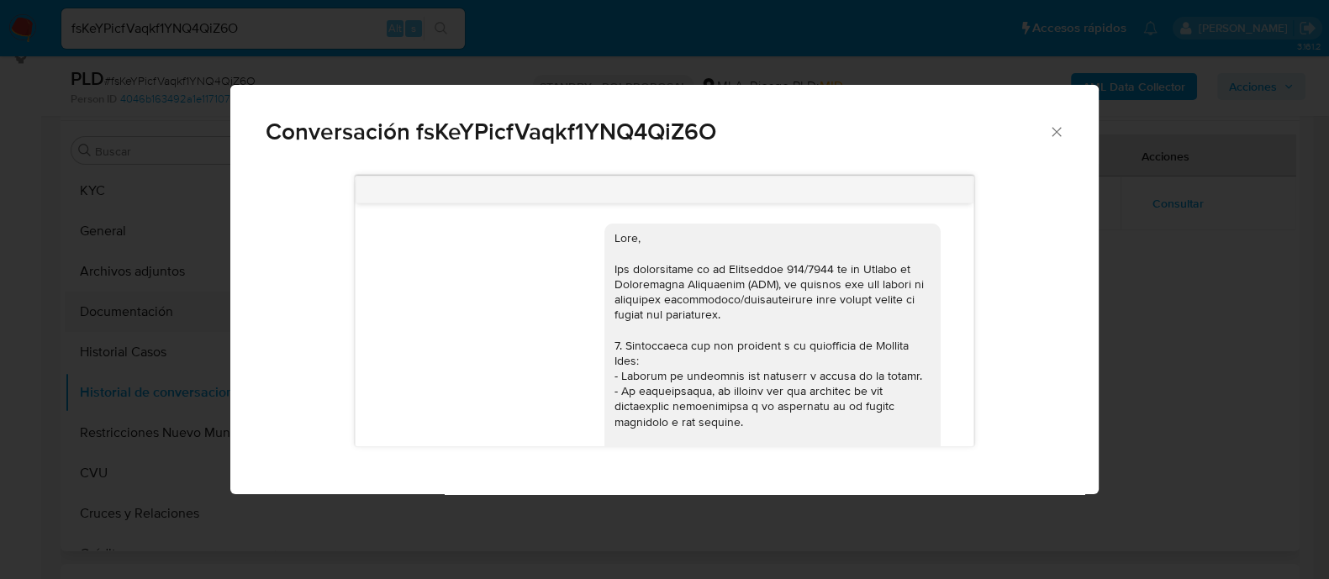
click at [137, 318] on button "Documentación" at bounding box center [163, 312] width 197 height 40
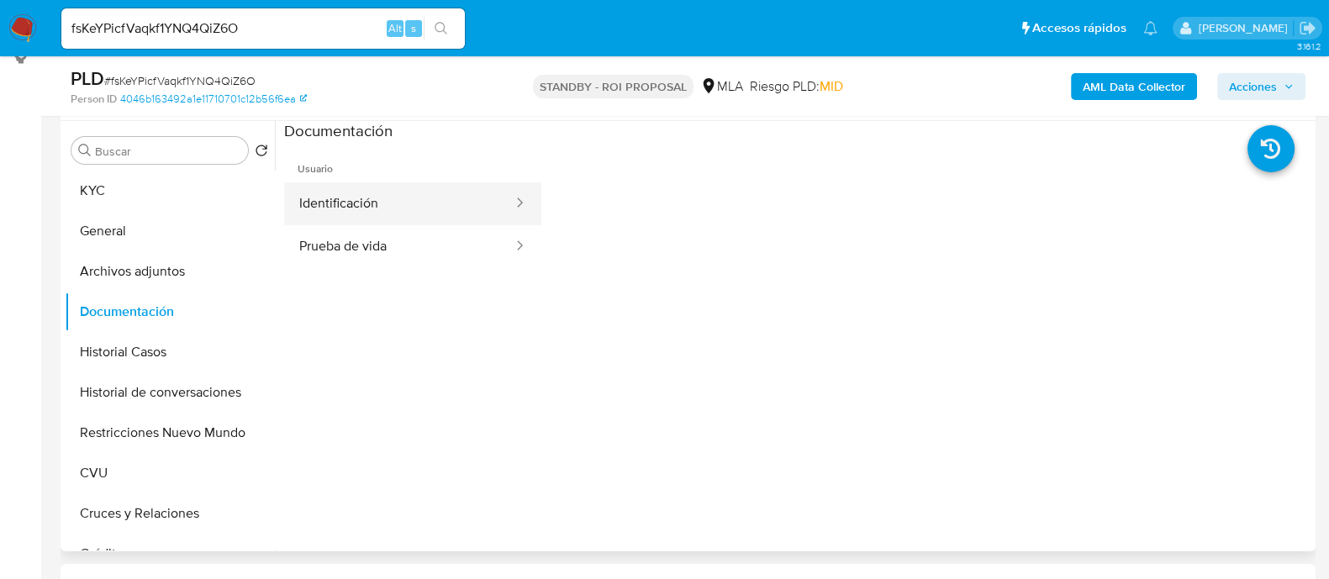
click at [475, 203] on button "Identificación" at bounding box center [399, 203] width 230 height 43
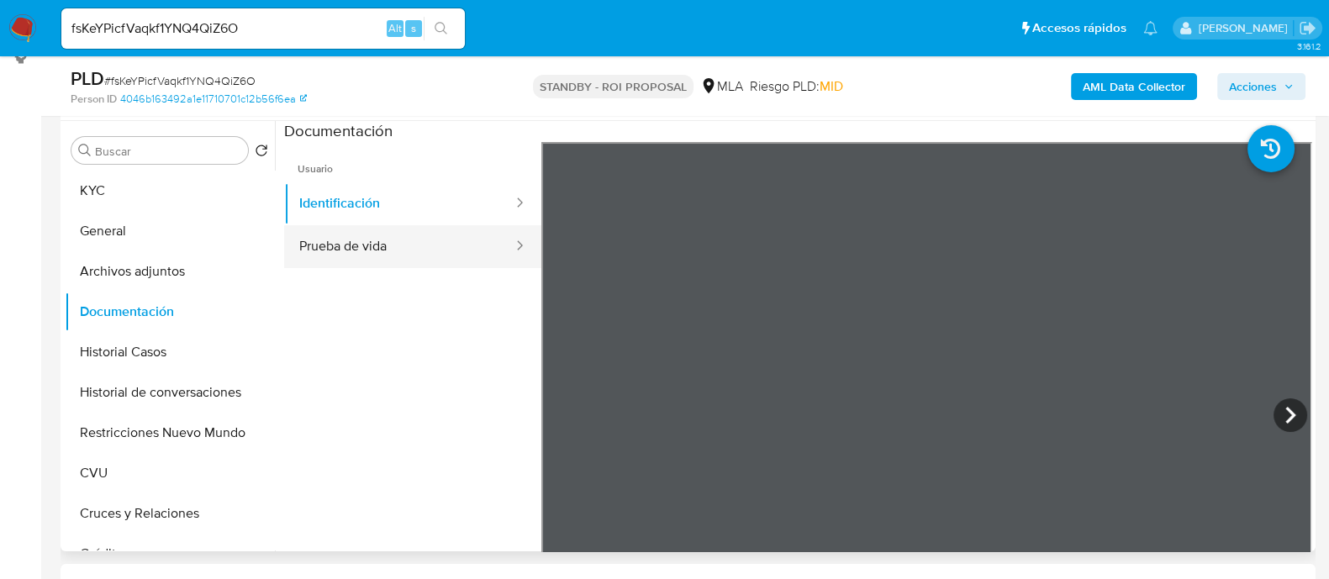
click at [444, 247] on button "Prueba de vida" at bounding box center [399, 246] width 230 height 43
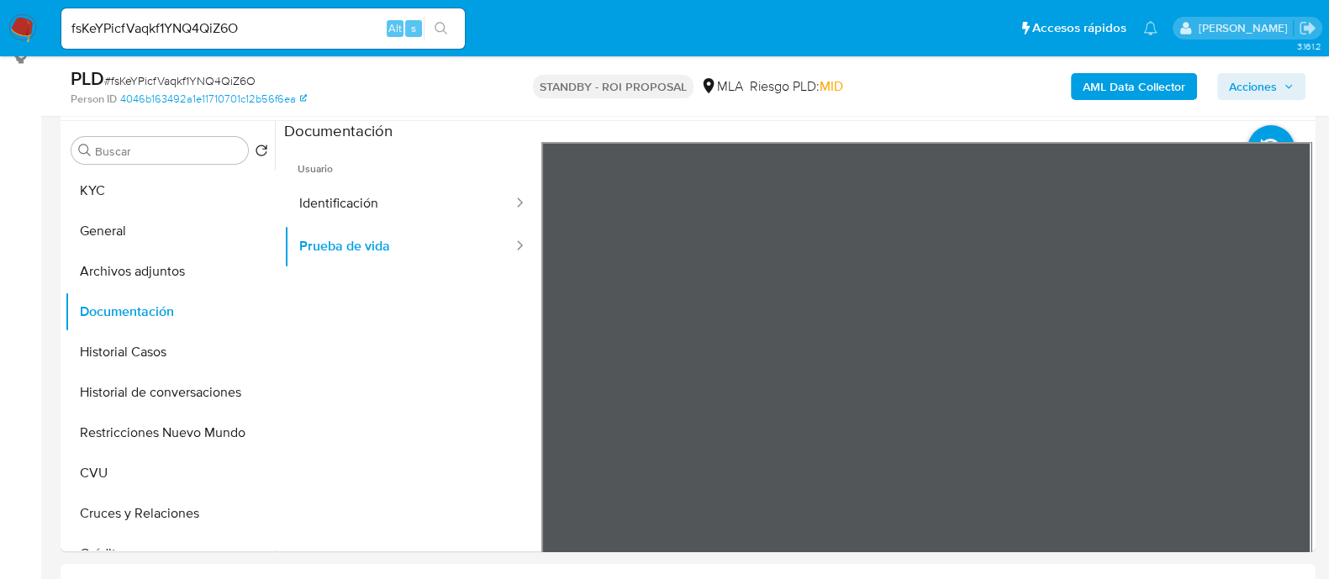
click at [333, 29] on input "fsKeYPicfVaqkf1YNQ4QiZ6O" at bounding box center [262, 29] width 403 height 22
paste input "NXZtzNgNr92IS9I29XO4vWpH"
type input "NXZtzNgNr92IS9I29XO4vWpH"
click at [435, 27] on icon "search-icon" at bounding box center [440, 28] width 13 height 13
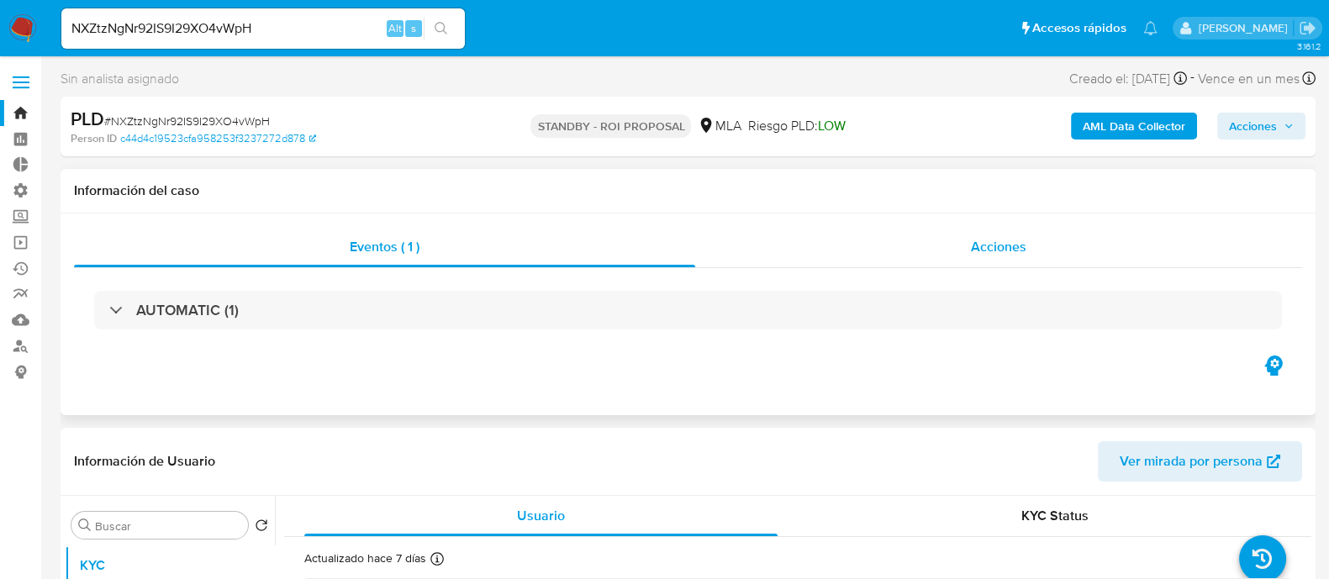
click at [957, 243] on div "Acciones" at bounding box center [998, 247] width 607 height 40
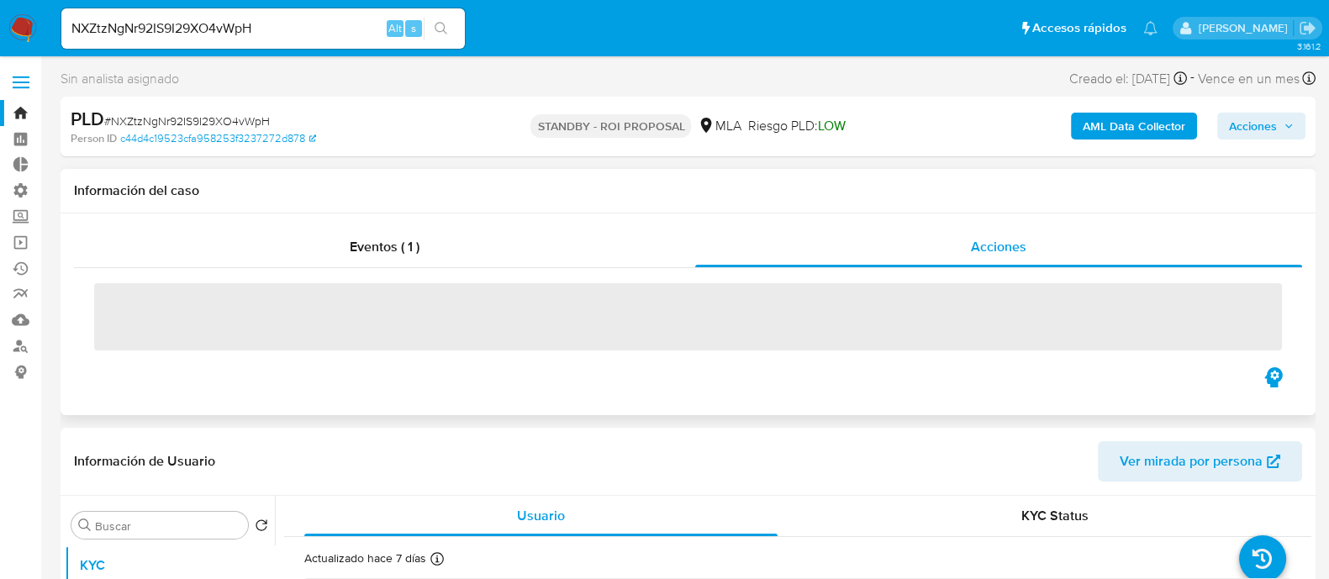
select select "10"
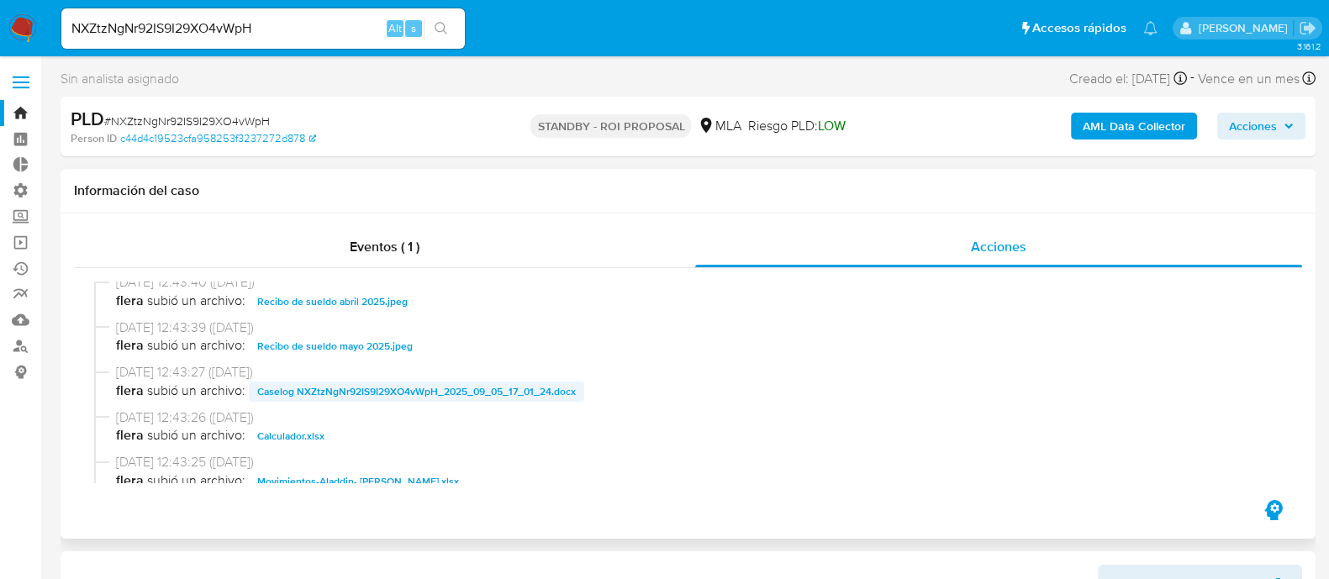
scroll to position [419, 0]
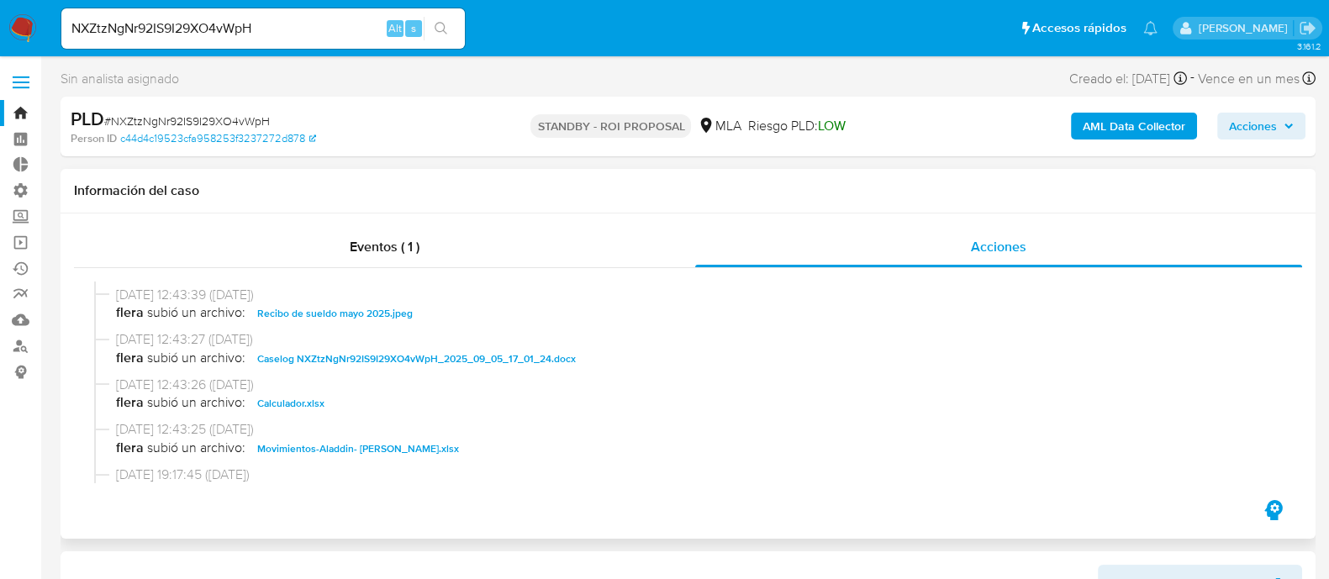
click at [415, 362] on span "Caselog NXZtzNgNr92IS9I29XO4vWpH_2025_09_05_17_01_24.docx" at bounding box center [416, 359] width 319 height 20
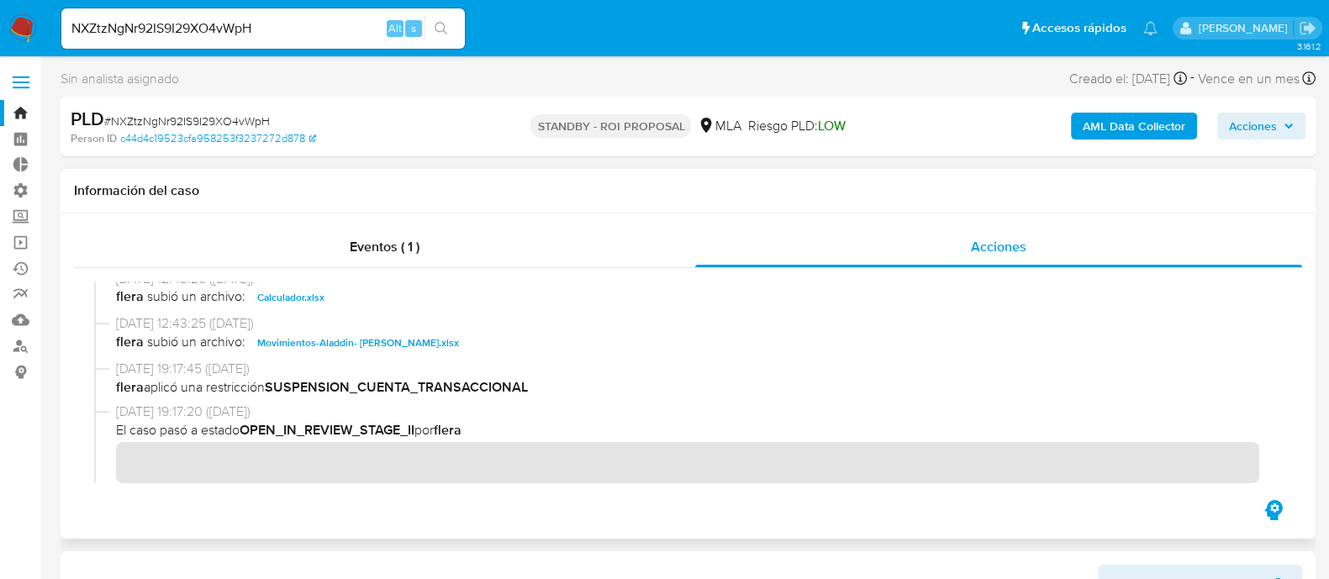
click at [403, 344] on span "Movimientos-Aladdin- Rubby Juliana Romero Chaparro.xlsx" at bounding box center [358, 343] width 202 height 20
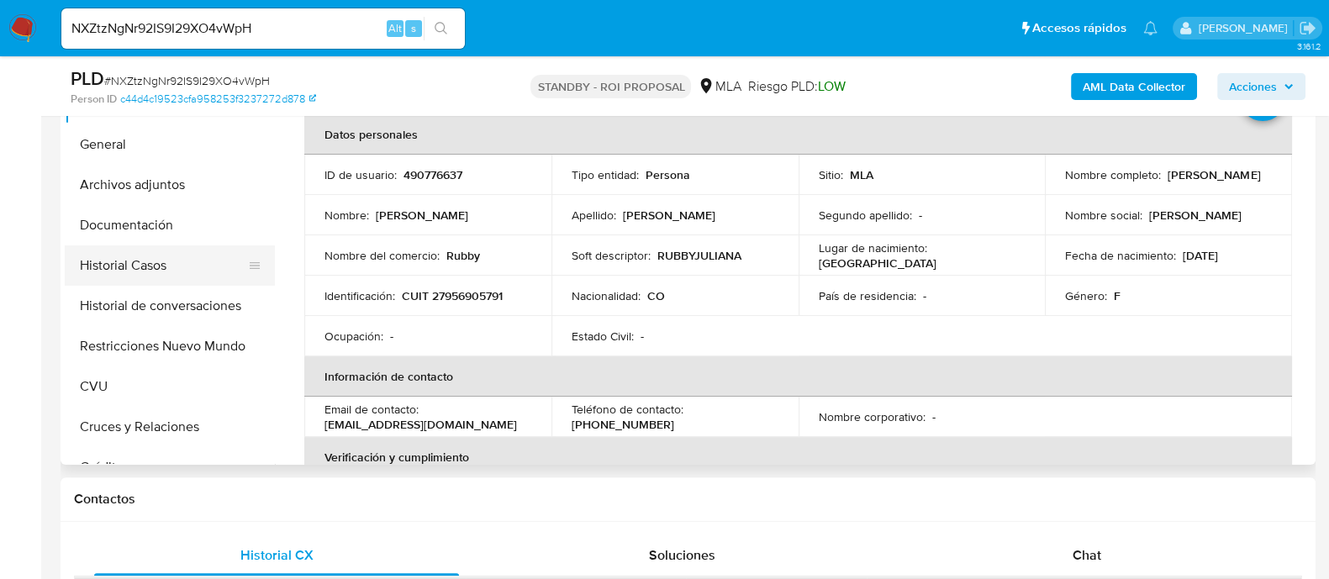
click at [194, 259] on button "Historial Casos" at bounding box center [163, 265] width 197 height 40
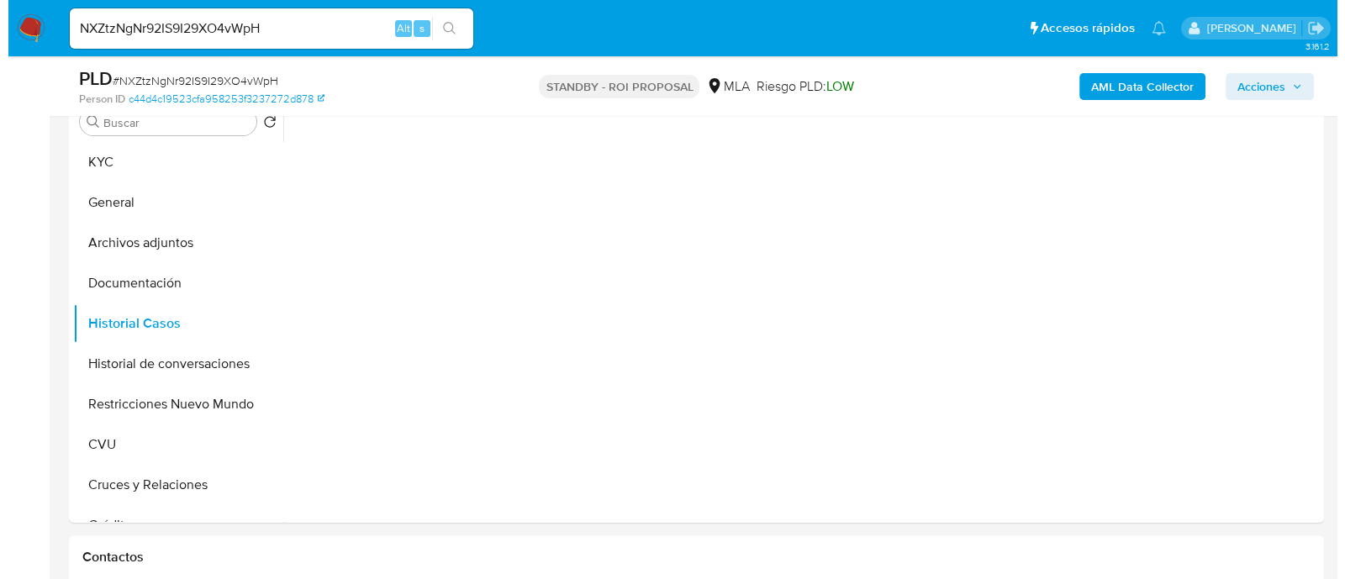
scroll to position [419, 0]
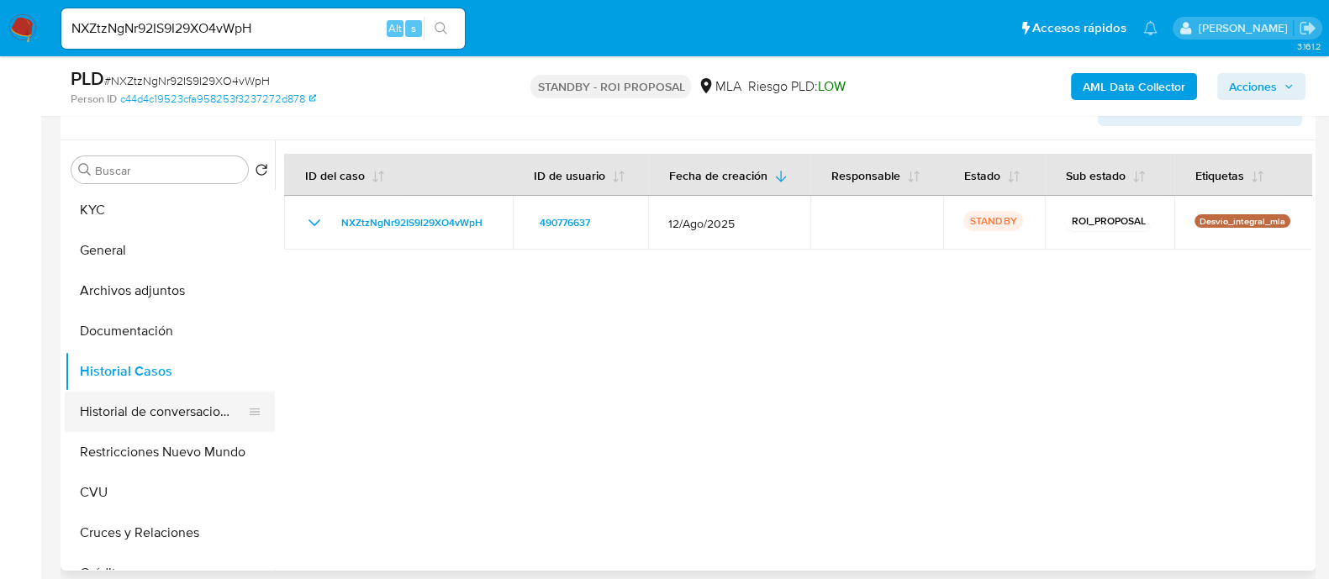
click at [199, 414] on button "Historial de conversaciones" at bounding box center [163, 412] width 197 height 40
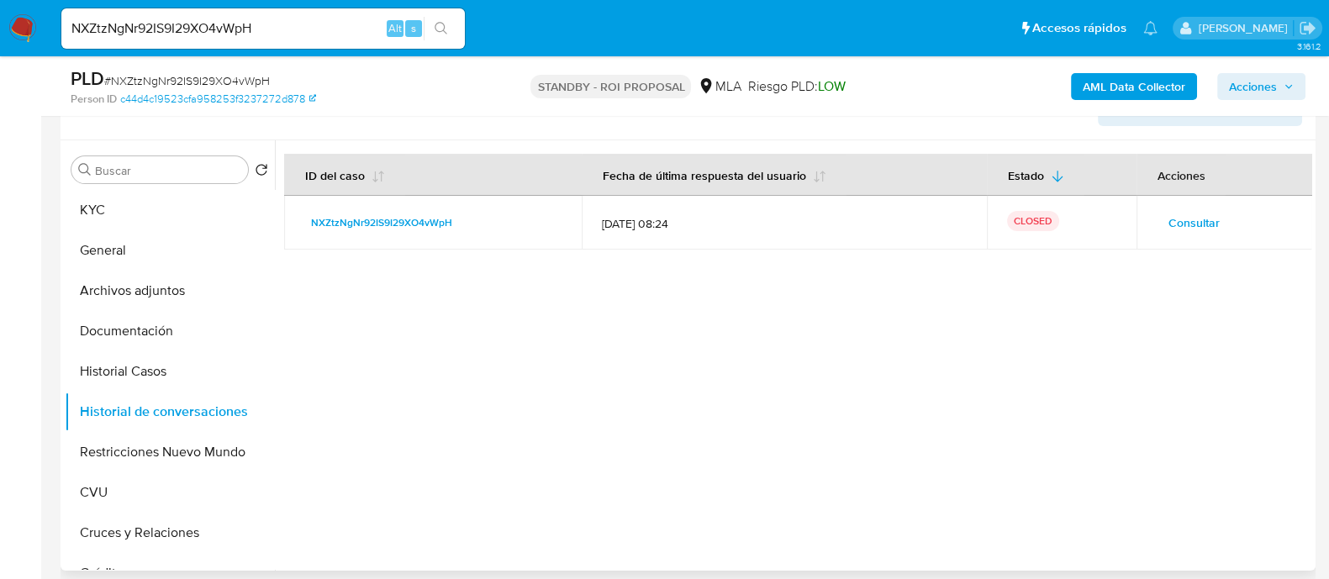
click at [1171, 224] on span "Consultar" at bounding box center [1193, 223] width 51 height 24
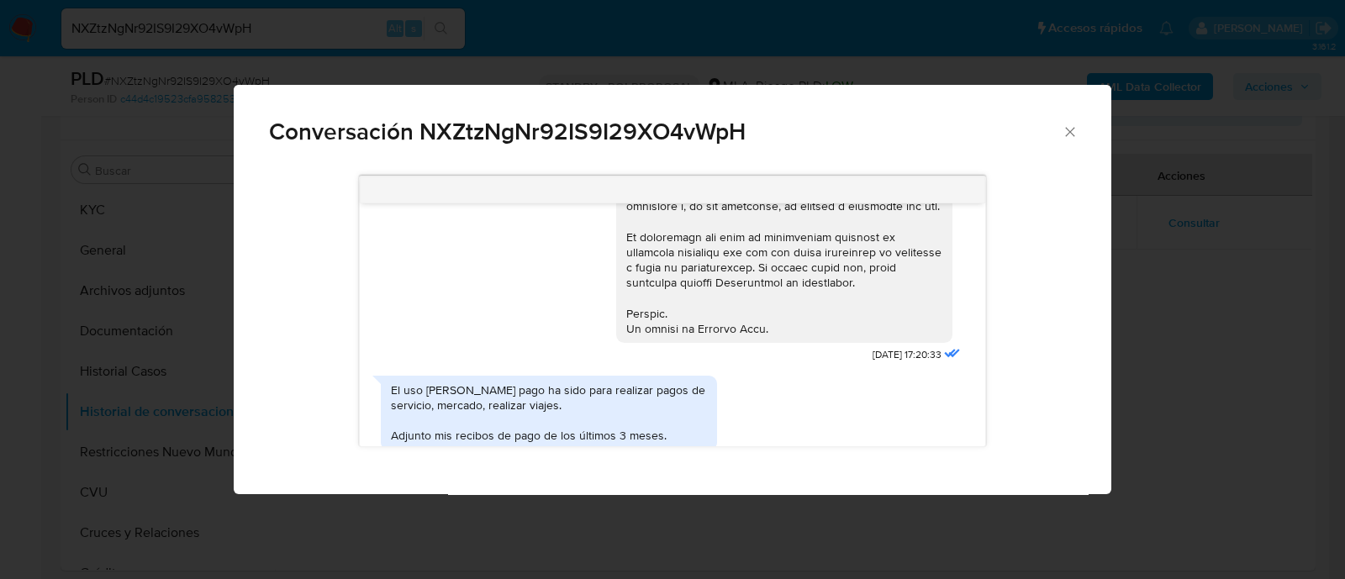
scroll to position [991, 0]
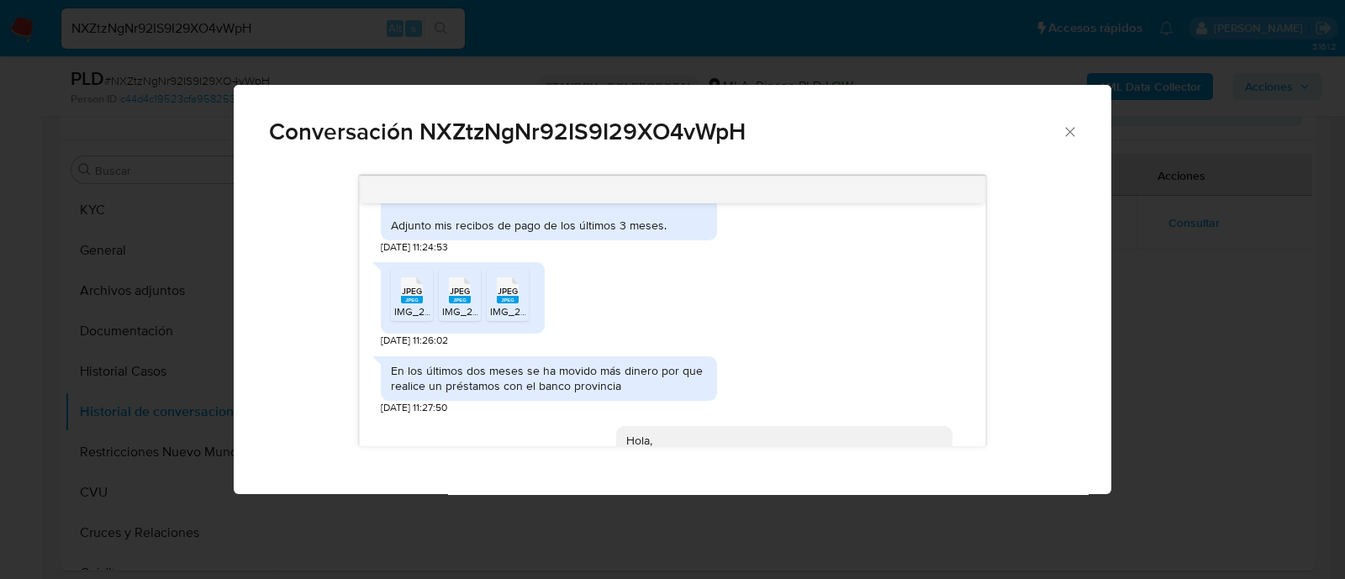
click at [101, 439] on div "Conversación NXZtzNgNr92IS9I29XO4vWpH 18/08/2025 17:20:33 El uso de mercado pag…" at bounding box center [672, 289] width 1345 height 579
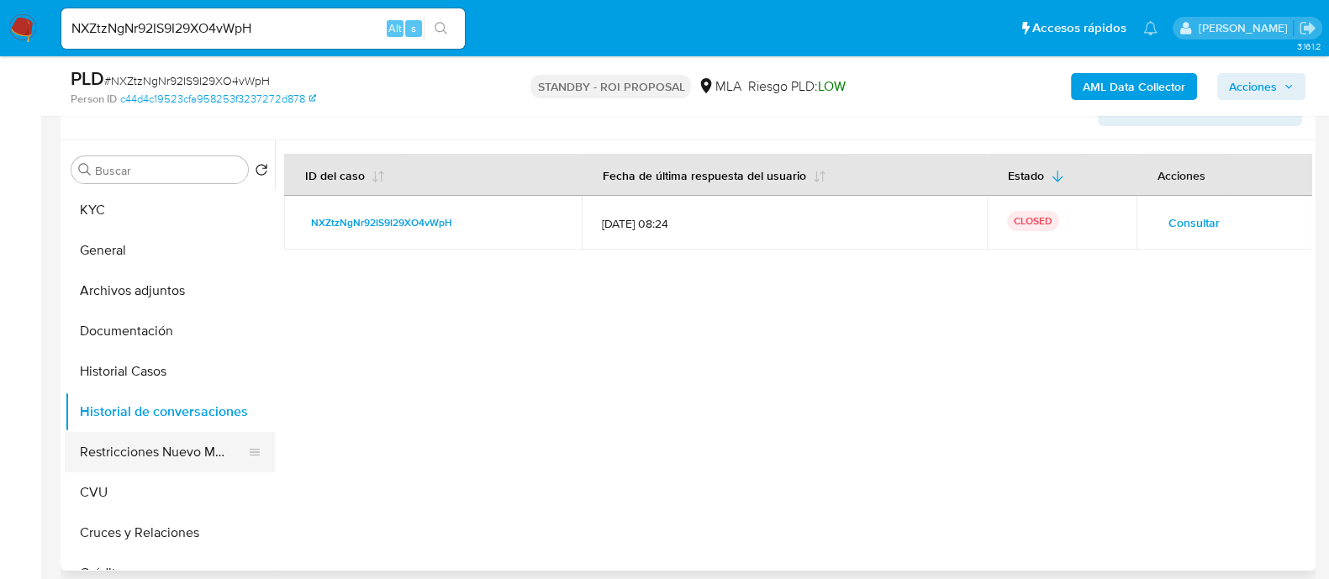
click at [130, 453] on button "Restricciones Nuevo Mundo" at bounding box center [163, 452] width 197 height 40
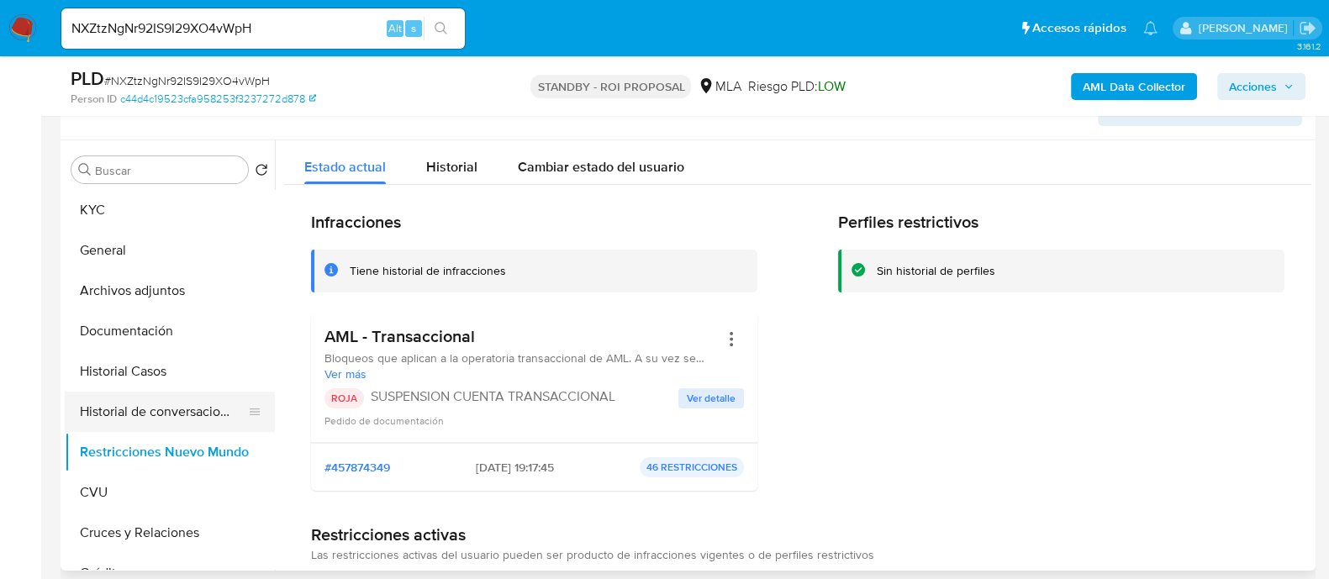
click at [176, 409] on button "Historial de conversaciones" at bounding box center [163, 412] width 197 height 40
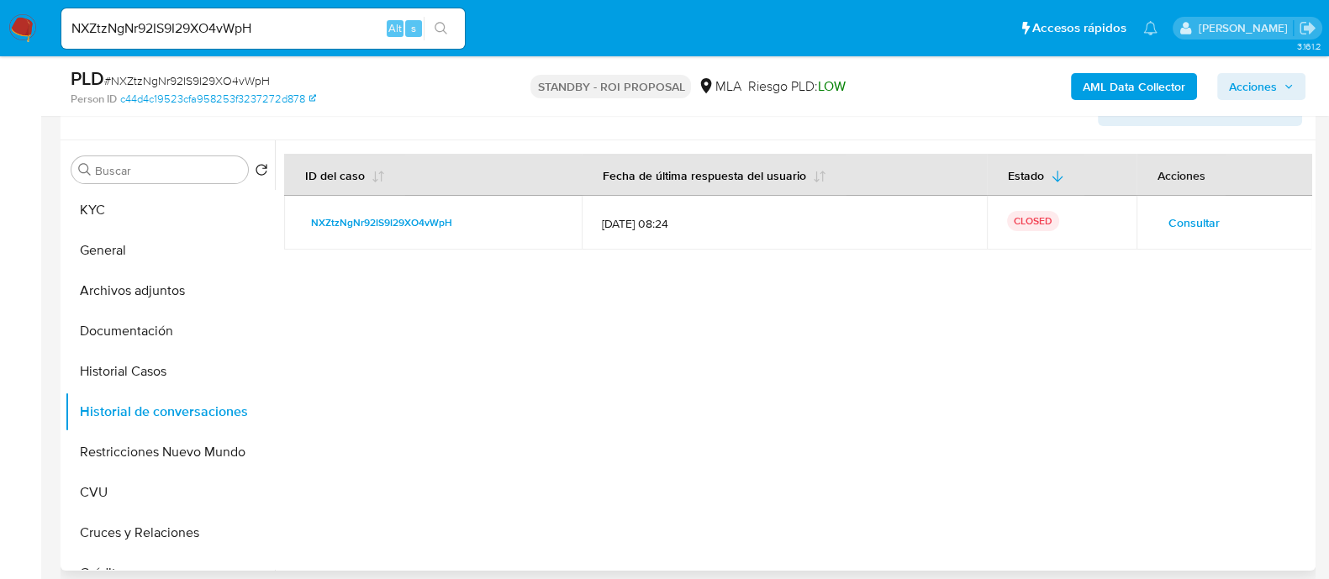
click at [1168, 213] on span "Consultar" at bounding box center [1193, 223] width 51 height 24
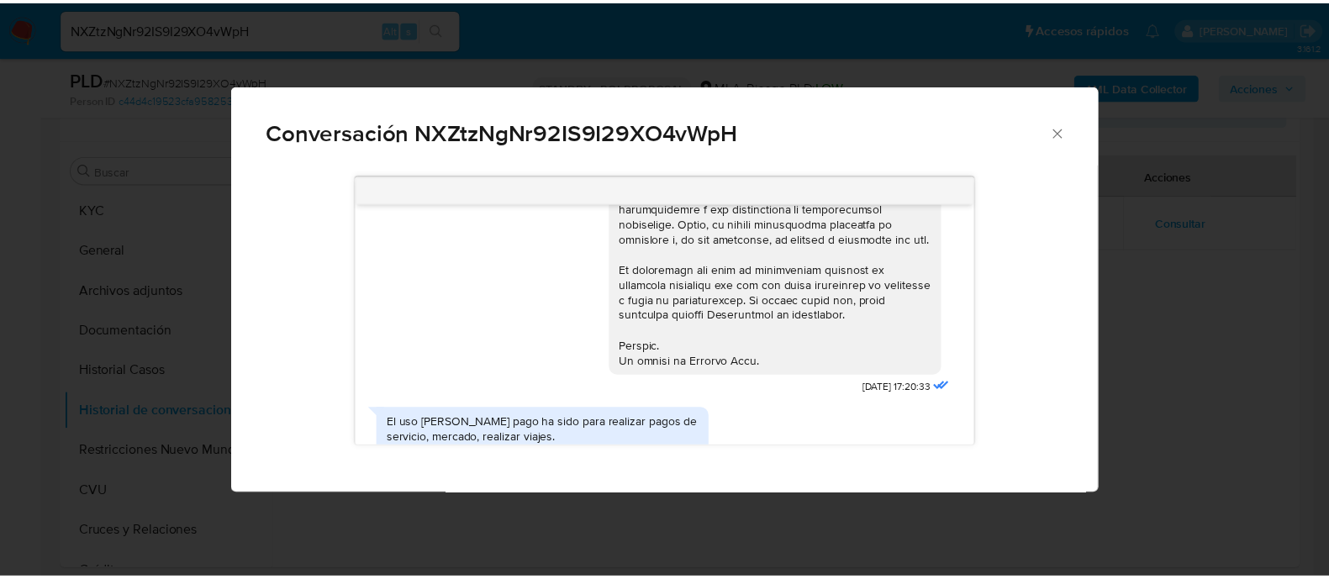
scroll to position [676, 0]
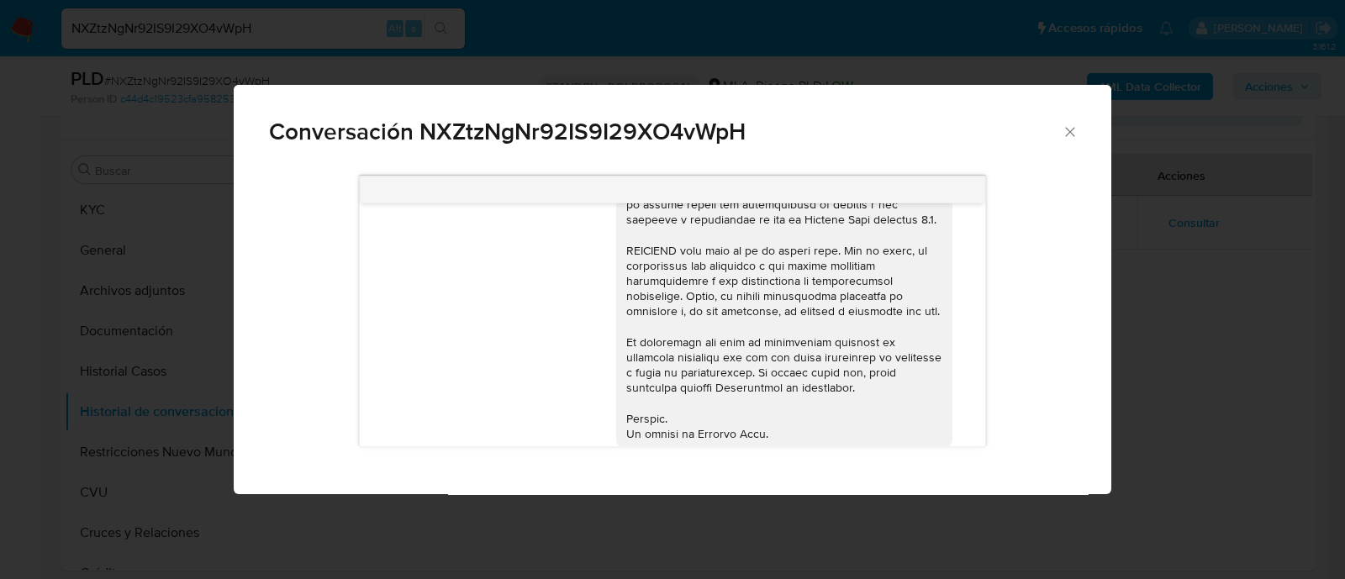
click at [1169, 294] on div "Conversación NXZtzNgNr92IS9I29XO4vWpH 18/08/2025 17:20:33 El uso de mercado pag…" at bounding box center [672, 289] width 1345 height 579
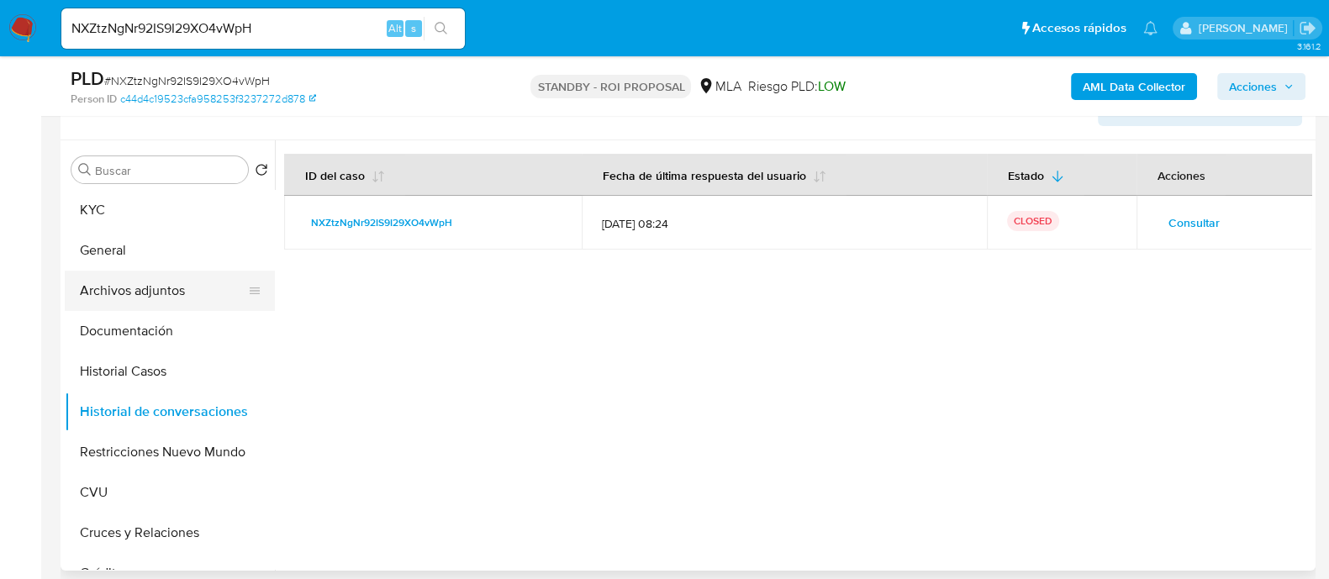
click at [229, 295] on button "Archivos adjuntos" at bounding box center [163, 291] width 197 height 40
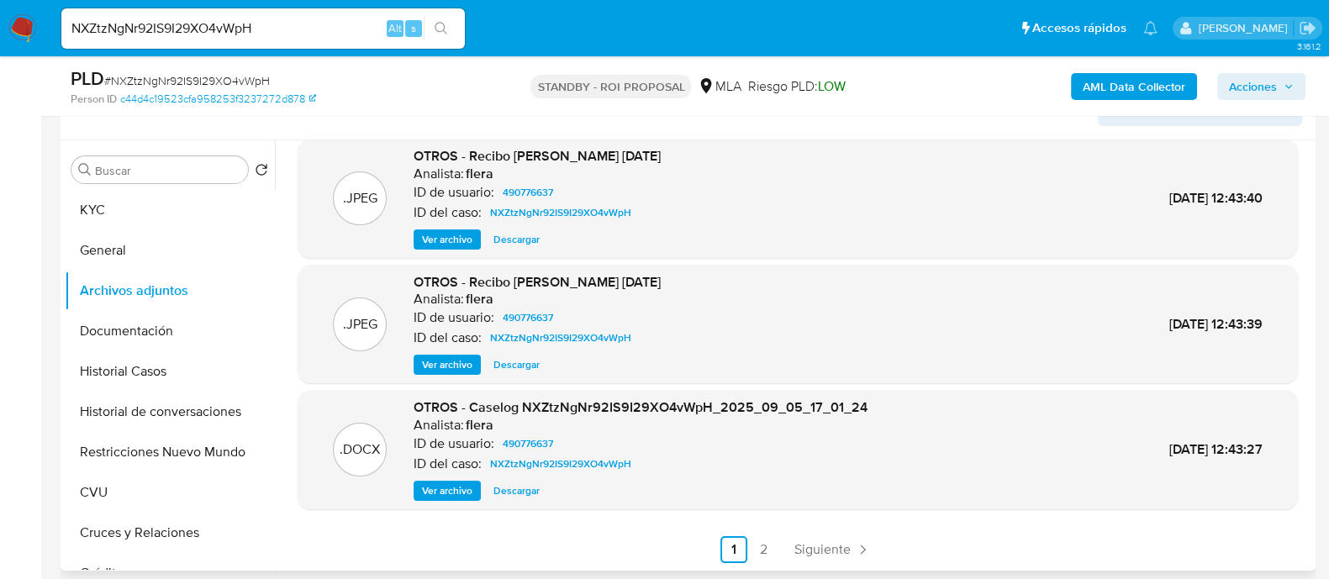
scroll to position [141, 0]
click at [529, 488] on span "Descargar" at bounding box center [516, 490] width 46 height 17
click at [810, 544] on span "Siguiente" at bounding box center [822, 548] width 56 height 13
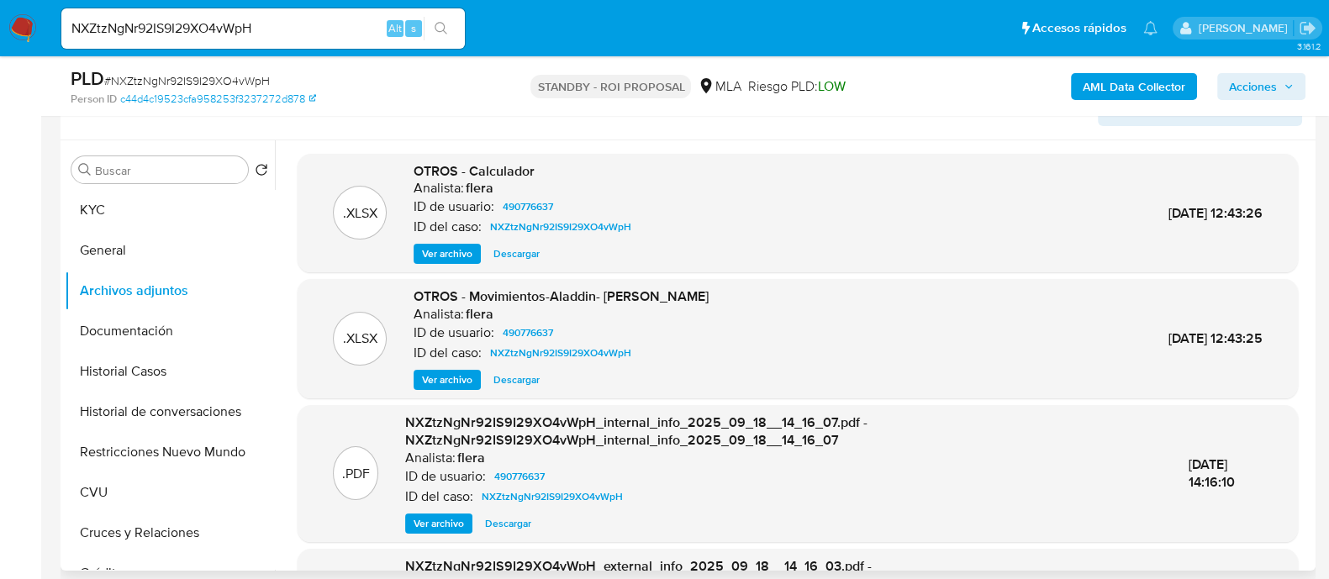
click at [520, 379] on span "Descargar" at bounding box center [516, 379] width 46 height 17
click at [292, 34] on input "NXZtzNgNr92IS9I29XO4vWpH" at bounding box center [262, 29] width 403 height 22
paste input "soiYZwiMjPCxqAHncJ49Rtj6"
type input "soiYZwiMjPCxqAHncJ49Rtj6"
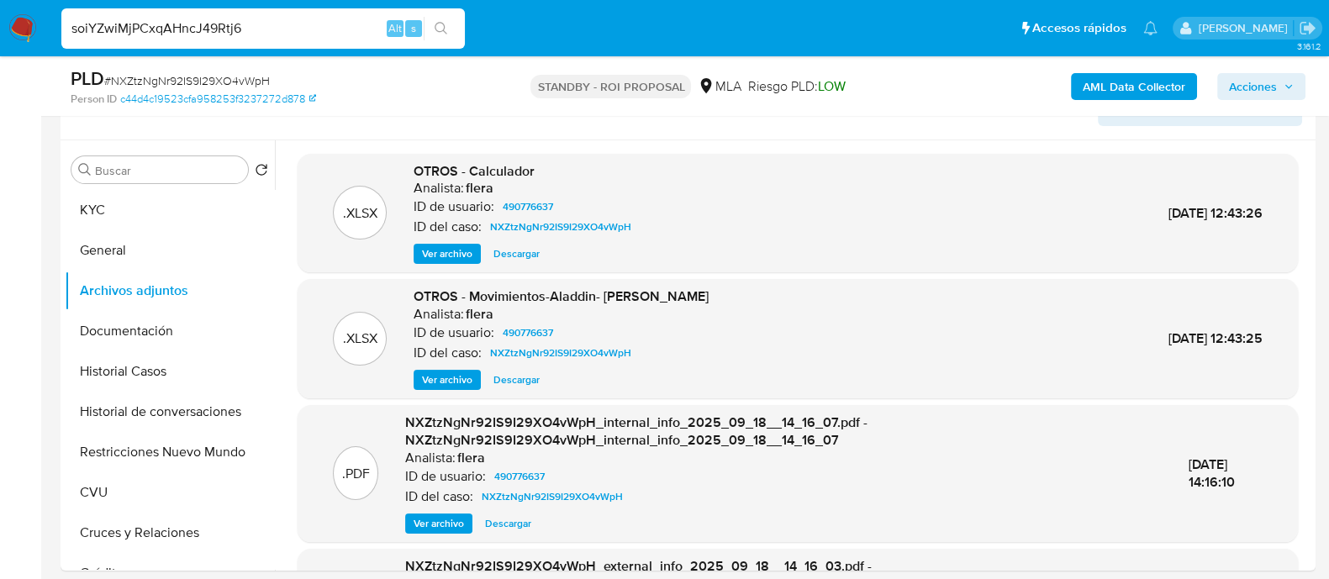
click at [450, 23] on button "search-icon" at bounding box center [441, 29] width 34 height 24
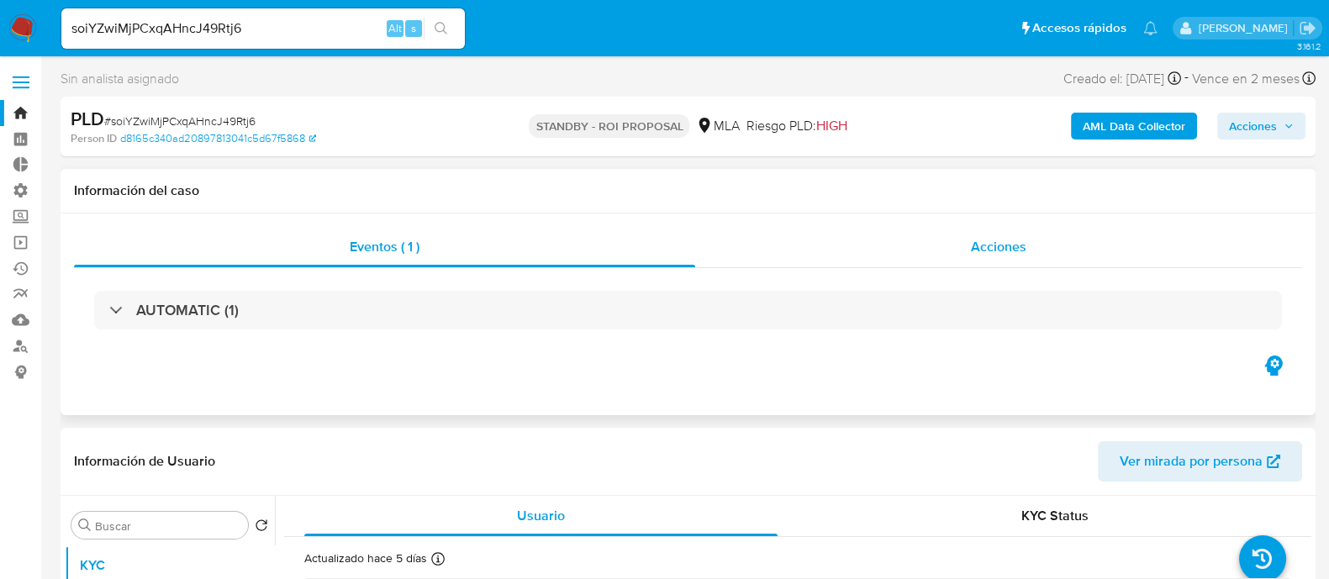
select select "10"
click at [1019, 250] on span "Acciones" at bounding box center [998, 246] width 55 height 19
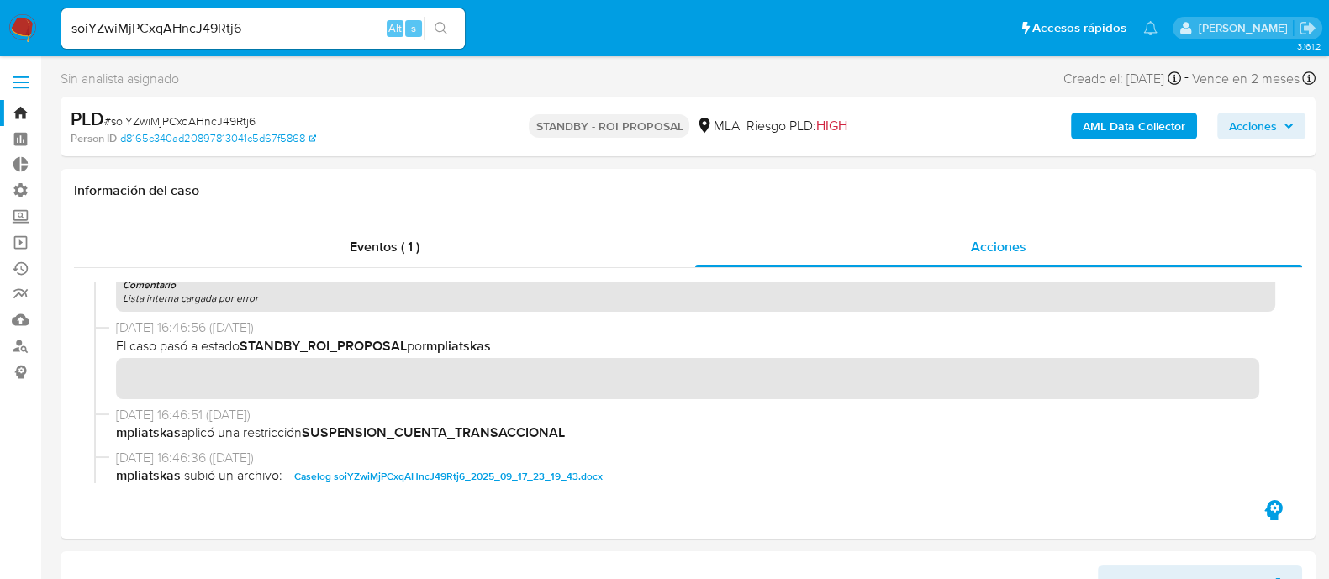
scroll to position [209, 0]
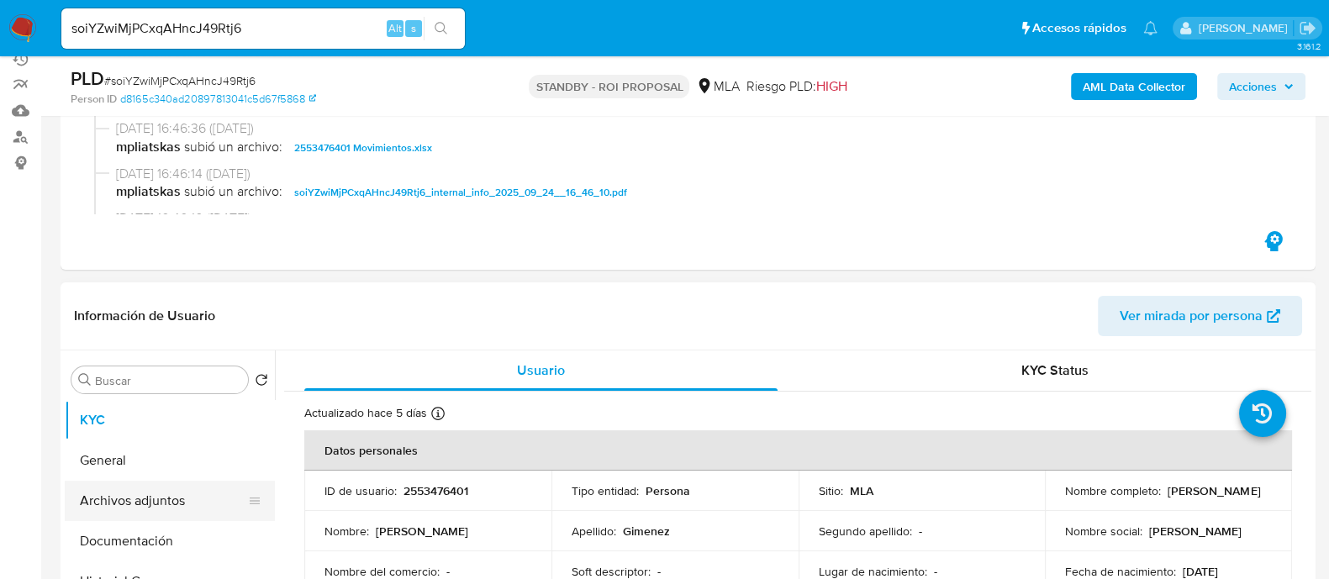
click at [153, 488] on button "Archivos adjuntos" at bounding box center [163, 501] width 197 height 40
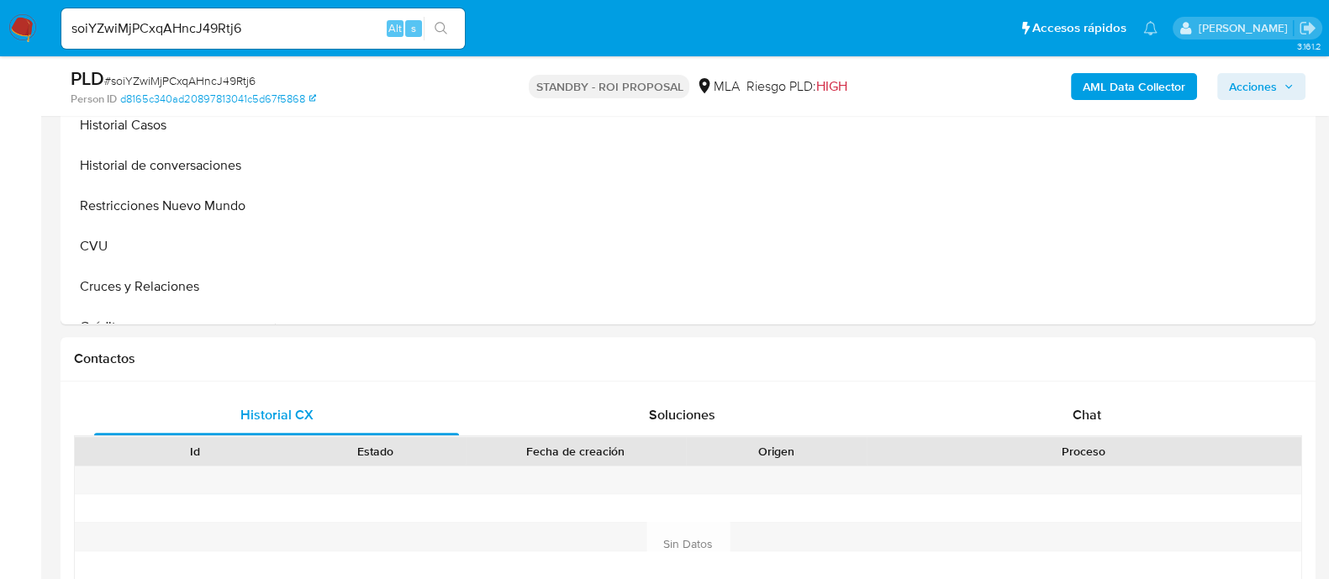
scroll to position [525, 0]
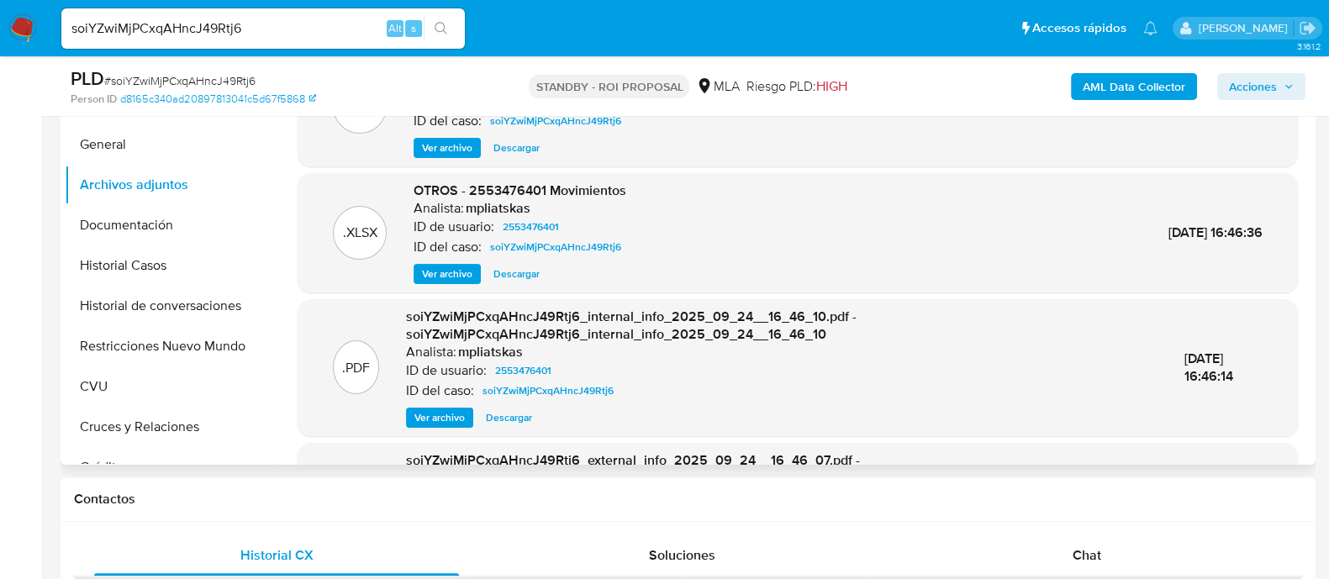
click at [513, 282] on span "Descargar" at bounding box center [516, 274] width 46 height 17
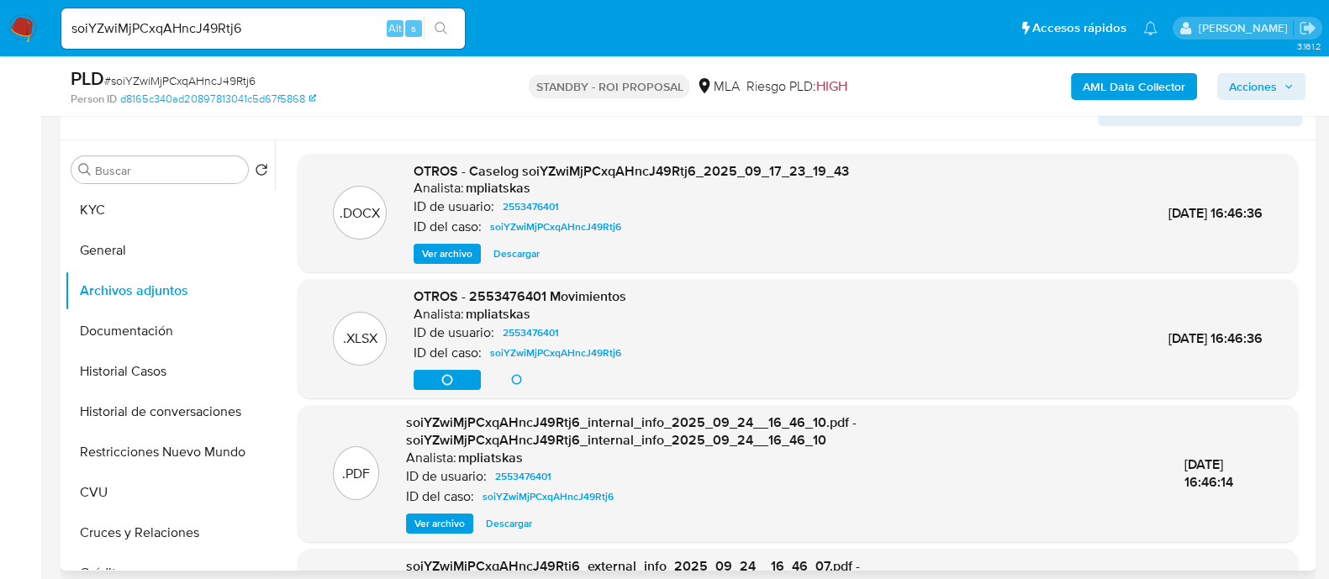
click at [524, 250] on span "Descargar" at bounding box center [516, 253] width 46 height 17
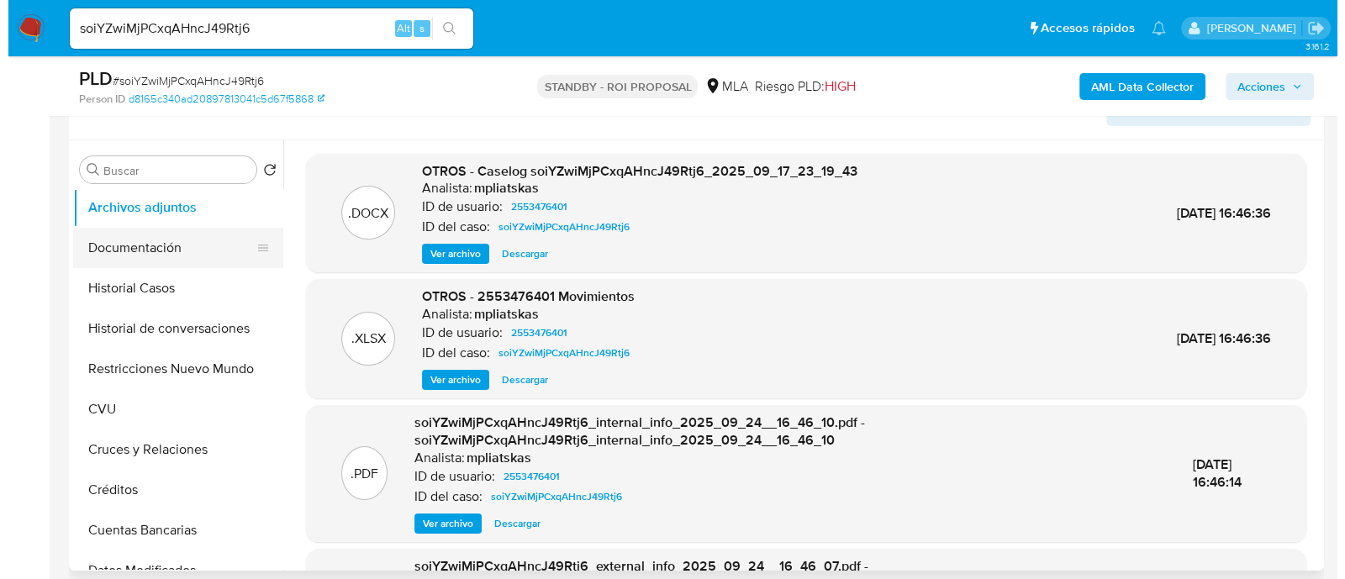
scroll to position [0, 0]
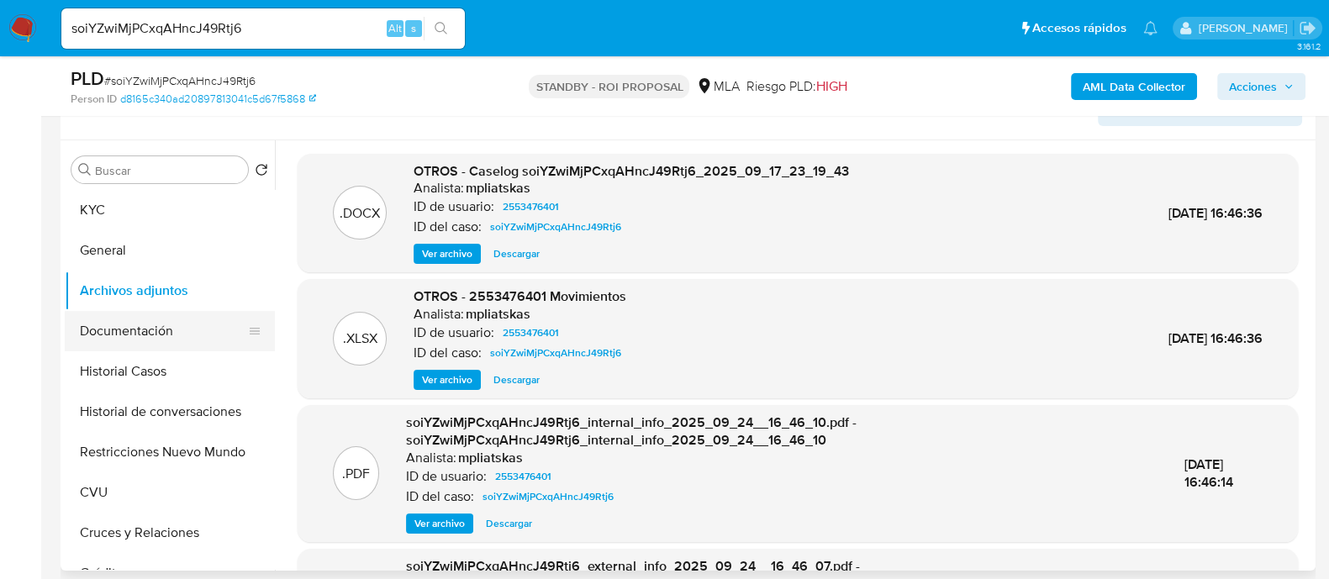
click at [173, 342] on button "Documentación" at bounding box center [163, 331] width 197 height 40
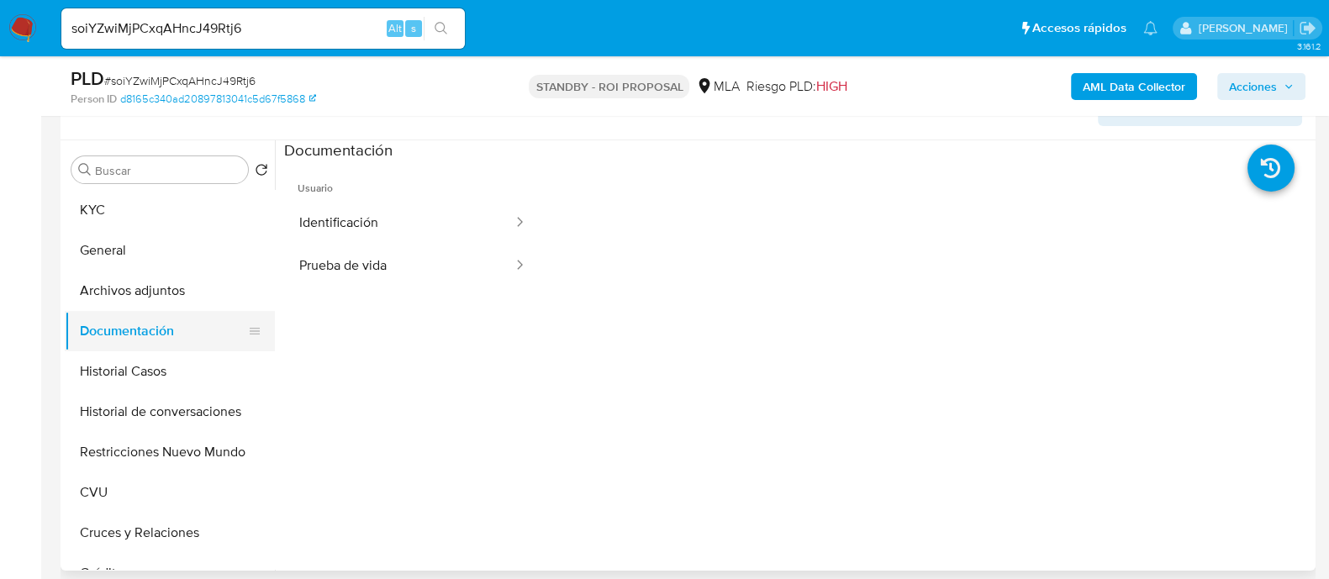
click at [383, 215] on button "Identificación" at bounding box center [399, 223] width 230 height 43
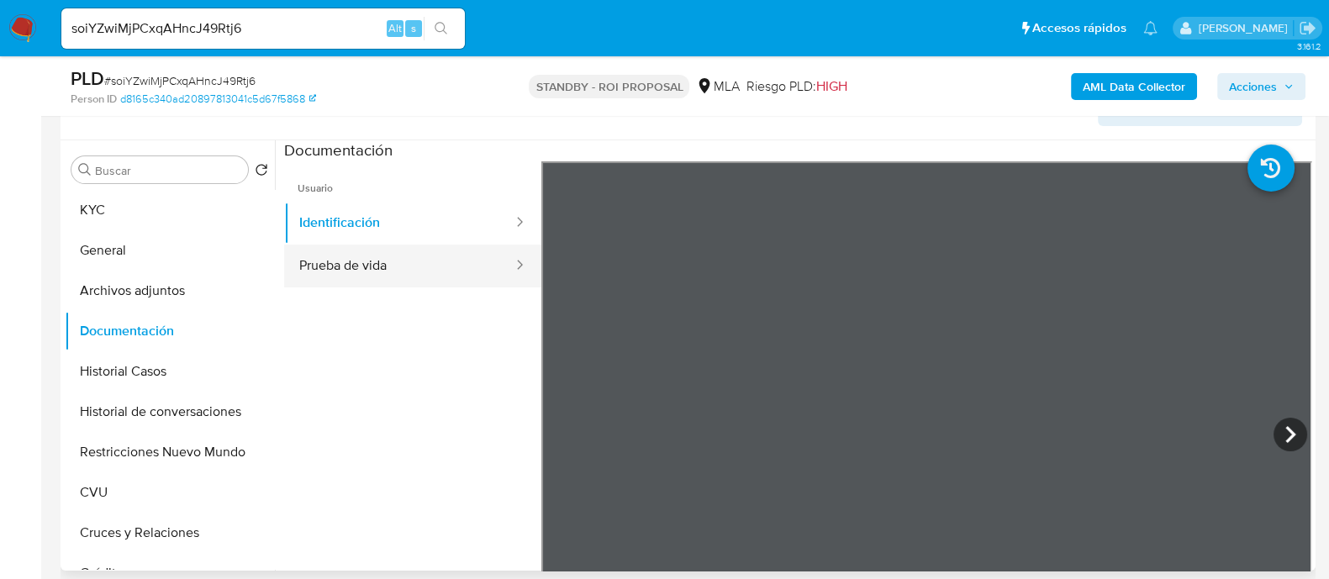
click at [371, 262] on button "Prueba de vida" at bounding box center [399, 266] width 230 height 43
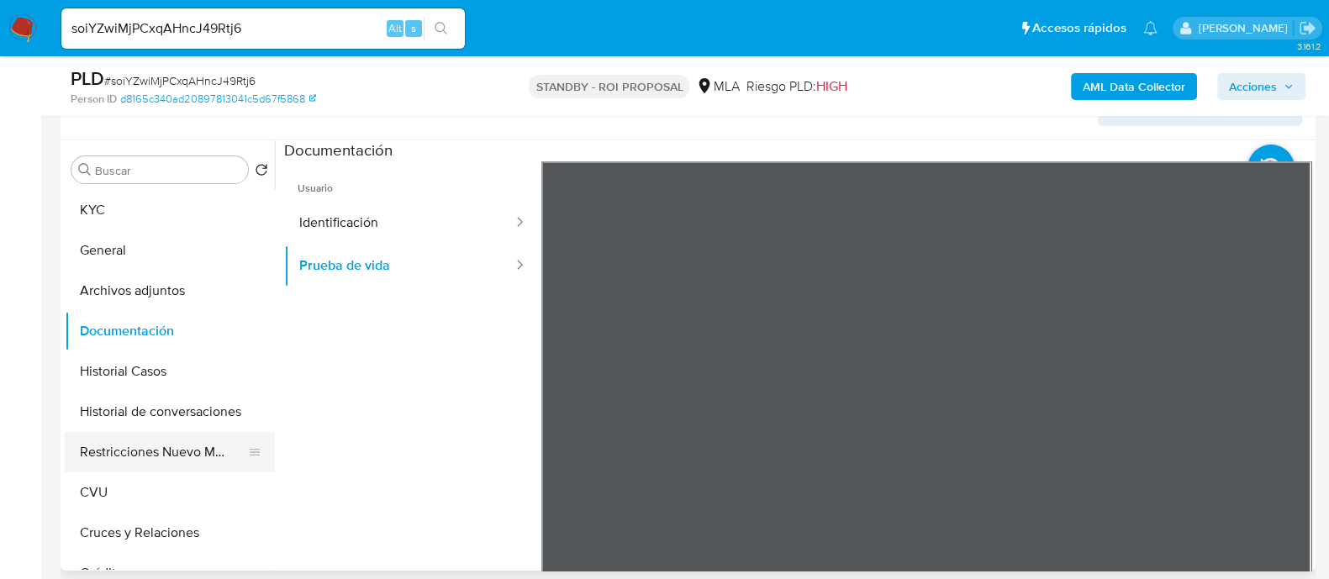
click at [190, 448] on button "Restricciones Nuevo Mundo" at bounding box center [163, 452] width 197 height 40
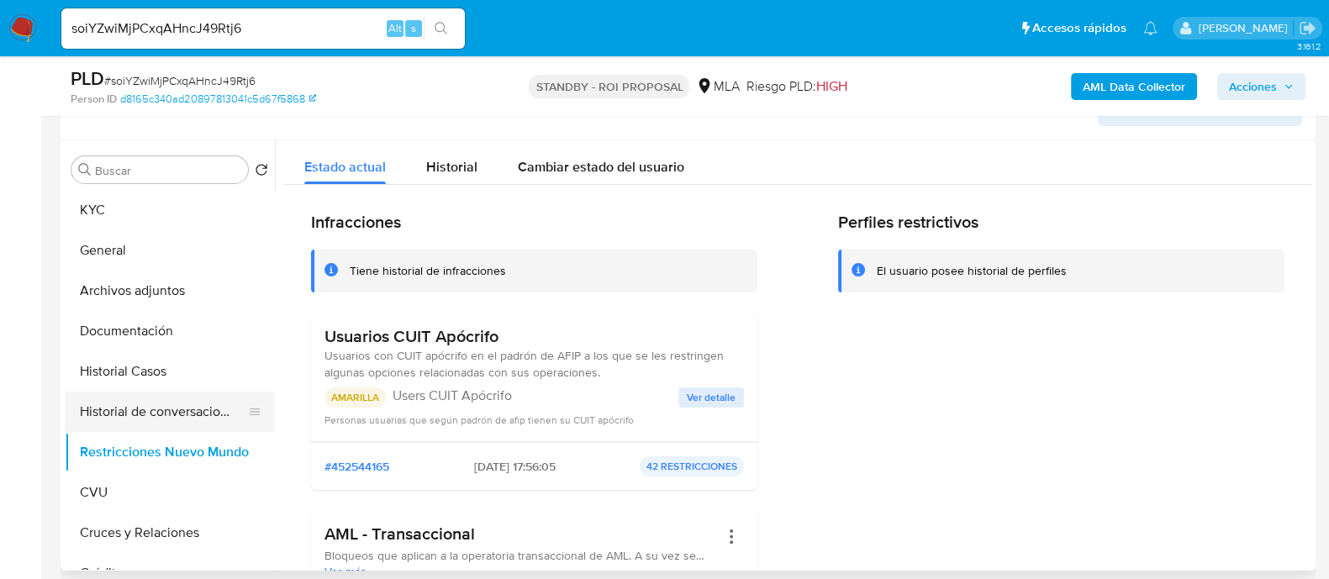
click at [187, 411] on button "Historial de conversaciones" at bounding box center [163, 412] width 197 height 40
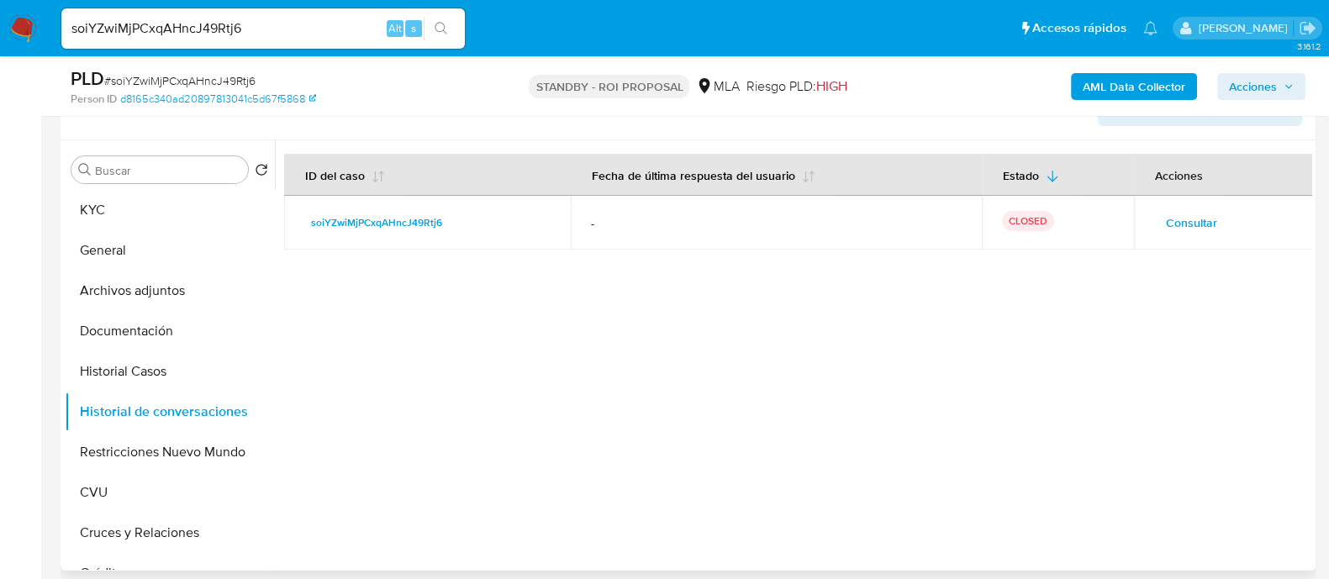
click at [717, 457] on div at bounding box center [793, 355] width 1036 height 430
click at [1222, 213] on button "Consultar" at bounding box center [1191, 222] width 75 height 27
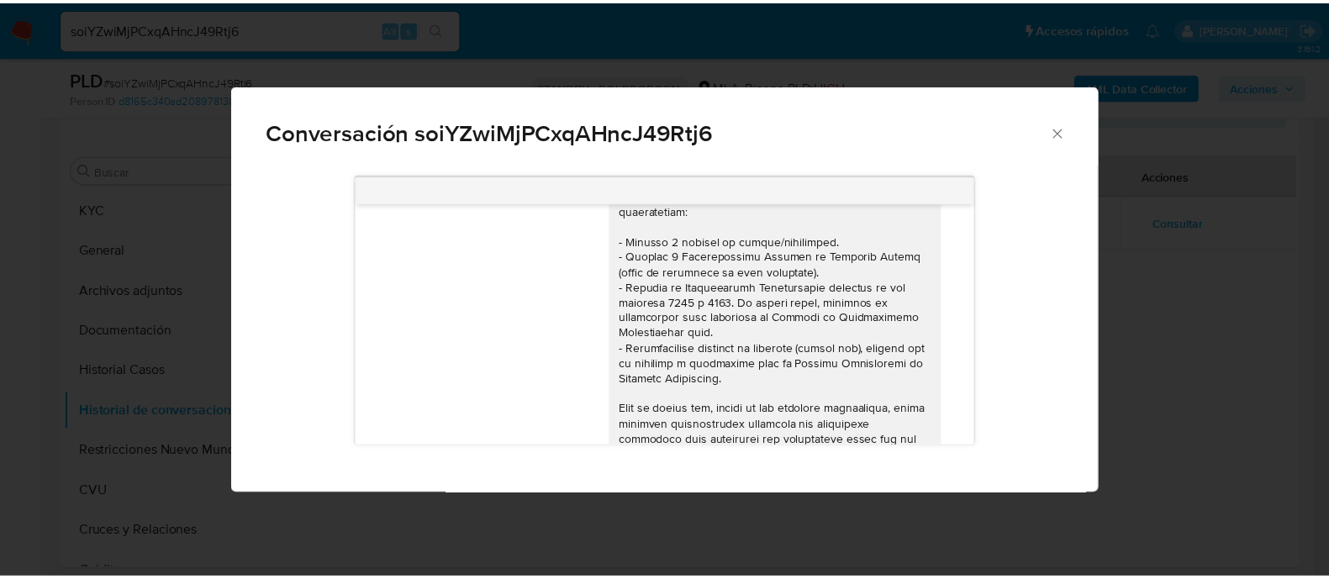
scroll to position [239, 0]
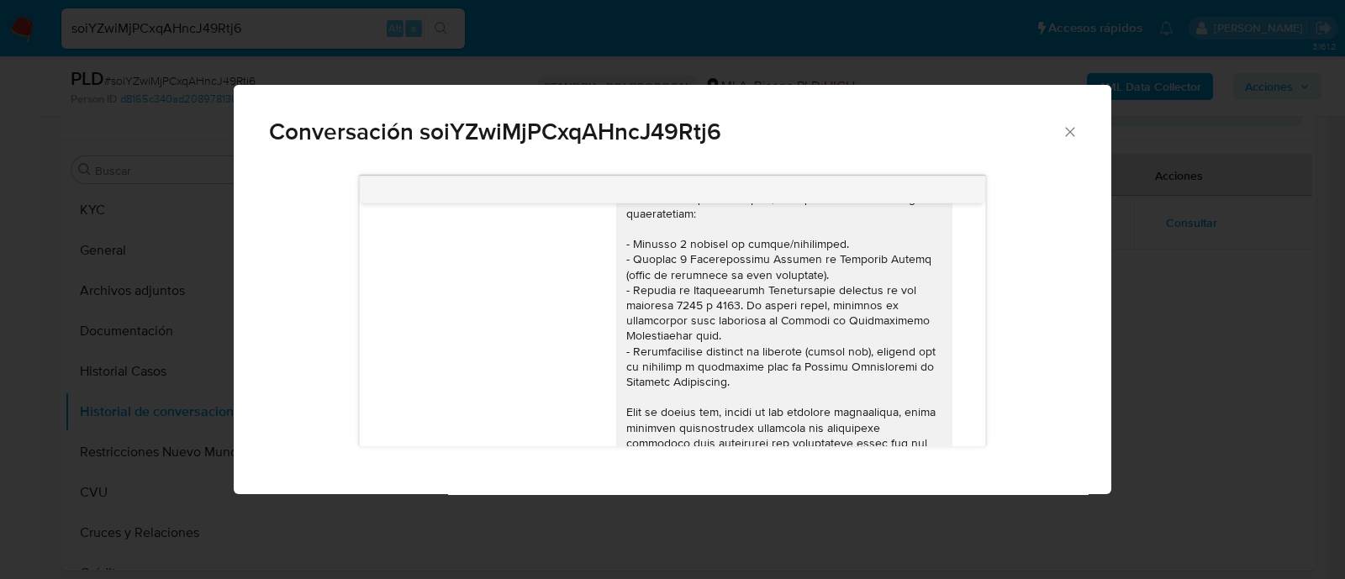
click at [1128, 350] on div "Conversación soiYZwiMjPCxqAHncJ49Rtj6 17/09/2025 14:43:39 Hola, Esperamos que t…" at bounding box center [672, 289] width 1345 height 579
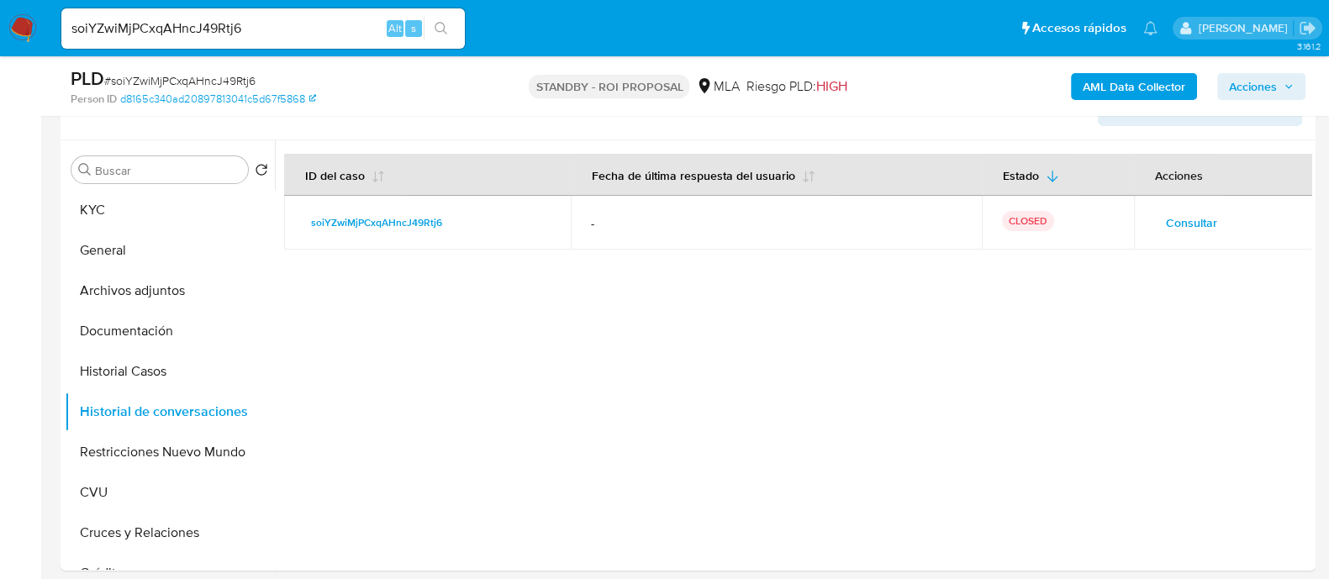
click at [240, 23] on input "soiYZwiMjPCxqAHncJ49Rtj6" at bounding box center [262, 29] width 403 height 22
paste input "2694170642"
type input "2694170642"
click at [453, 26] on button "search-icon" at bounding box center [441, 29] width 34 height 24
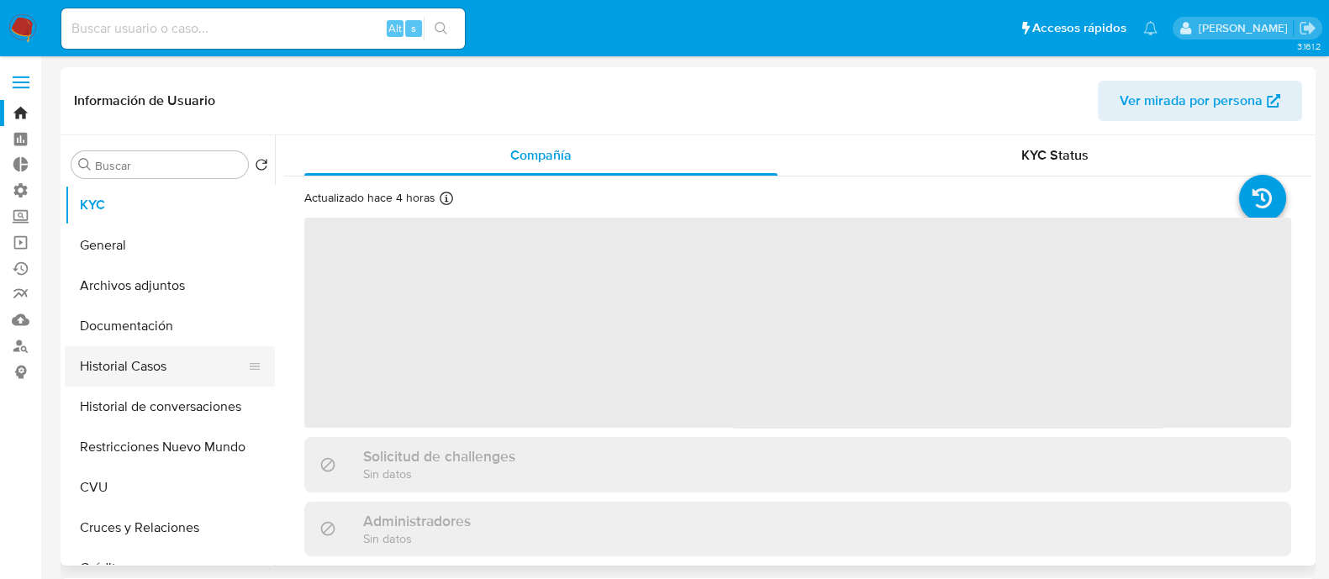
click at [197, 371] on button "Historial Casos" at bounding box center [163, 366] width 197 height 40
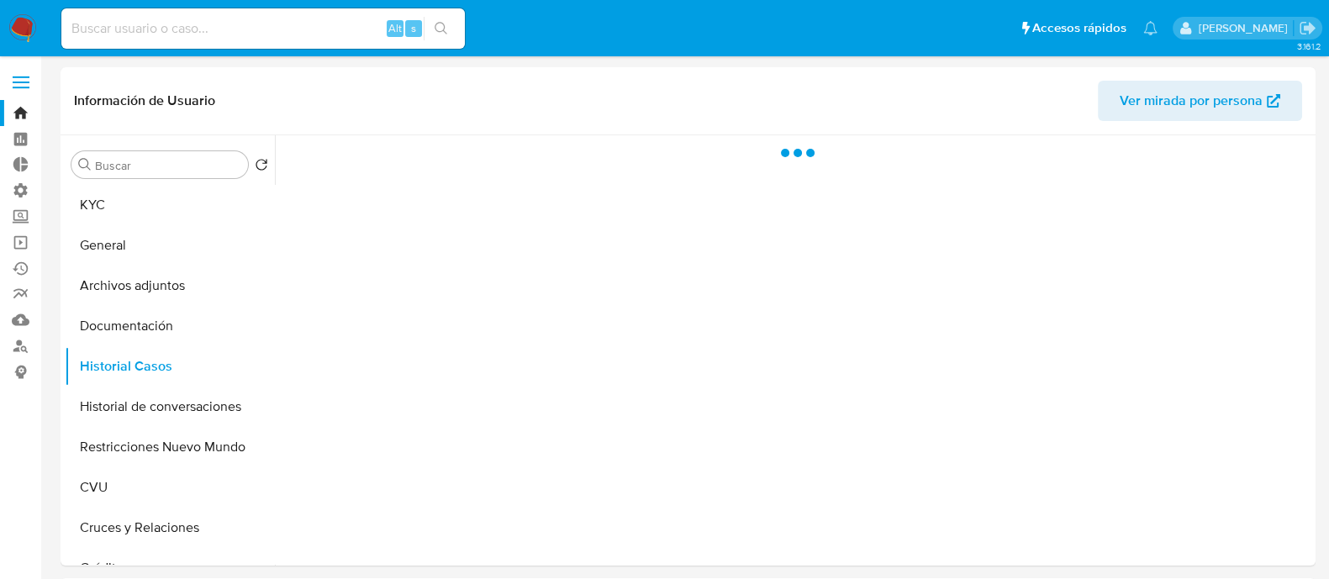
select select "10"
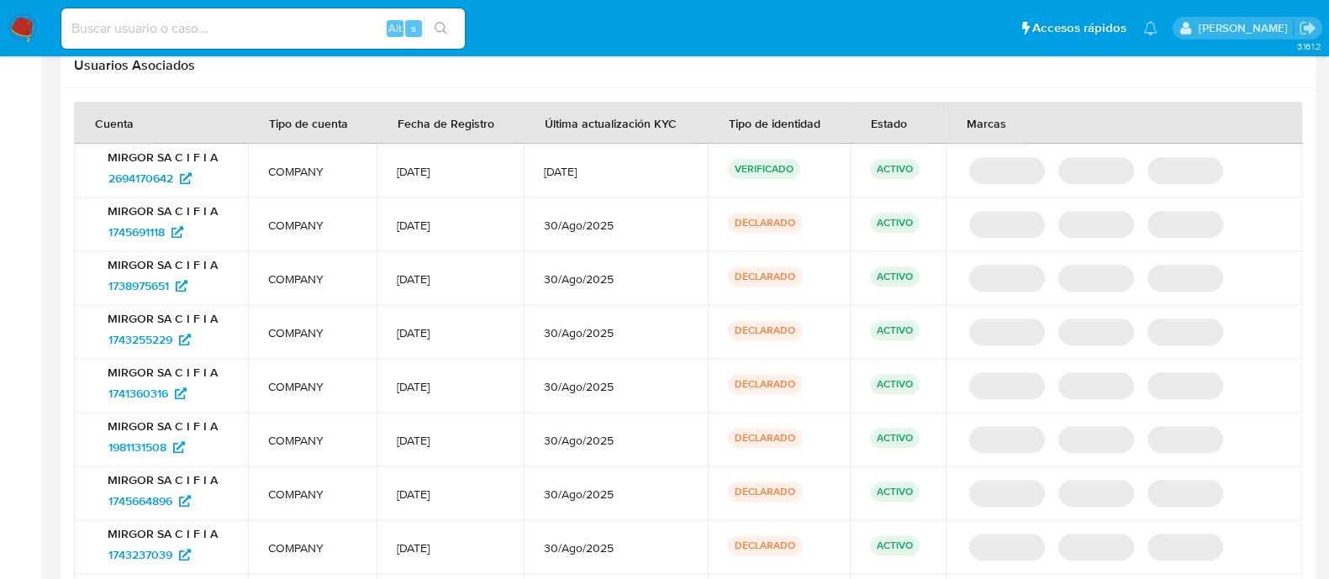
scroll to position [1786, 0]
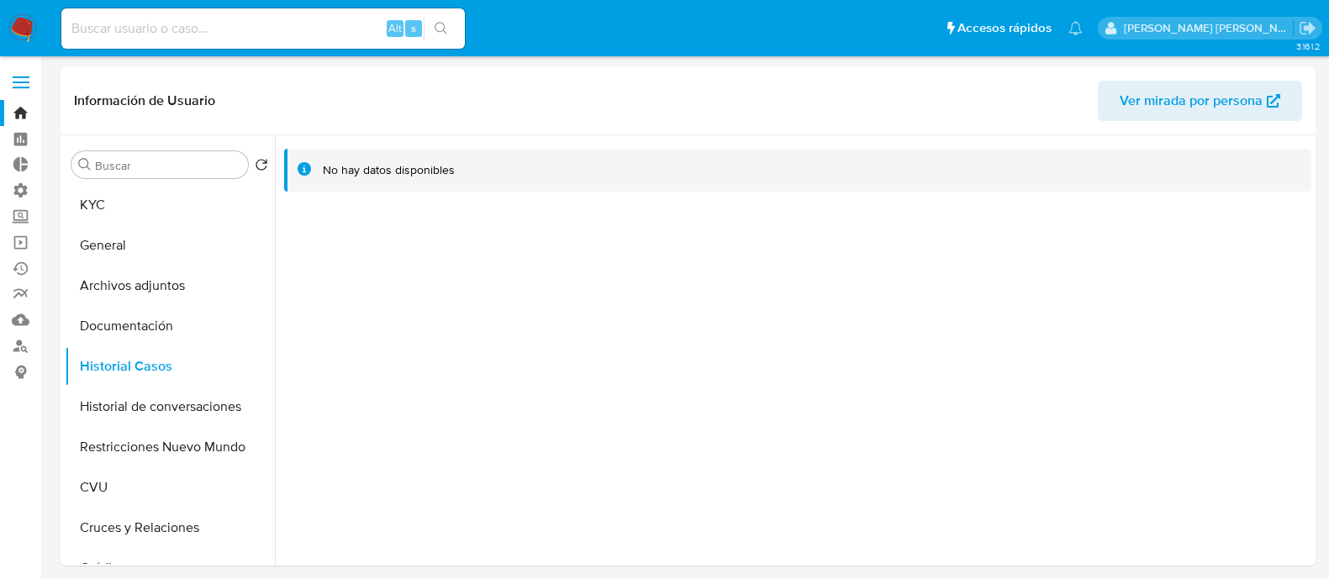
select select "10"
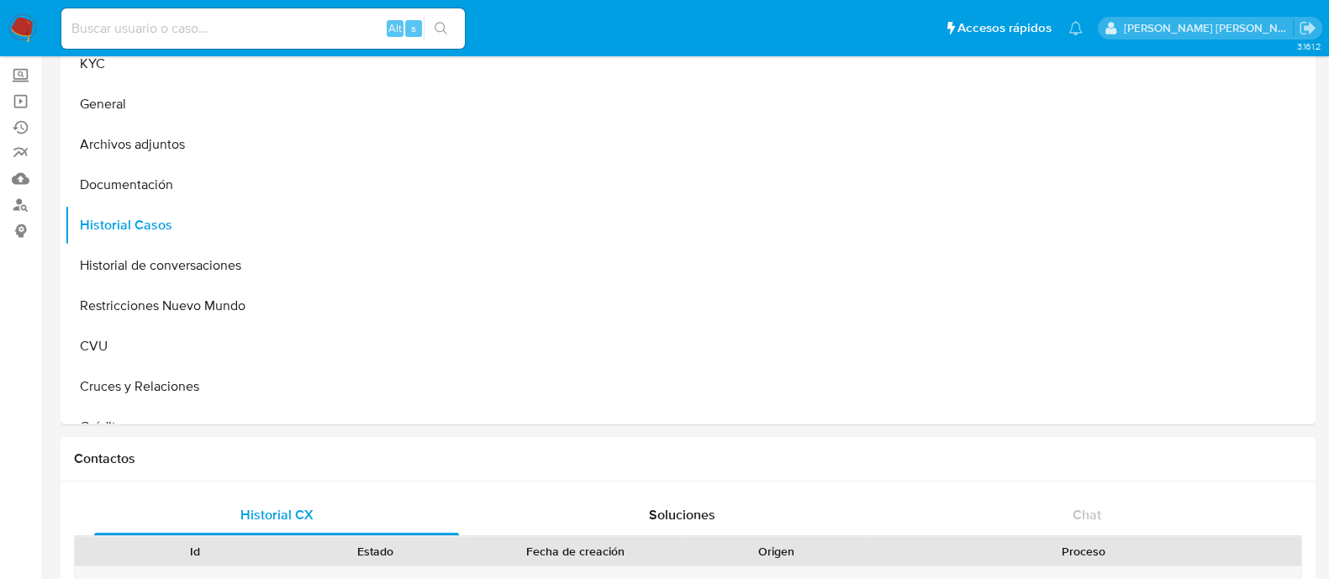
scroll to position [38, 0]
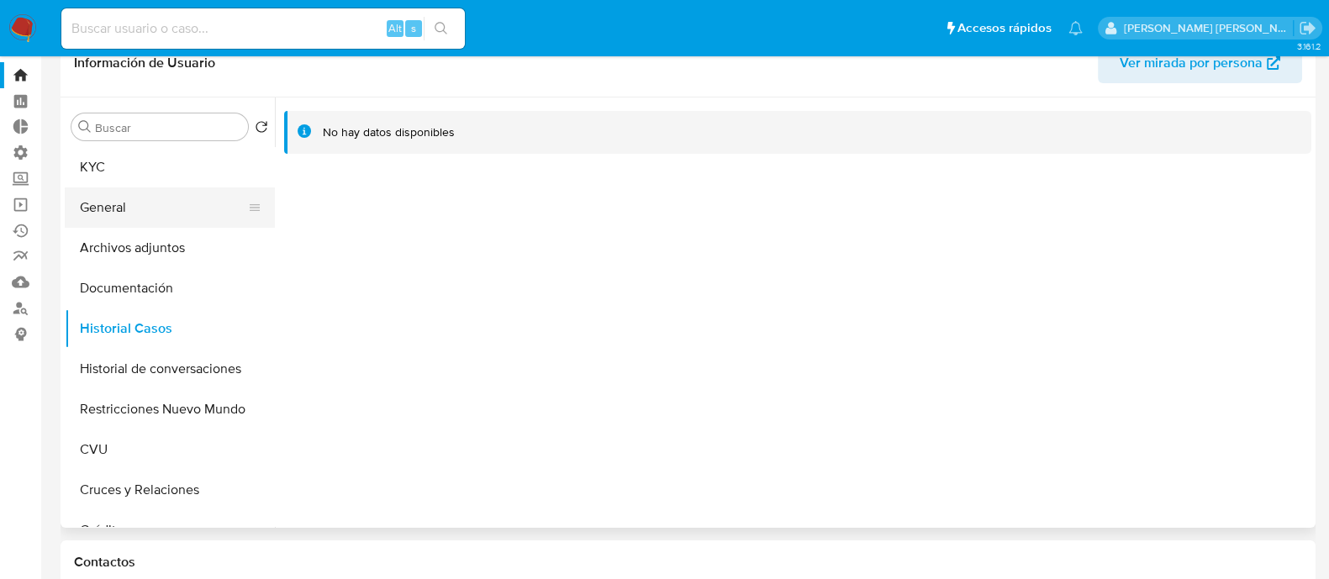
click at [141, 195] on button "General" at bounding box center [163, 207] width 197 height 40
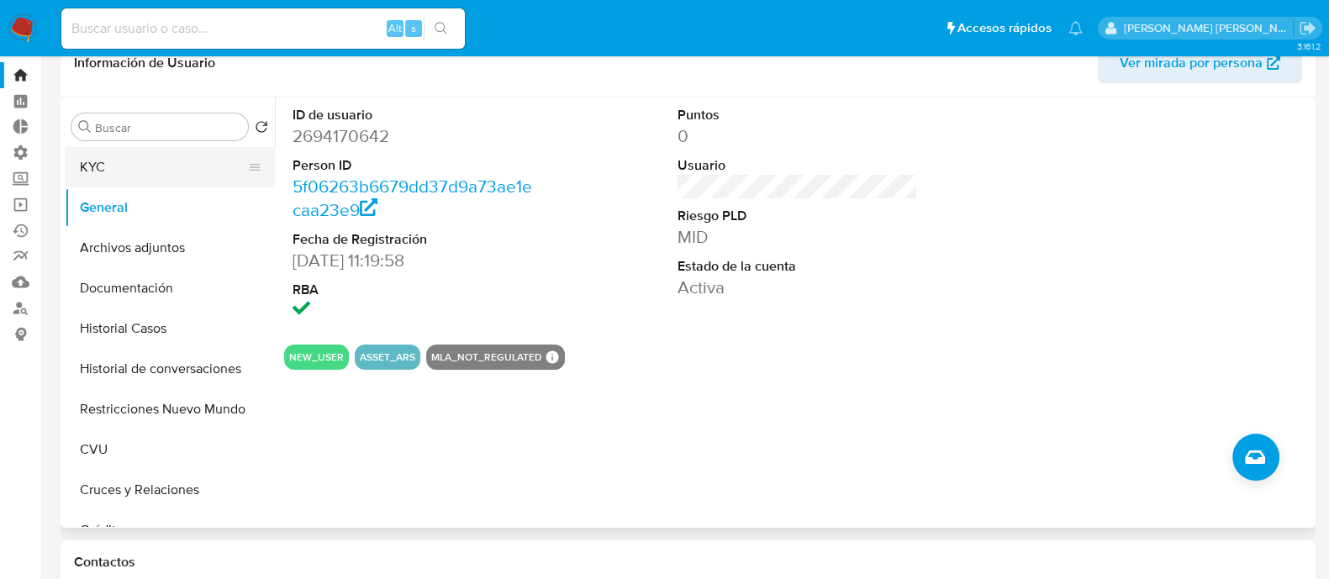
click at [162, 165] on button "KYC" at bounding box center [163, 167] width 197 height 40
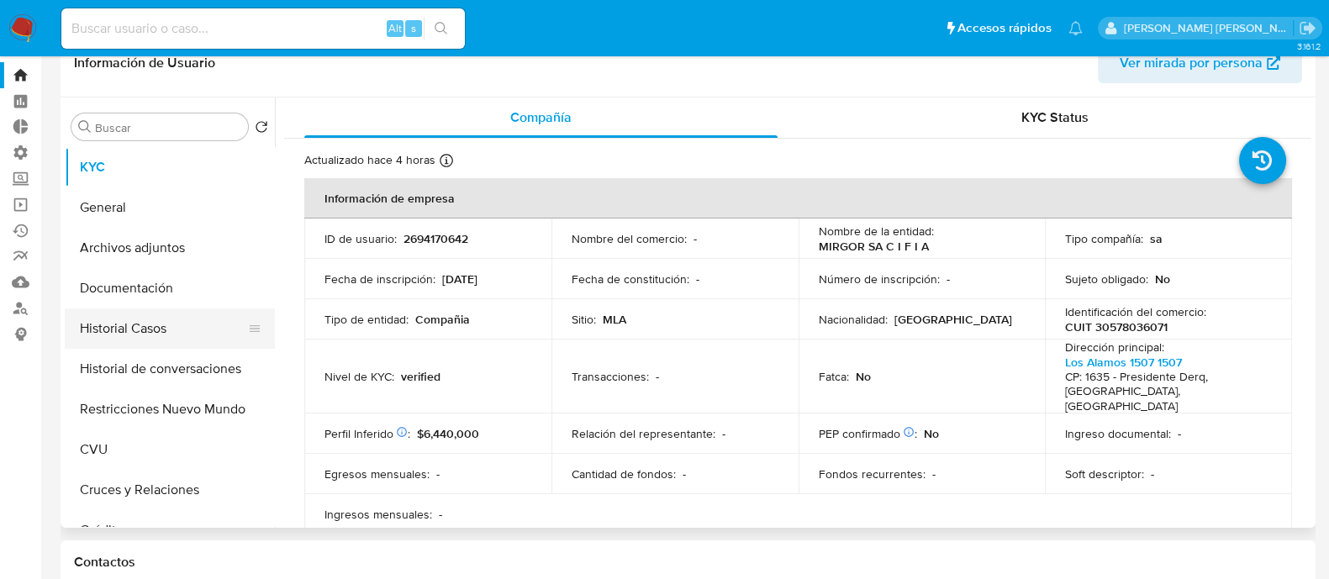
click at [165, 339] on button "Historial Casos" at bounding box center [163, 328] width 197 height 40
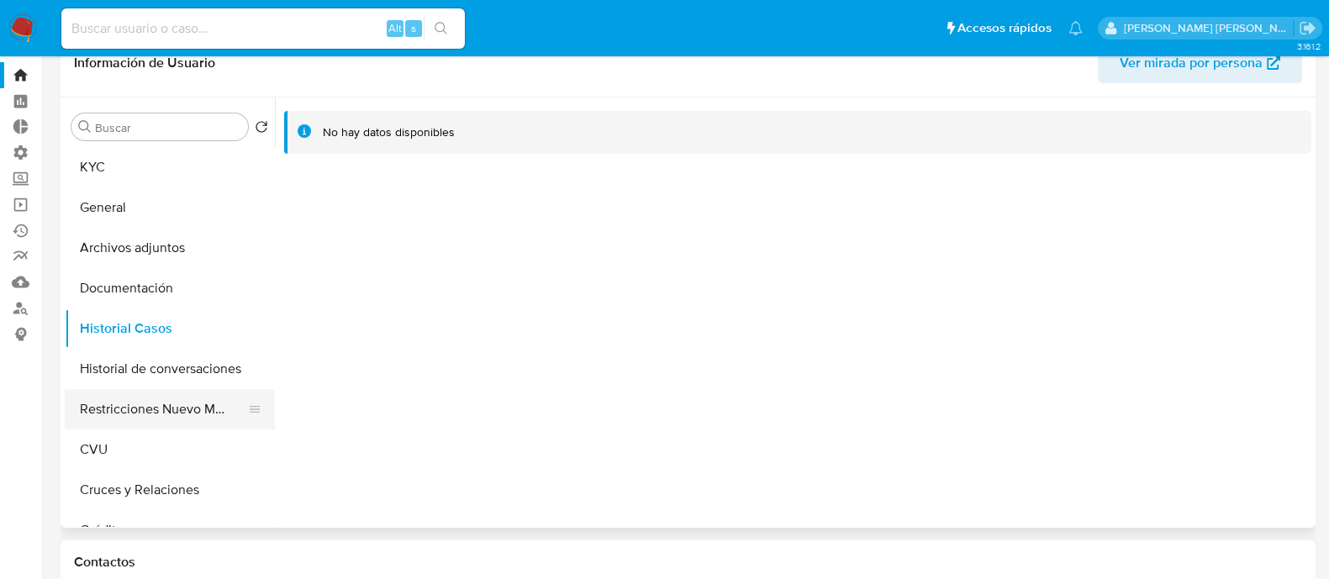
click at [185, 417] on button "Restricciones Nuevo Mundo" at bounding box center [163, 409] width 197 height 40
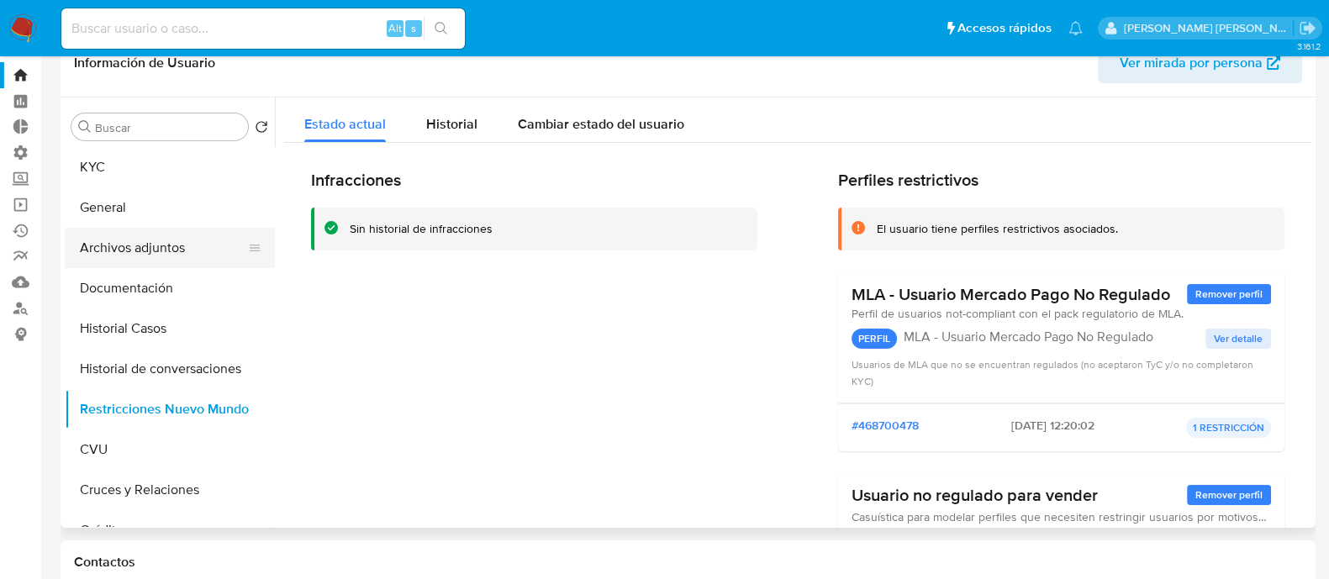
click at [188, 245] on button "Archivos adjuntos" at bounding box center [163, 248] width 197 height 40
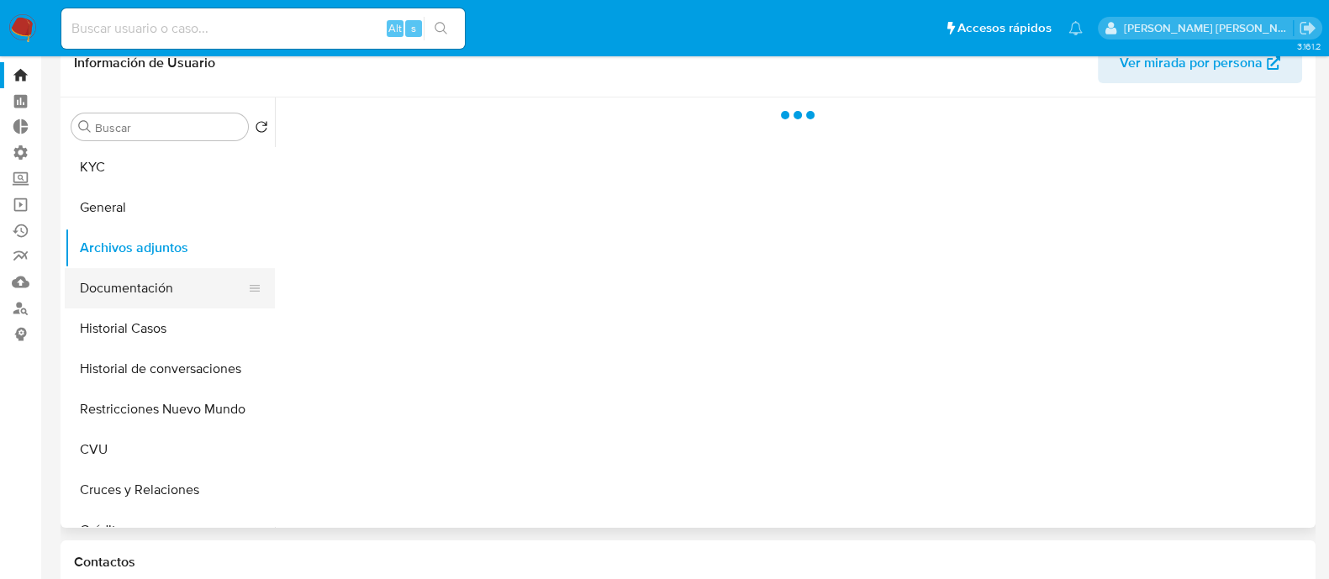
click at [173, 292] on button "Documentación" at bounding box center [163, 288] width 197 height 40
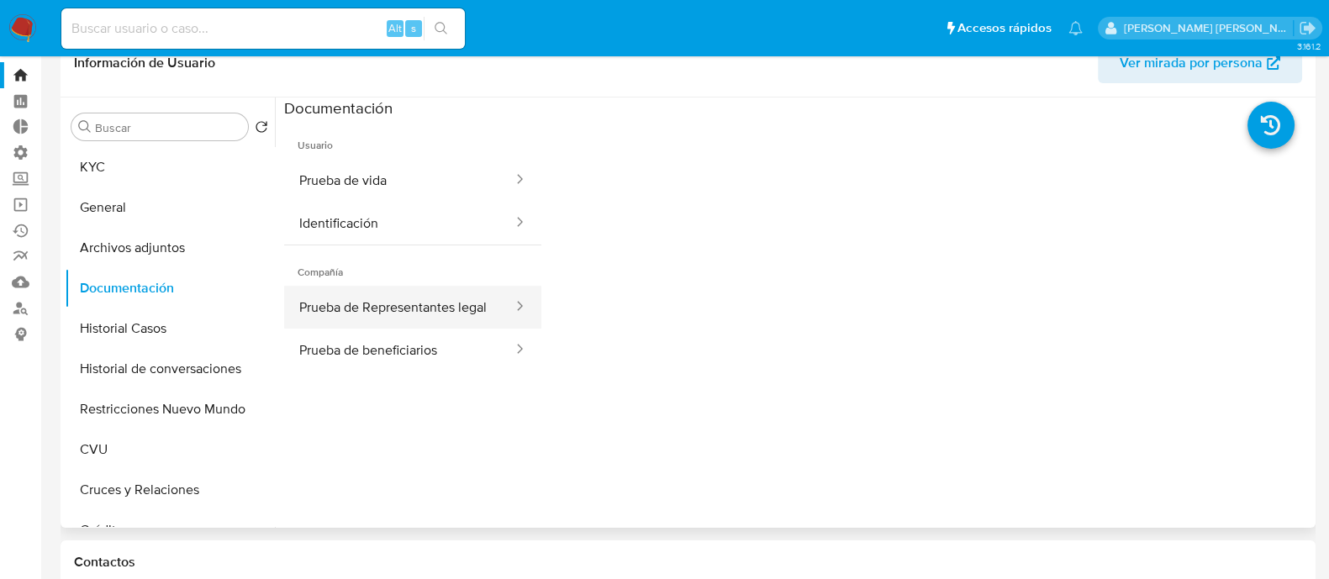
click at [452, 318] on button "Prueba de Representantes legal" at bounding box center [399, 307] width 230 height 43
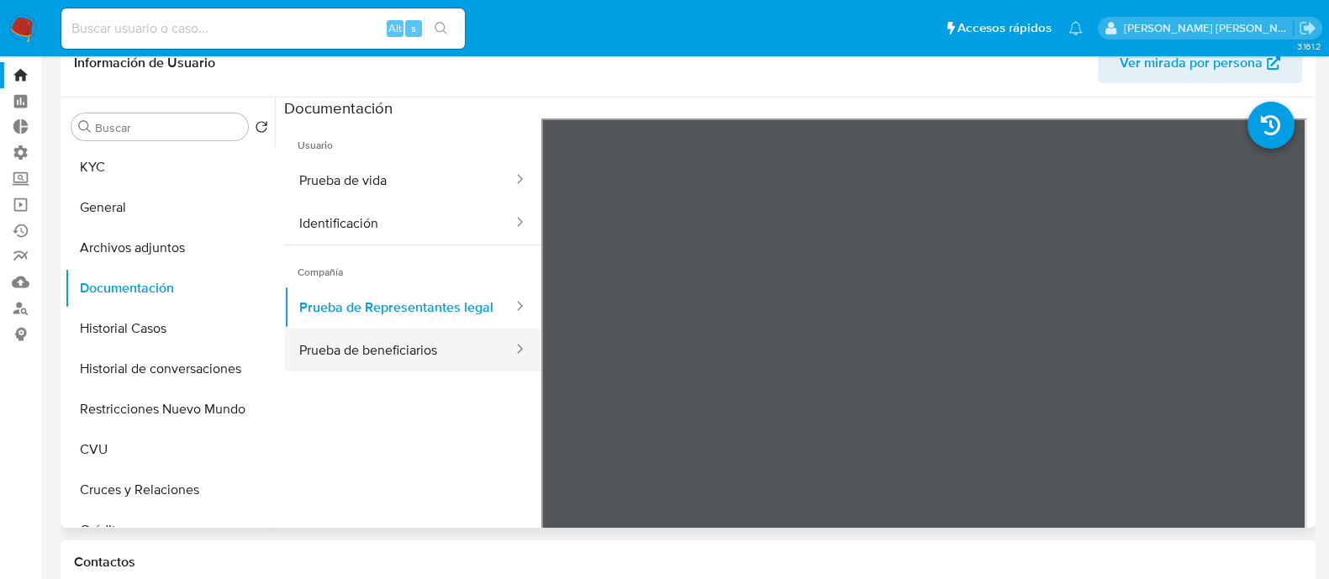
click at [429, 366] on button "Prueba de beneficiarios" at bounding box center [399, 350] width 230 height 43
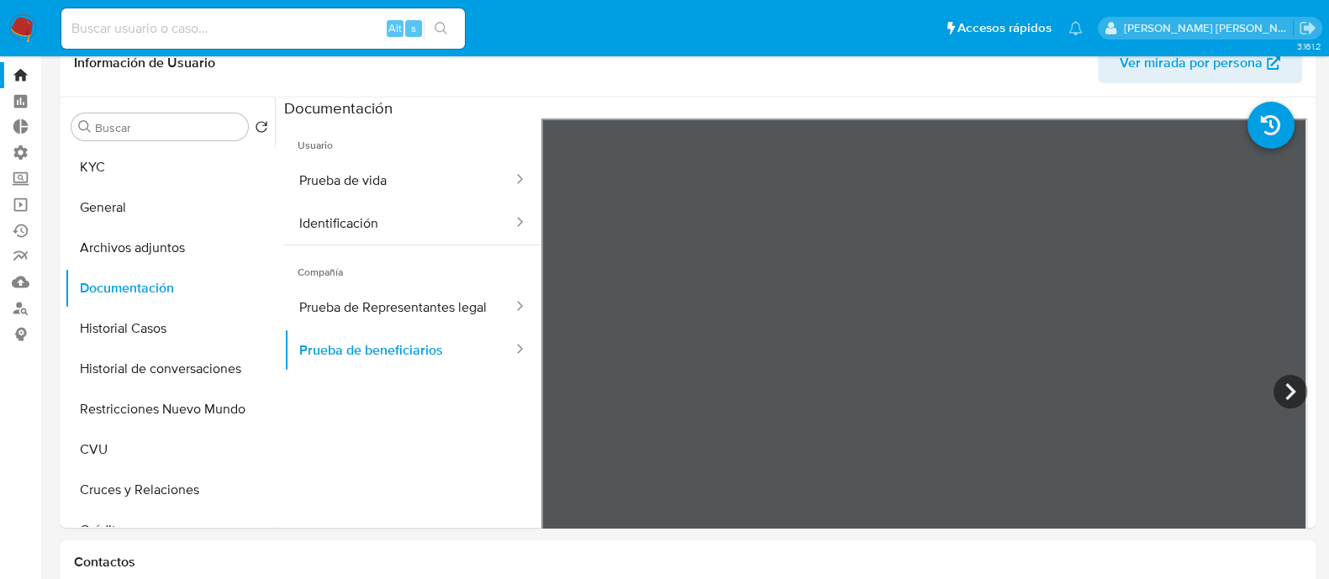
click at [336, 20] on input at bounding box center [262, 29] width 403 height 22
paste input "fnAzQJQGv31MP5f3xLZgvEDP"
type input "fnAzQJQGv31MP5f3xLZgvEDP"
click at [450, 28] on button "search-icon" at bounding box center [441, 29] width 34 height 24
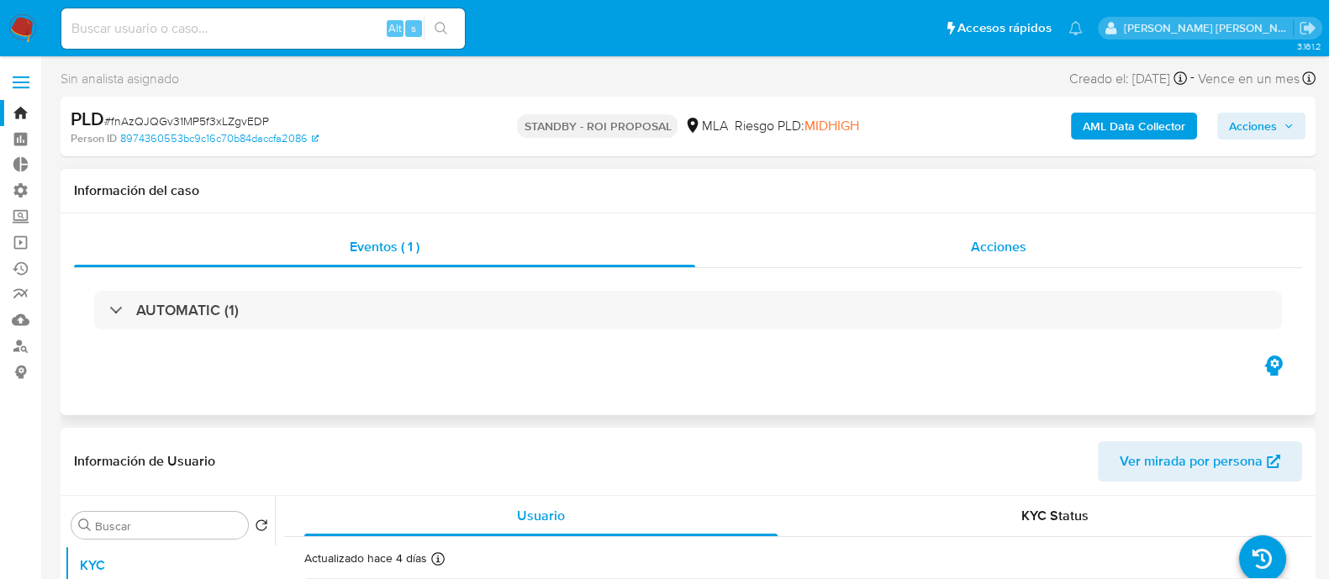
click at [996, 246] on span "Acciones" at bounding box center [998, 246] width 55 height 19
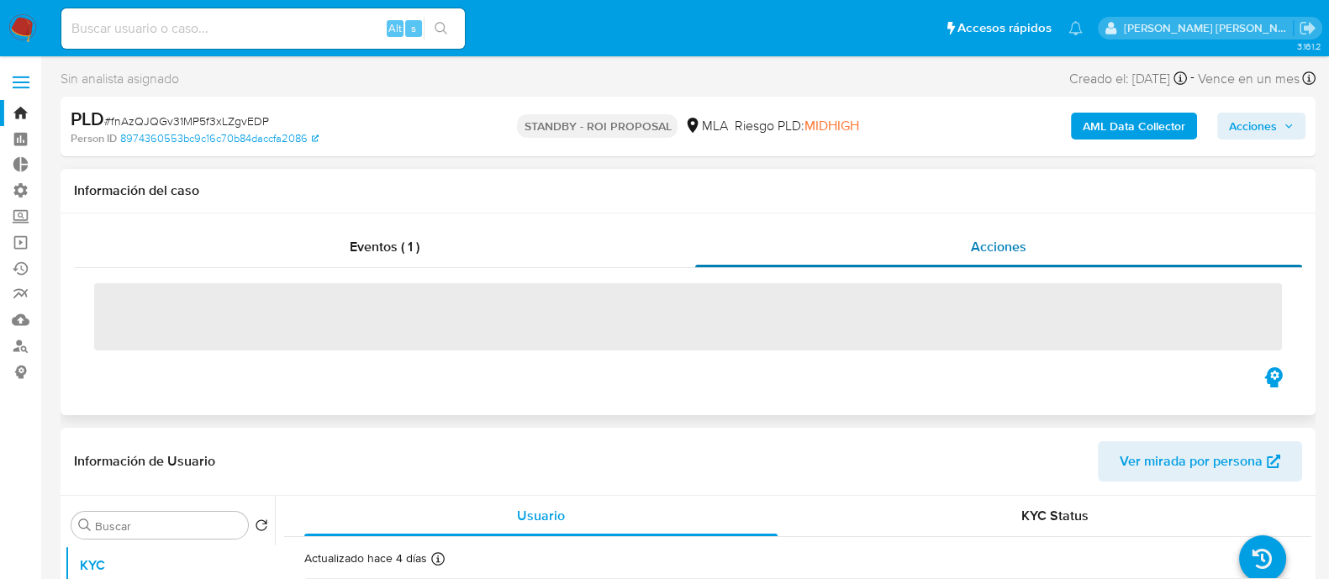
select select "10"
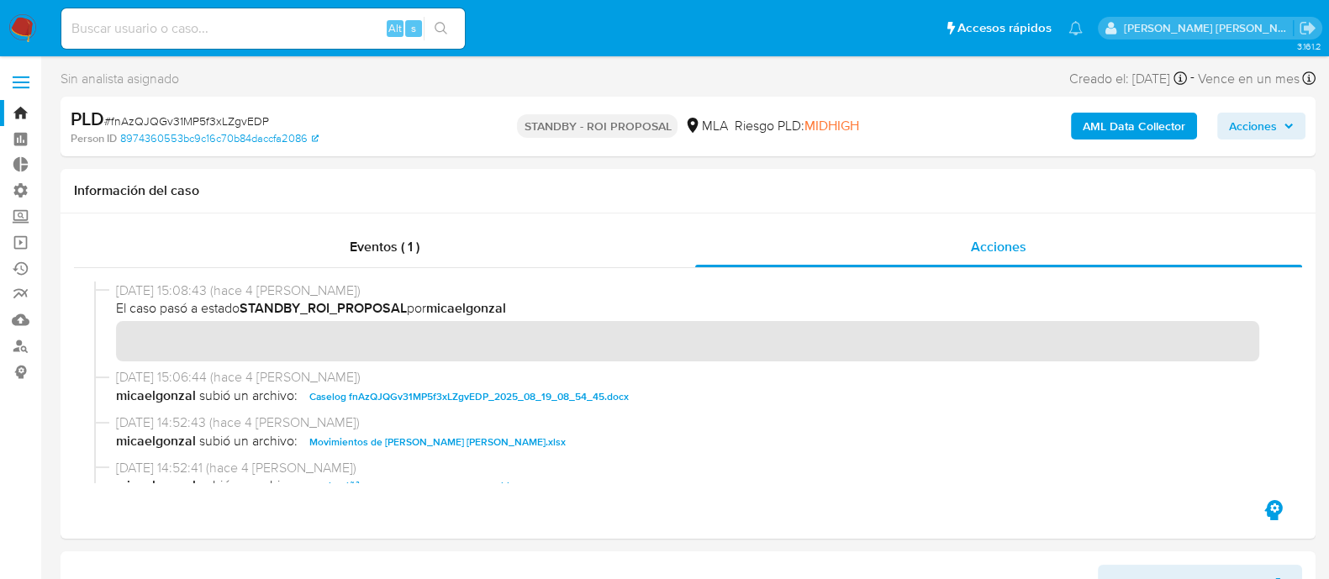
click at [327, 22] on input at bounding box center [262, 29] width 403 height 22
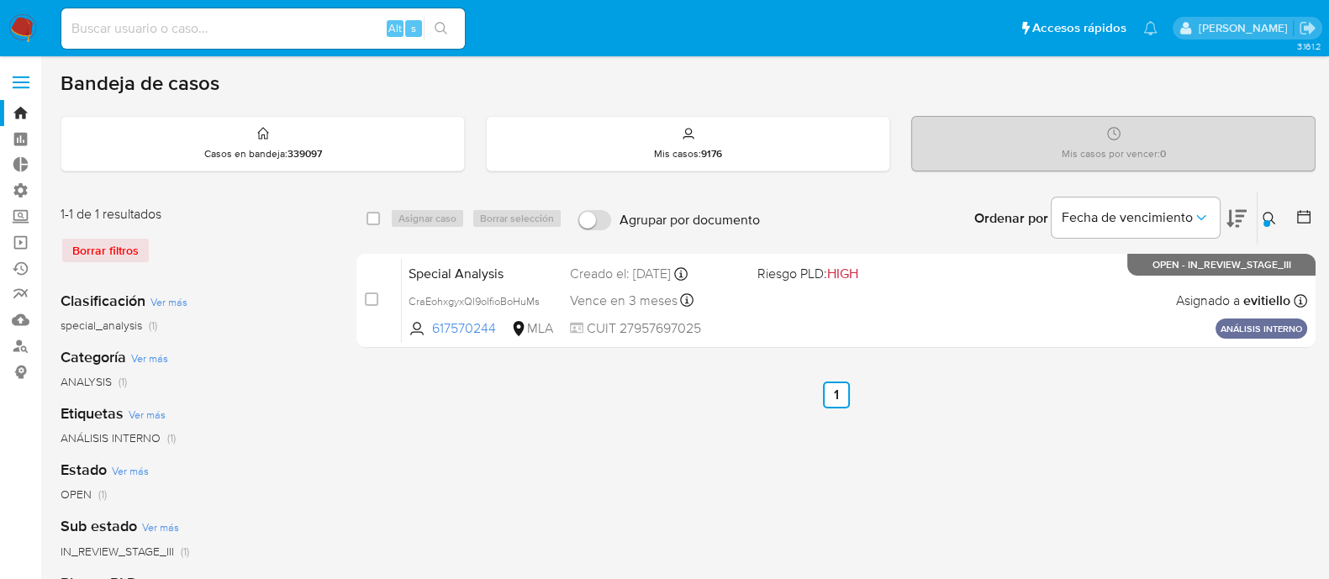
click at [22, 30] on img at bounding box center [22, 28] width 29 height 29
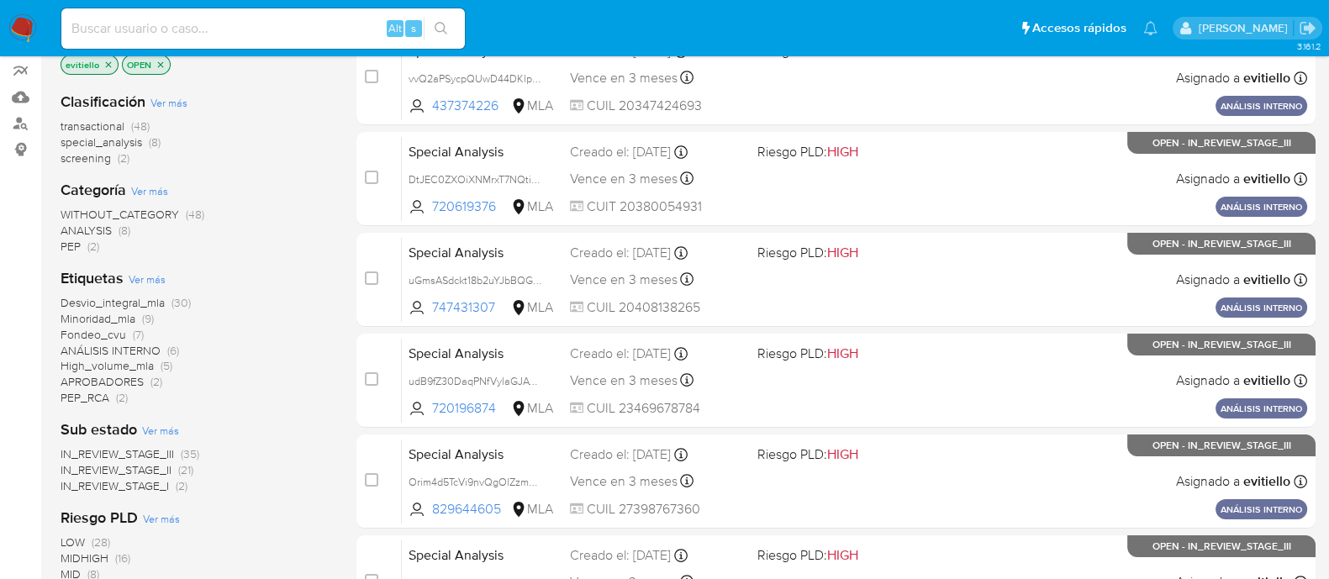
scroll to position [209, 0]
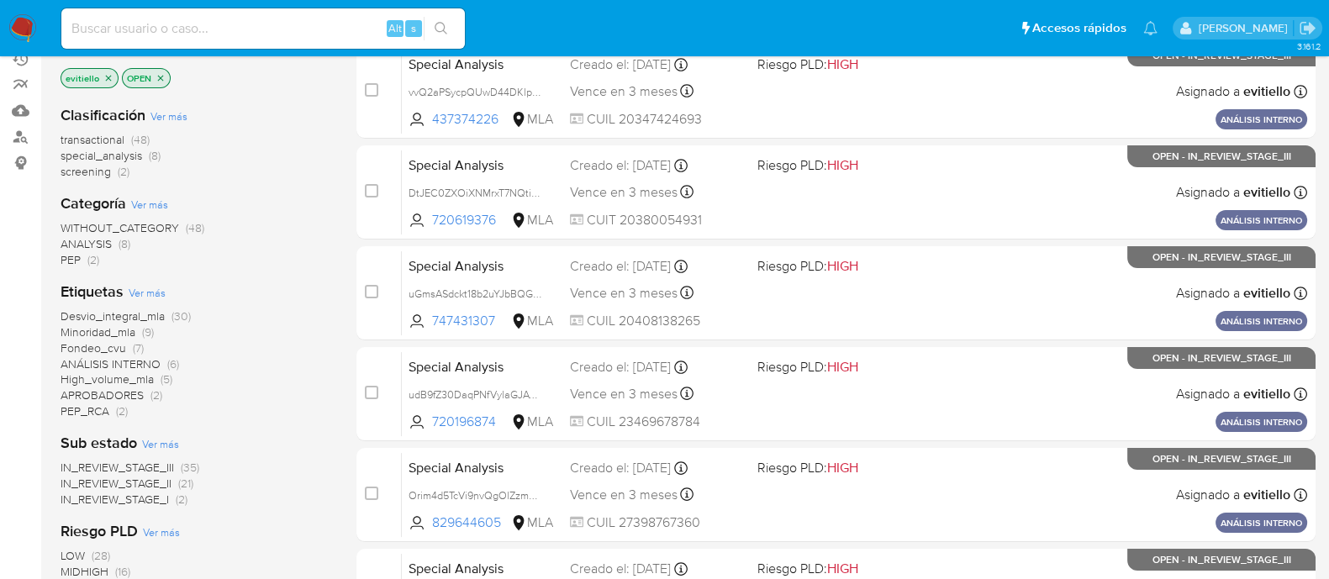
click at [287, 31] on input at bounding box center [262, 29] width 403 height 22
paste input "pIrWNouNO1o58B673tx4AJLb"
type input "pIrWNouNO1o58B673tx4AJLb"
click at [442, 28] on icon "search-icon" at bounding box center [440, 28] width 13 height 13
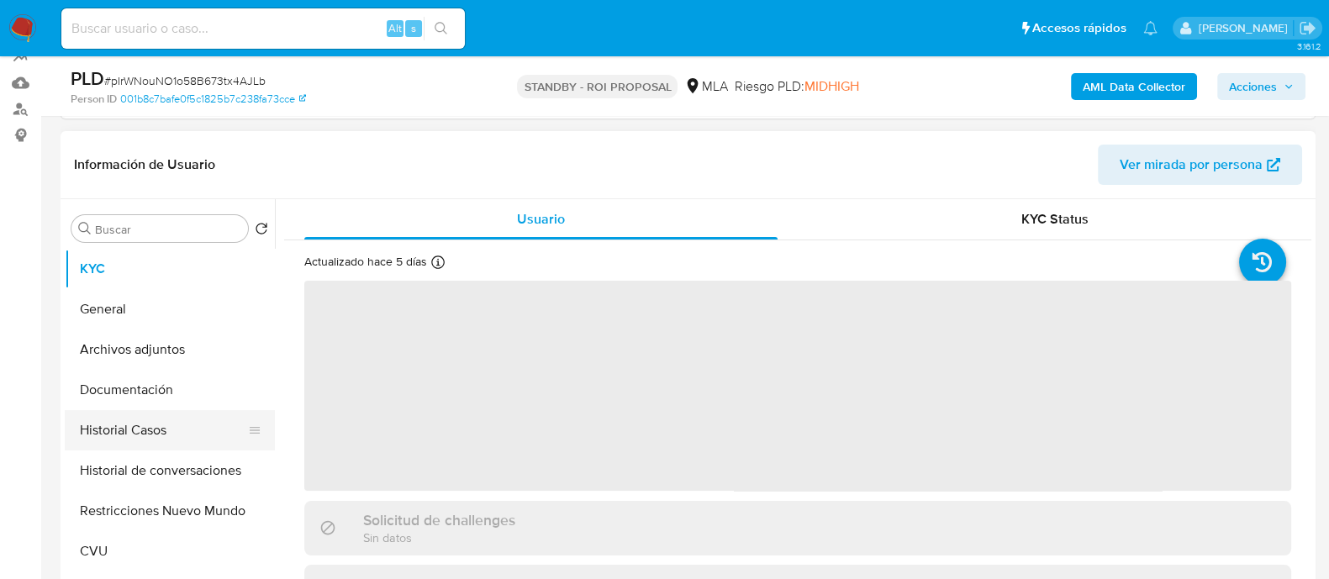
scroll to position [315, 0]
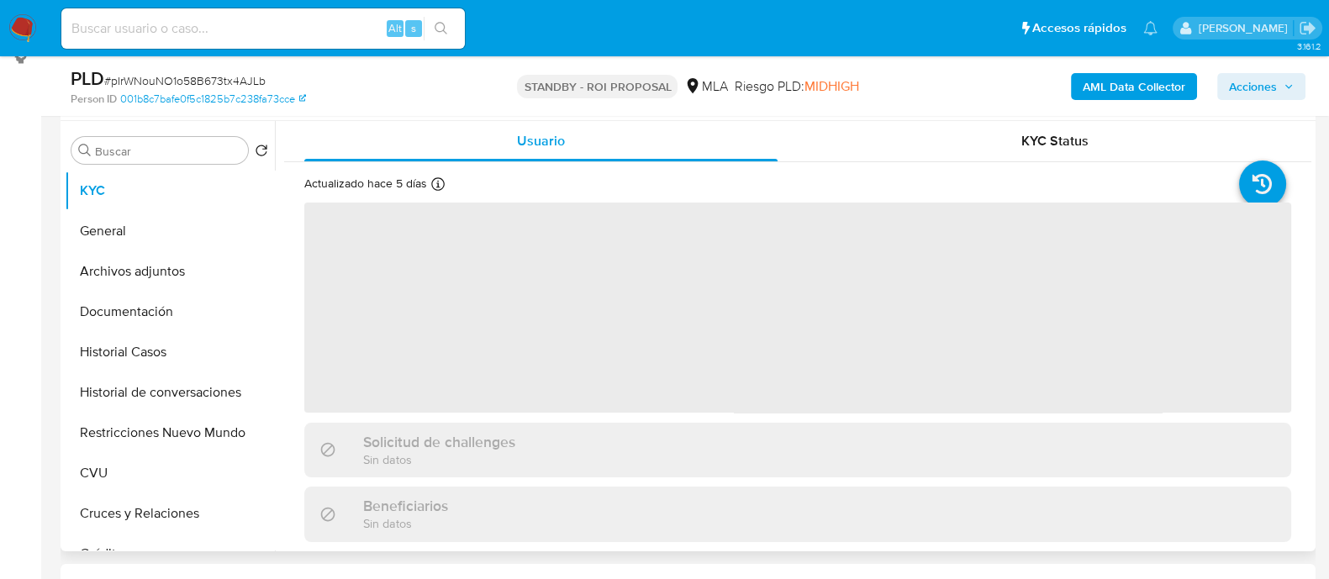
drag, startPoint x: 177, startPoint y: 270, endPoint x: 587, endPoint y: 282, distance: 410.3
click at [177, 270] on button "Archivos adjuntos" at bounding box center [170, 271] width 210 height 40
select select "10"
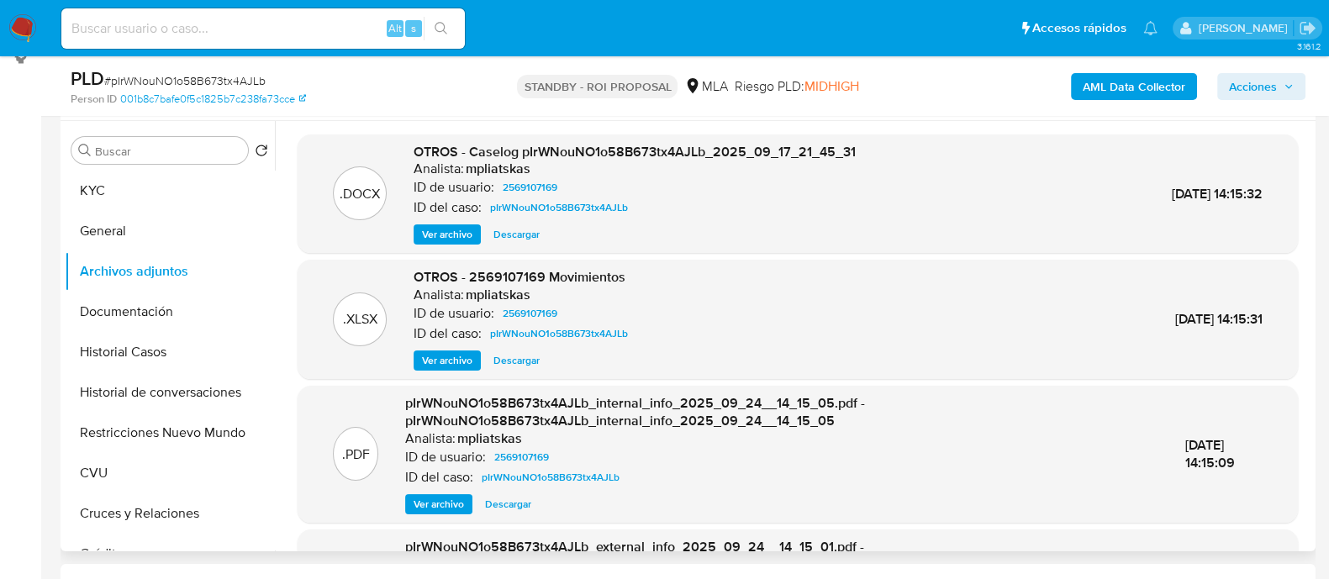
click at [527, 234] on span "Descargar" at bounding box center [516, 234] width 46 height 17
